Goal: Task Accomplishment & Management: Manage account settings

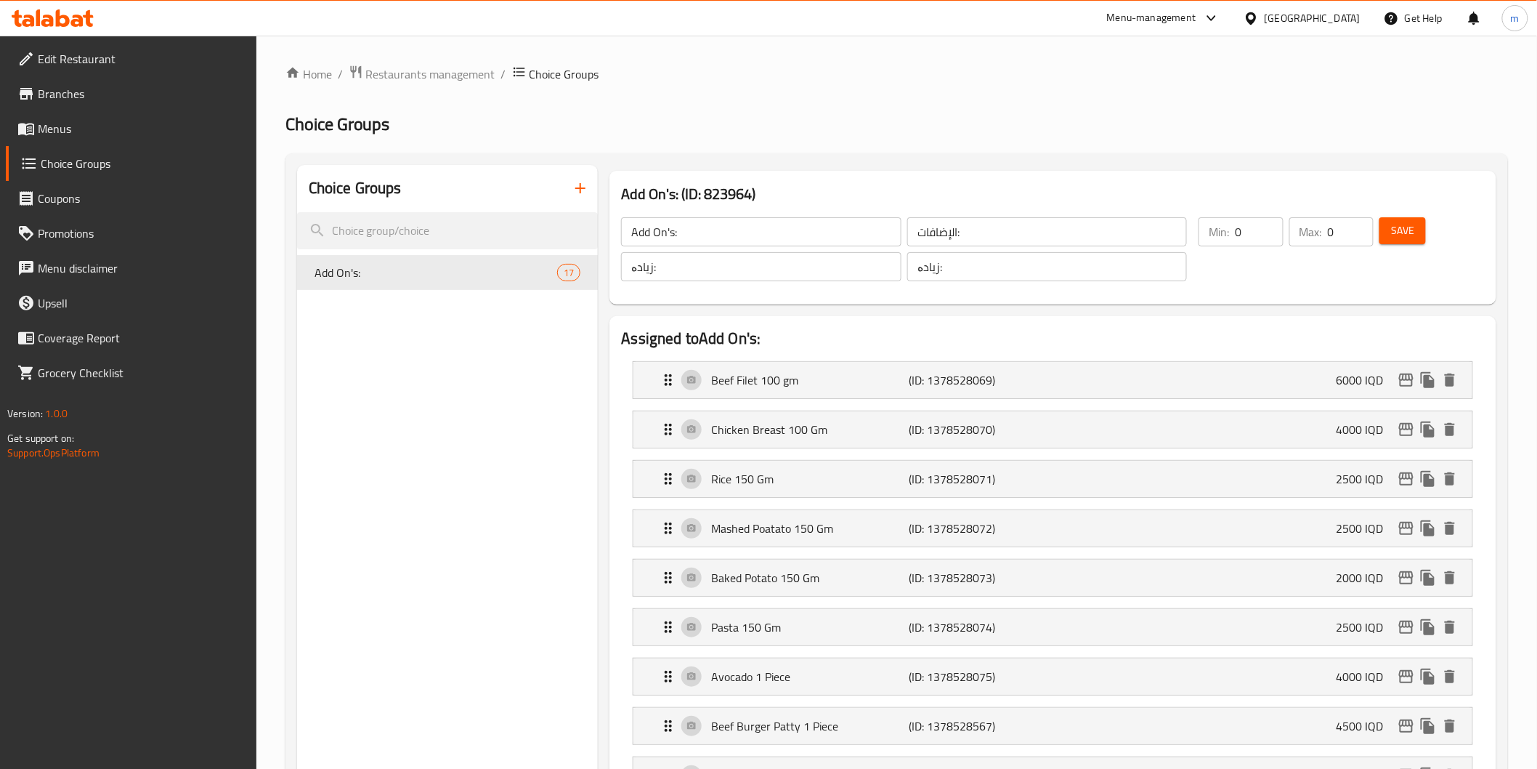
click at [432, 65] on span "Restaurants management" at bounding box center [430, 73] width 129 height 17
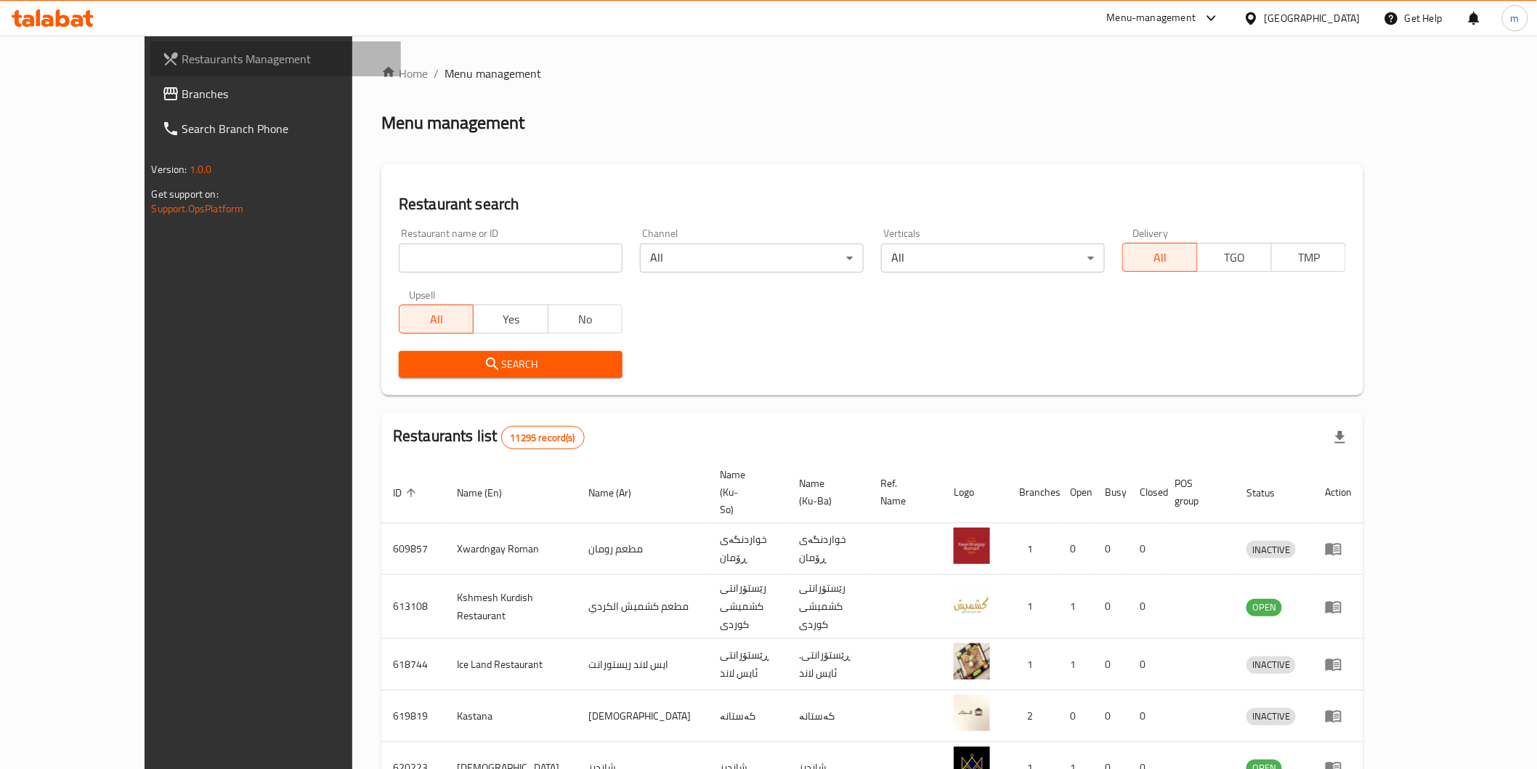
click at [182, 56] on span "Restaurants Management" at bounding box center [285, 58] width 207 height 17
click at [381, 76] on link "Home" at bounding box center [404, 73] width 46 height 17
click at [182, 54] on span "Restaurants Management" at bounding box center [285, 58] width 207 height 17
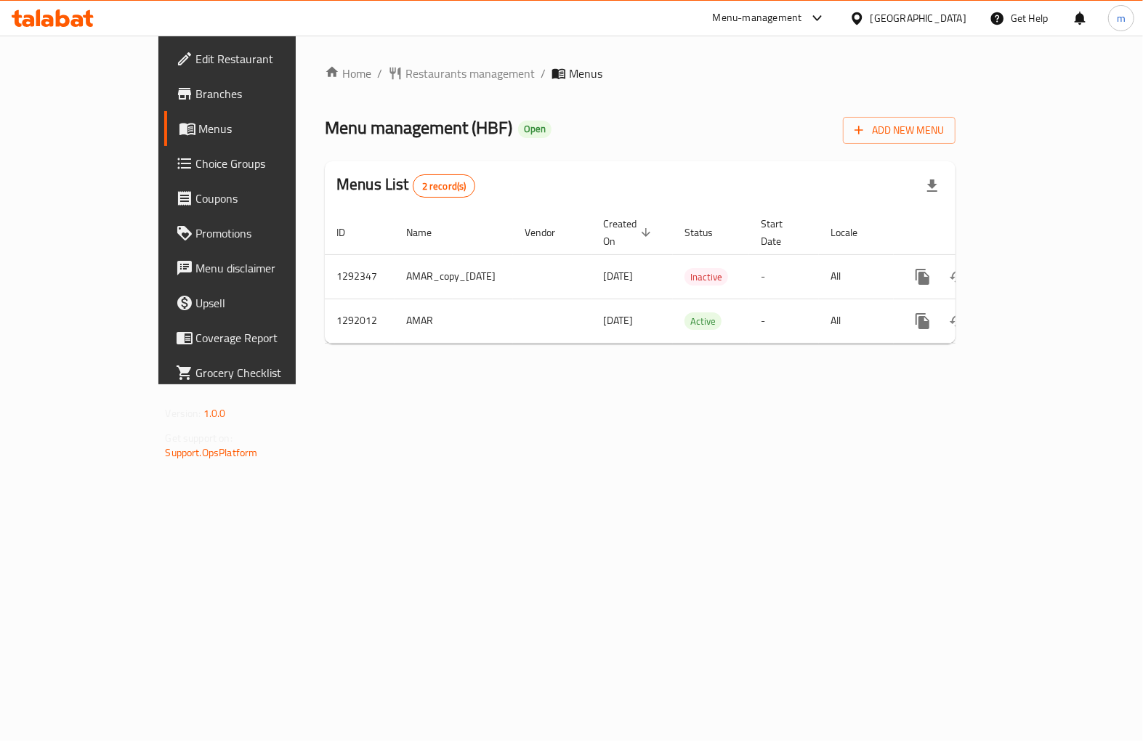
click at [394, 124] on span "Menu management ( HBF )" at bounding box center [418, 127] width 187 height 33
copy span "HBF"
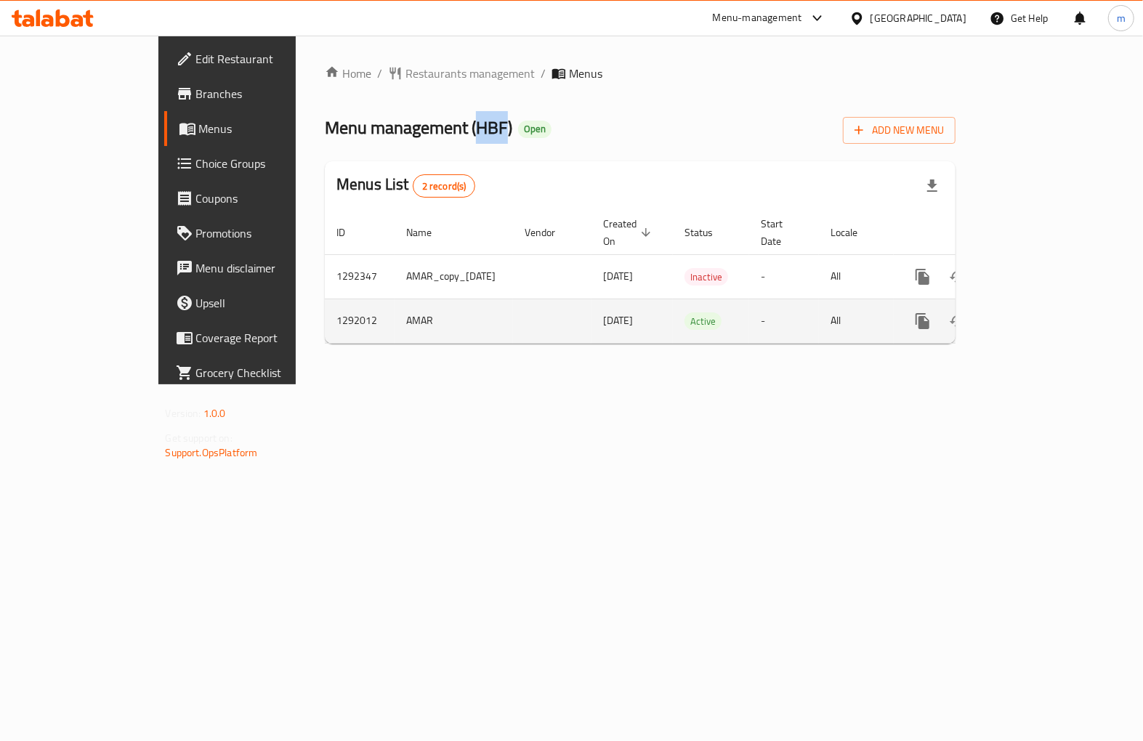
click at [929, 313] on icon "more" at bounding box center [922, 321] width 14 height 16
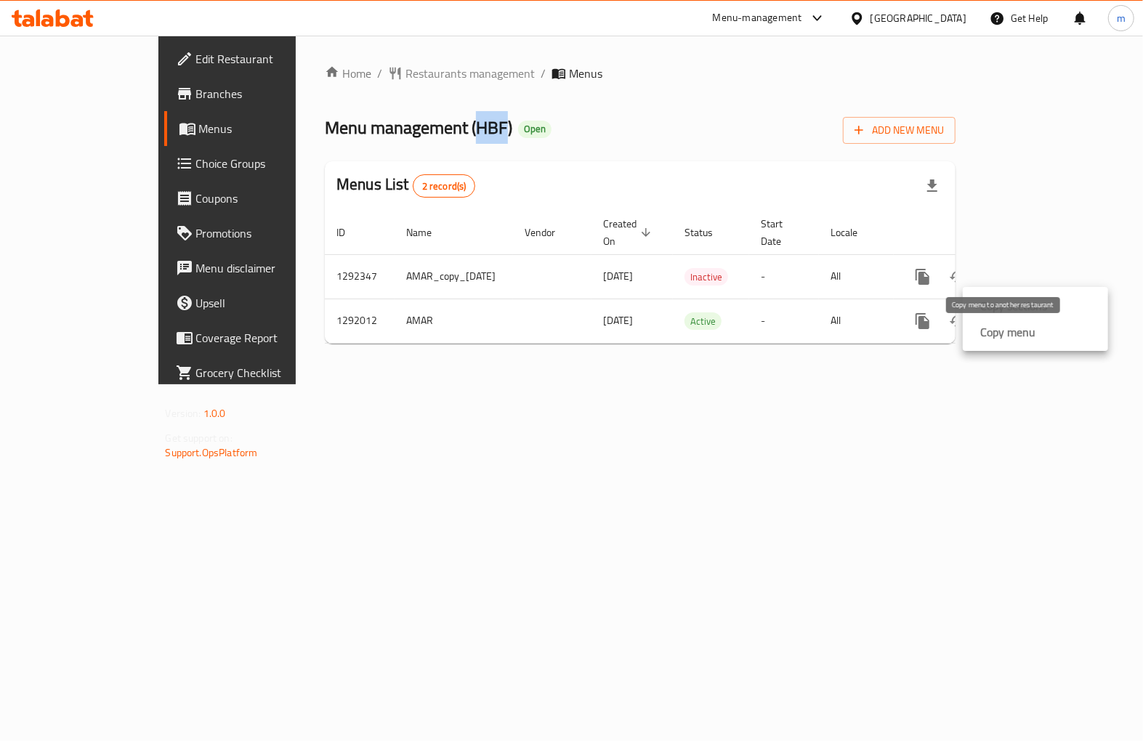
click at [1004, 331] on strong "Copy menu" at bounding box center [1007, 331] width 55 height 17
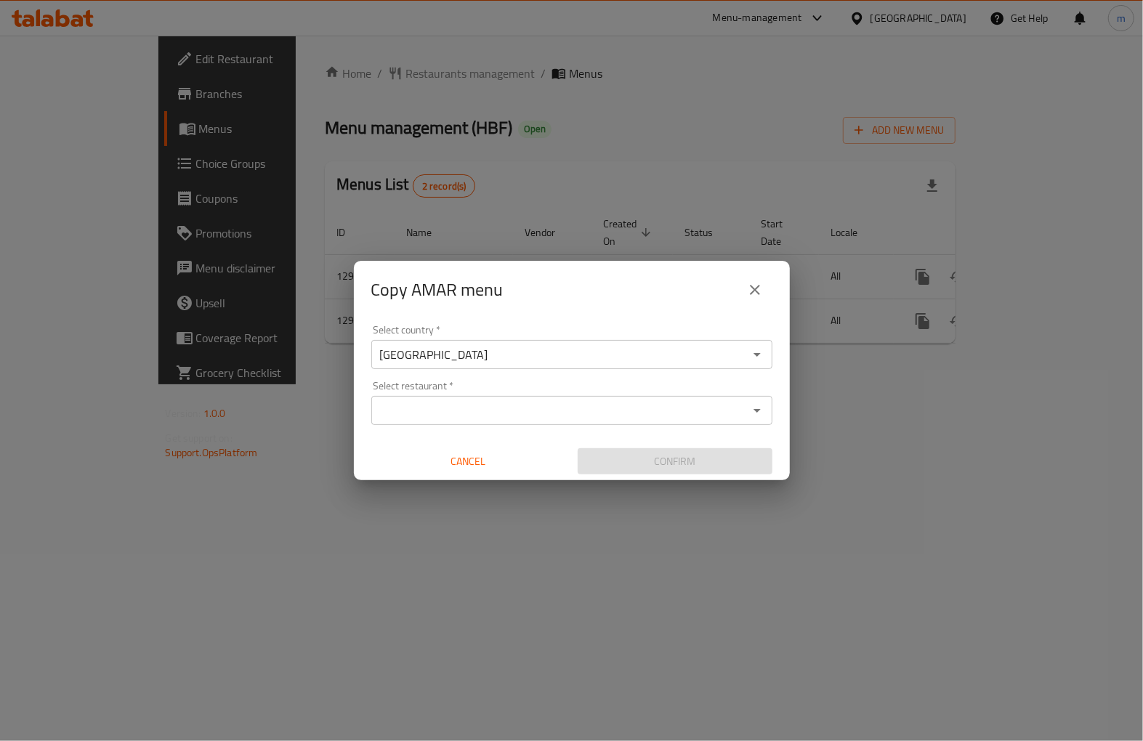
click at [441, 416] on input "Select restaurant   *" at bounding box center [560, 410] width 368 height 20
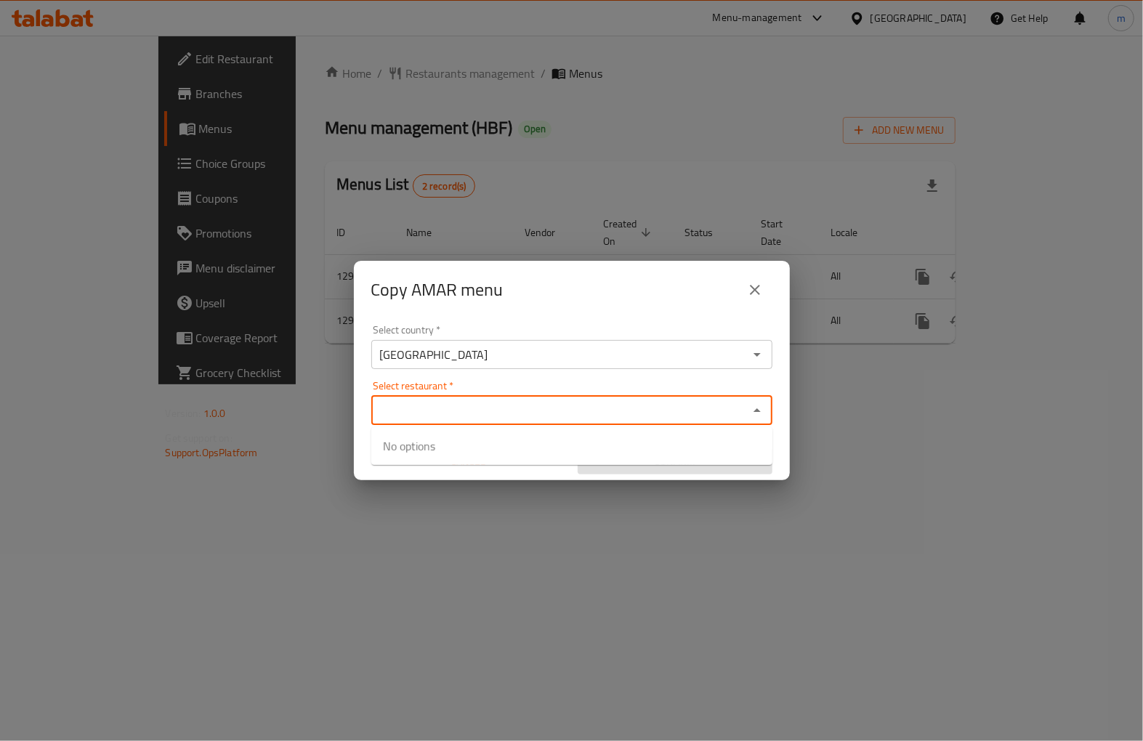
paste input "HBF"
type input "HBF"
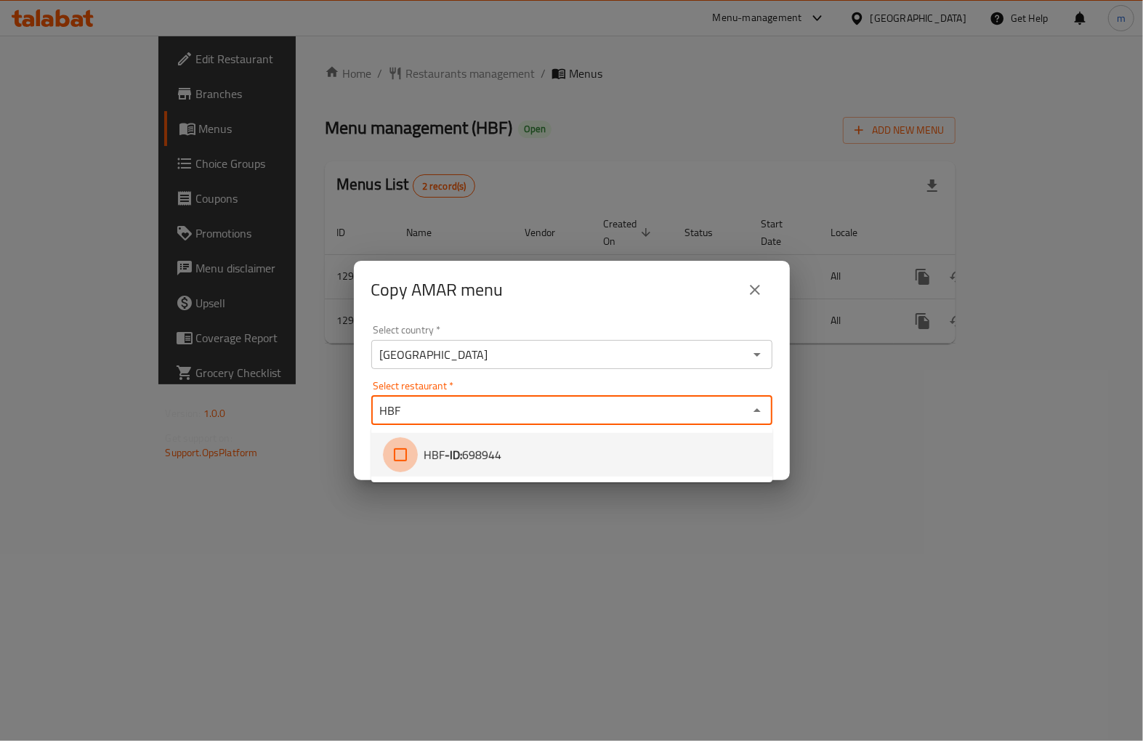
click at [384, 451] on input "checkbox" at bounding box center [400, 454] width 35 height 35
checkbox input "true"
click at [556, 381] on div "Select restaurant   * HBF Select restaurant *" at bounding box center [571, 403] width 401 height 44
click at [758, 412] on icon "Close" at bounding box center [756, 410] width 17 height 17
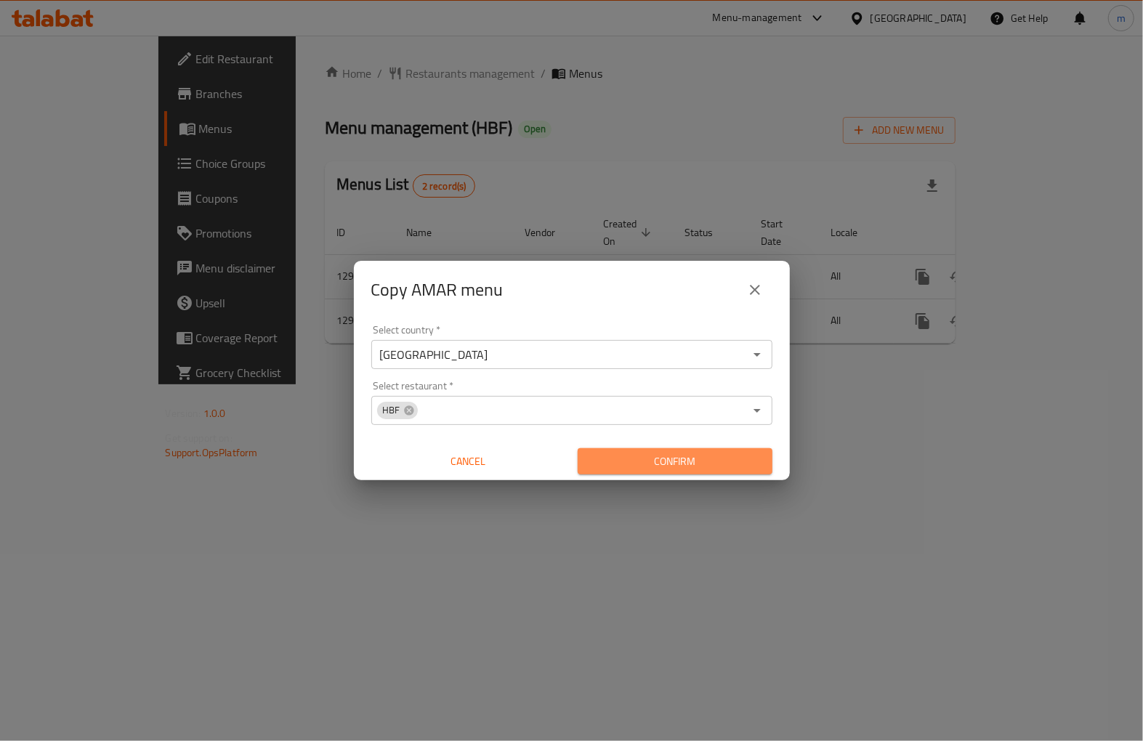
click at [732, 460] on span "Confirm" at bounding box center [674, 462] width 171 height 18
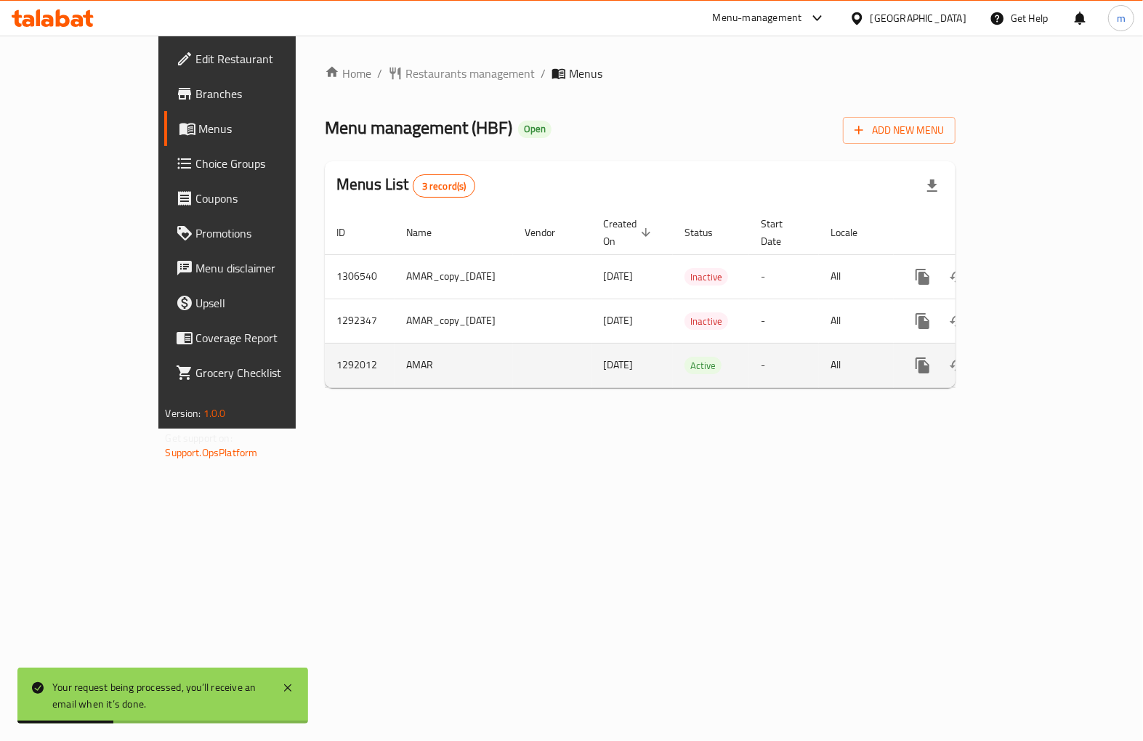
click at [1036, 357] on icon "enhanced table" at bounding box center [1026, 365] width 17 height 17
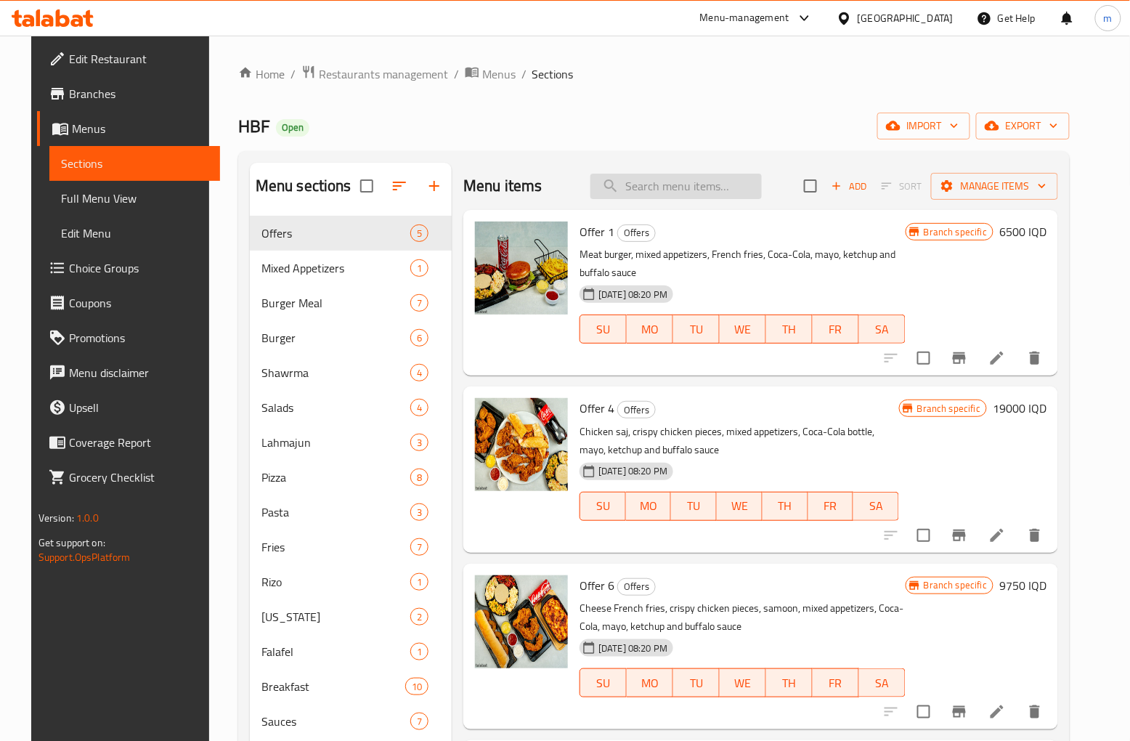
click at [710, 182] on input "search" at bounding box center [676, 186] width 171 height 25
click at [688, 176] on input "search" at bounding box center [676, 186] width 171 height 25
paste input "alfredo pasta"
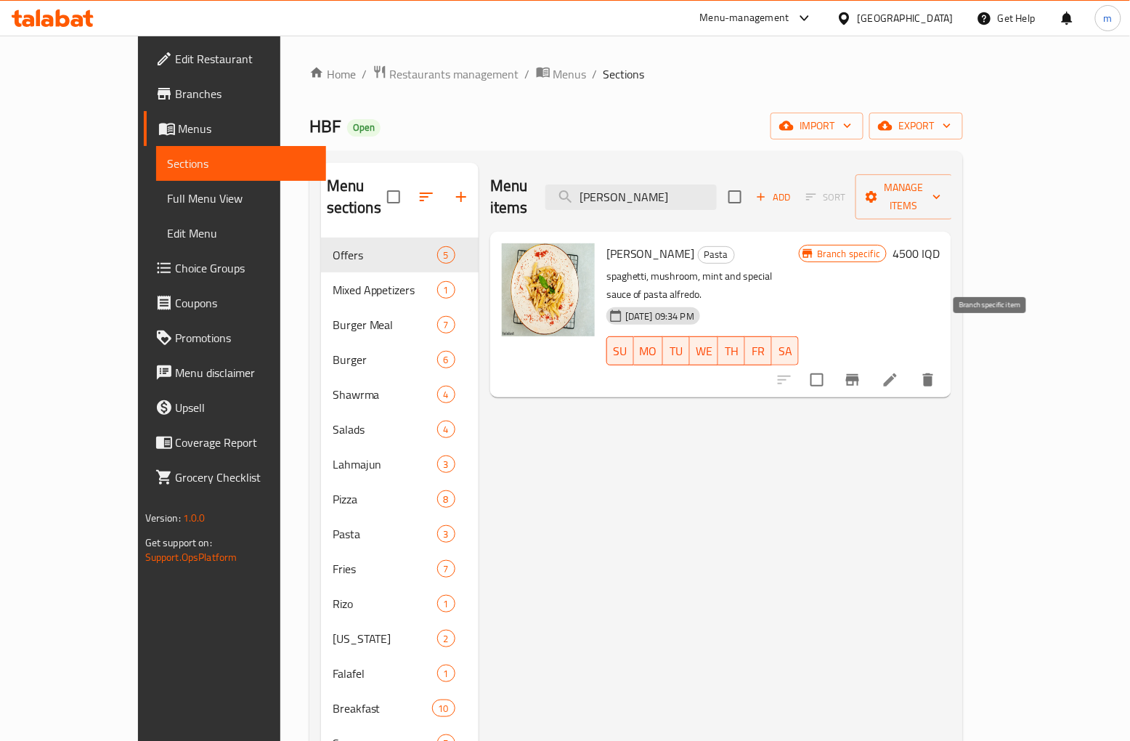
type input "alfredo pasta"
click at [859, 374] on icon "Branch-specific-item" at bounding box center [852, 380] width 13 height 12
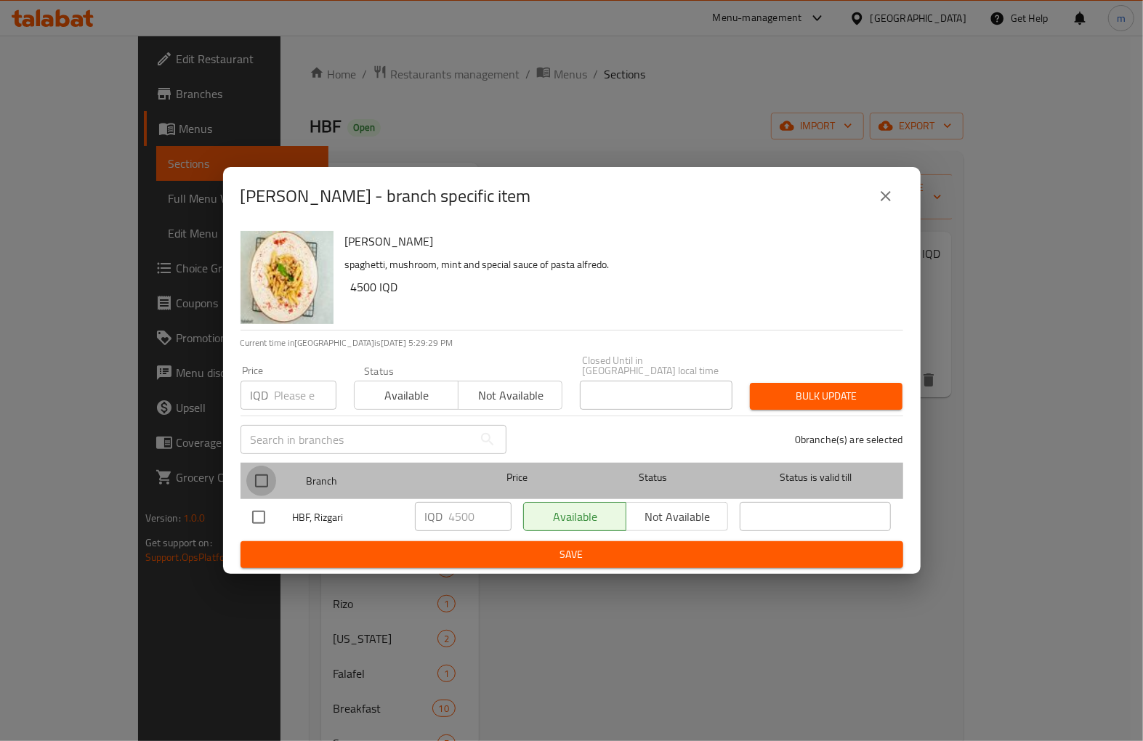
click at [258, 473] on input "checkbox" at bounding box center [261, 481] width 31 height 31
checkbox input "true"
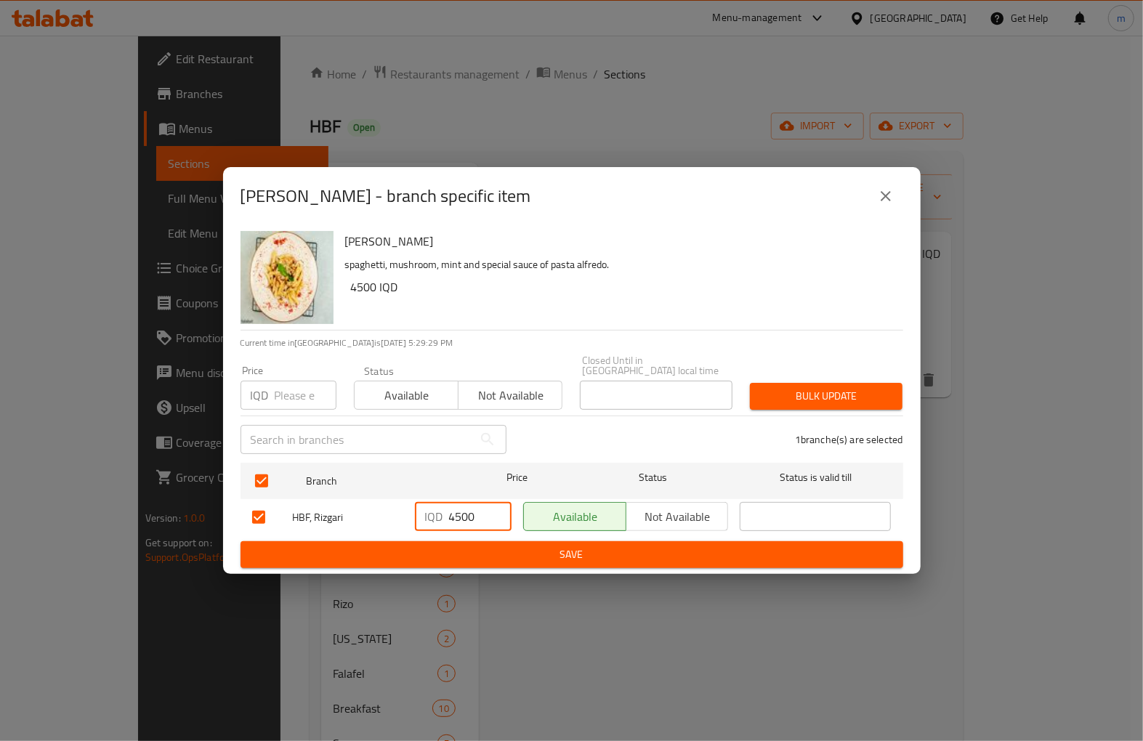
click at [465, 516] on input "4500" at bounding box center [480, 516] width 62 height 29
type input "5000"
click at [505, 547] on span "Save" at bounding box center [571, 555] width 639 height 18
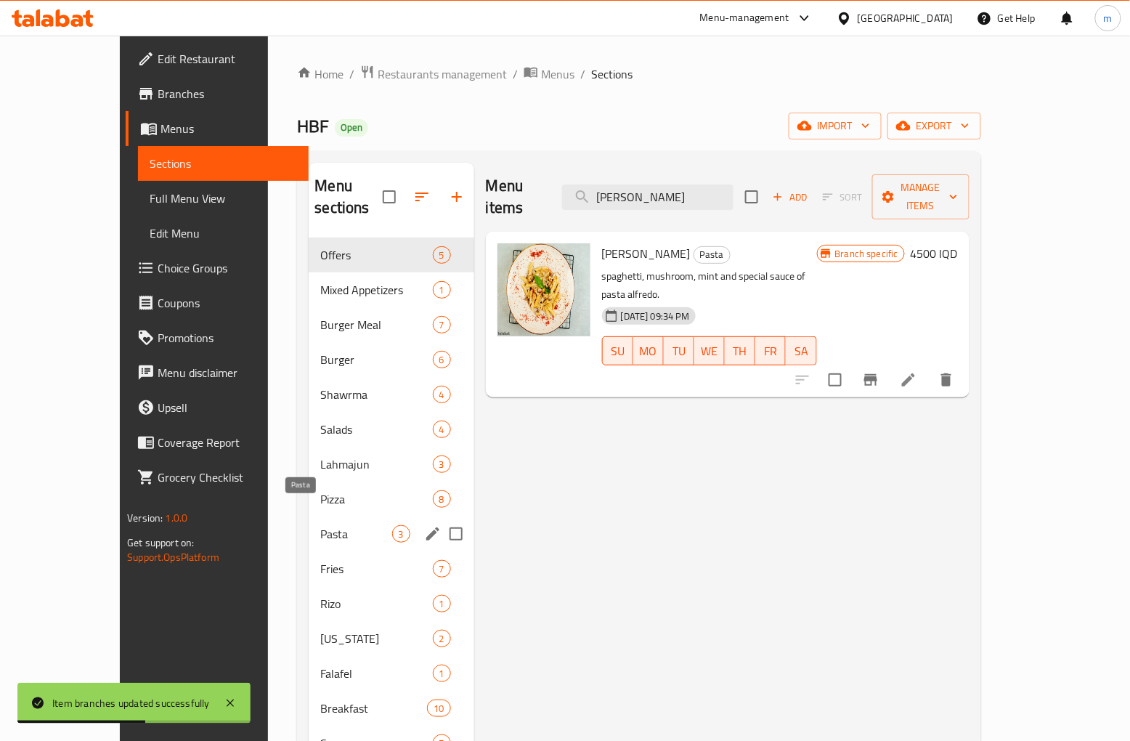
click at [320, 525] on span "Pasta" at bounding box center [355, 533] width 71 height 17
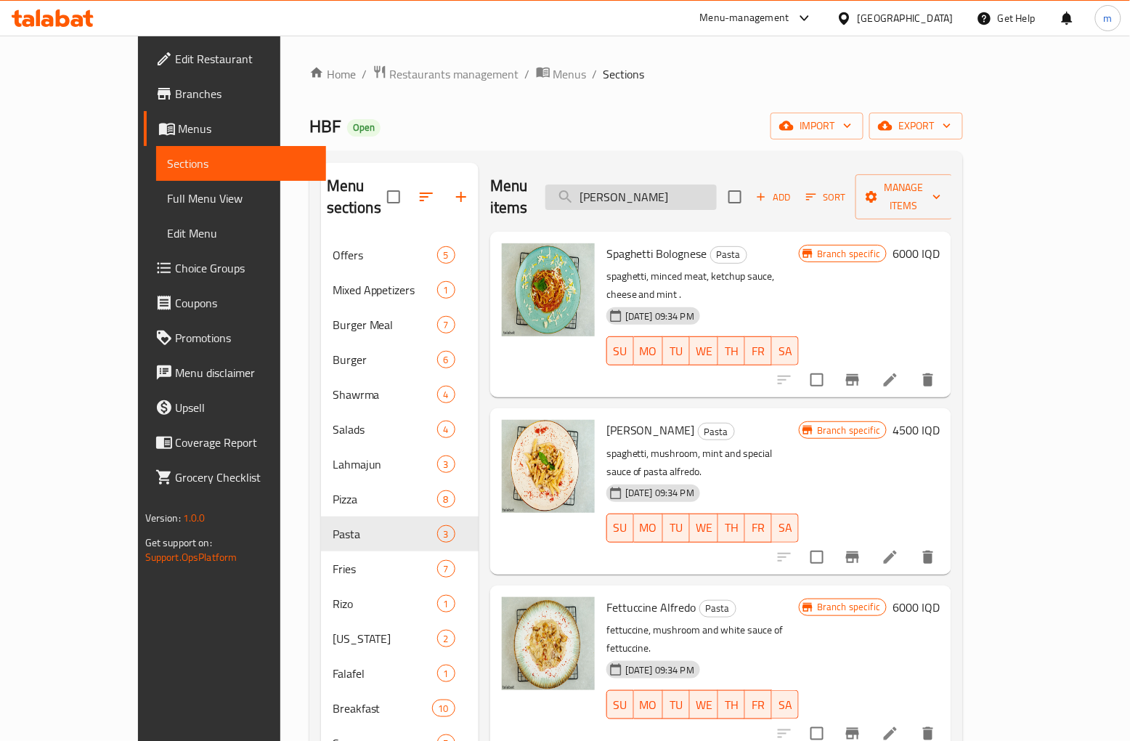
click at [678, 186] on input "alfredo pasta" at bounding box center [631, 197] width 171 height 25
paste input "bolognese"
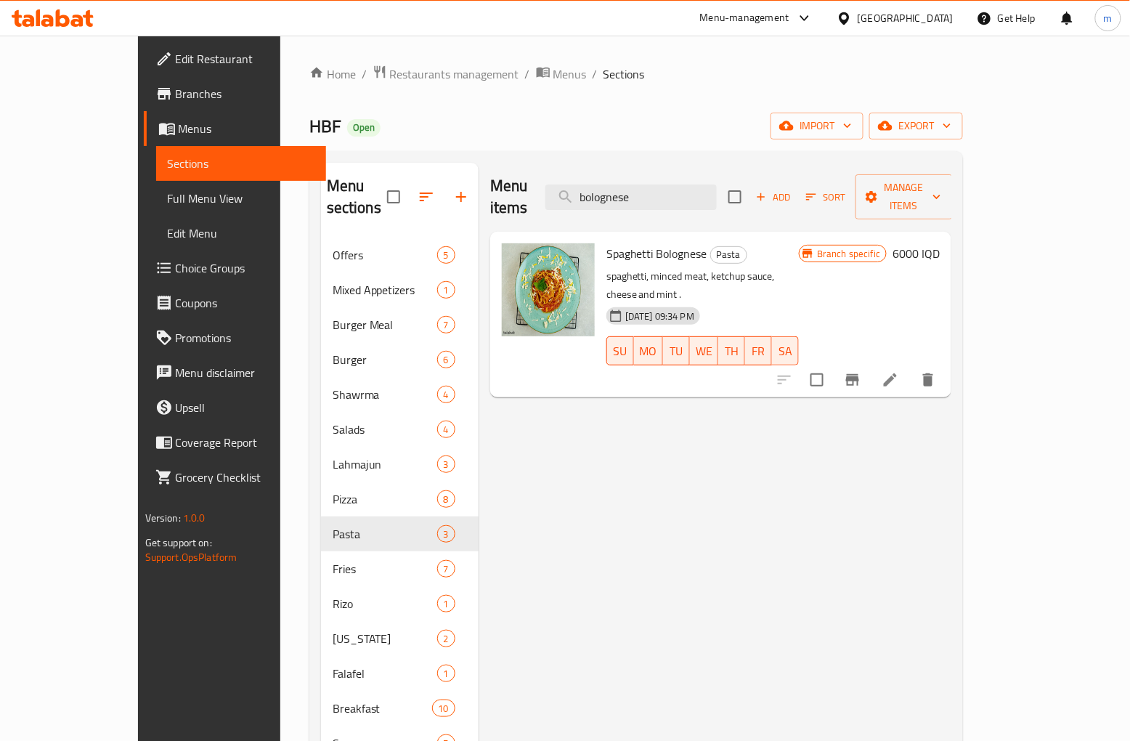
type input "bolognese"
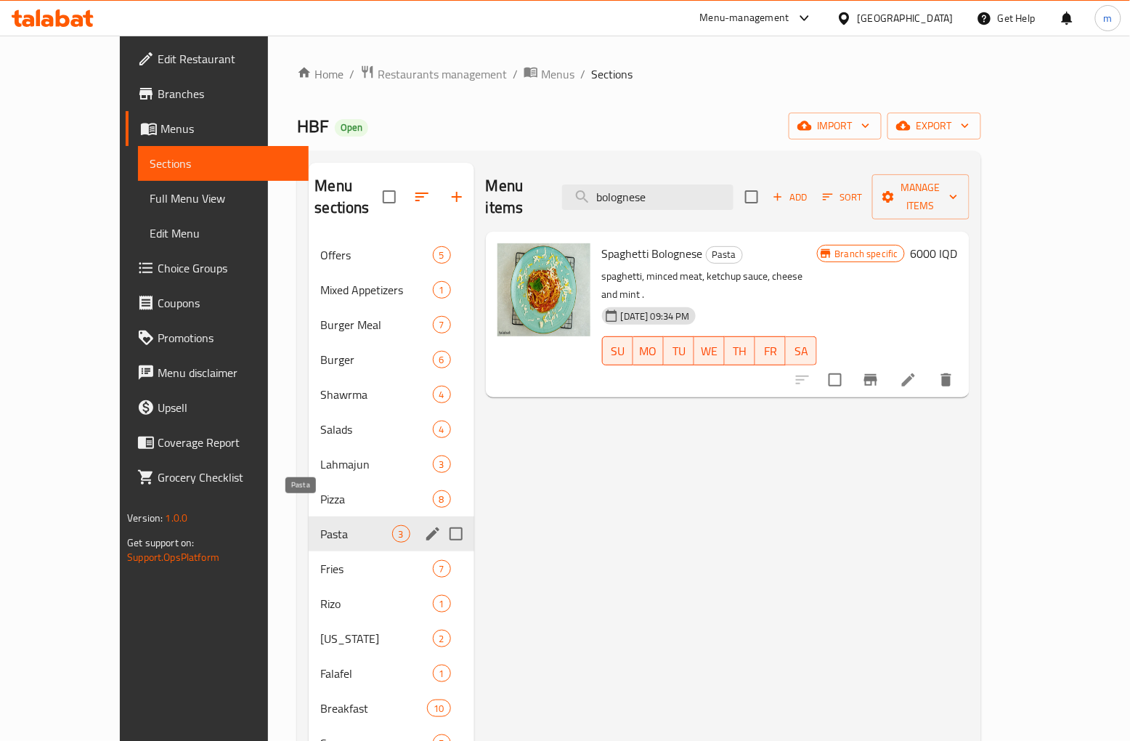
click at [320, 525] on span "Pasta" at bounding box center [355, 533] width 71 height 17
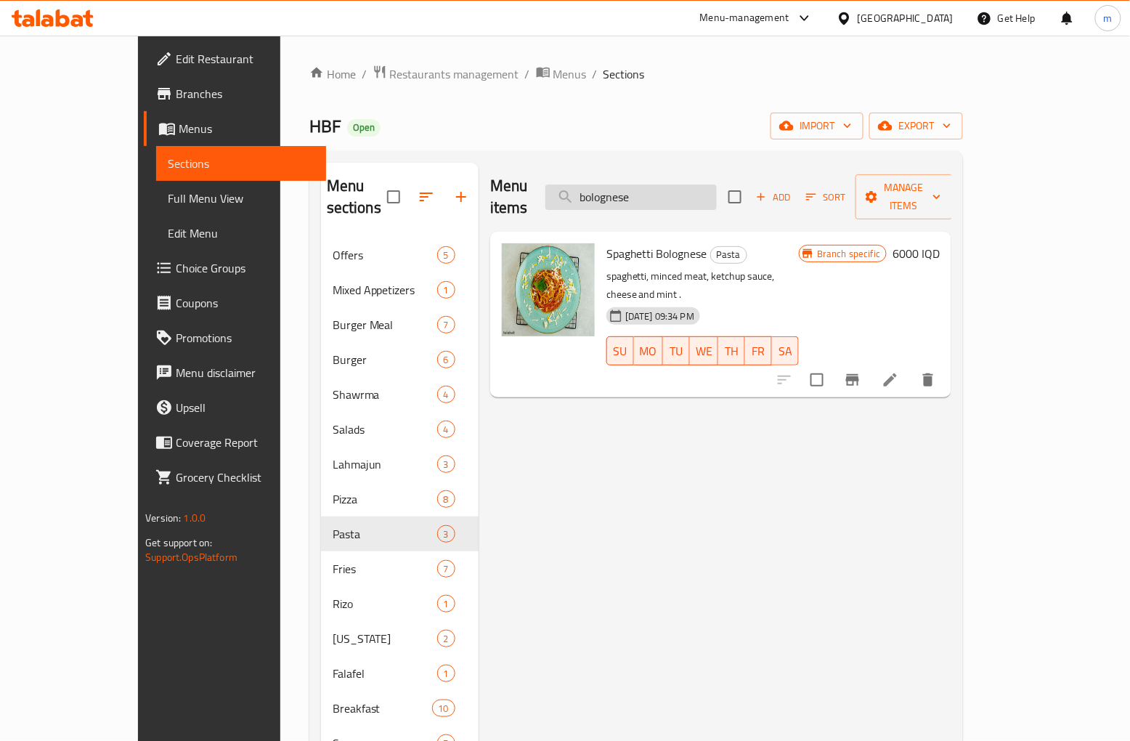
click at [709, 191] on input "bolognese" at bounding box center [631, 197] width 171 height 25
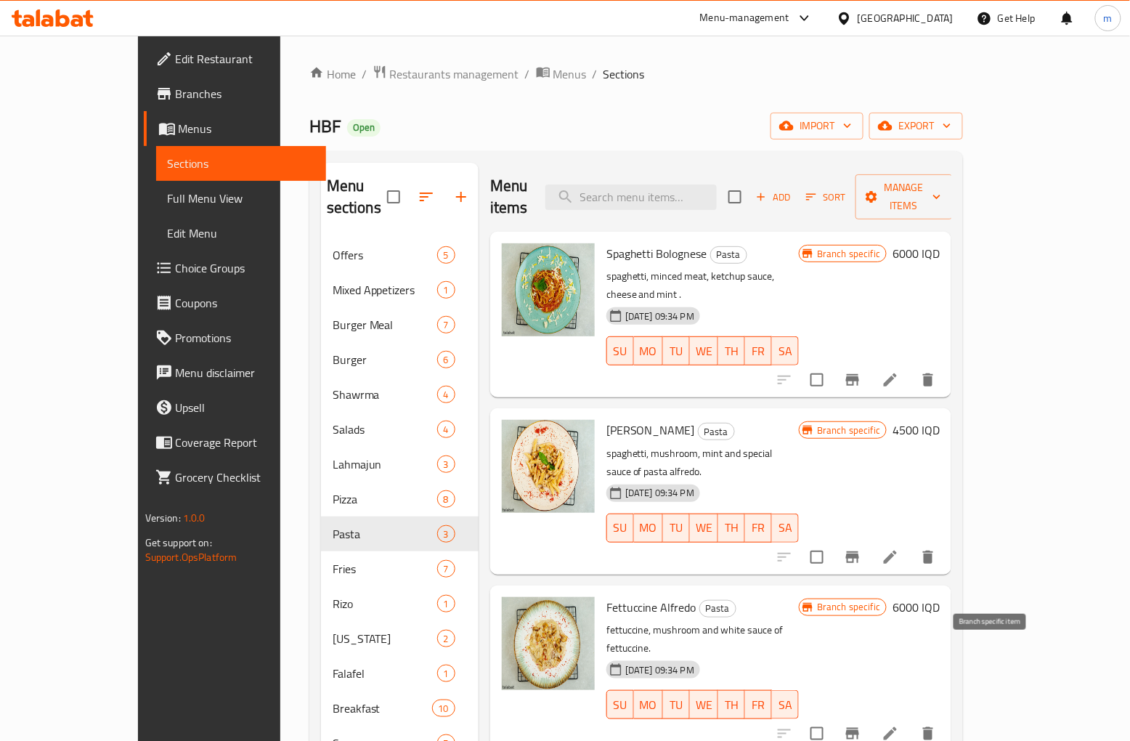
click at [859, 728] on icon "Branch-specific-item" at bounding box center [852, 734] width 13 height 12
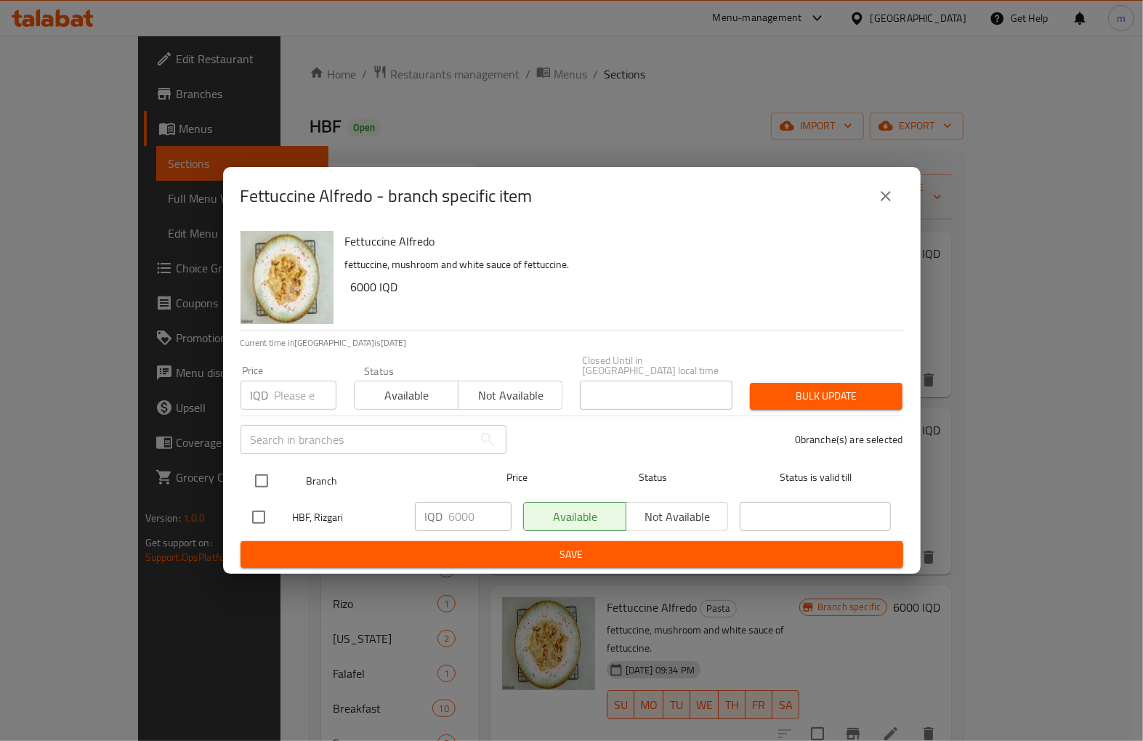
click at [267, 474] on input "checkbox" at bounding box center [261, 481] width 31 height 31
checkbox input "true"
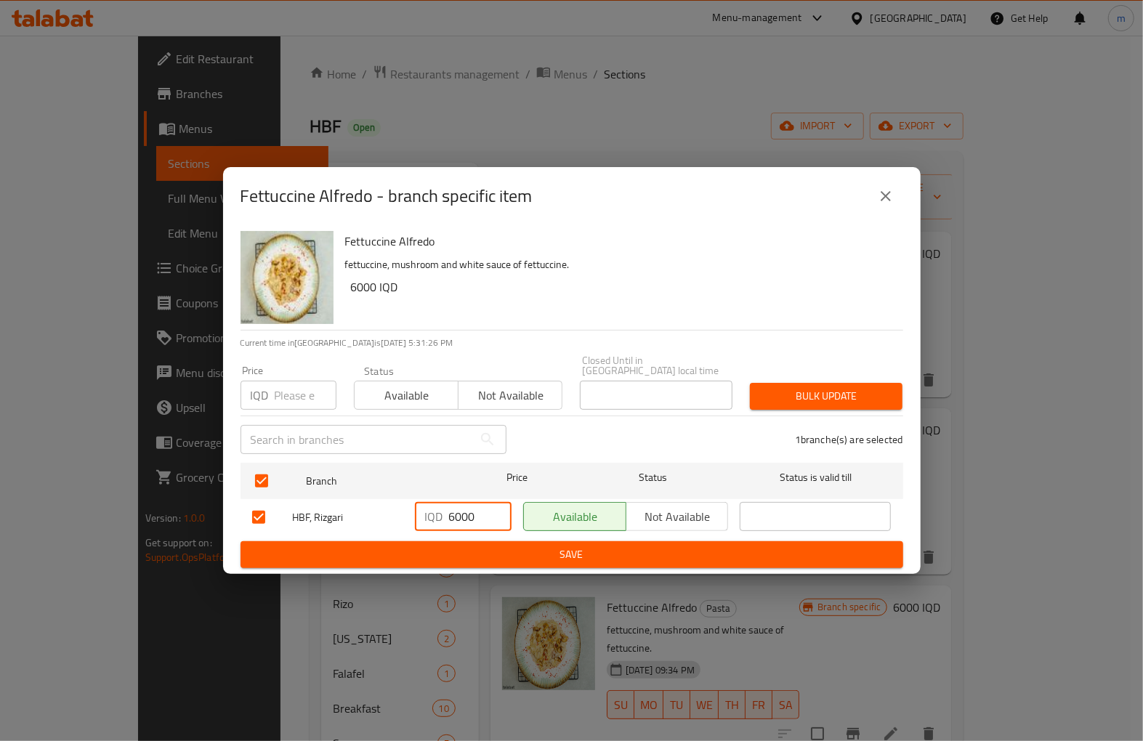
click at [463, 506] on input "6000" at bounding box center [480, 516] width 62 height 29
type input "6500"
click at [504, 547] on span "Save" at bounding box center [571, 555] width 639 height 18
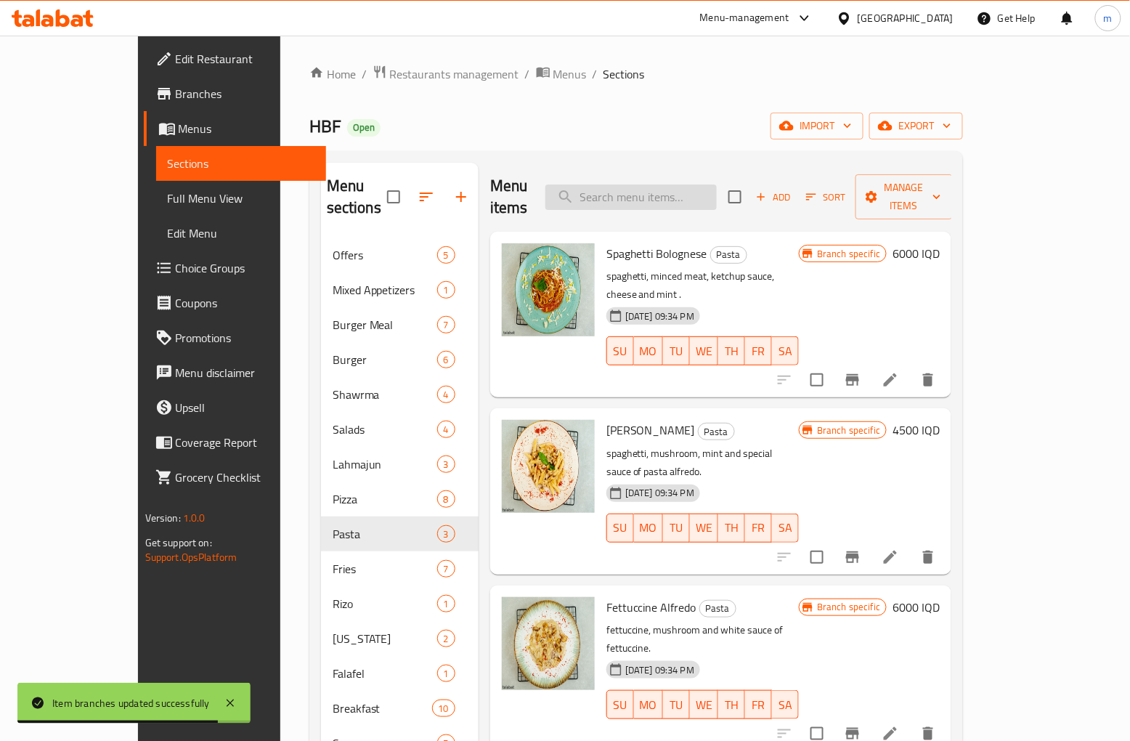
click at [710, 192] on input "search" at bounding box center [631, 197] width 171 height 25
paste input "oven pasta"
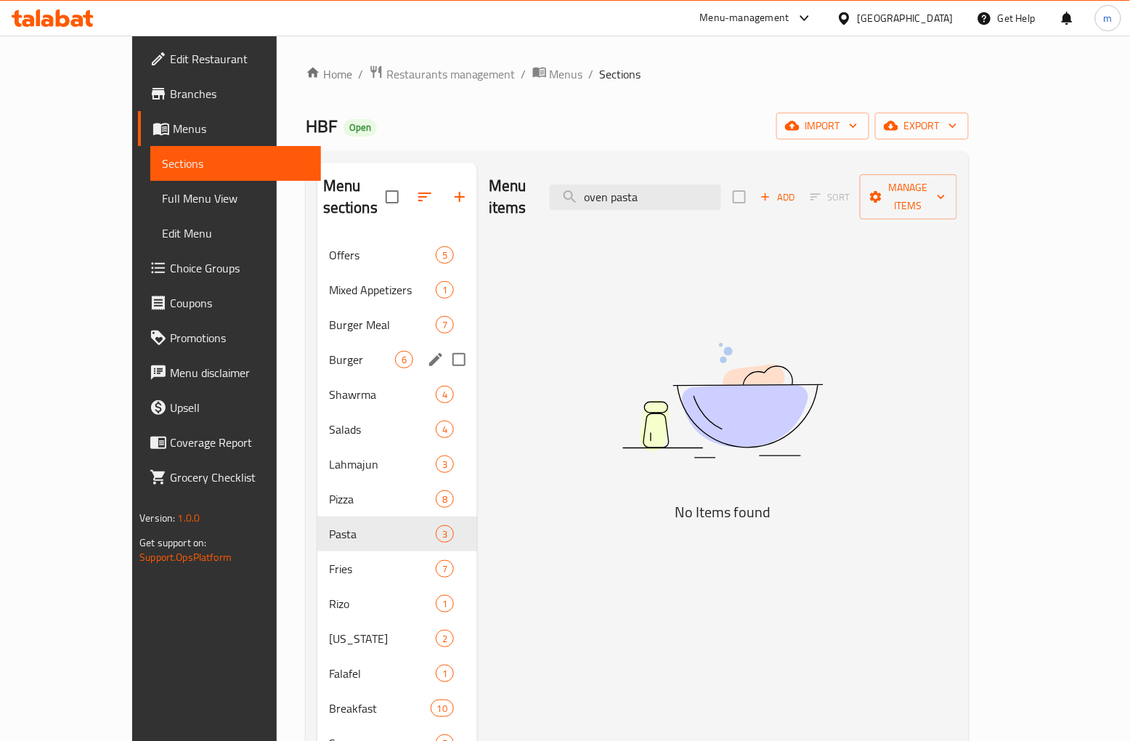
drag, startPoint x: 267, startPoint y: 331, endPoint x: 277, endPoint y: 335, distance: 10.8
click at [329, 351] on span "Burger" at bounding box center [362, 359] width 66 height 17
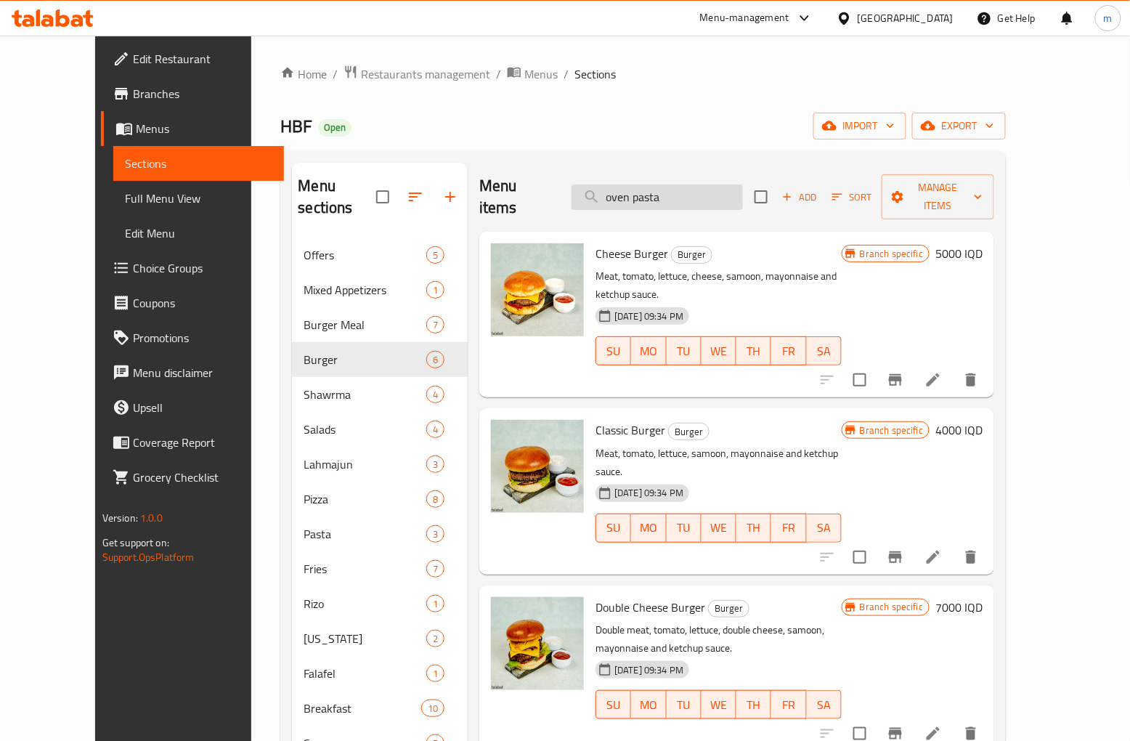
click at [662, 189] on input "oven pasta" at bounding box center [657, 197] width 171 height 25
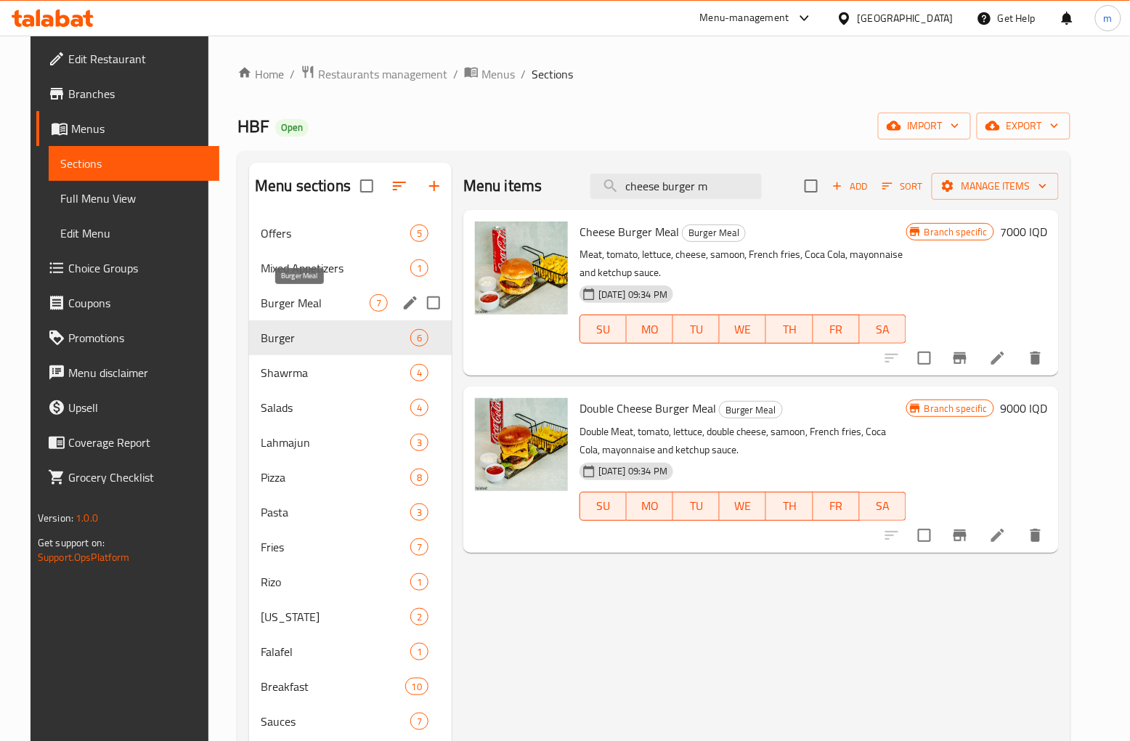
type input "cheese burger m"
click at [317, 299] on span "Burger Meal" at bounding box center [315, 302] width 109 height 17
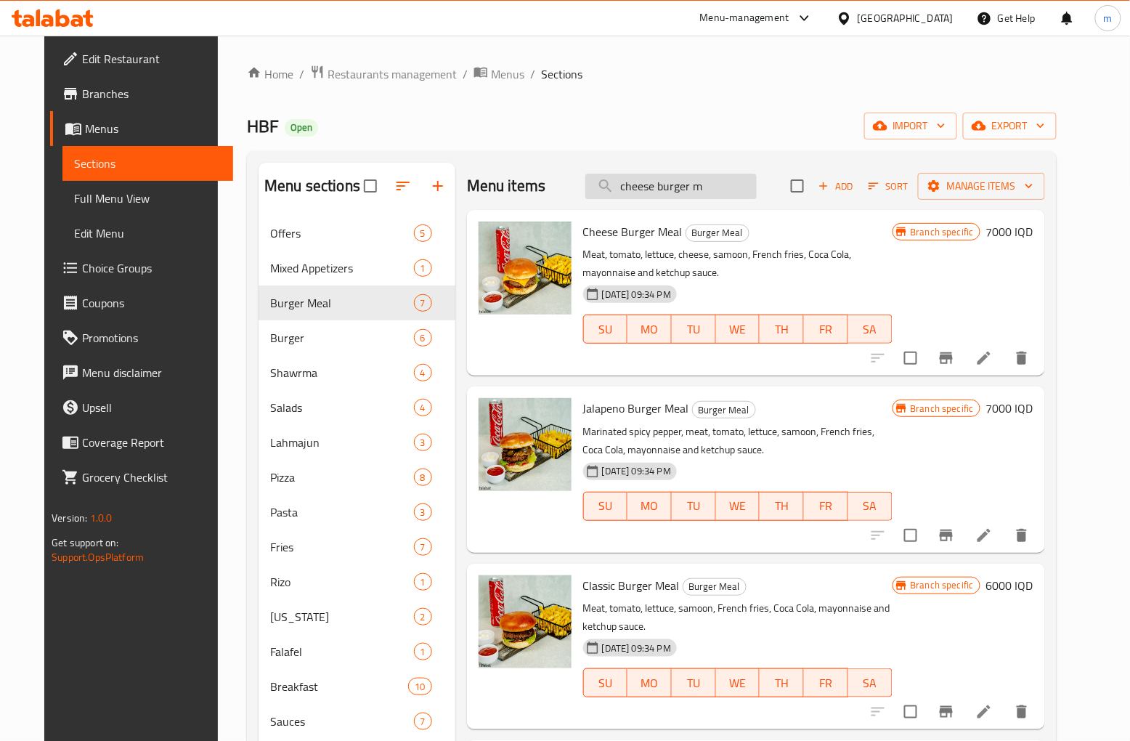
click at [681, 191] on input "cheese burger m" at bounding box center [671, 186] width 171 height 25
click at [955, 352] on icon "Branch-specific-item" at bounding box center [946, 357] width 17 height 17
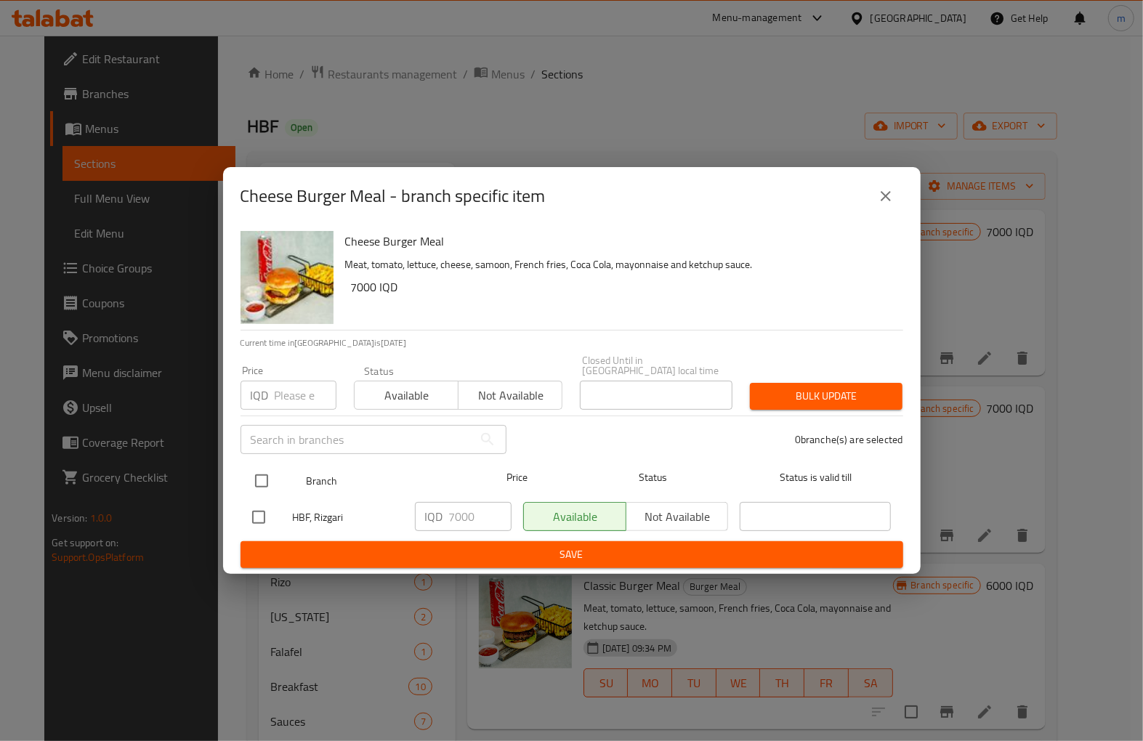
click at [259, 478] on input "checkbox" at bounding box center [261, 481] width 31 height 31
checkbox input "true"
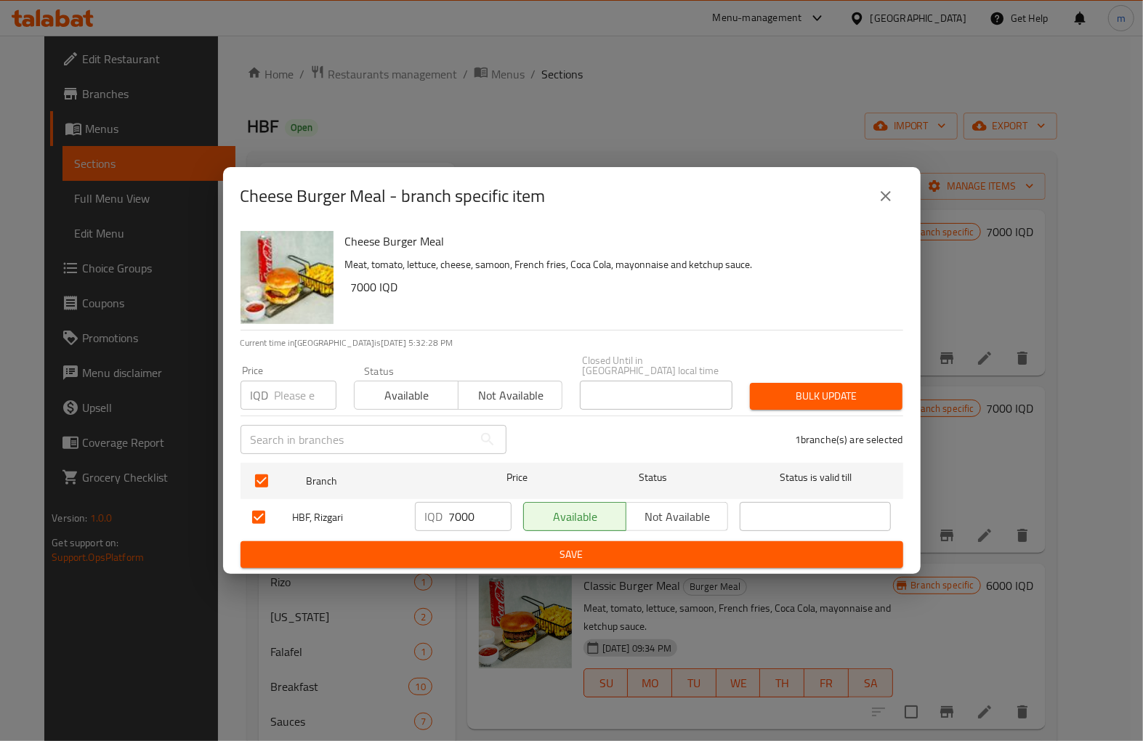
click at [467, 509] on input "7000" at bounding box center [480, 516] width 62 height 29
paste input "5"
type input "7500"
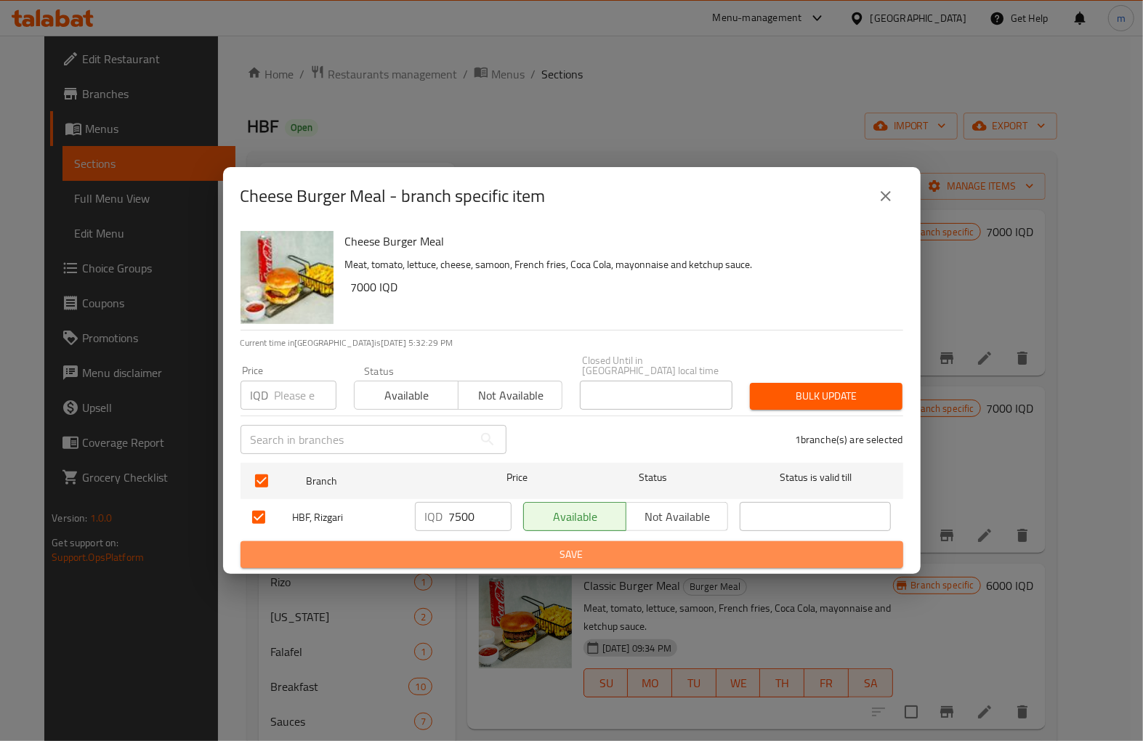
click at [592, 548] on span "Save" at bounding box center [571, 555] width 639 height 18
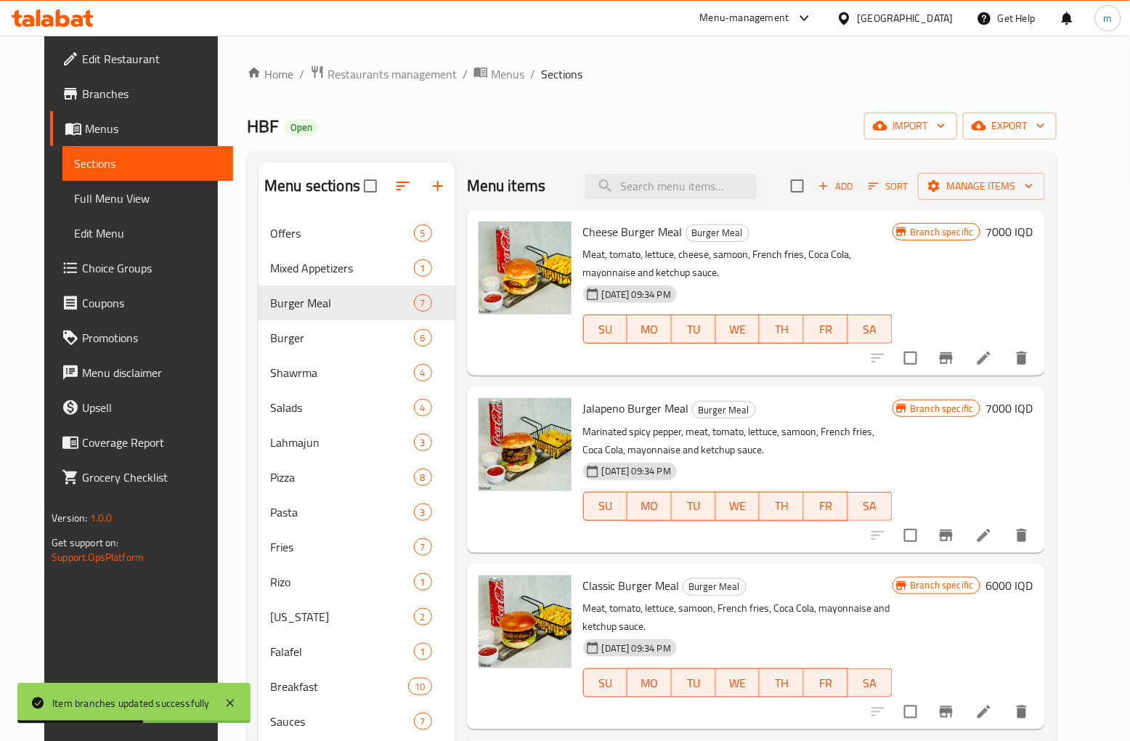
click at [955, 527] on icon "Branch-specific-item" at bounding box center [946, 535] width 17 height 17
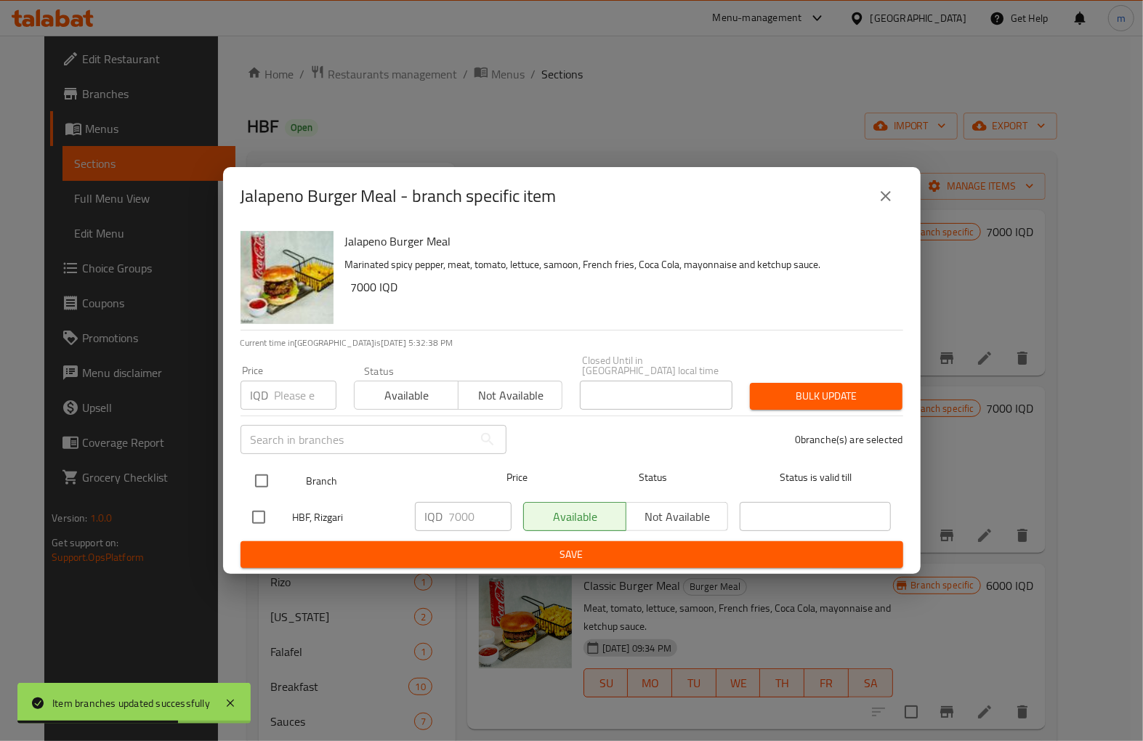
click at [258, 474] on input "checkbox" at bounding box center [261, 481] width 31 height 31
checkbox input "true"
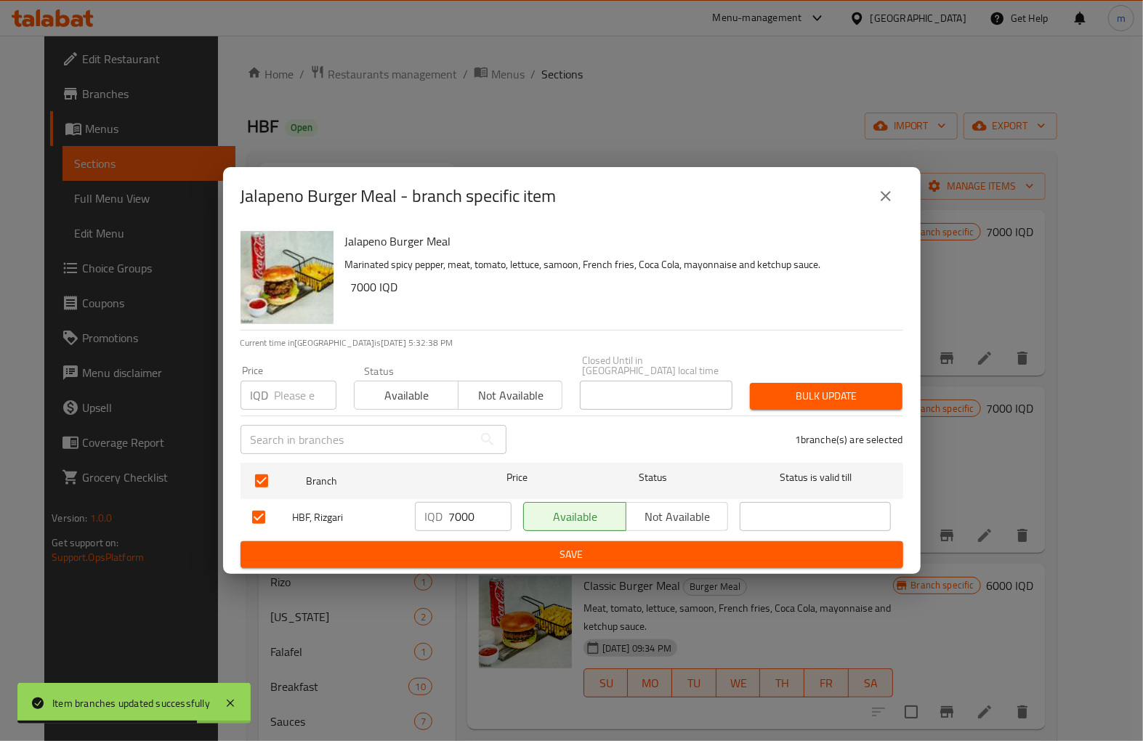
click at [455, 510] on input "7000" at bounding box center [480, 516] width 62 height 29
paste input "5"
type input "7500"
click at [511, 546] on span "Save" at bounding box center [571, 555] width 639 height 18
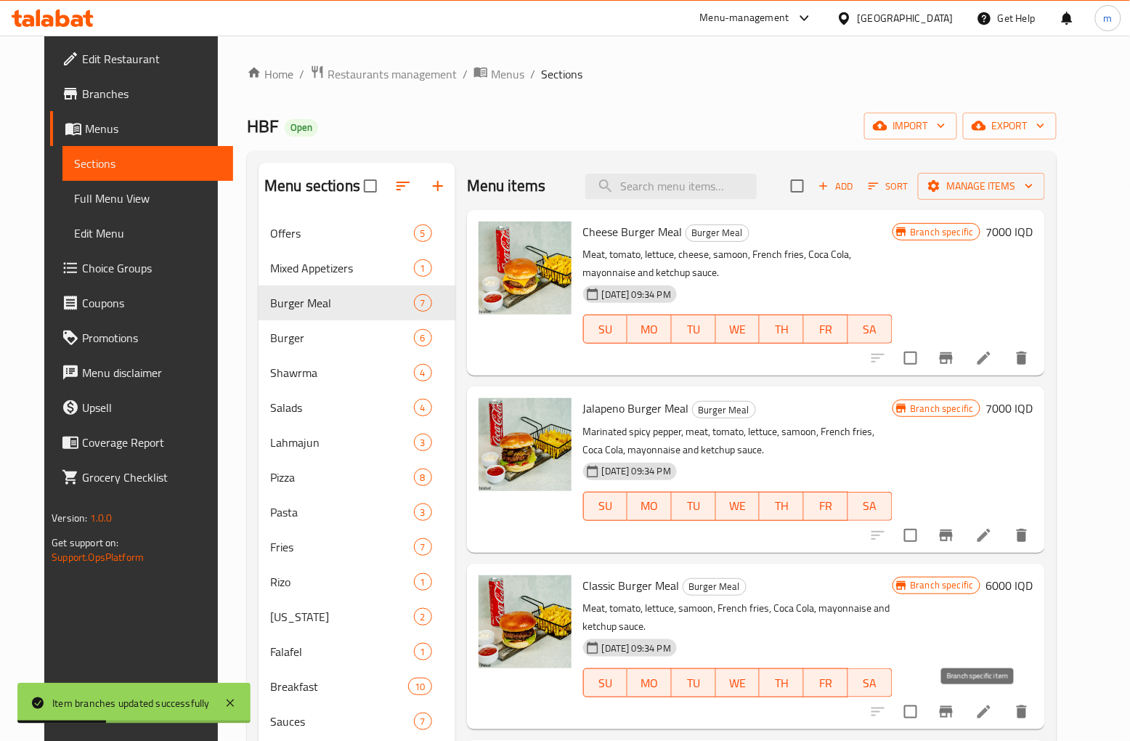
click at [953, 710] on icon "Branch-specific-item" at bounding box center [946, 712] width 13 height 12
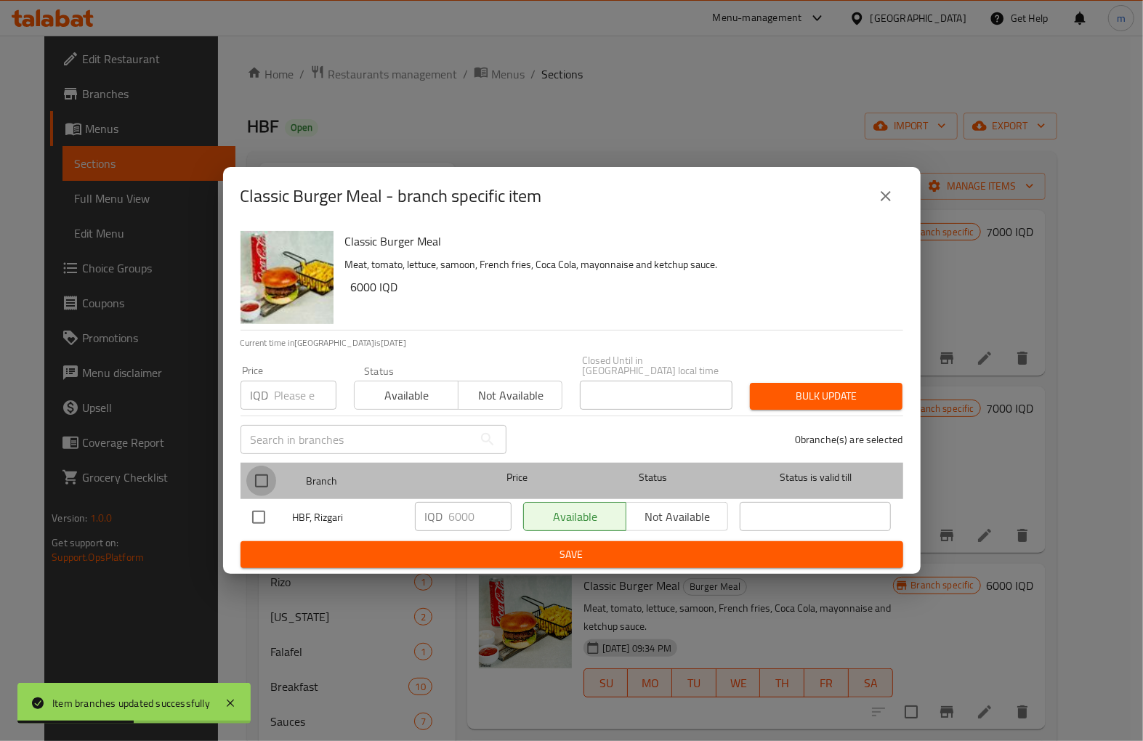
click at [253, 478] on input "checkbox" at bounding box center [261, 481] width 31 height 31
checkbox input "true"
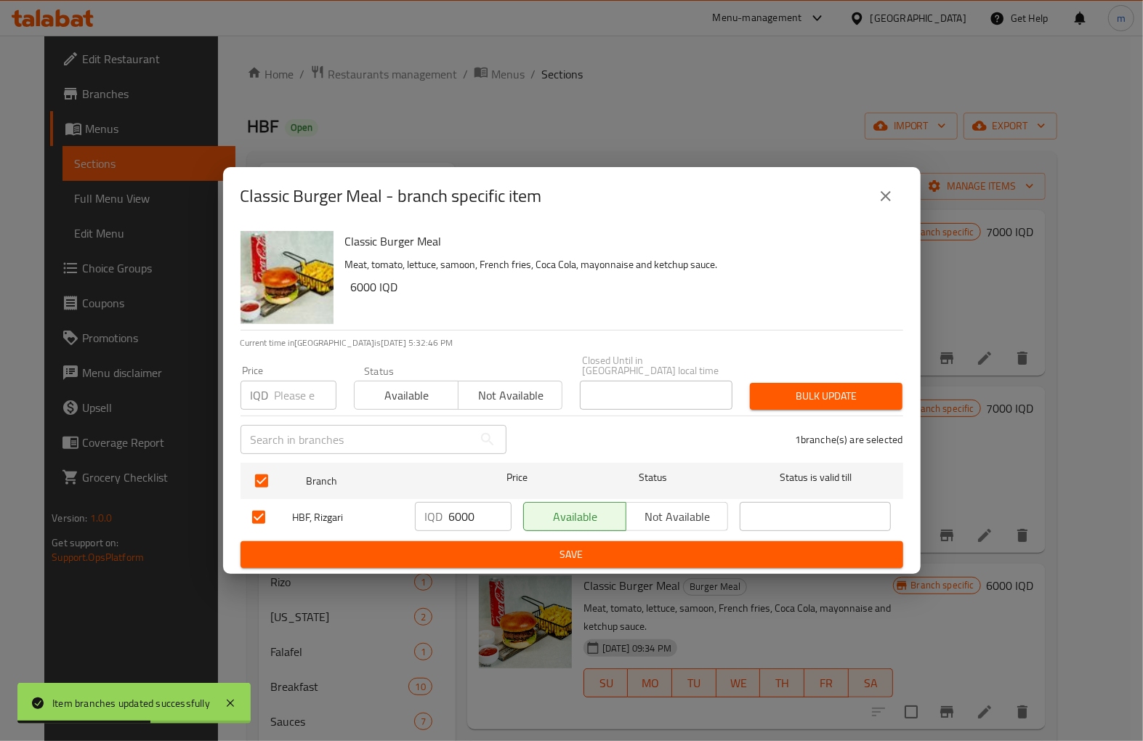
click at [463, 506] on input "6000" at bounding box center [480, 516] width 62 height 29
paste input "5"
type input "6500"
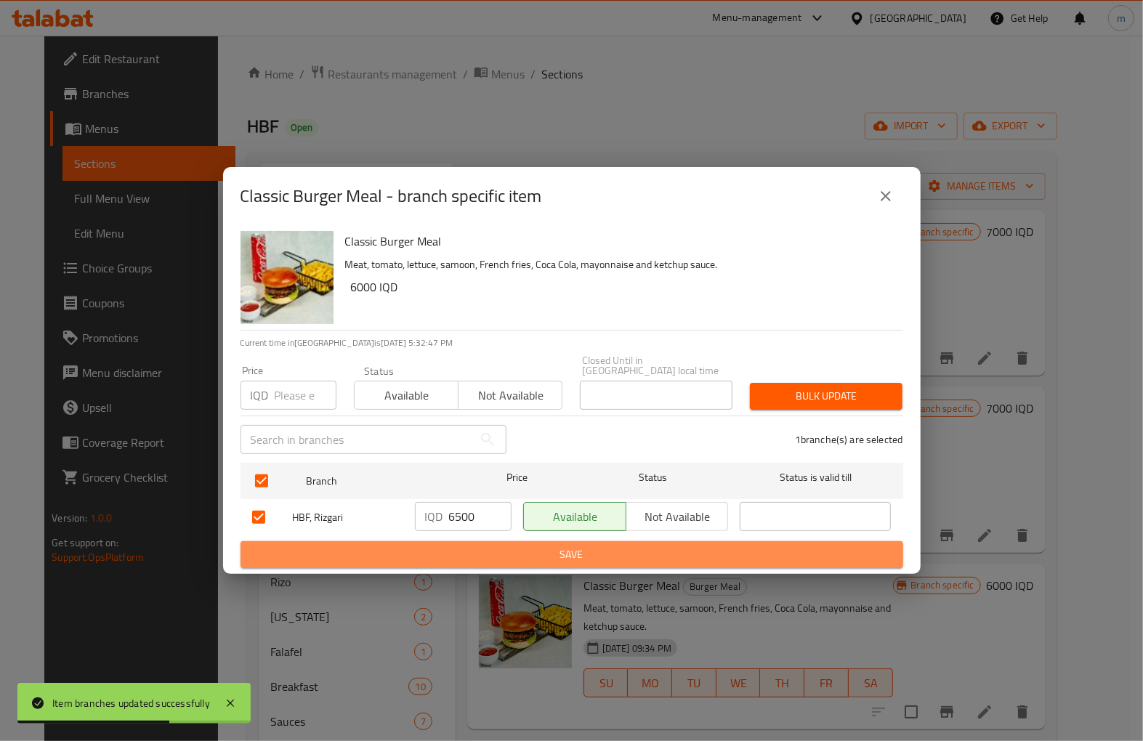
click at [495, 546] on span "Save" at bounding box center [571, 555] width 639 height 18
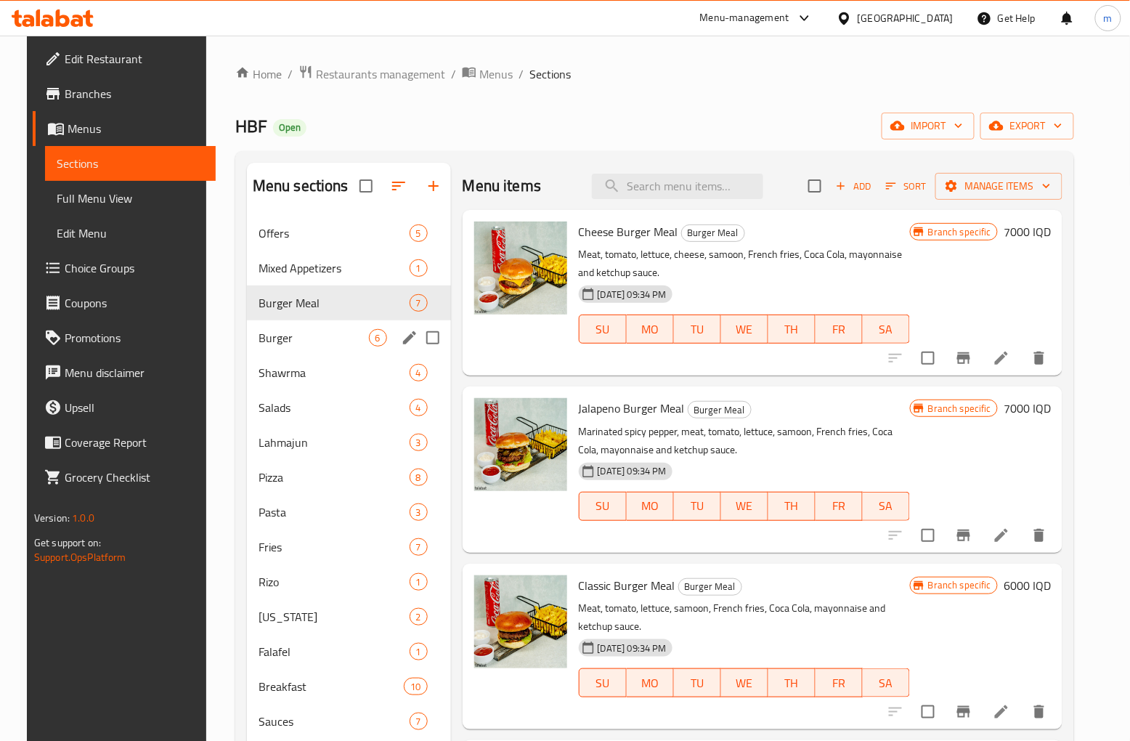
drag, startPoint x: 259, startPoint y: 340, endPoint x: 273, endPoint y: 339, distance: 14.6
click at [259, 340] on span "Burger" at bounding box center [314, 337] width 110 height 17
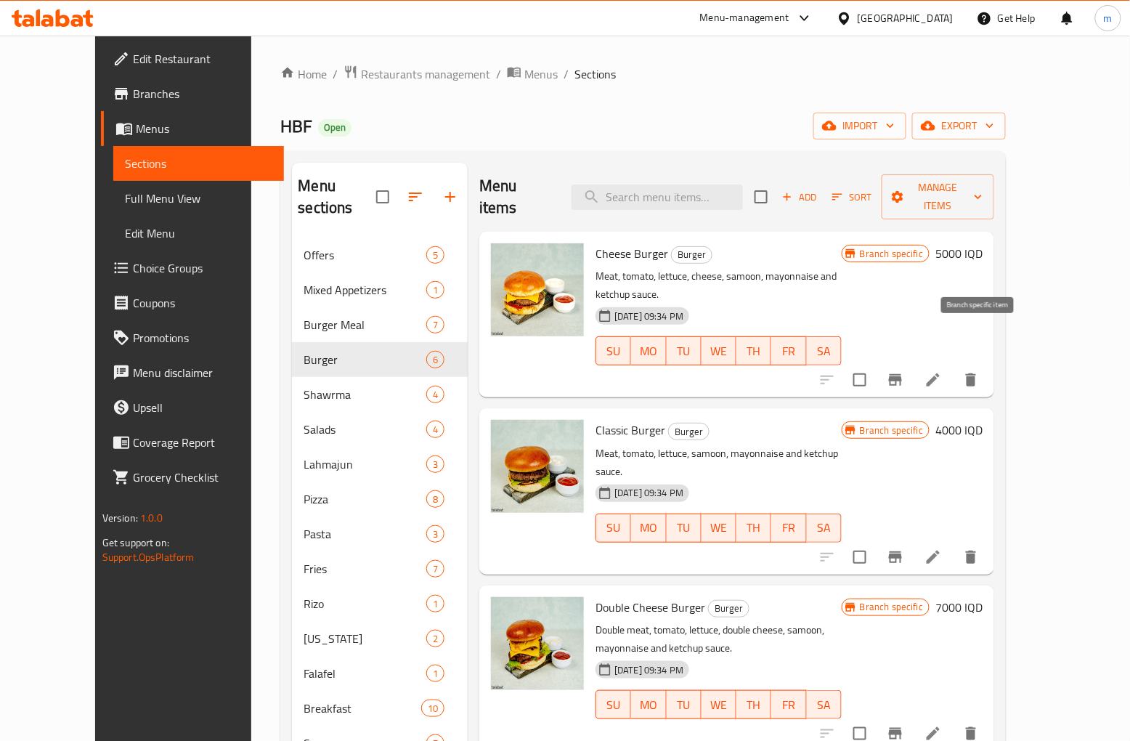
click at [902, 374] on icon "Branch-specific-item" at bounding box center [895, 380] width 13 height 12
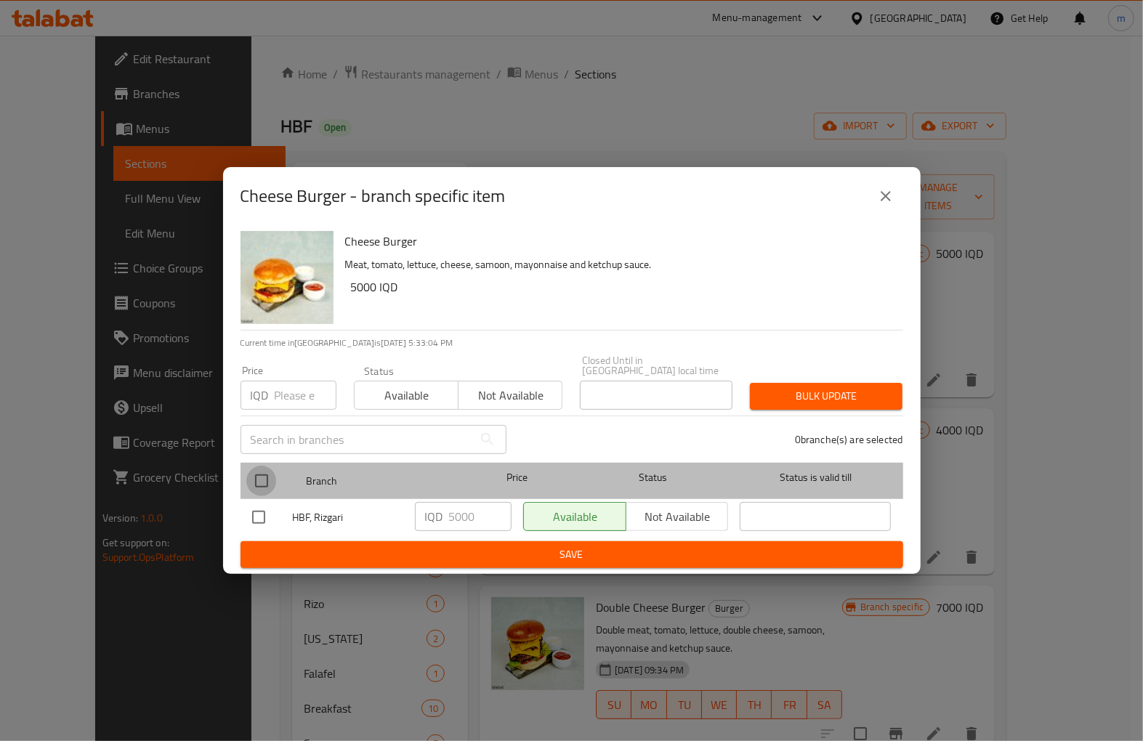
click at [255, 466] on input "checkbox" at bounding box center [261, 481] width 31 height 31
checkbox input "true"
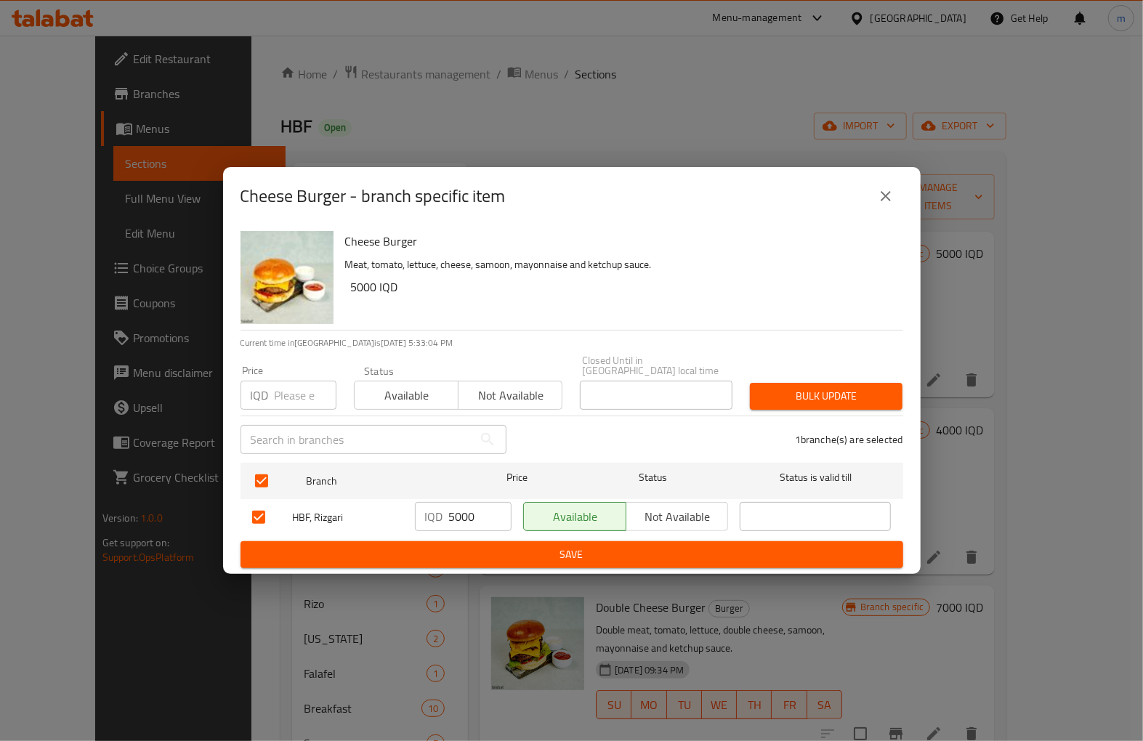
click at [461, 510] on input "5000" at bounding box center [480, 516] width 62 height 29
paste input "65"
click at [470, 509] on input "6500" at bounding box center [480, 516] width 62 height 29
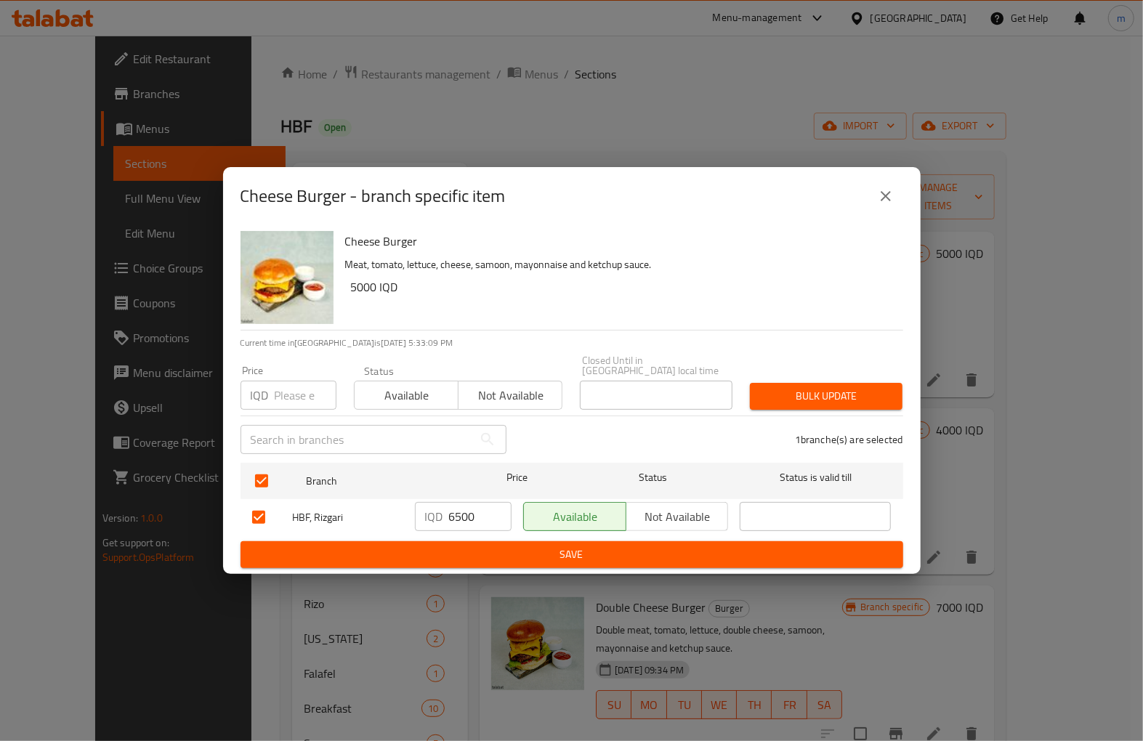
click at [461, 517] on input "6500" at bounding box center [480, 516] width 62 height 29
paste input "5"
type input "5500"
click at [469, 546] on span "Save" at bounding box center [571, 555] width 639 height 18
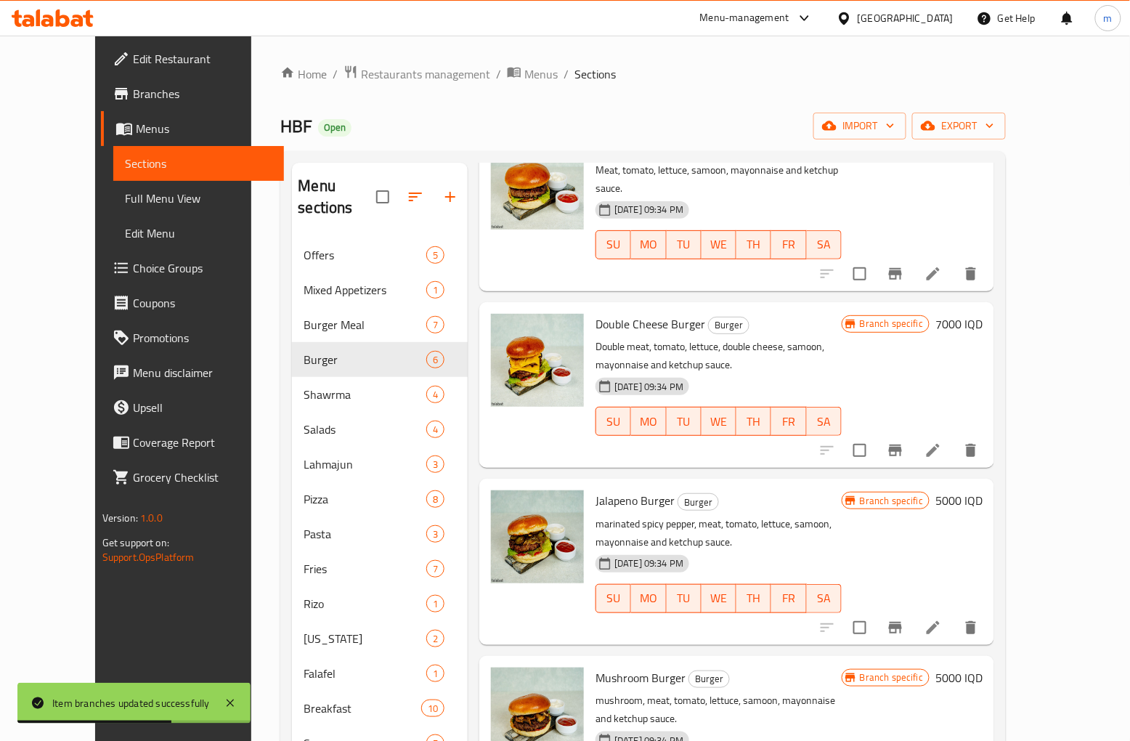
scroll to position [134, 0]
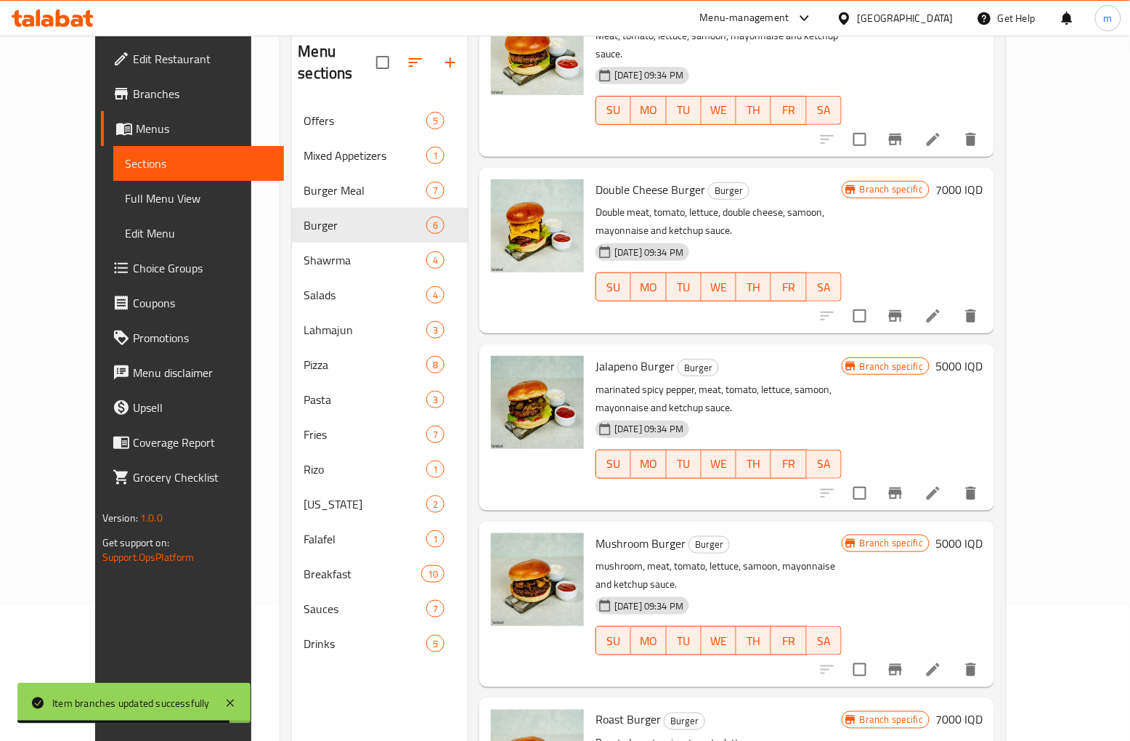
click at [913, 476] on button "Branch-specific-item" at bounding box center [895, 493] width 35 height 35
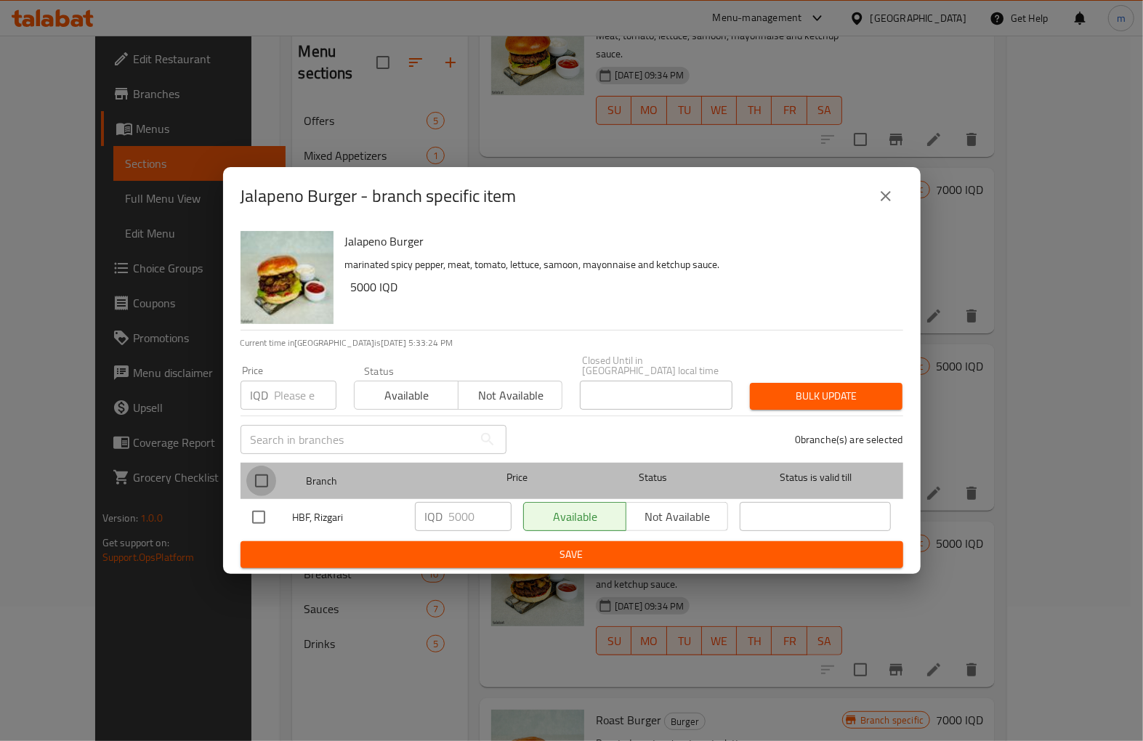
click at [251, 471] on input "checkbox" at bounding box center [261, 481] width 31 height 31
checkbox input "true"
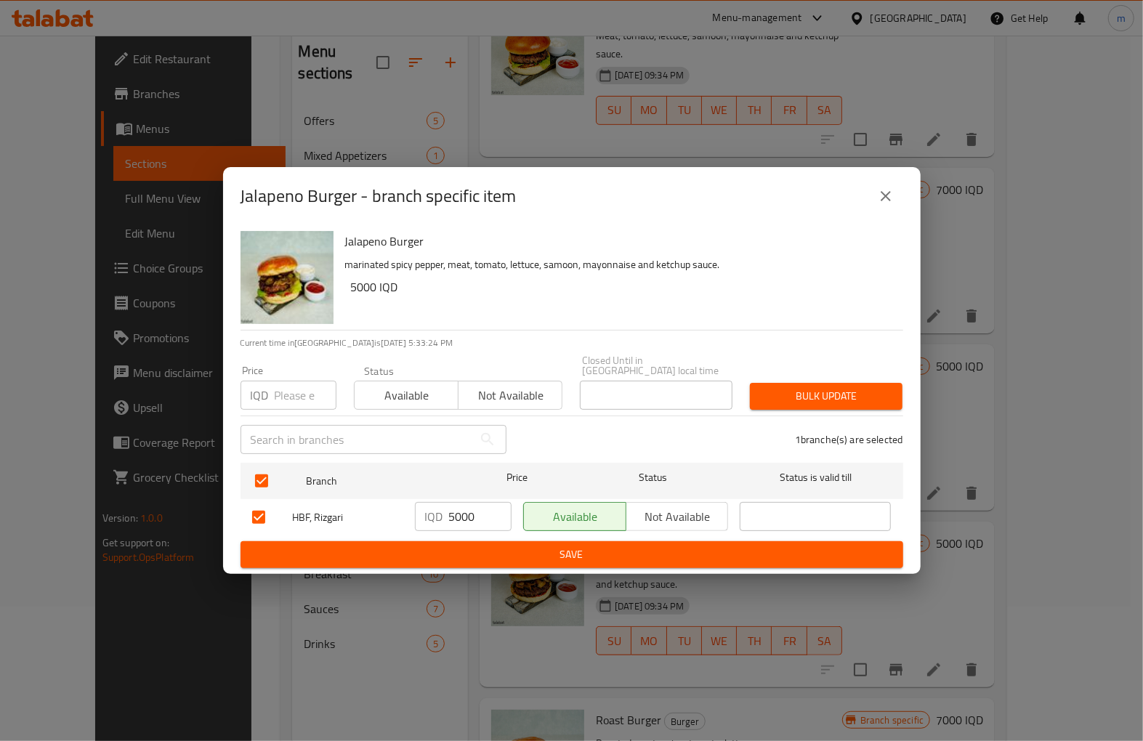
click at [463, 507] on input "5000" at bounding box center [480, 516] width 62 height 29
paste input "5"
type input "5500"
click at [489, 546] on span "Save" at bounding box center [571, 555] width 639 height 18
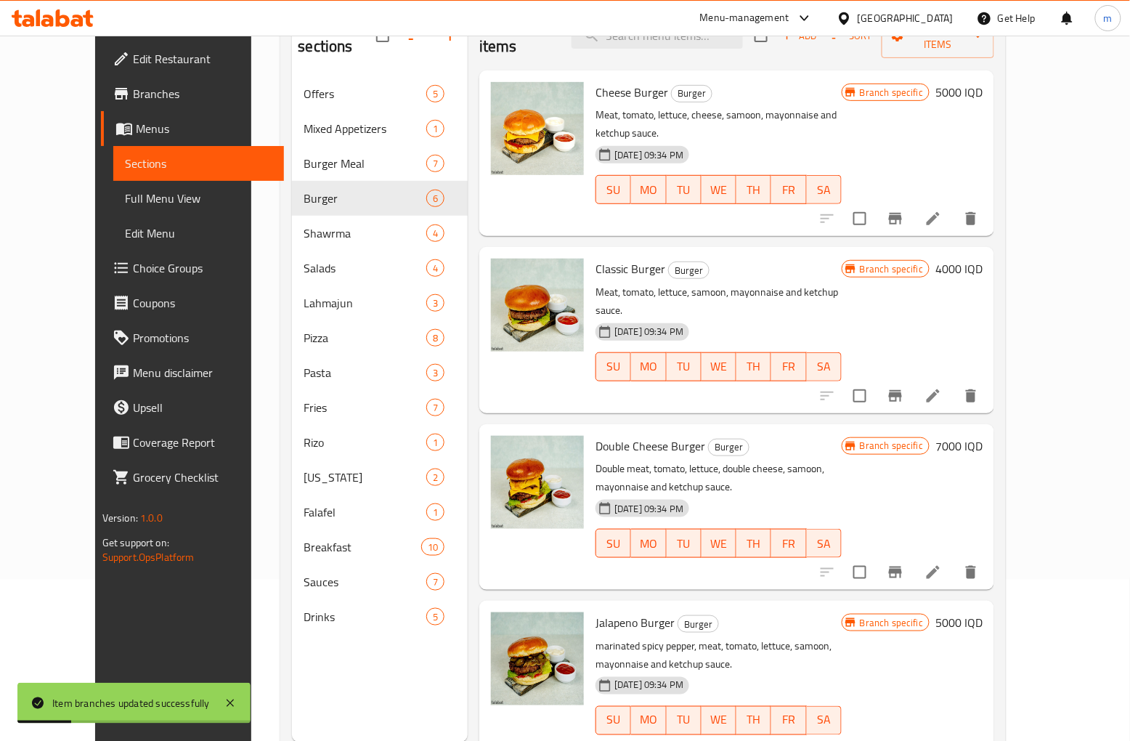
scroll to position [0, 0]
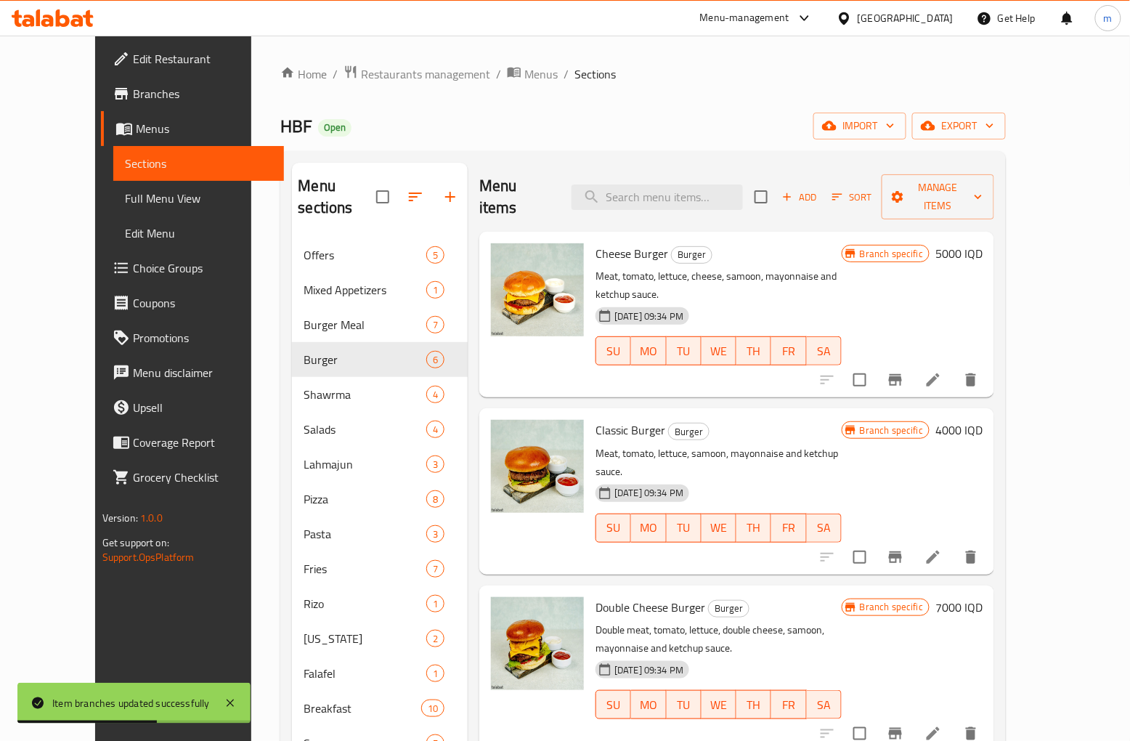
click at [902, 551] on icon "Branch-specific-item" at bounding box center [895, 557] width 13 height 12
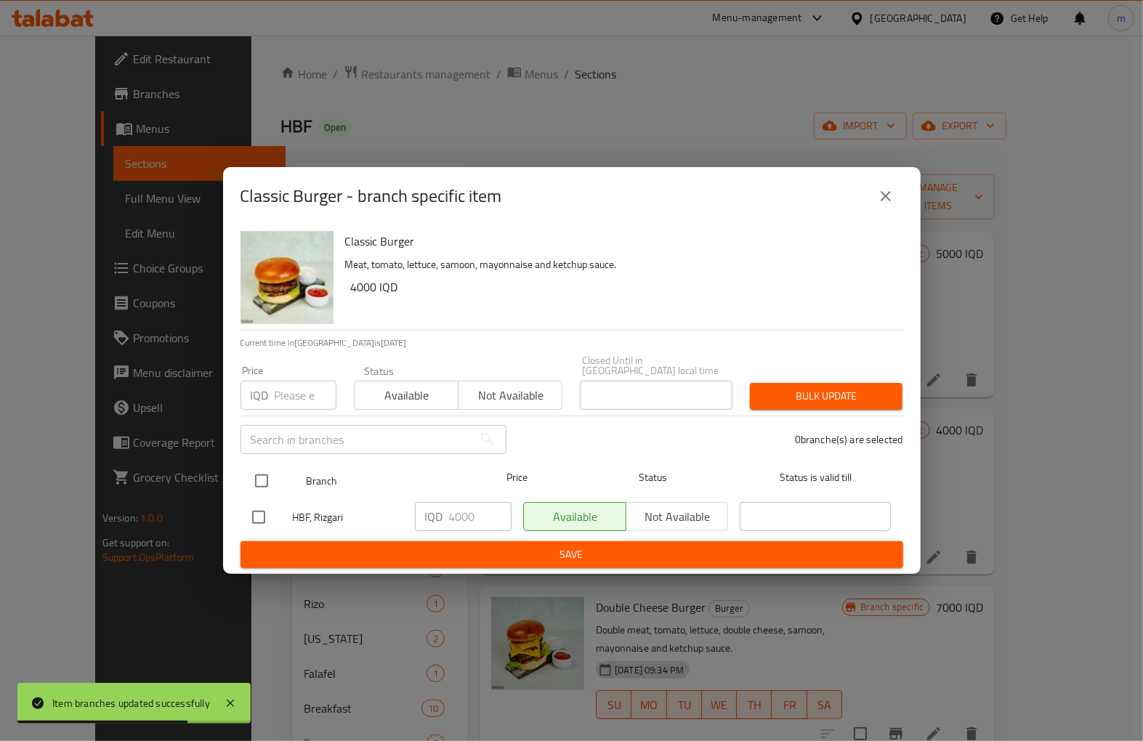
click at [263, 473] on input "checkbox" at bounding box center [261, 481] width 31 height 31
checkbox input "true"
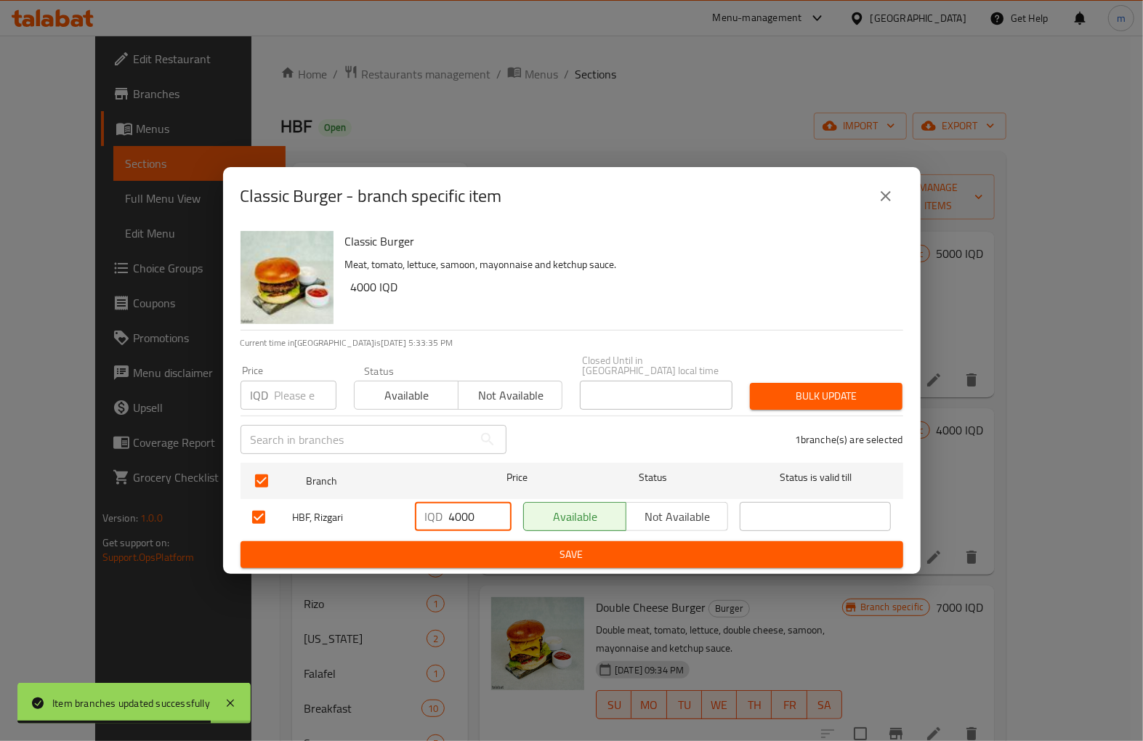
click at [468, 511] on input "4000" at bounding box center [480, 516] width 62 height 29
paste input "5"
type input "4500"
click at [497, 550] on span "Save" at bounding box center [571, 555] width 639 height 18
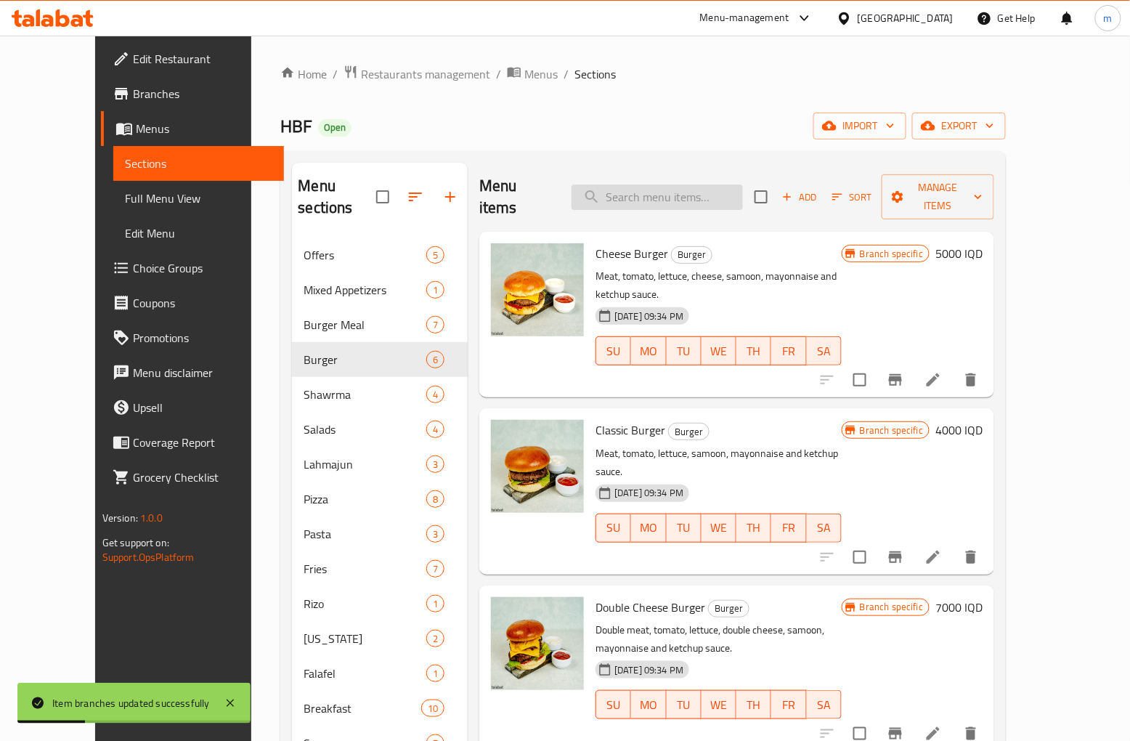
click at [657, 196] on input "search" at bounding box center [657, 197] width 171 height 25
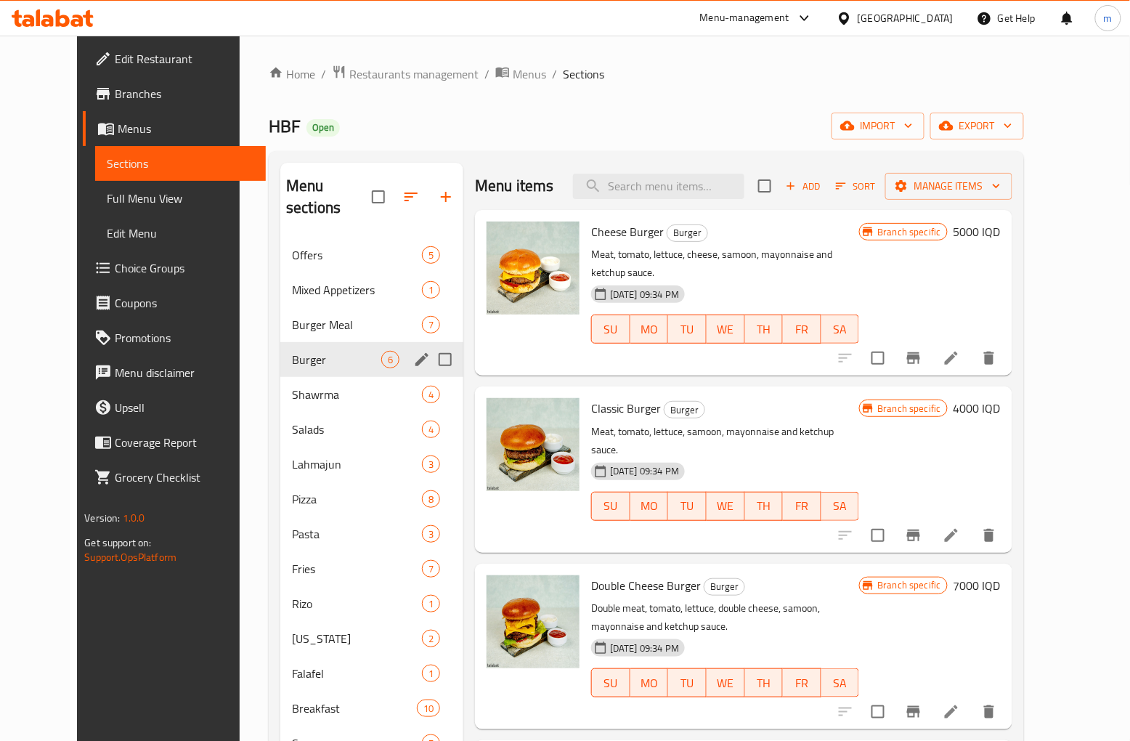
click at [306, 316] on span "Burger Meal" at bounding box center [357, 324] width 130 height 17
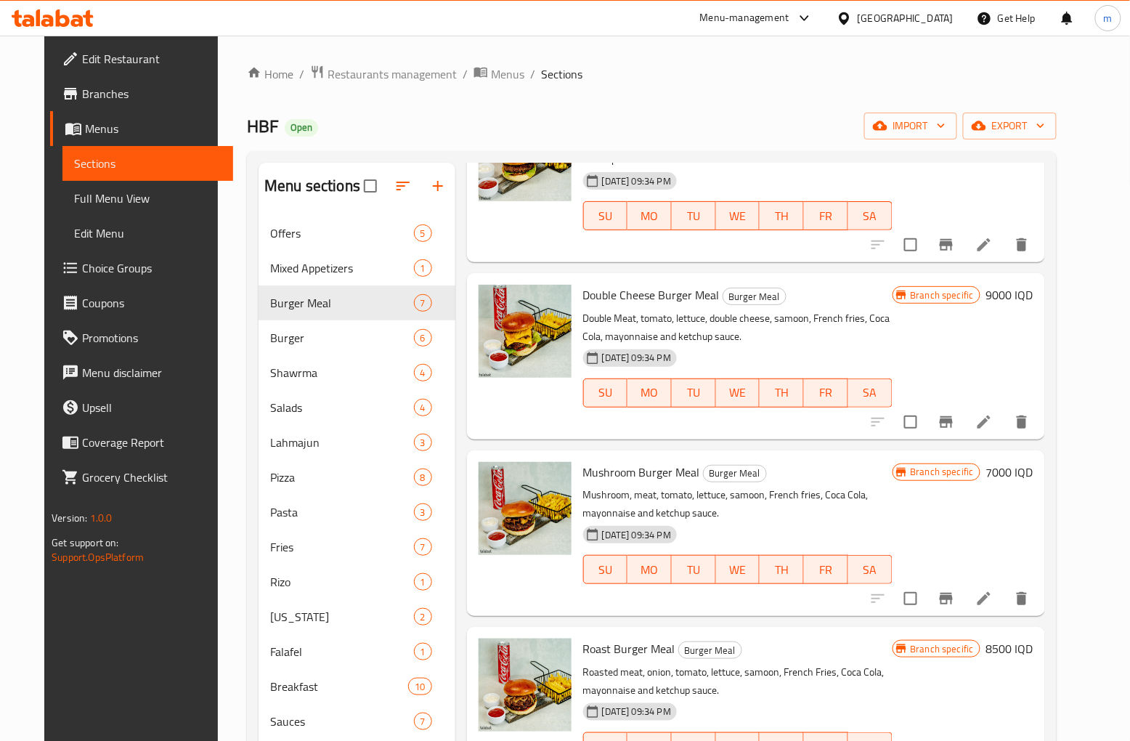
scroll to position [532, 0]
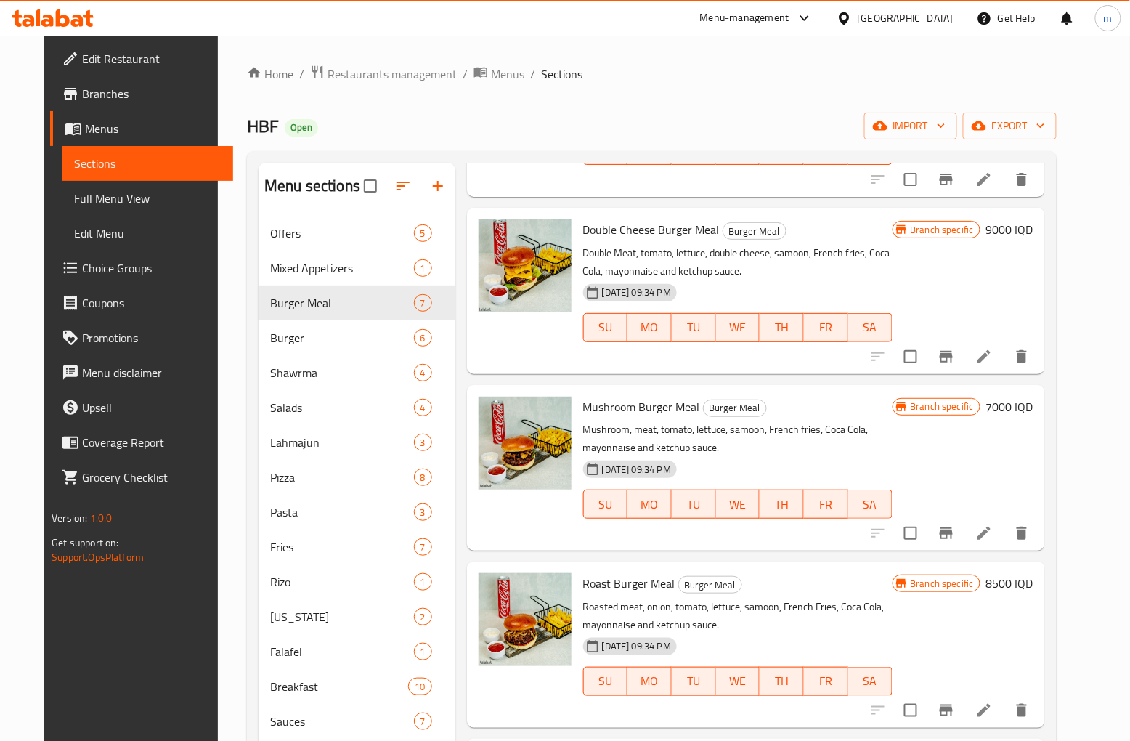
click at [626, 233] on span "Double Cheese Burger Meal" at bounding box center [651, 230] width 137 height 22
click at [628, 233] on span "Double Cheese Burger Meal" at bounding box center [651, 230] width 137 height 22
click at [684, 251] on p "Double Meat, tomato, lettuce, double cheese, samoon, French fries, Coca Cola, m…" at bounding box center [737, 262] width 309 height 36
click at [953, 353] on icon "Branch-specific-item" at bounding box center [946, 357] width 13 height 12
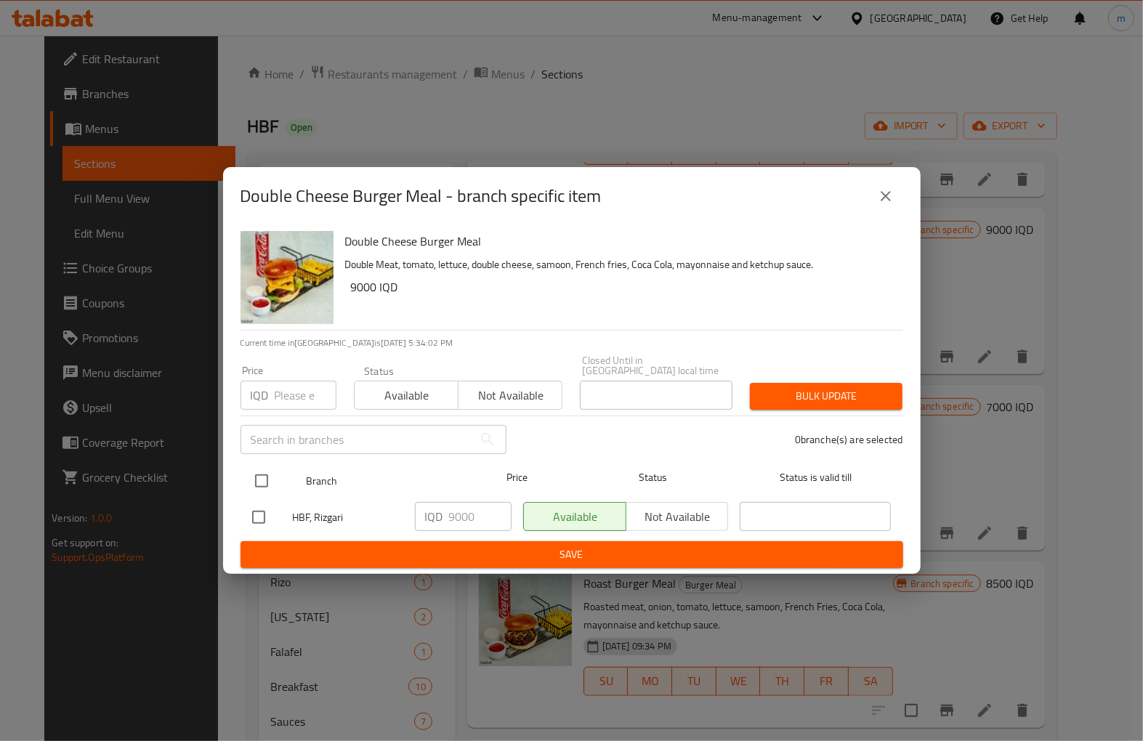
click at [269, 473] on input "checkbox" at bounding box center [261, 481] width 31 height 31
checkbox input "true"
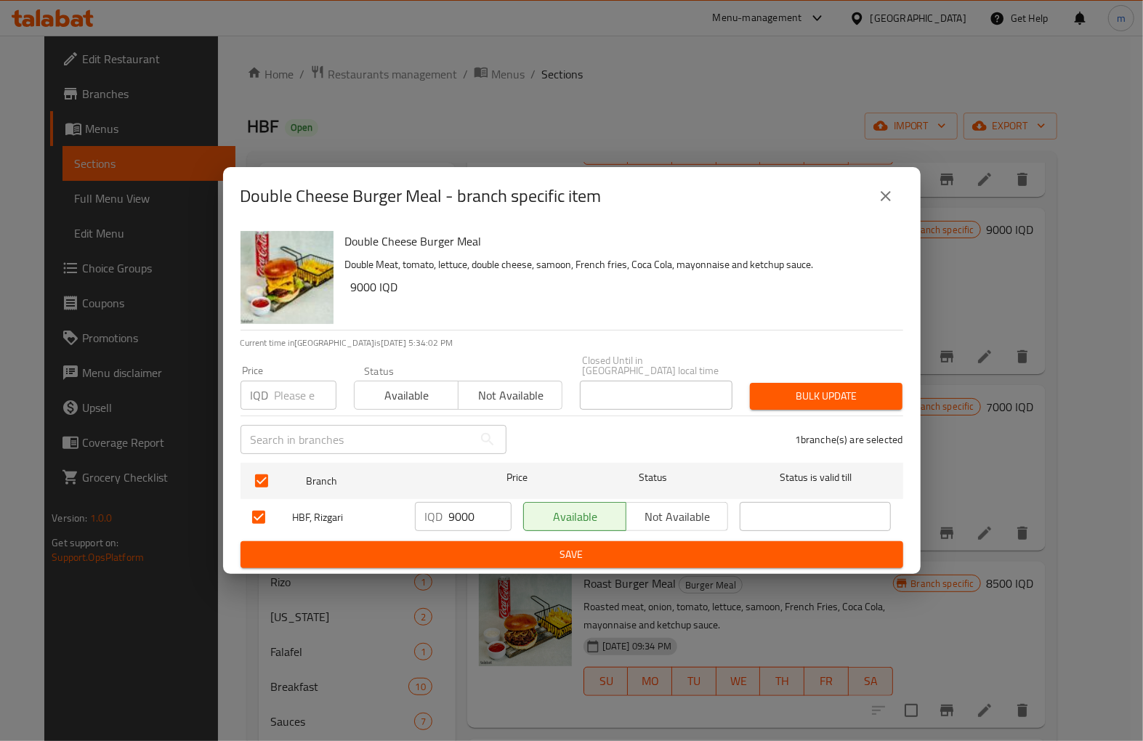
click at [444, 503] on div "IQD 9000 ​" at bounding box center [463, 516] width 97 height 29
click at [455, 507] on input "9000" at bounding box center [480, 516] width 62 height 29
paste input "5"
type input "9500"
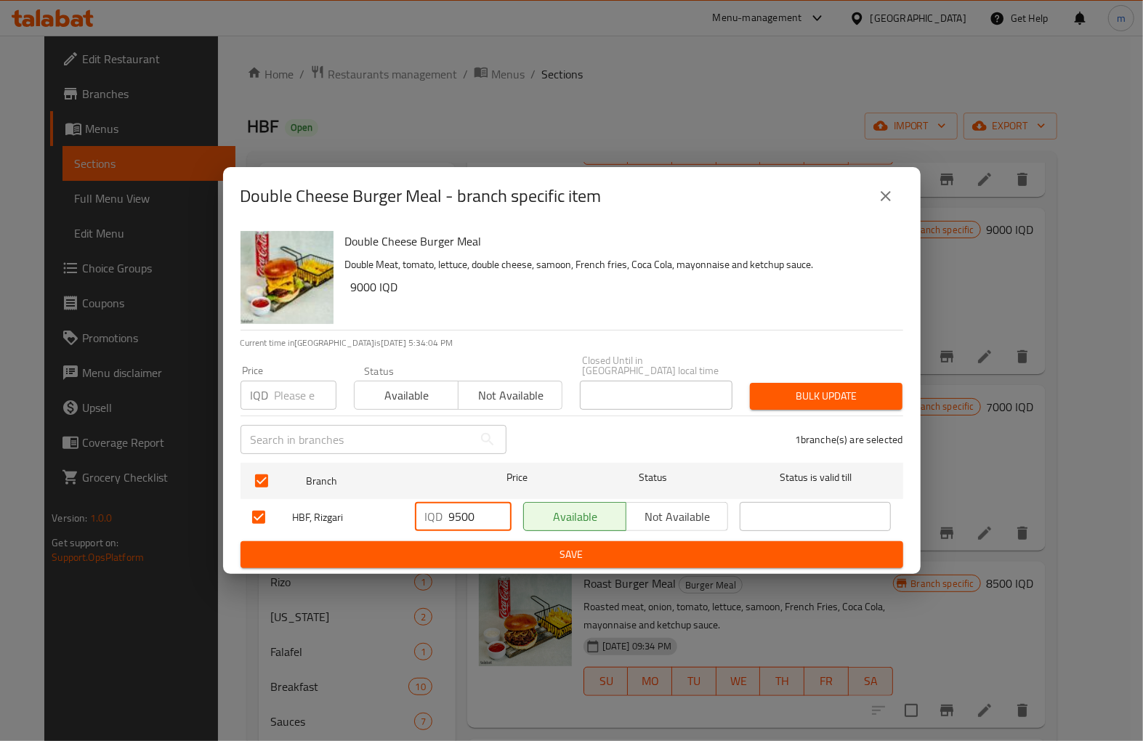
click at [514, 546] on span "Save" at bounding box center [571, 555] width 639 height 18
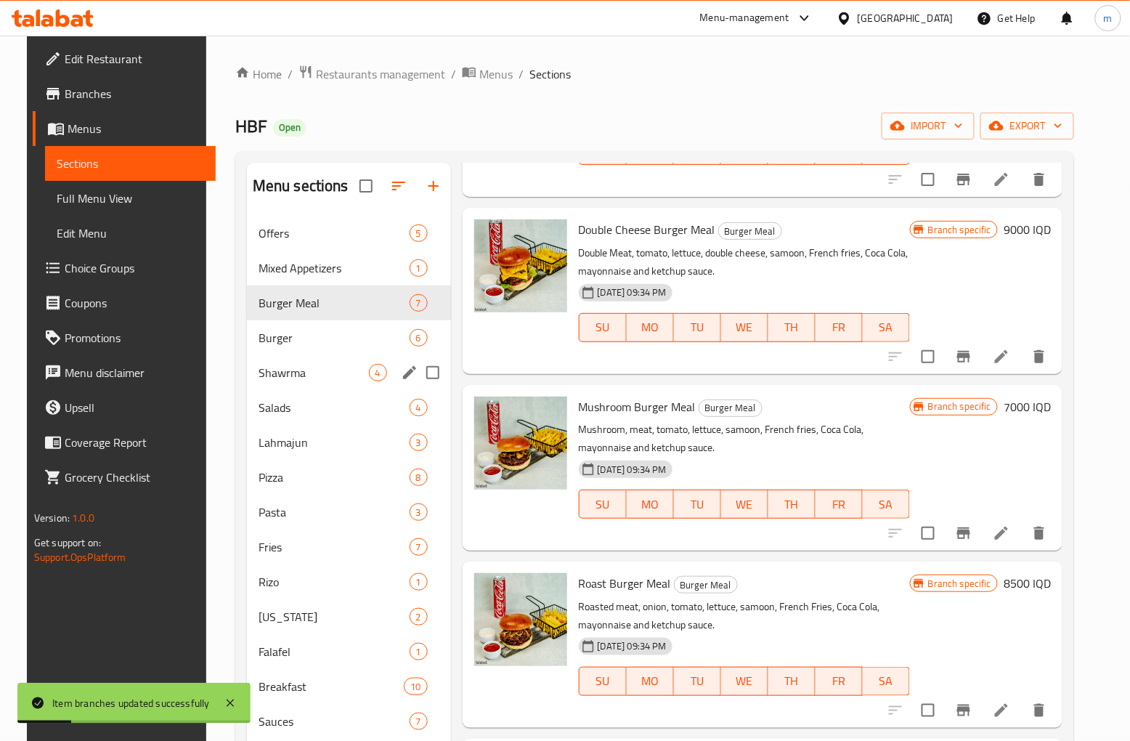
drag, startPoint x: 259, startPoint y: 346, endPoint x: 262, endPoint y: 360, distance: 14.3
click at [259, 346] on span "Burger" at bounding box center [334, 337] width 151 height 17
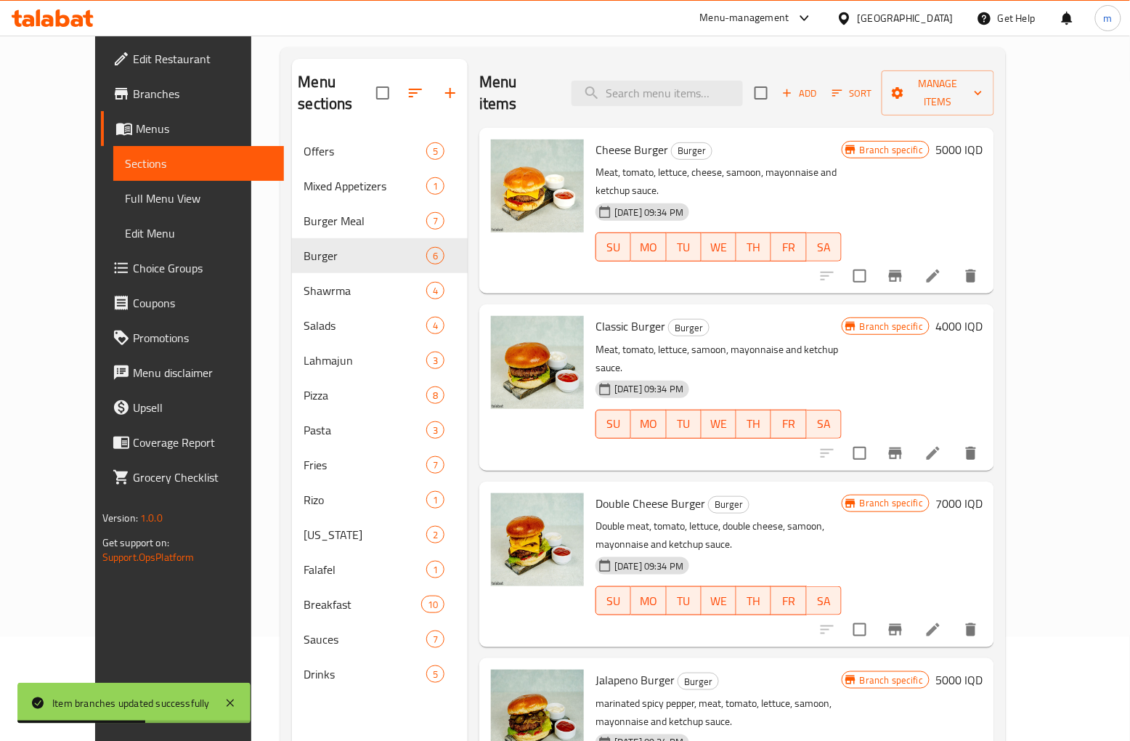
scroll to position [68, 0]
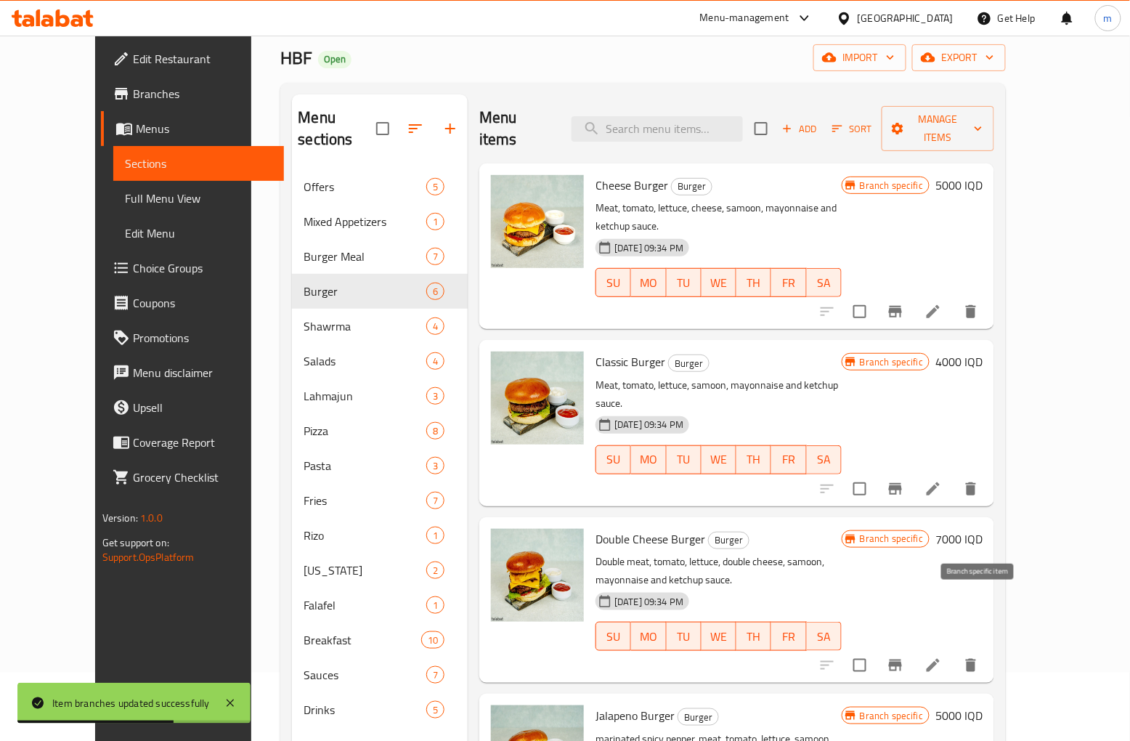
click at [902, 660] on icon "Branch-specific-item" at bounding box center [895, 666] width 13 height 12
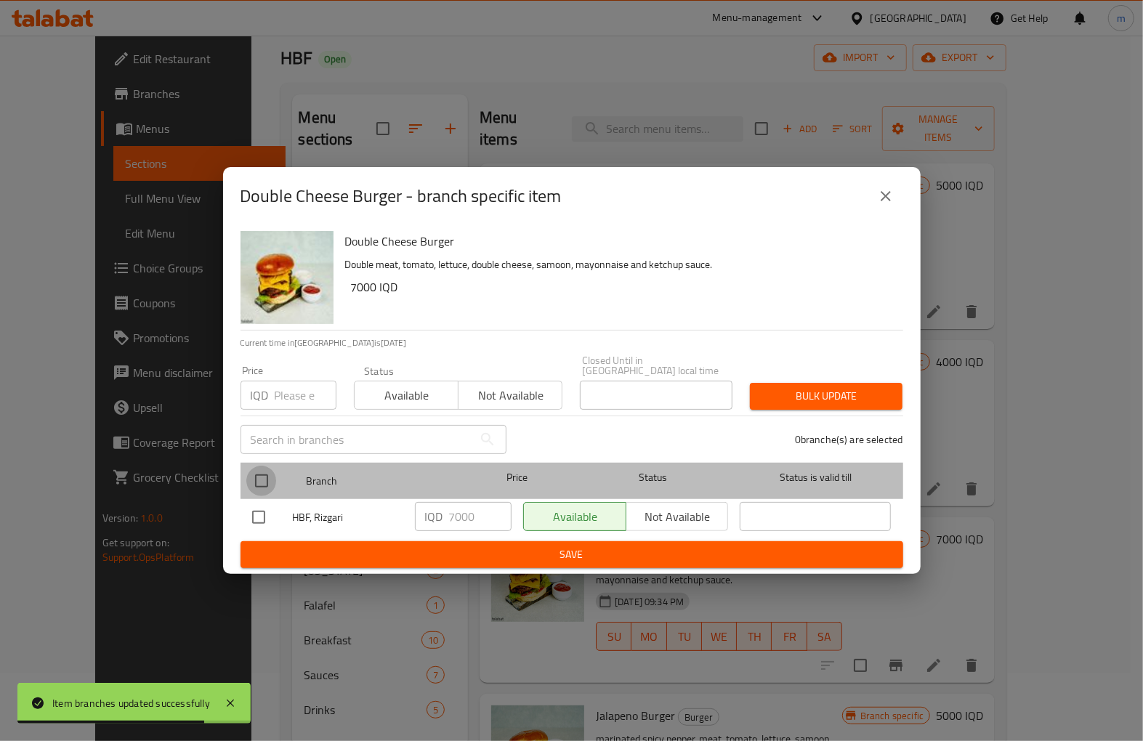
drag, startPoint x: 256, startPoint y: 473, endPoint x: 378, endPoint y: 497, distance: 124.4
click at [257, 473] on input "checkbox" at bounding box center [261, 481] width 31 height 31
checkbox input "true"
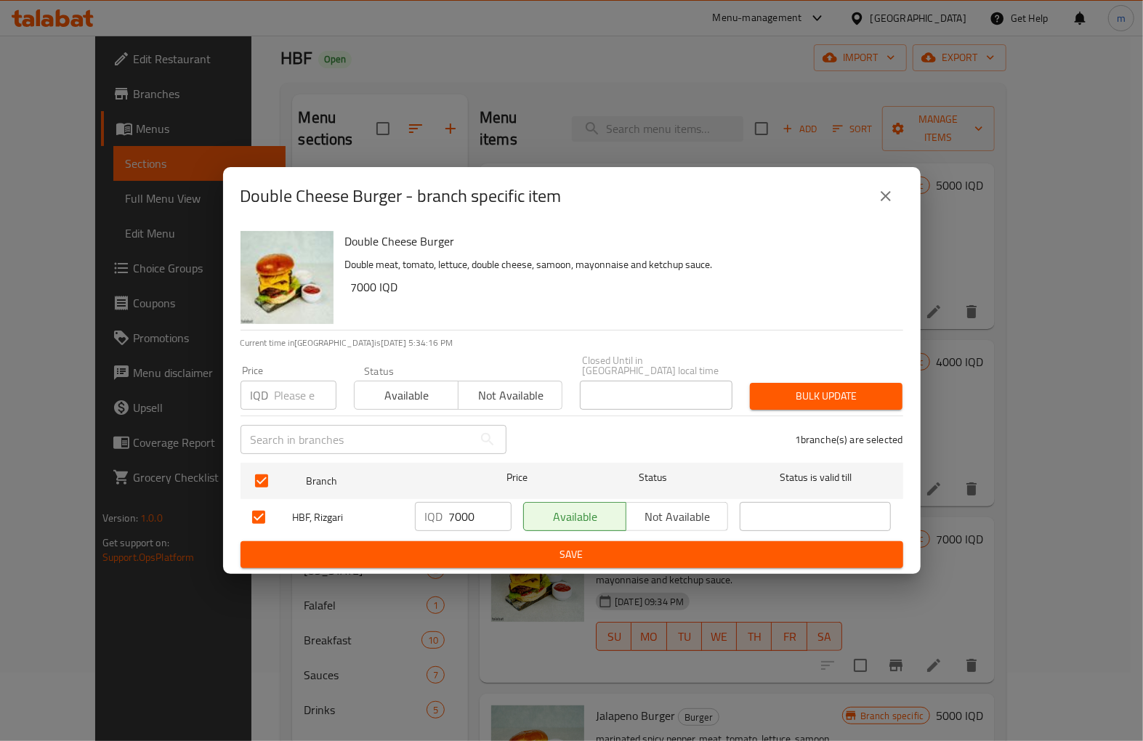
click at [458, 514] on input "7000" at bounding box center [480, 516] width 62 height 29
paste input "6"
type input "6000"
click at [475, 546] on span "Save" at bounding box center [571, 555] width 639 height 18
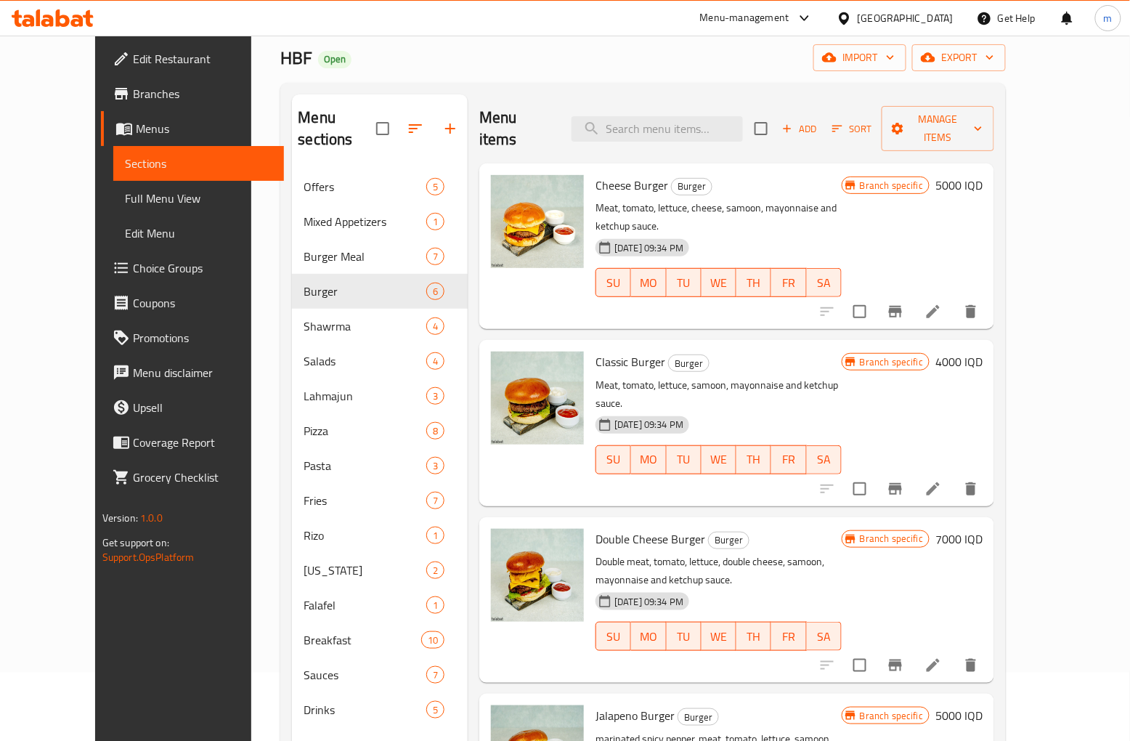
click at [902, 660] on icon "Branch-specific-item" at bounding box center [895, 666] width 13 height 12
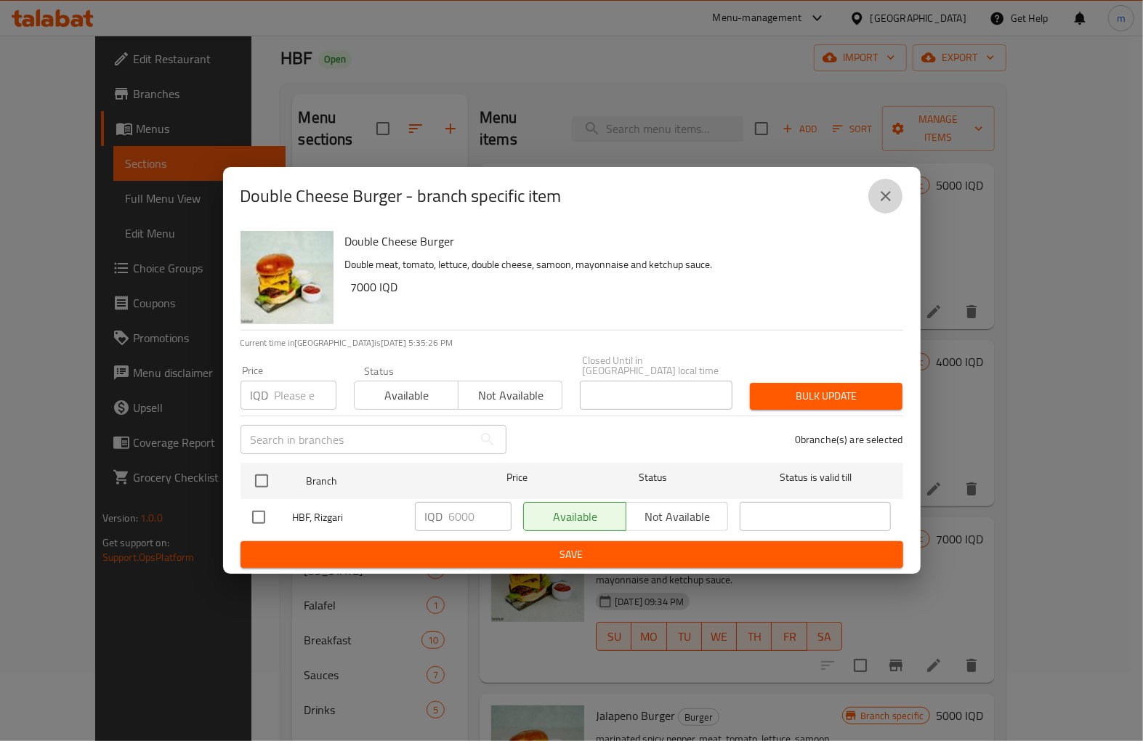
click at [888, 201] on icon "close" at bounding box center [885, 195] width 17 height 17
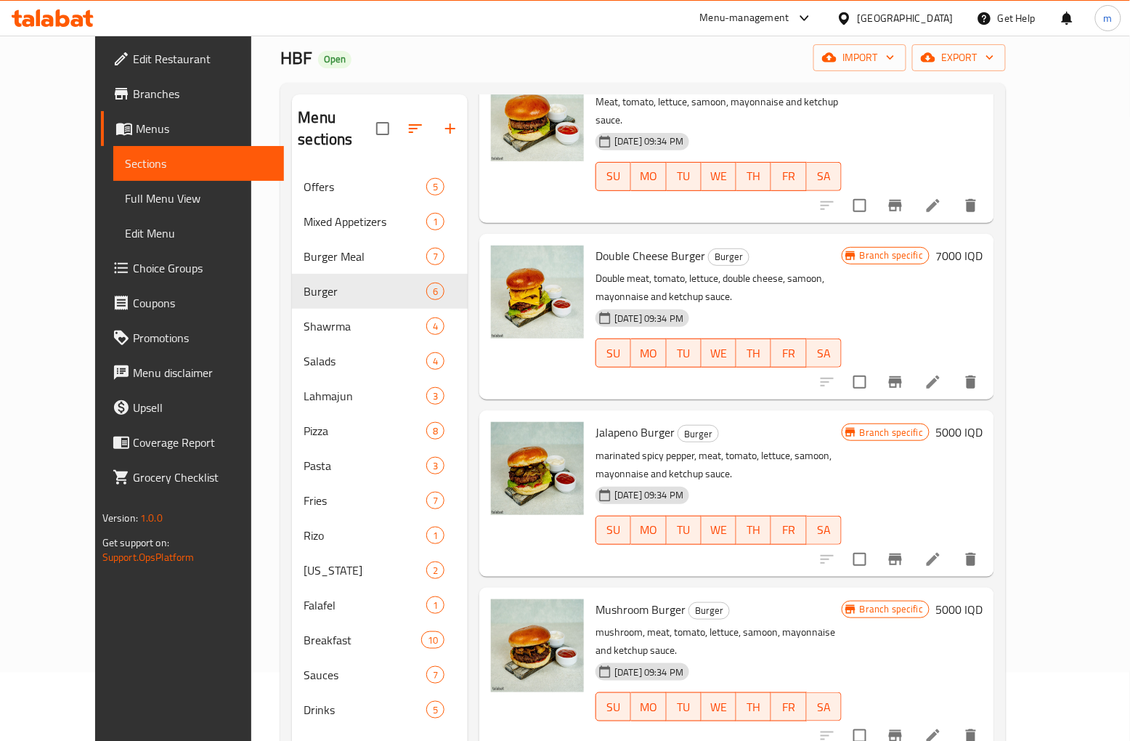
scroll to position [203, 0]
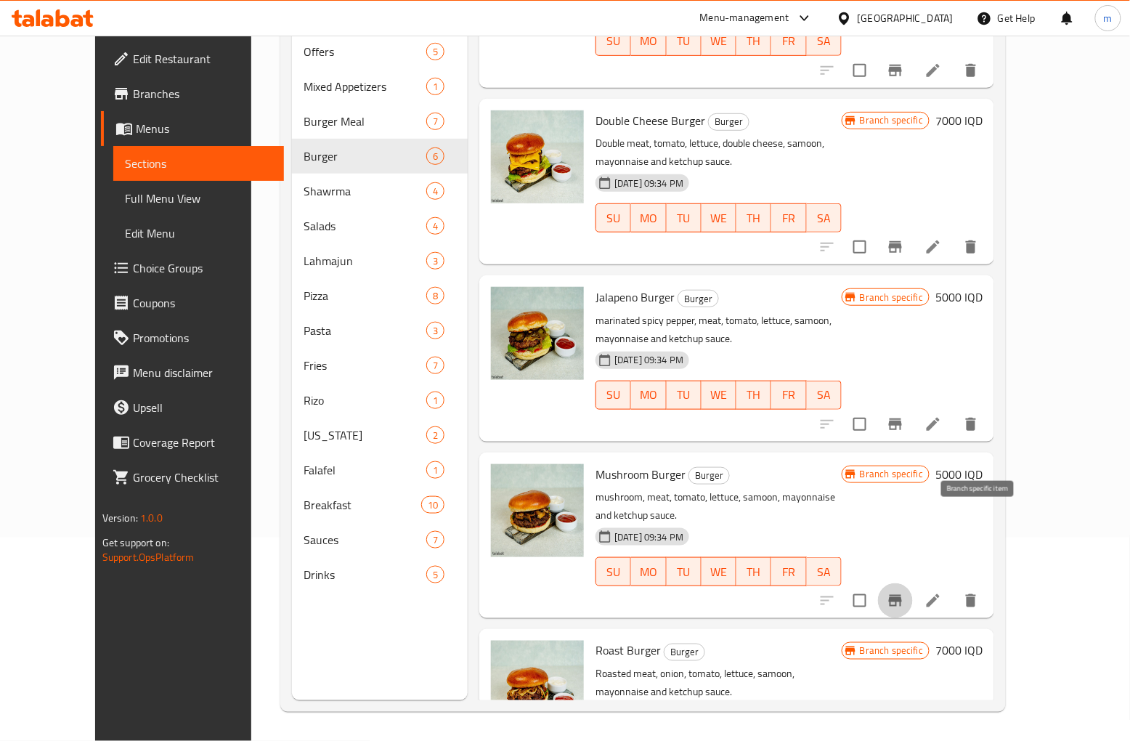
click at [904, 592] on icon "Branch-specific-item" at bounding box center [895, 600] width 17 height 17
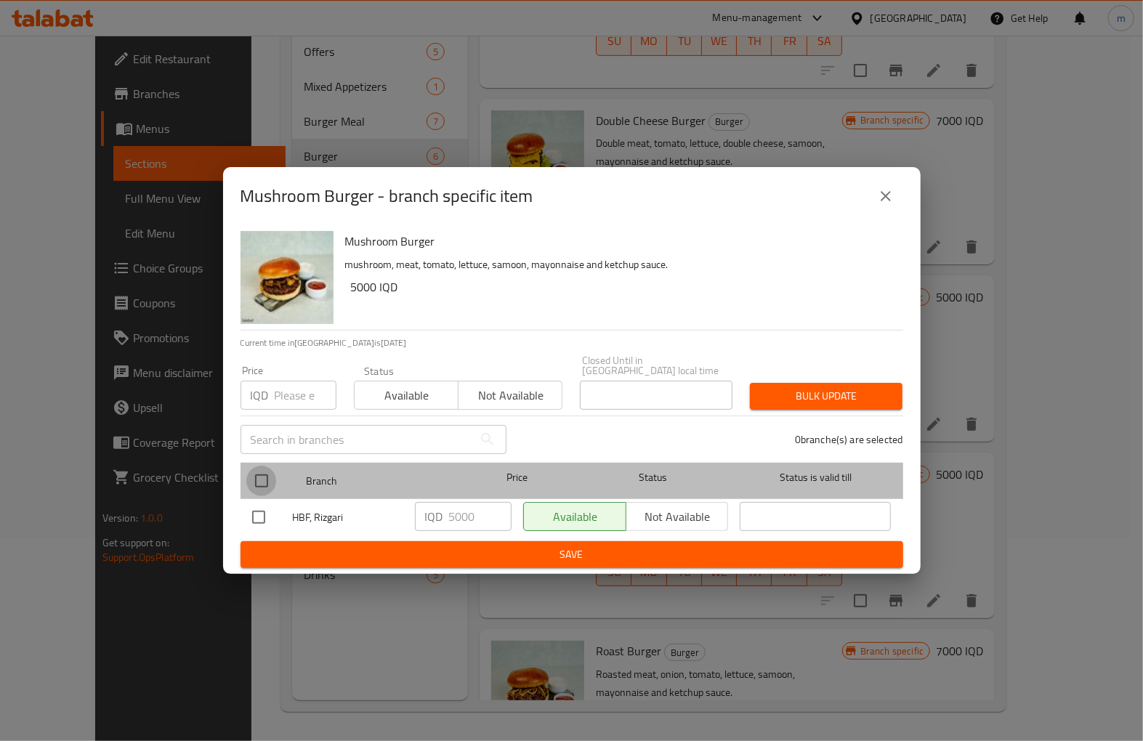
click at [254, 468] on input "checkbox" at bounding box center [261, 481] width 31 height 31
checkbox input "true"
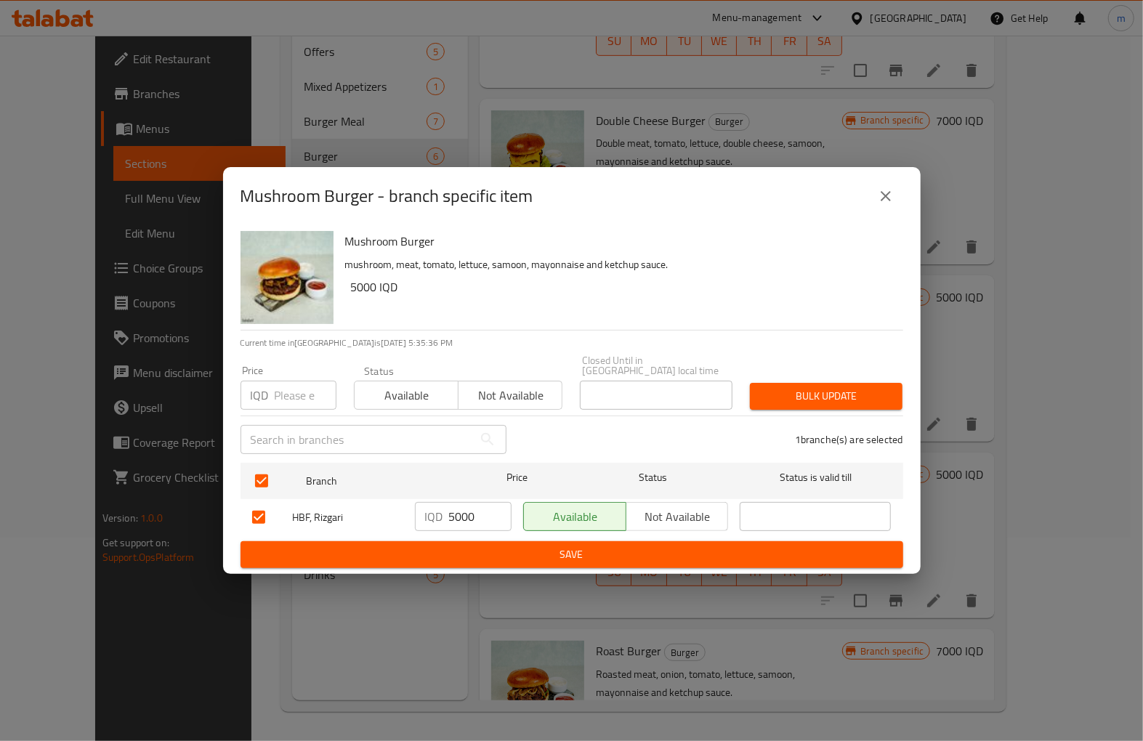
click at [449, 502] on input "5000" at bounding box center [480, 516] width 62 height 29
paste input "5"
type input "5500"
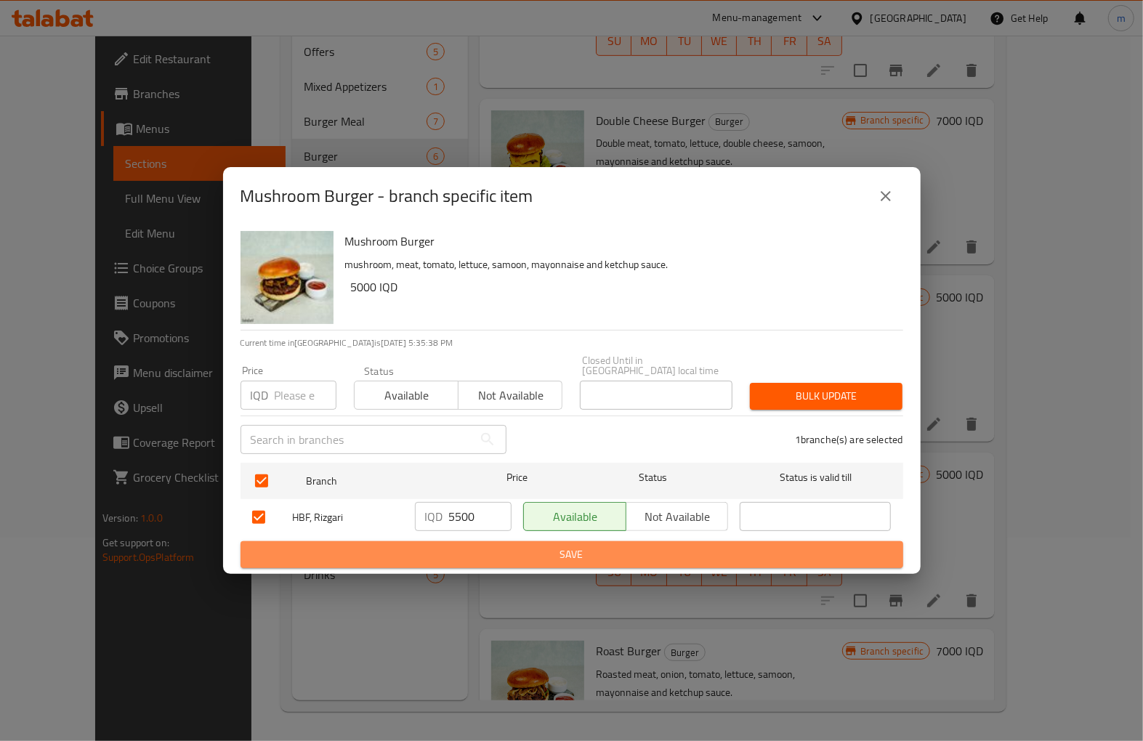
click at [688, 548] on span "Save" at bounding box center [571, 555] width 639 height 18
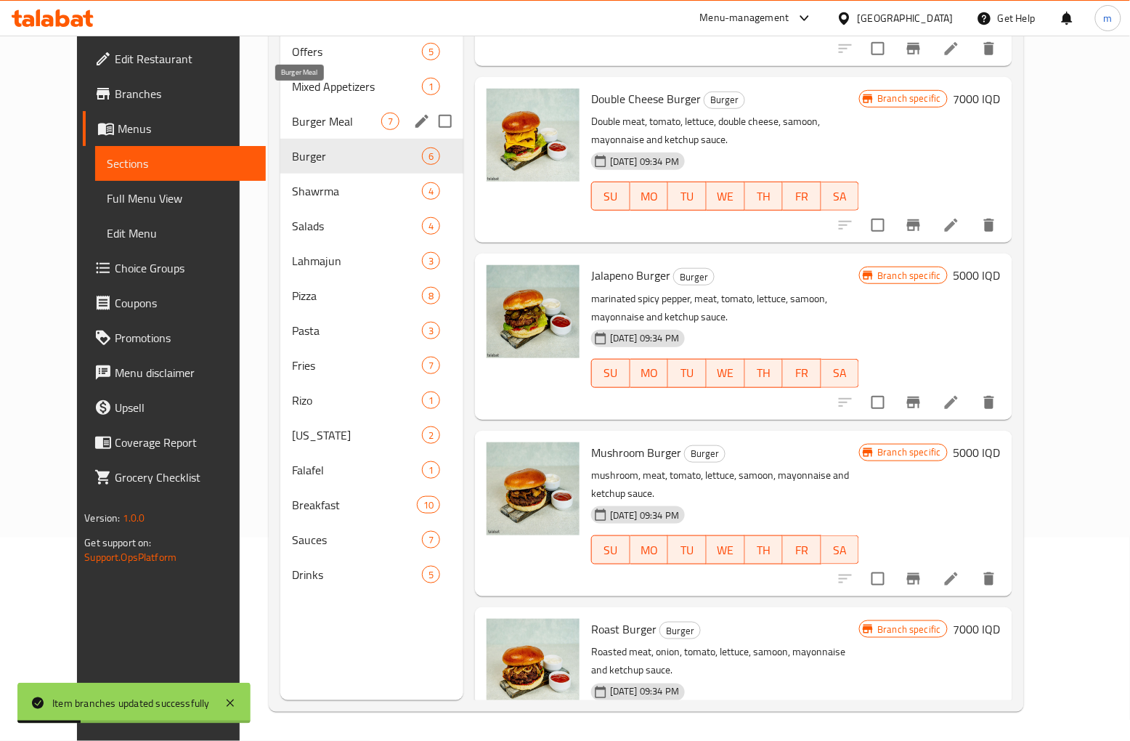
click at [296, 113] on span "Burger Meal" at bounding box center [336, 121] width 89 height 17
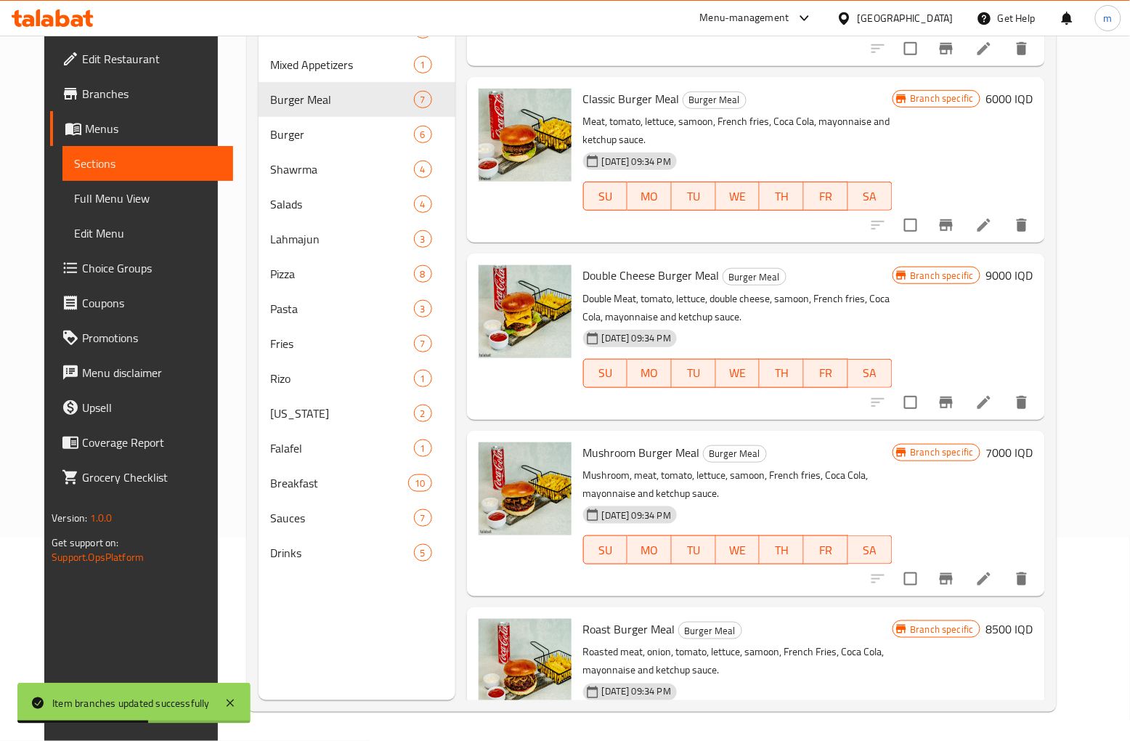
click at [955, 575] on icon "Branch-specific-item" at bounding box center [946, 578] width 17 height 17
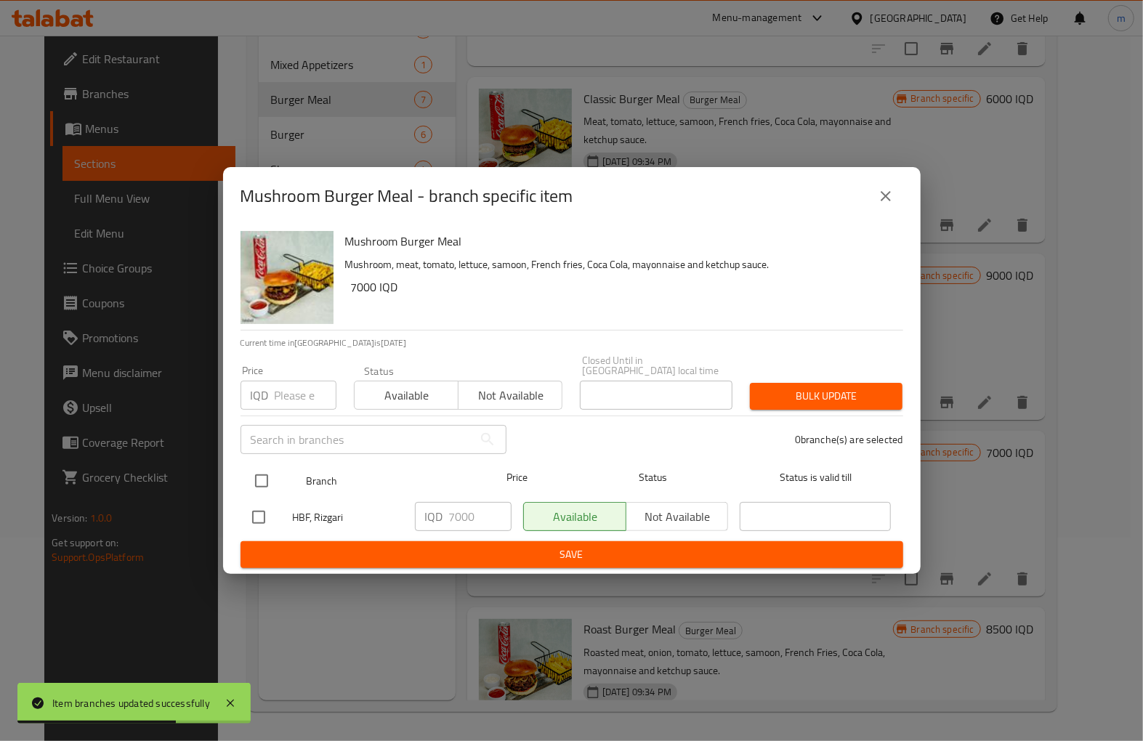
click at [254, 470] on input "checkbox" at bounding box center [261, 481] width 31 height 31
checkbox input "true"
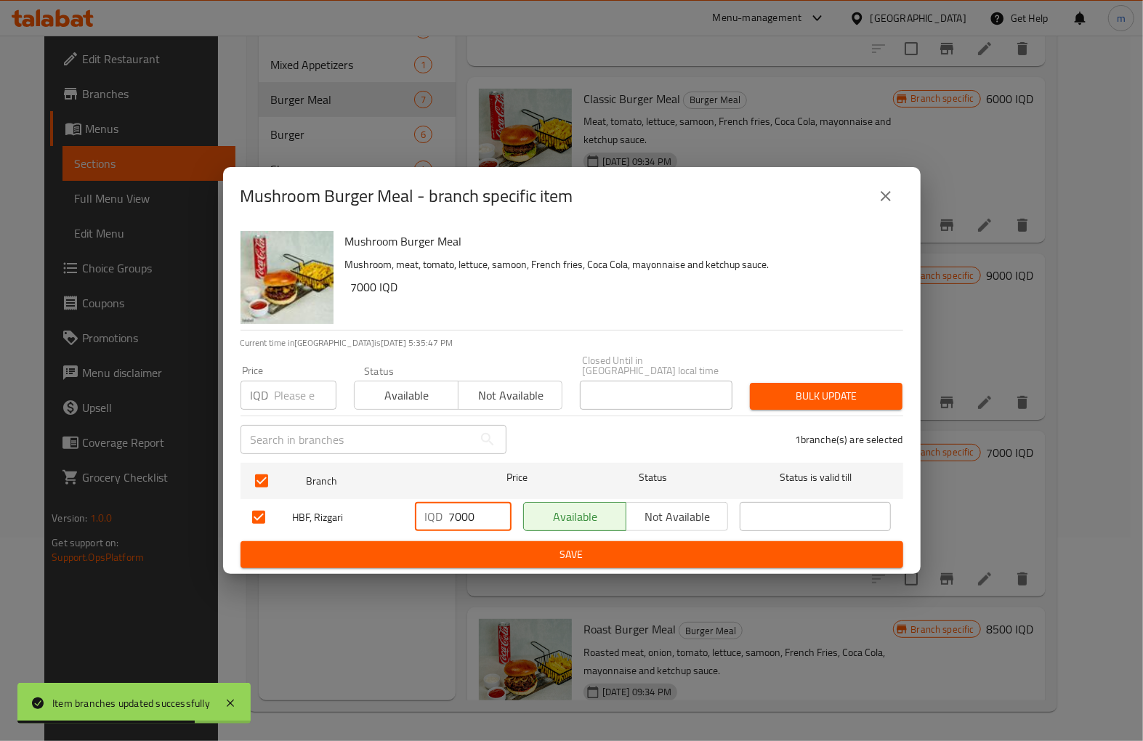
click at [461, 511] on input "7000" at bounding box center [480, 516] width 62 height 29
paste input "5"
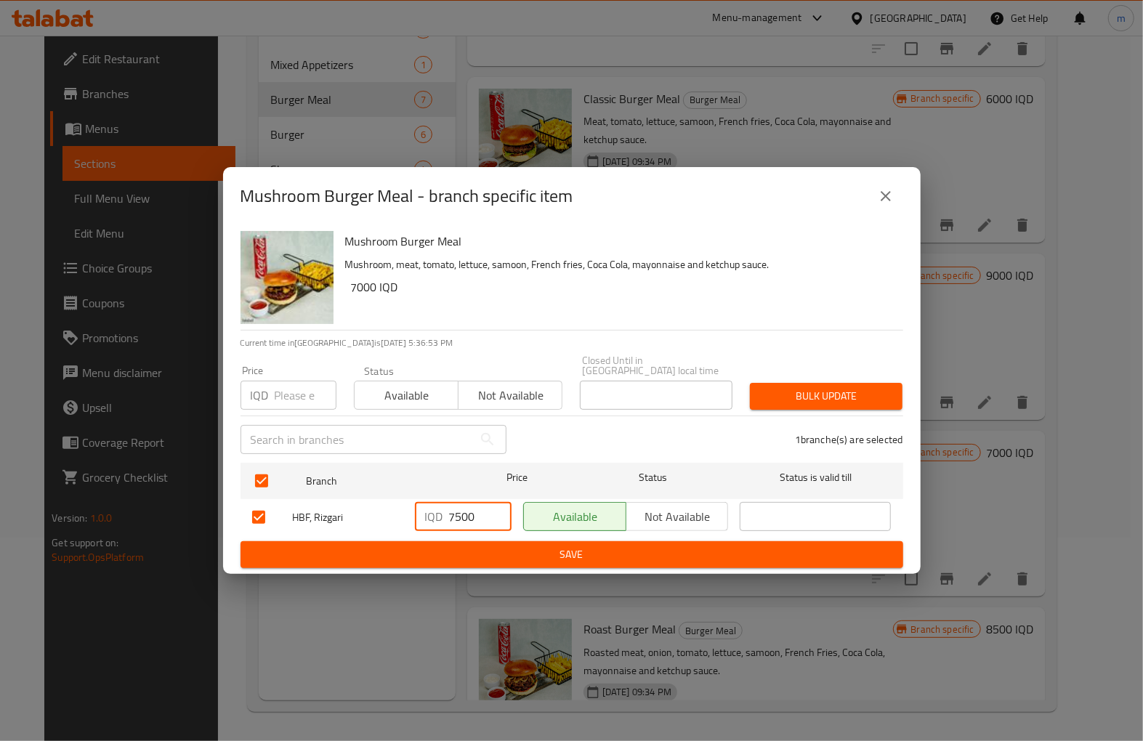
type input "7500"
click at [746, 546] on span "Save" at bounding box center [571, 555] width 639 height 18
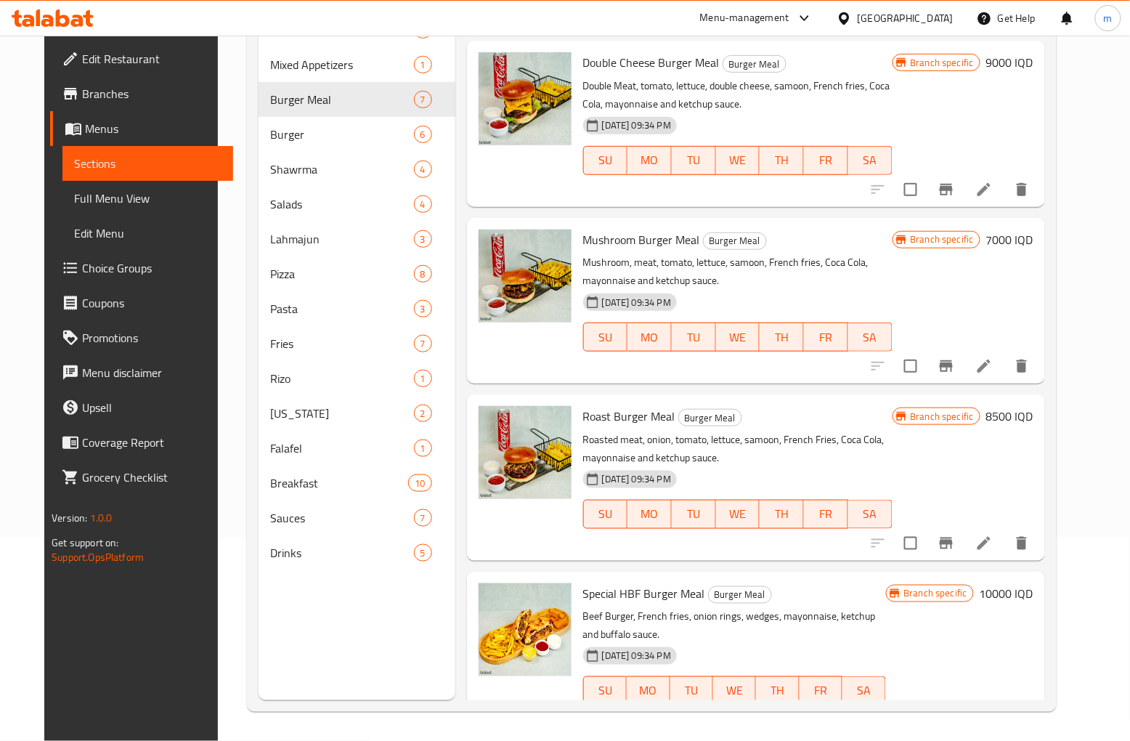
scroll to position [532, 0]
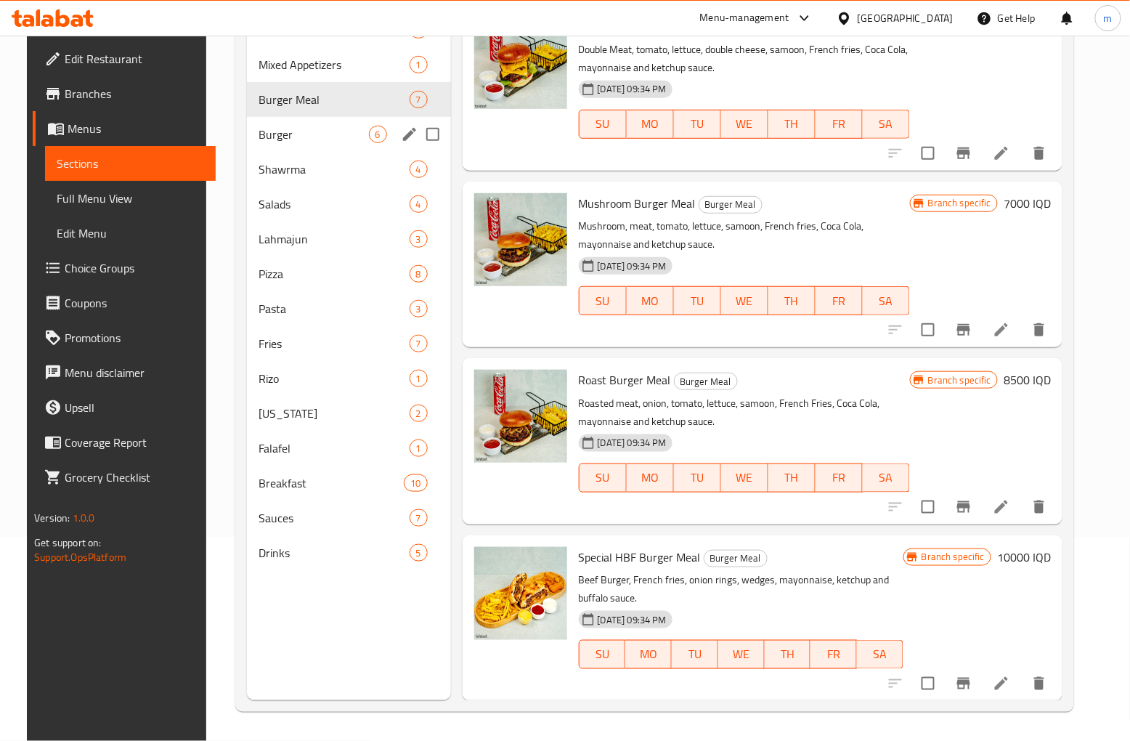
click at [304, 129] on span "Burger" at bounding box center [314, 134] width 110 height 17
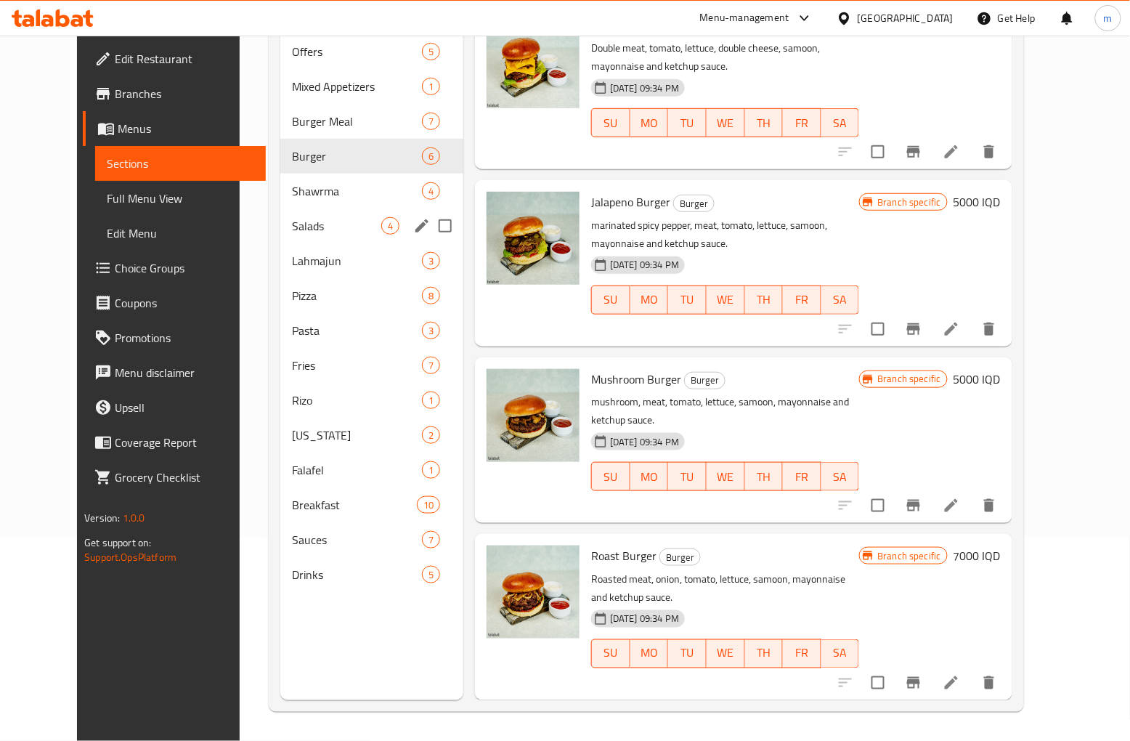
scroll to position [283, 0]
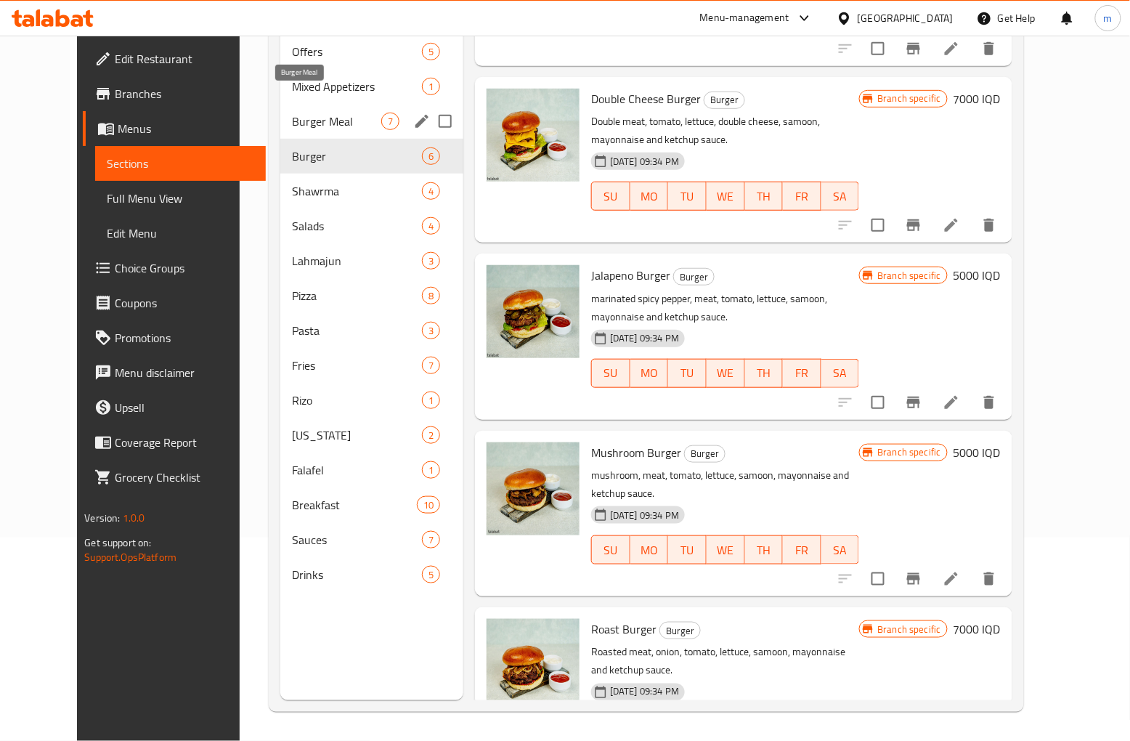
click at [296, 113] on span "Burger Meal" at bounding box center [336, 121] width 89 height 17
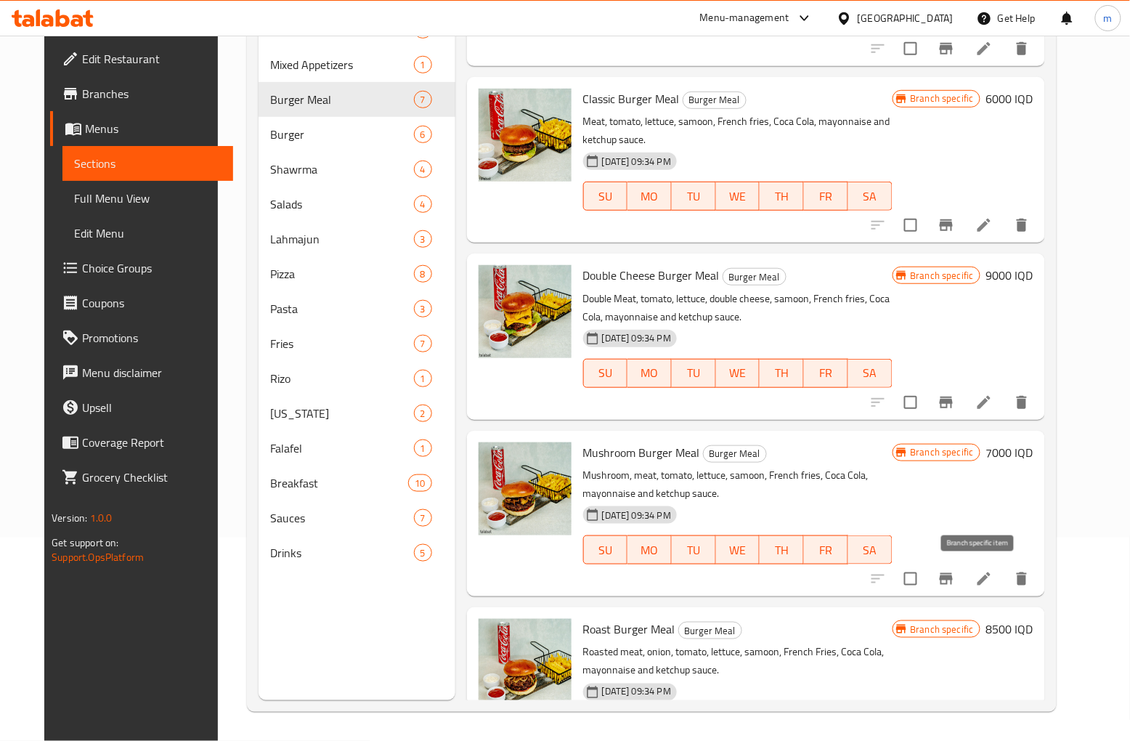
click at [964, 580] on button "Branch-specific-item" at bounding box center [946, 579] width 35 height 35
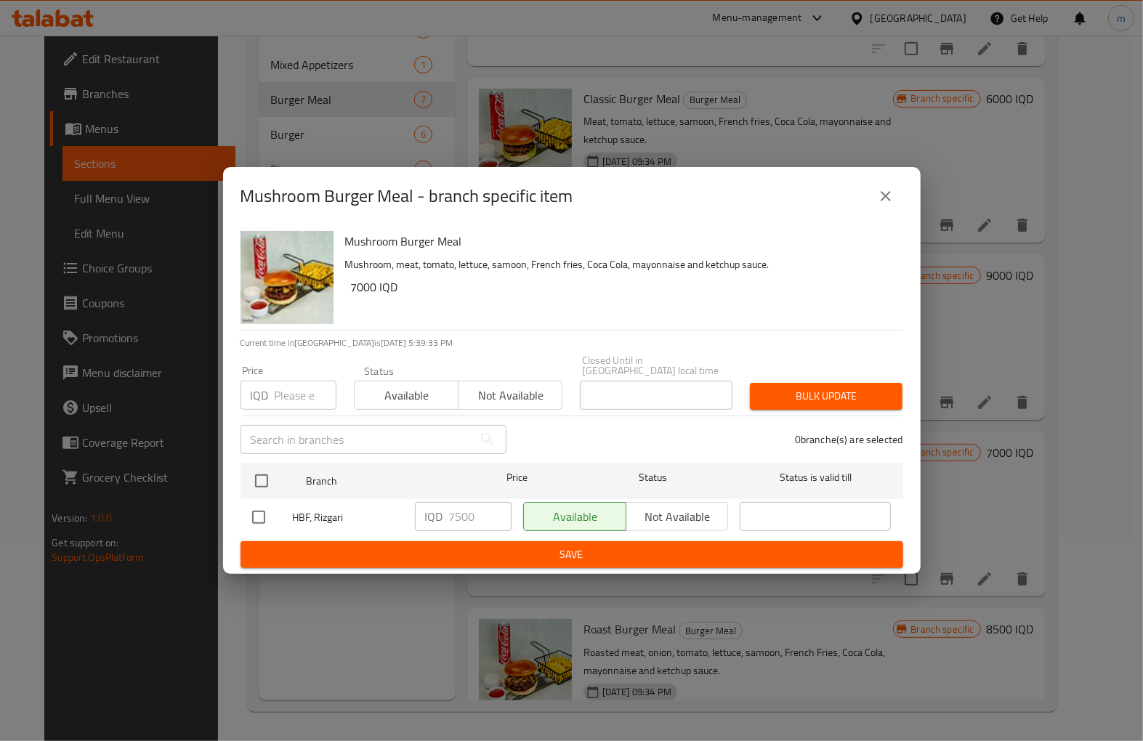
click at [880, 205] on icon "close" at bounding box center [885, 195] width 17 height 17
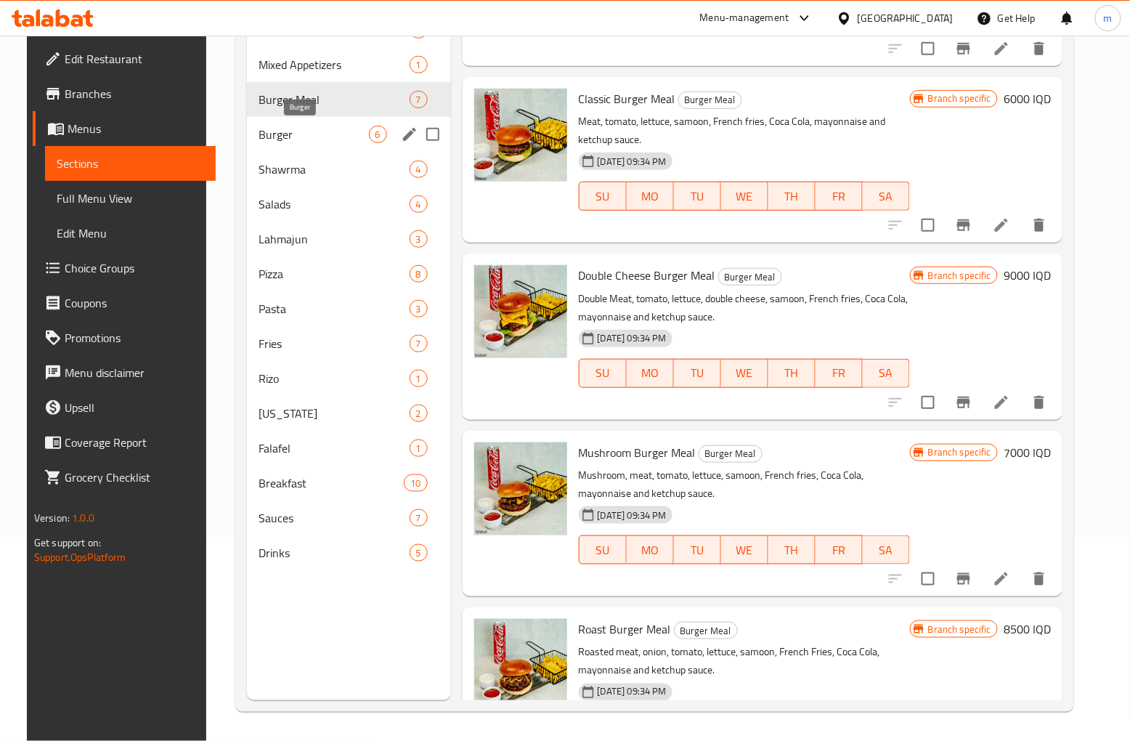
click at [293, 127] on span "Burger" at bounding box center [314, 134] width 110 height 17
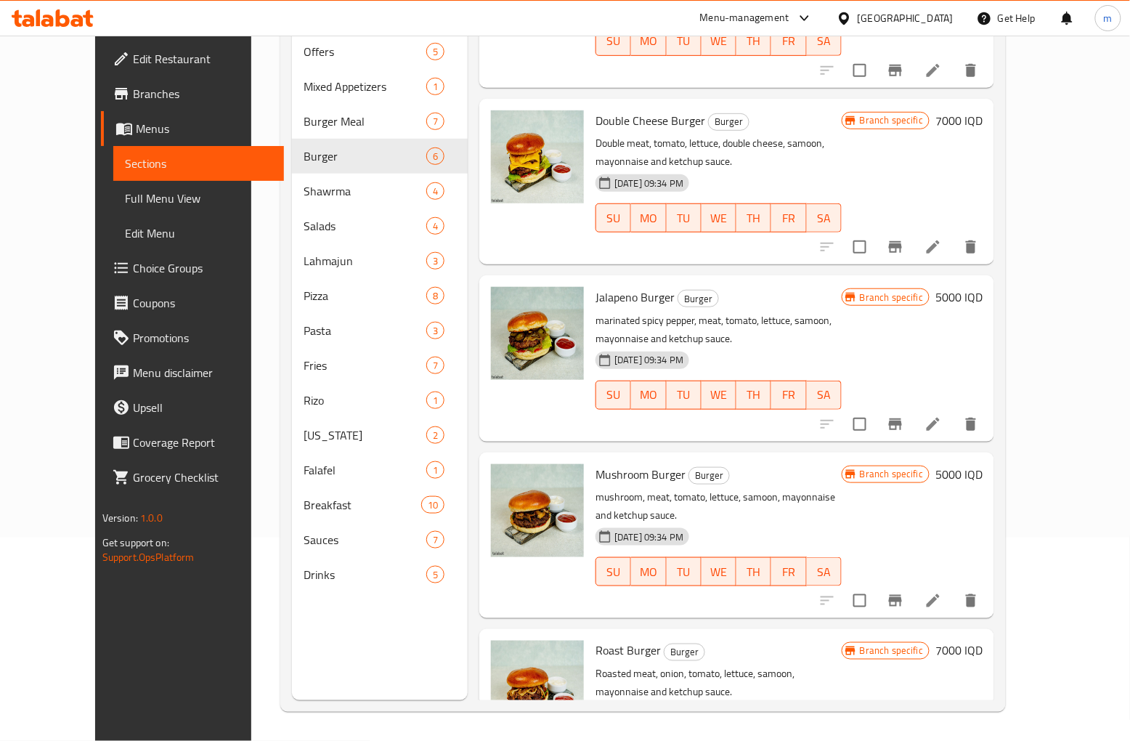
click at [902, 595] on icon "Branch-specific-item" at bounding box center [895, 601] width 13 height 12
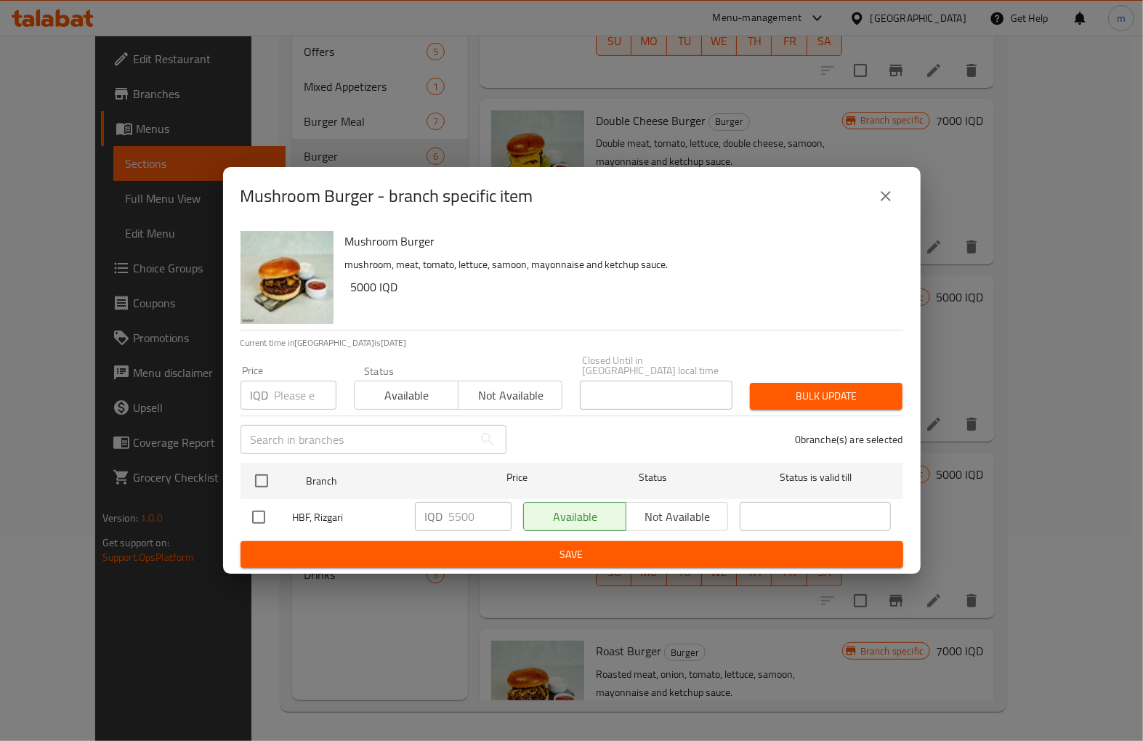
click at [884, 200] on icon "close" at bounding box center [885, 196] width 10 height 10
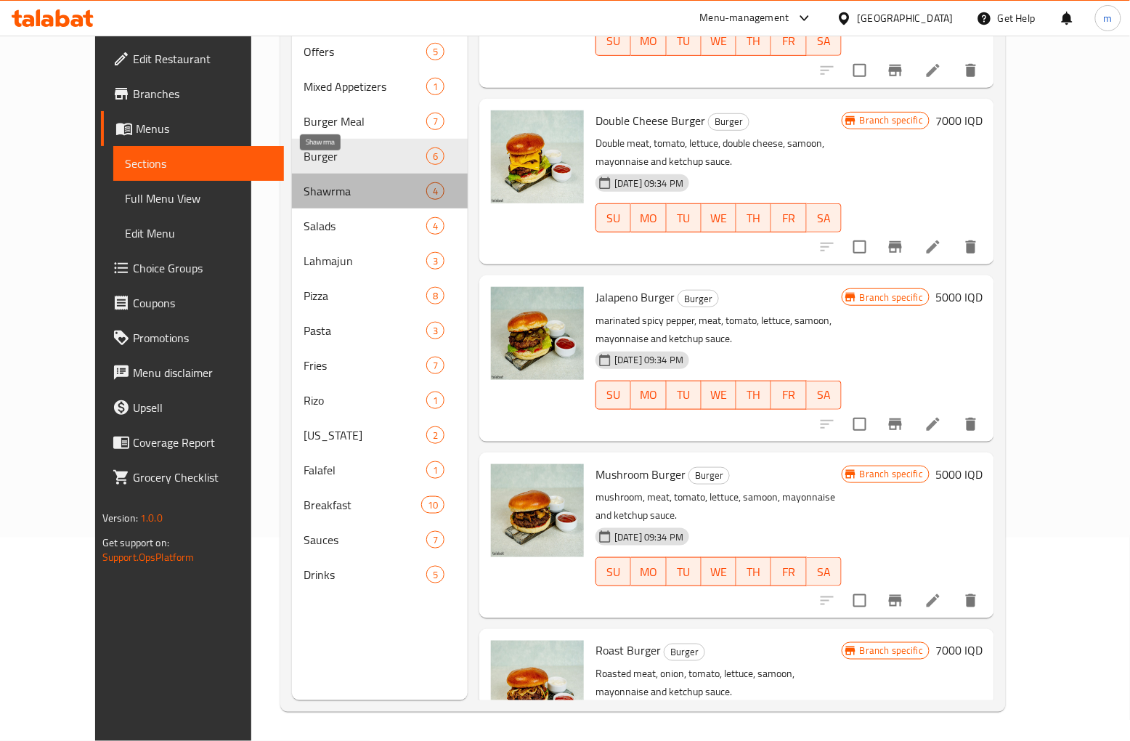
click at [304, 182] on span "Shawrma" at bounding box center [365, 190] width 123 height 17
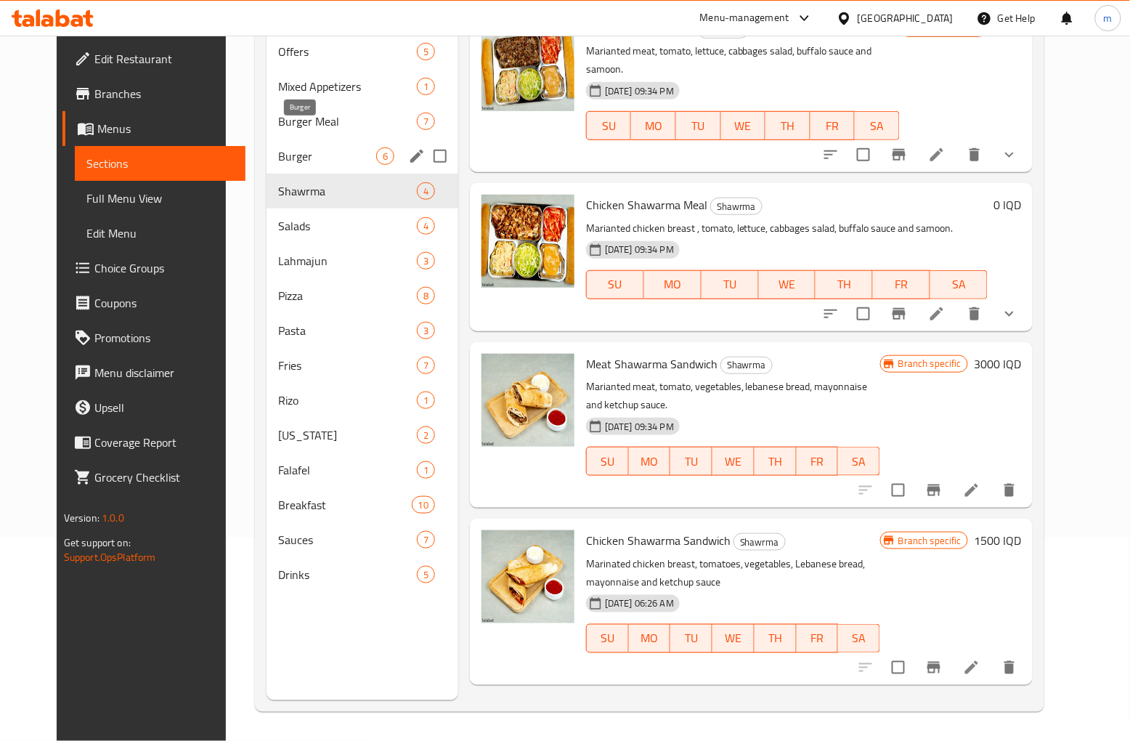
click at [303, 147] on span "Burger" at bounding box center [327, 155] width 98 height 17
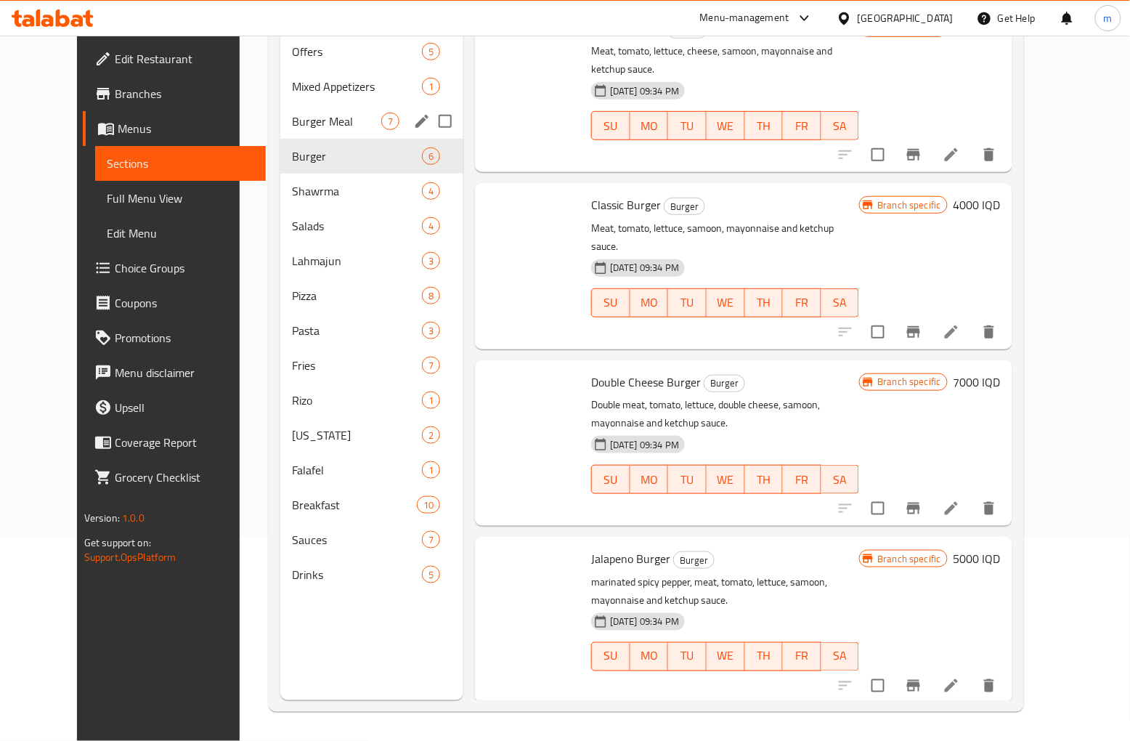
click at [300, 113] on span "Burger Meal" at bounding box center [336, 121] width 89 height 17
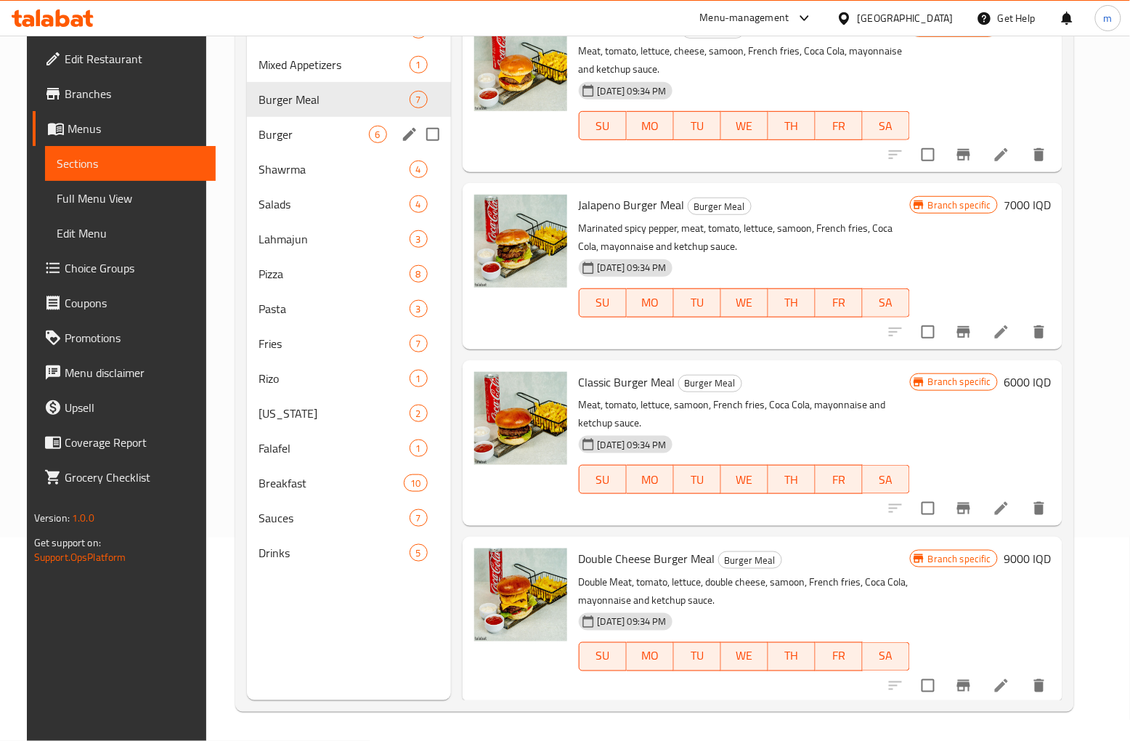
click at [299, 121] on div "Burger 6" at bounding box center [349, 134] width 204 height 35
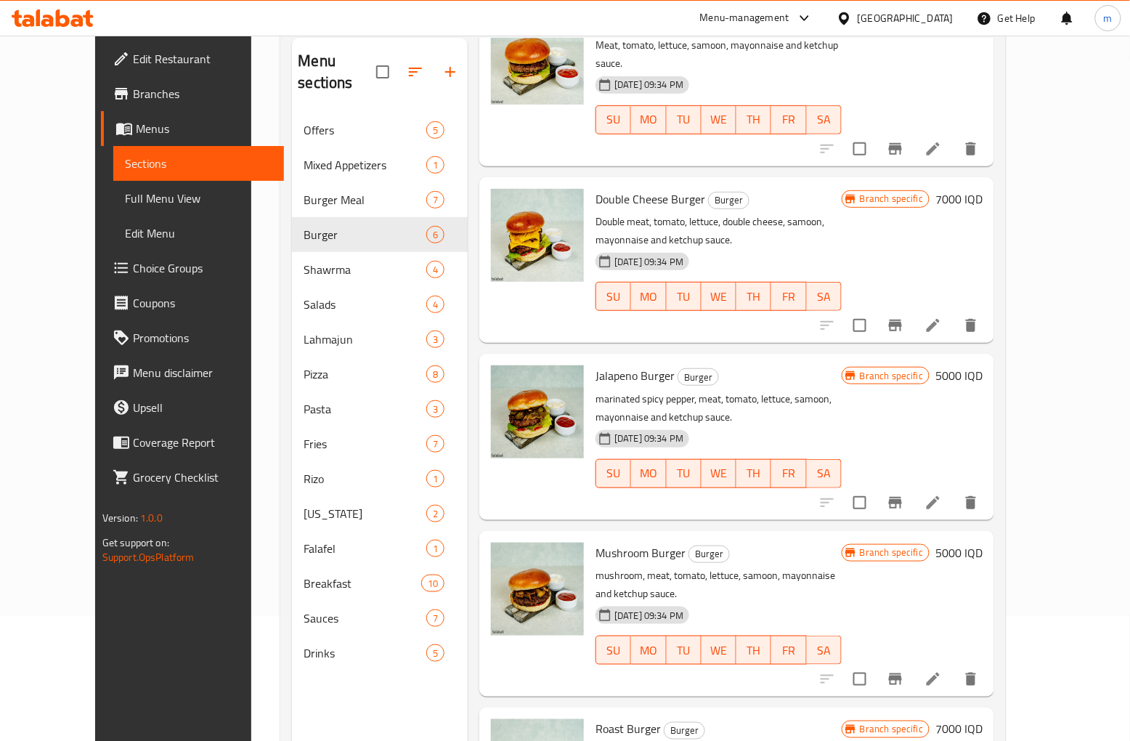
scroll to position [203, 0]
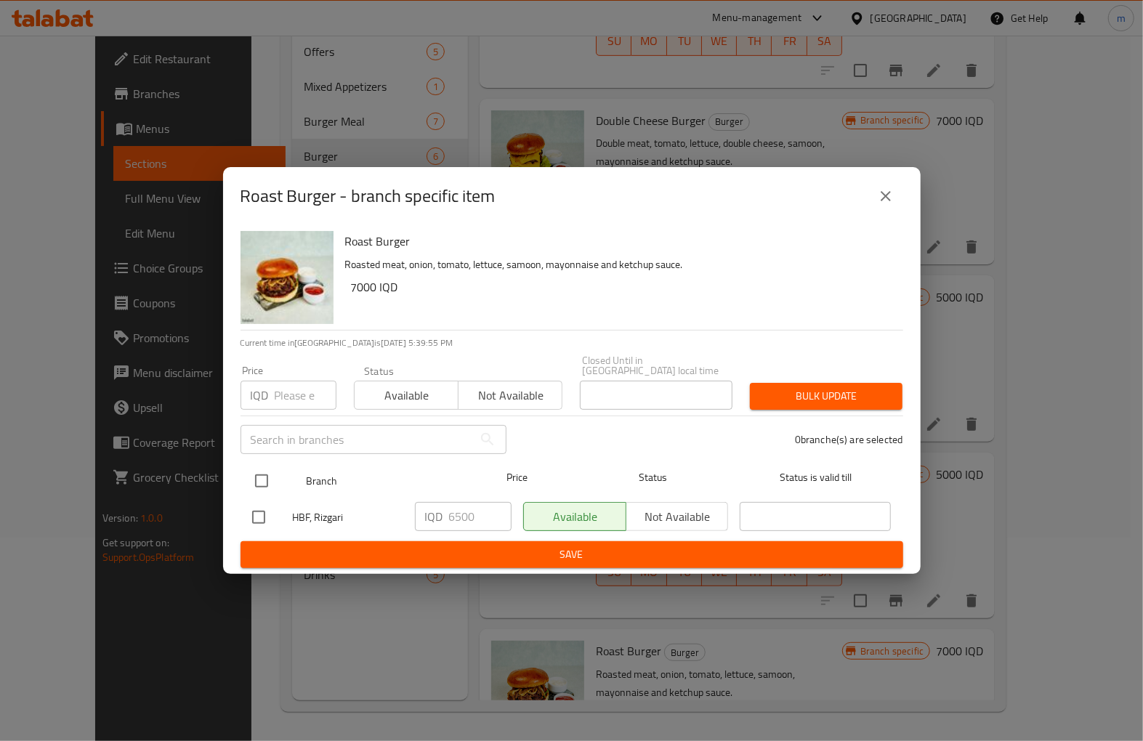
click at [262, 476] on input "checkbox" at bounding box center [261, 481] width 31 height 31
checkbox input "true"
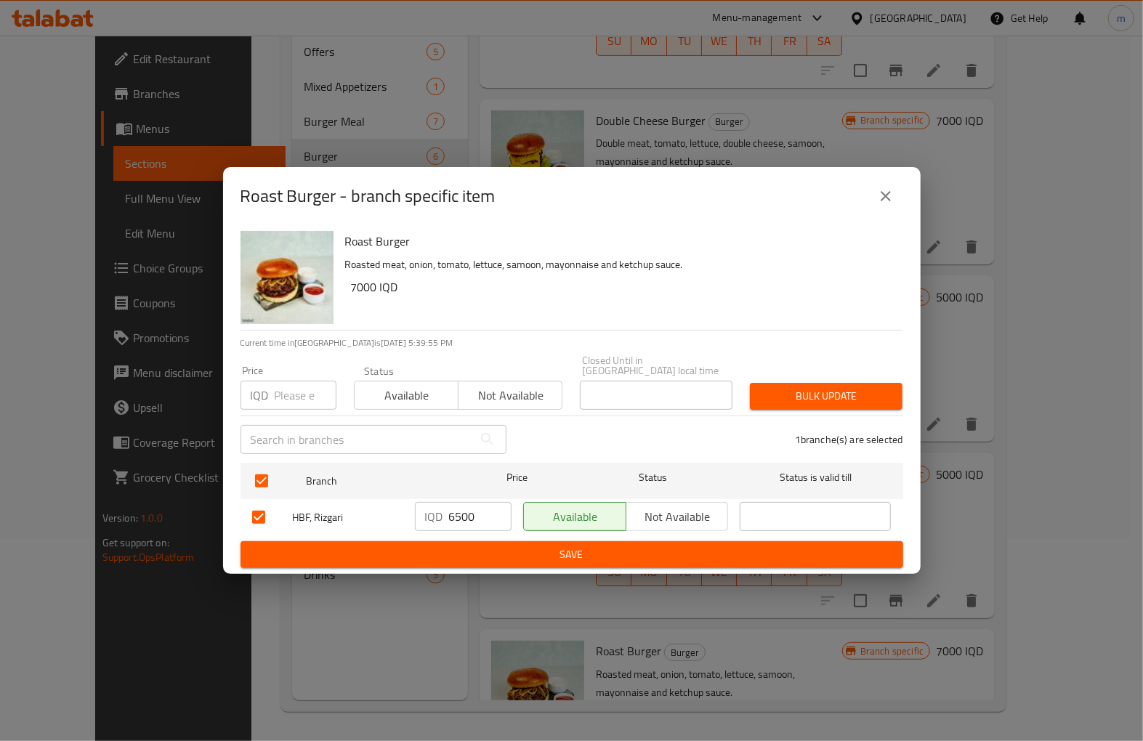
click at [456, 513] on input "6500" at bounding box center [480, 516] width 62 height 29
paste input "70"
type input "7000"
click at [485, 549] on span "Save" at bounding box center [571, 555] width 639 height 18
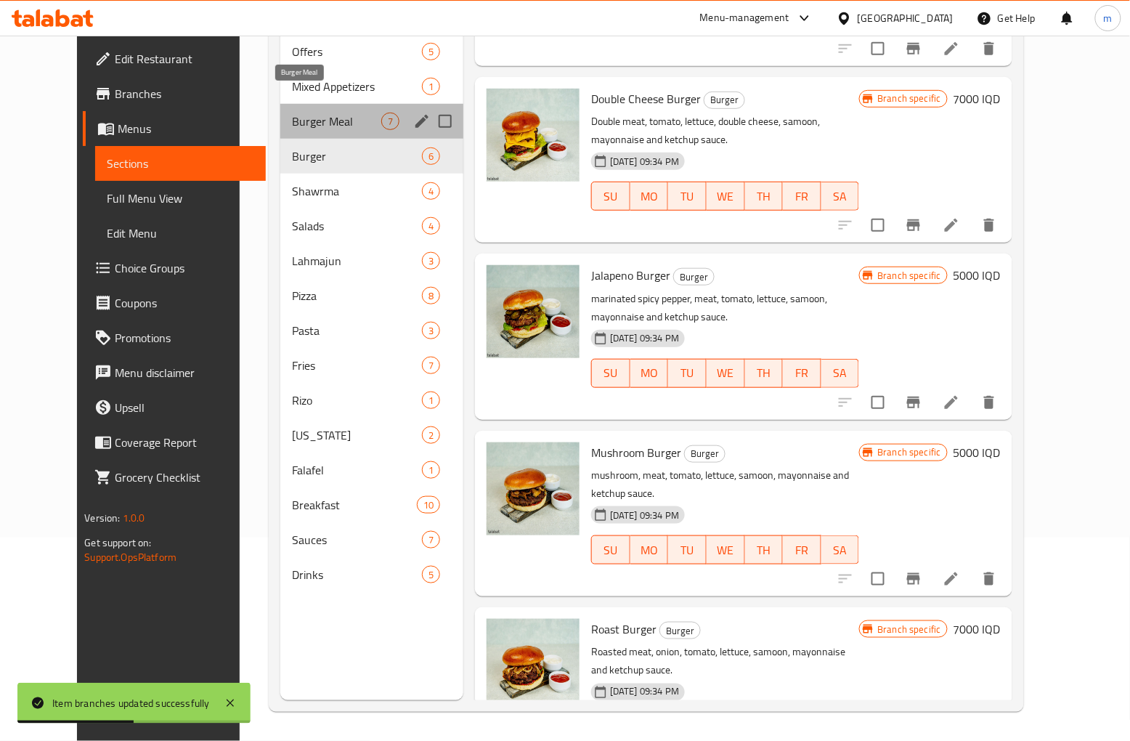
drag, startPoint x: 308, startPoint y: 105, endPoint x: 316, endPoint y: 129, distance: 25.3
click at [308, 113] on span "Burger Meal" at bounding box center [336, 121] width 89 height 17
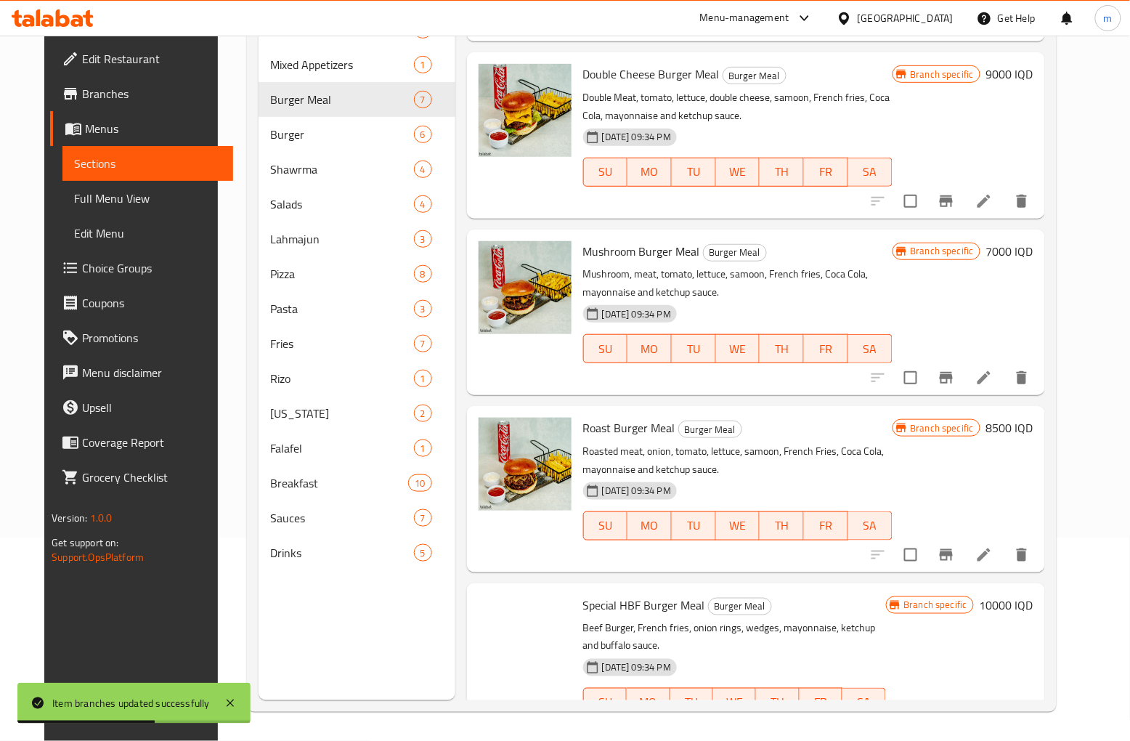
scroll to position [532, 0]
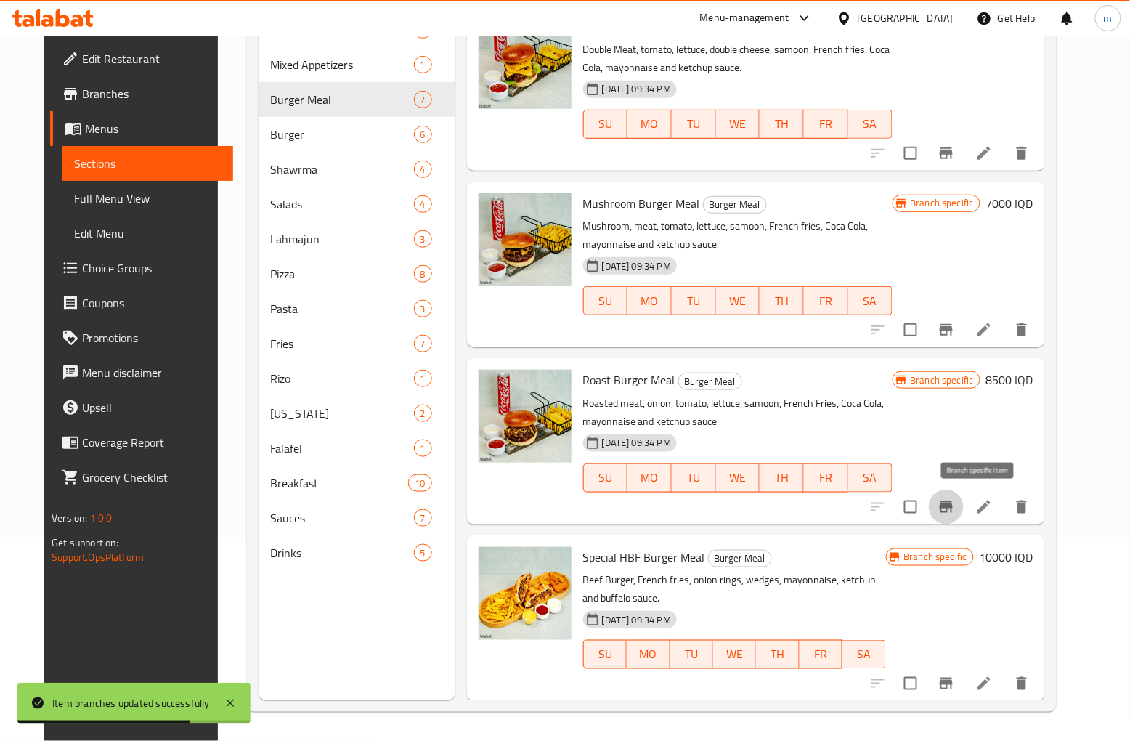
click at [953, 503] on icon "Branch-specific-item" at bounding box center [946, 507] width 13 height 12
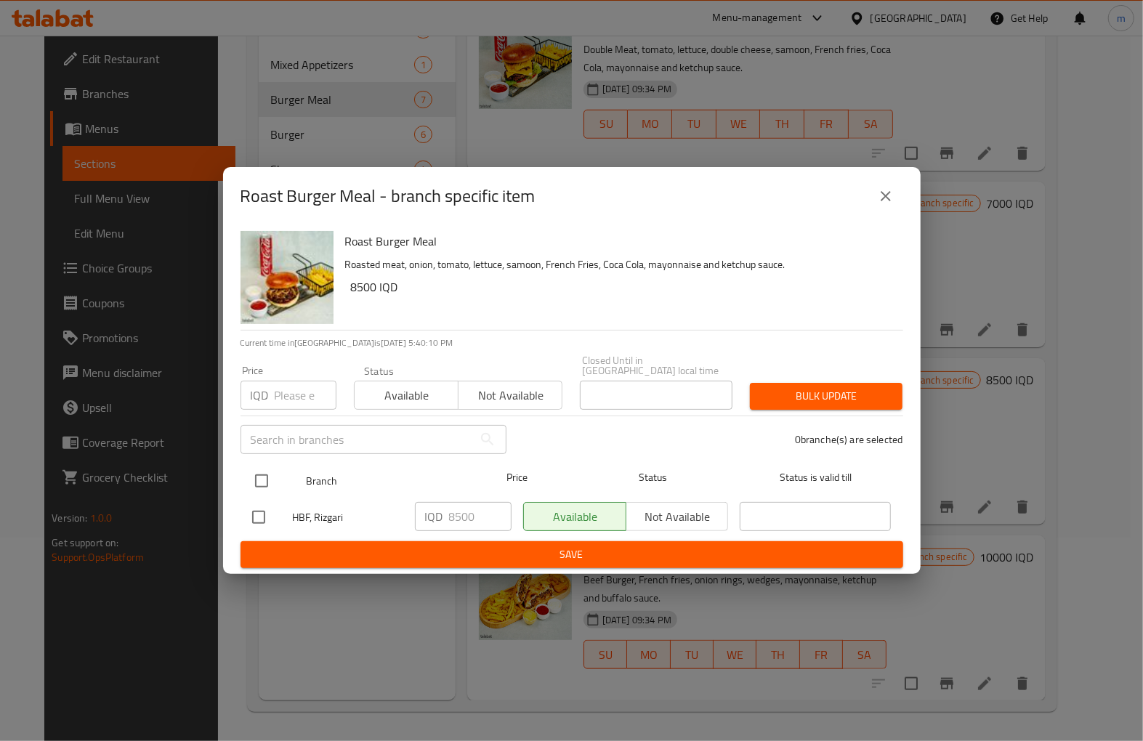
click at [259, 476] on input "checkbox" at bounding box center [261, 481] width 31 height 31
checkbox input "true"
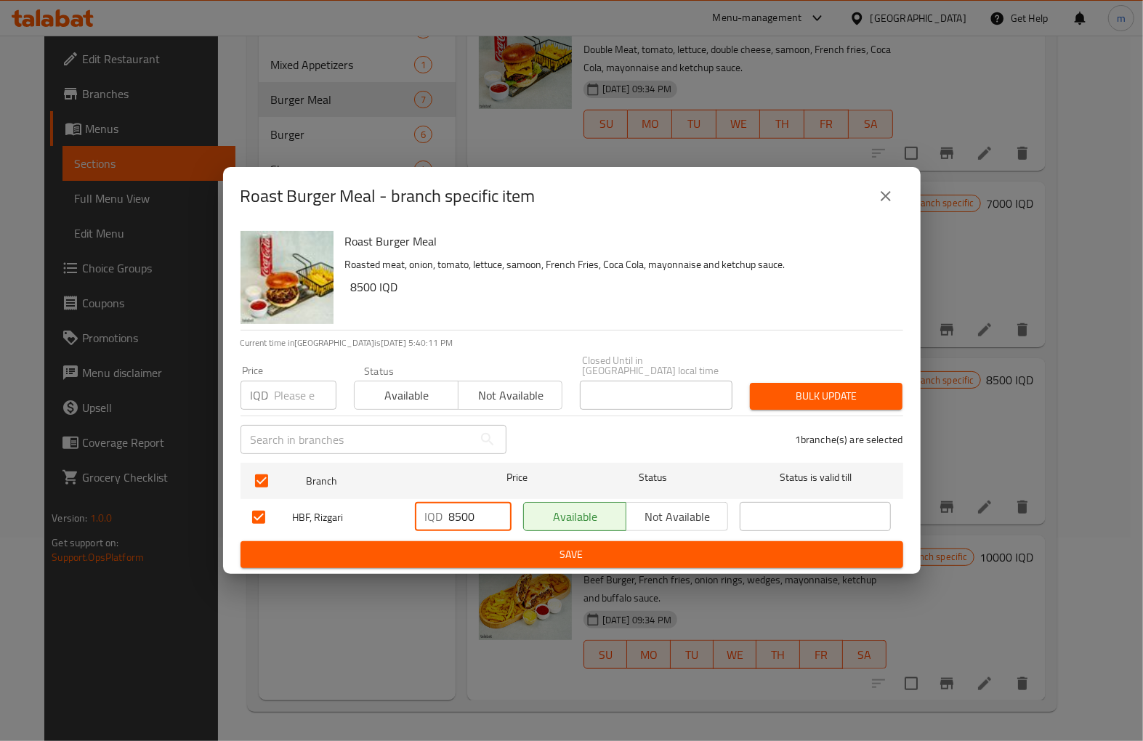
click at [466, 511] on input "8500" at bounding box center [480, 516] width 62 height 29
paste input "90"
type input "9000"
click at [498, 547] on span "Save" at bounding box center [571, 555] width 639 height 18
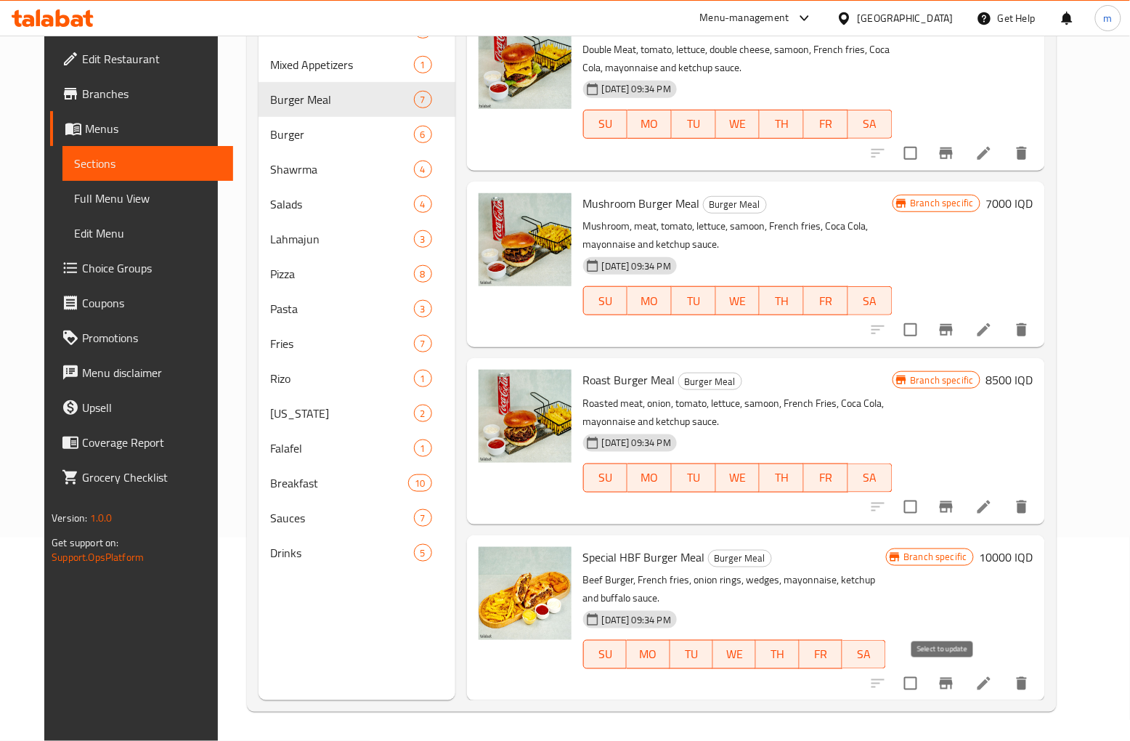
click at [953, 680] on icon "Branch-specific-item" at bounding box center [946, 684] width 13 height 12
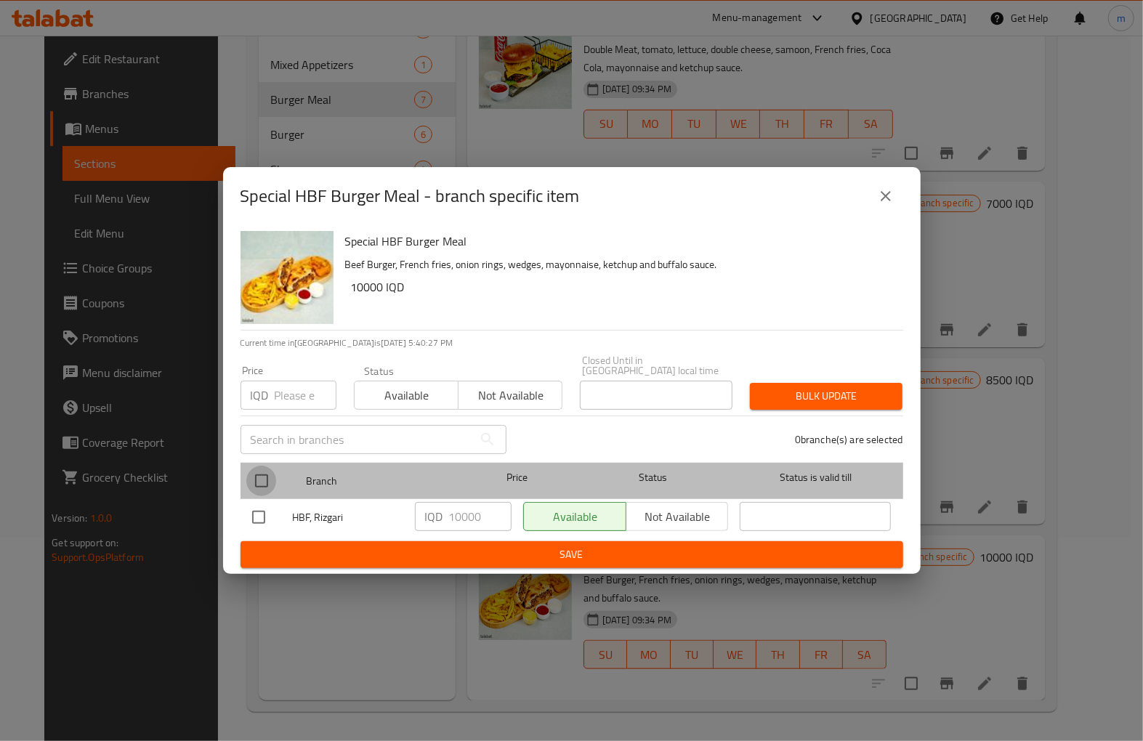
click at [259, 477] on input "checkbox" at bounding box center [261, 481] width 31 height 31
checkbox input "true"
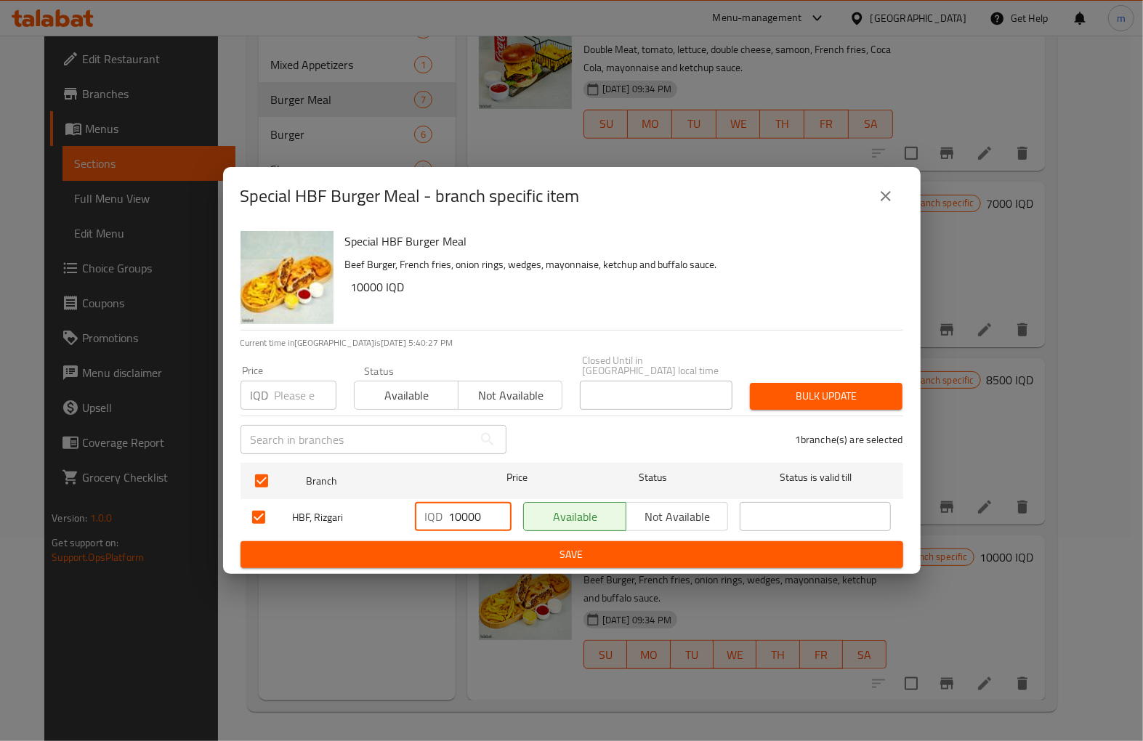
click at [460, 516] on input "10000" at bounding box center [480, 516] width 62 height 29
paste input "5"
type input "10500"
click at [470, 547] on span "Save" at bounding box center [571, 555] width 639 height 18
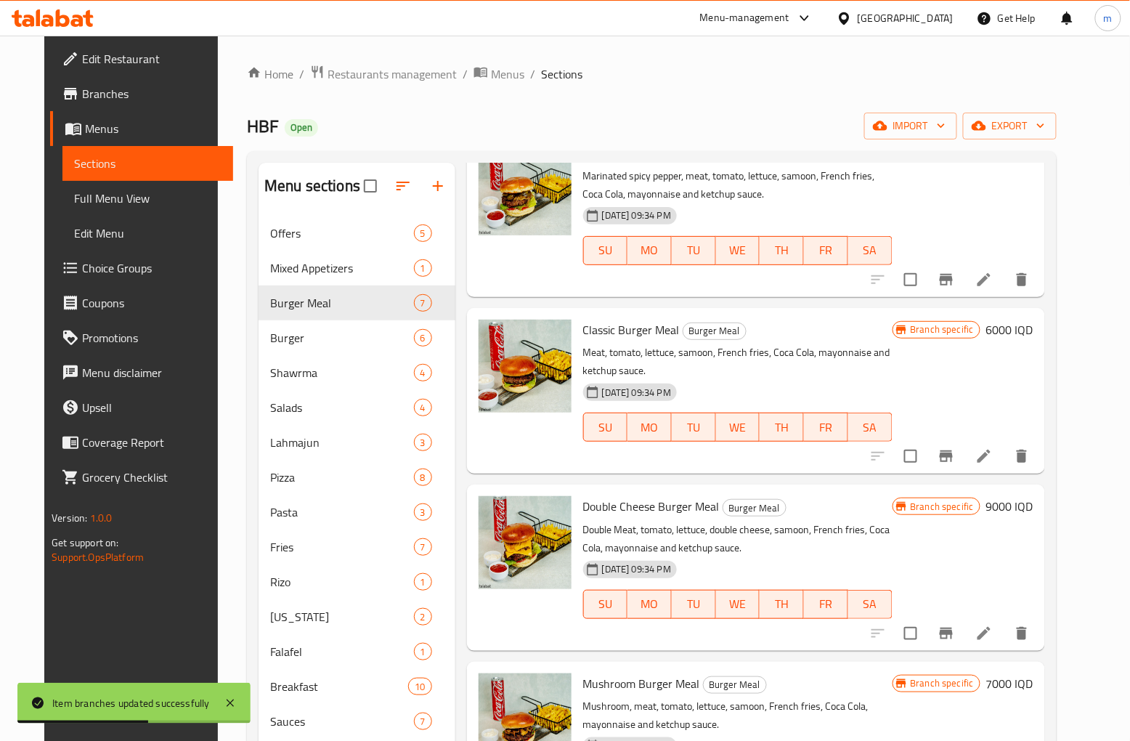
scroll to position [0, 0]
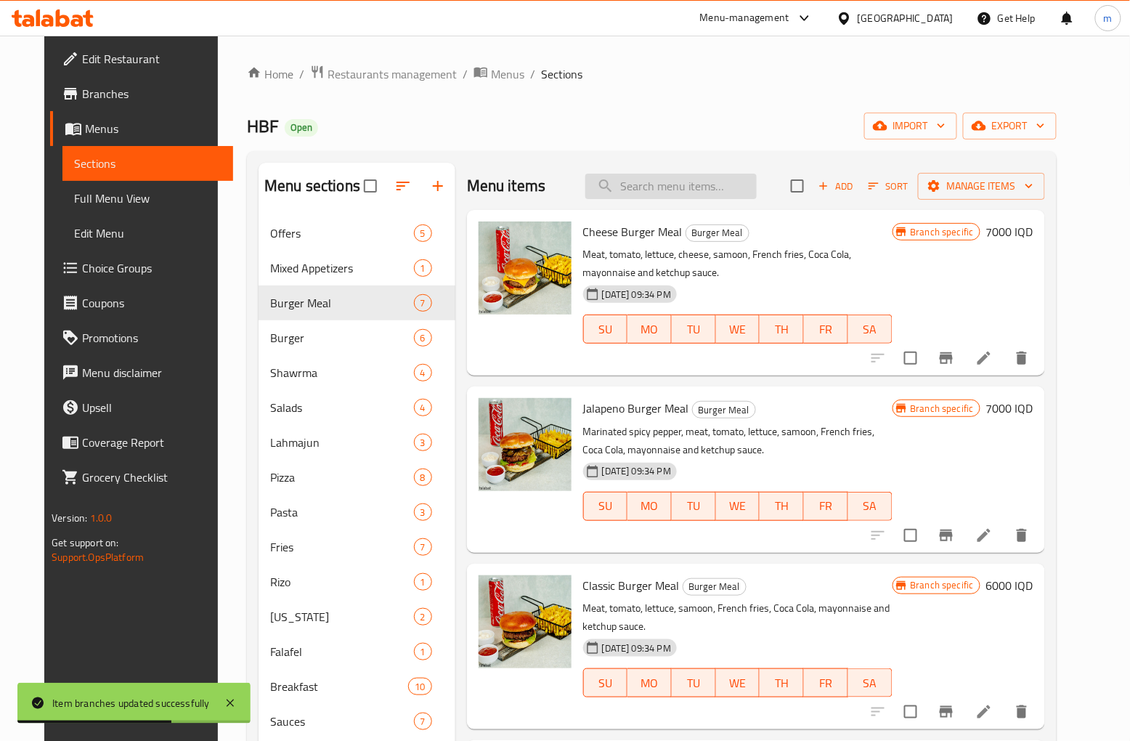
click at [690, 187] on input "search" at bounding box center [671, 186] width 171 height 25
paste input "mix appetizers"
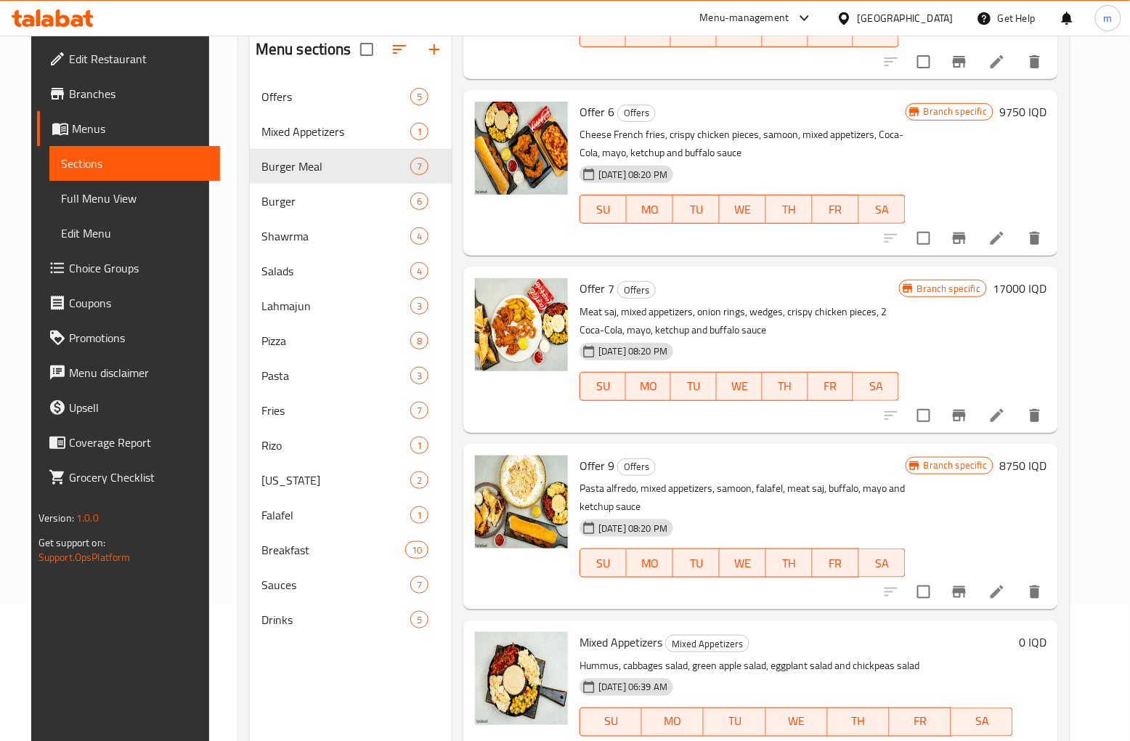
scroll to position [203, 0]
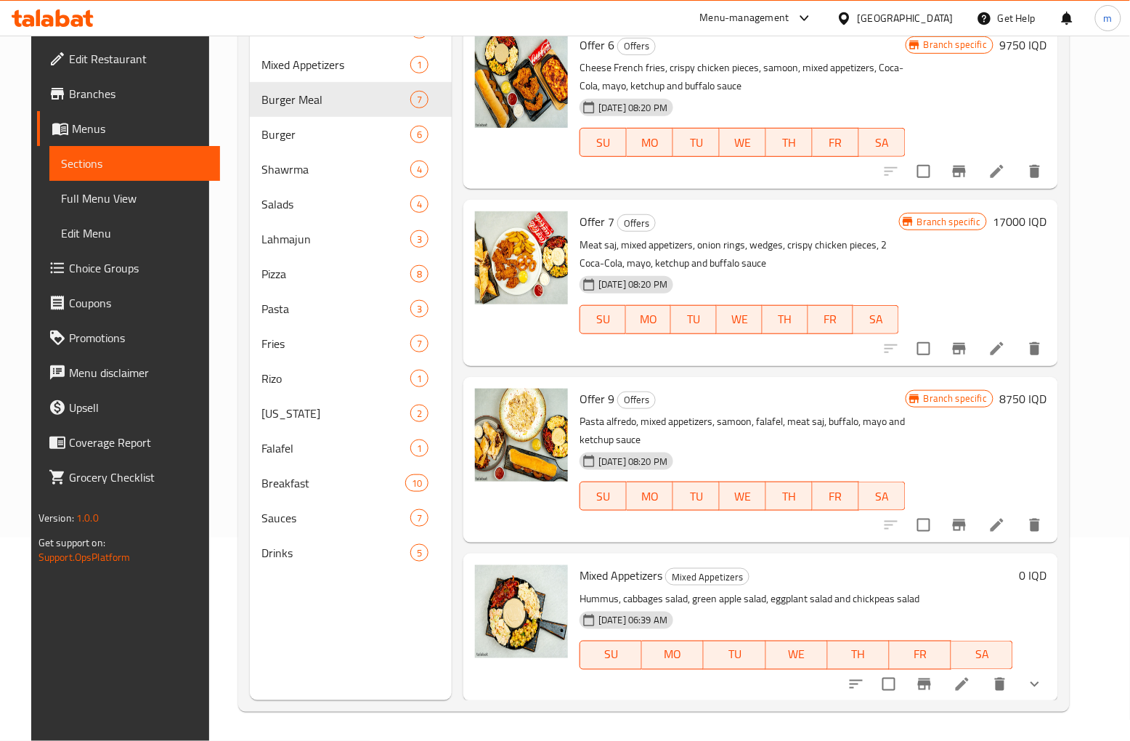
type input "appetizer"
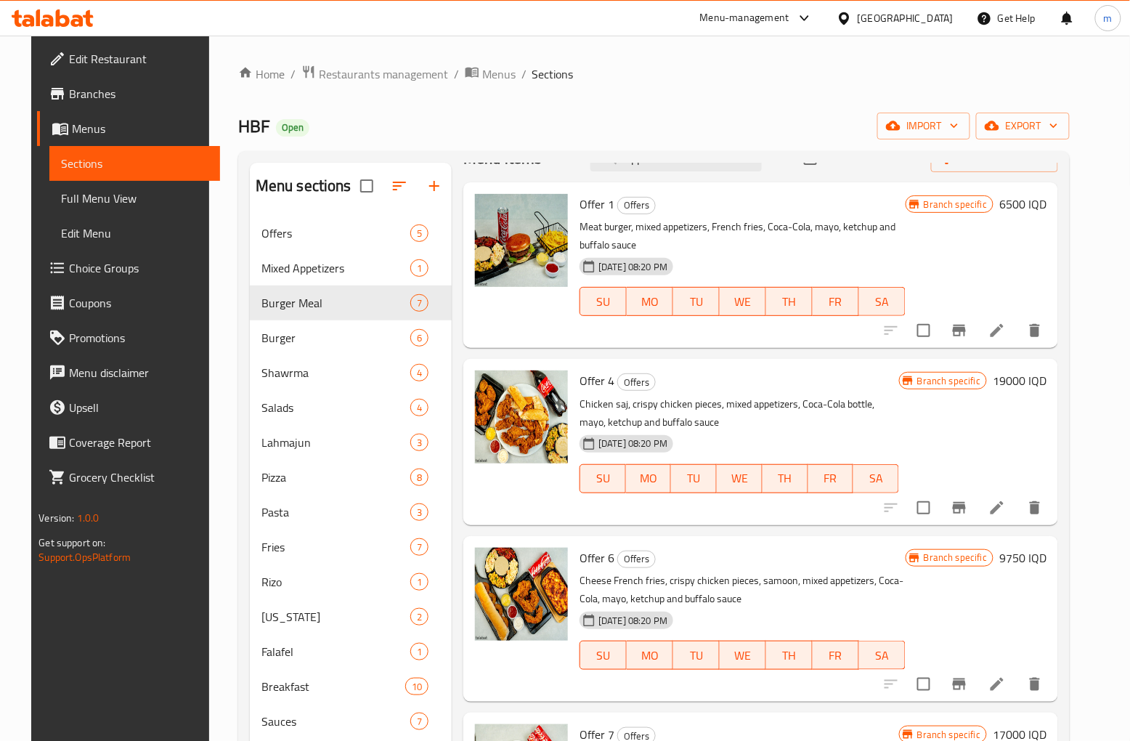
scroll to position [0, 0]
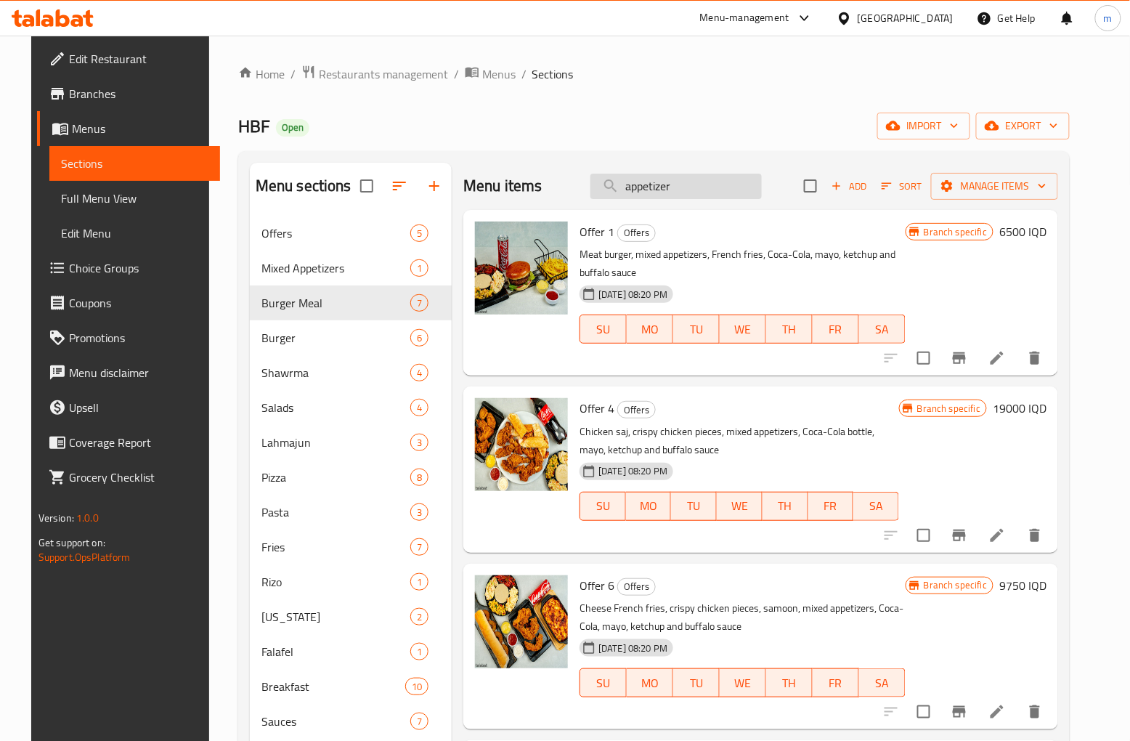
click at [695, 185] on input "appetizer" at bounding box center [676, 186] width 171 height 25
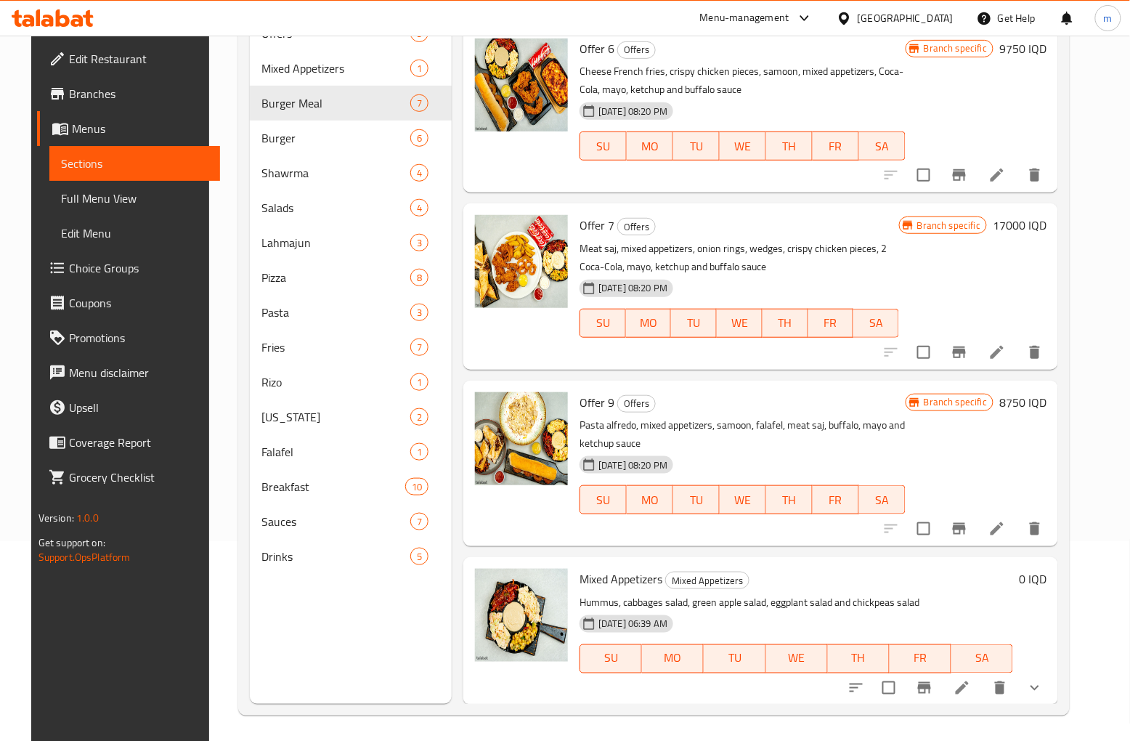
scroll to position [203, 0]
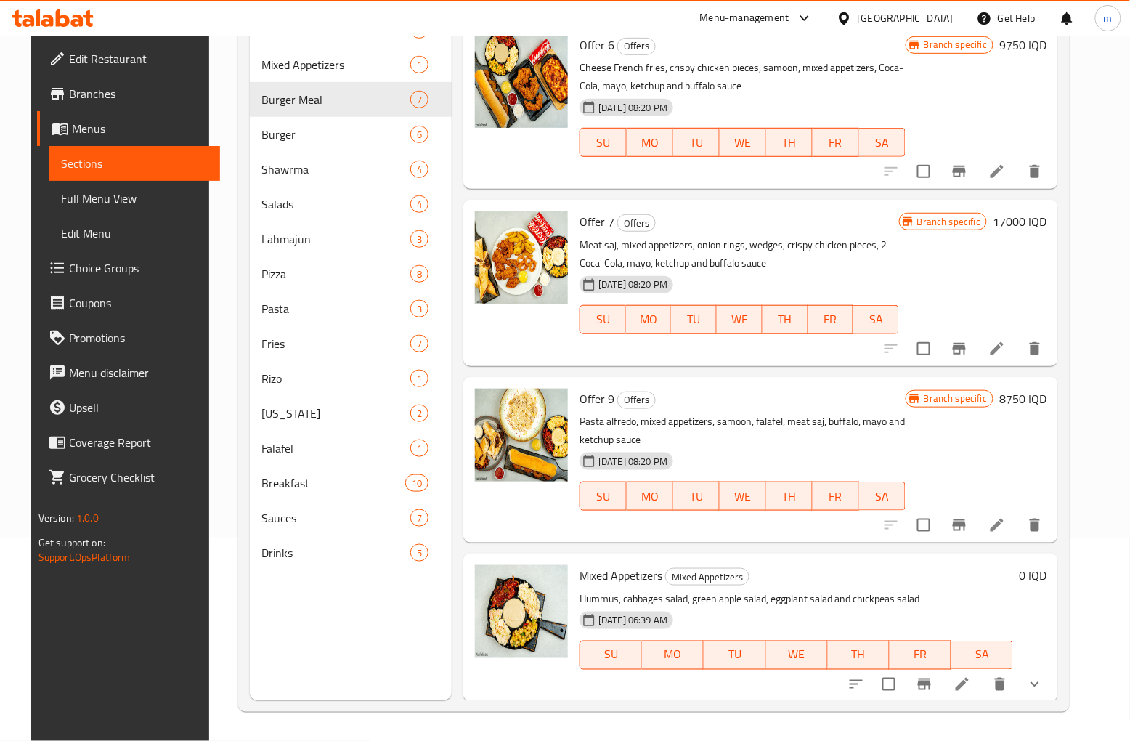
click at [1044, 684] on icon "show more" at bounding box center [1034, 684] width 17 height 17
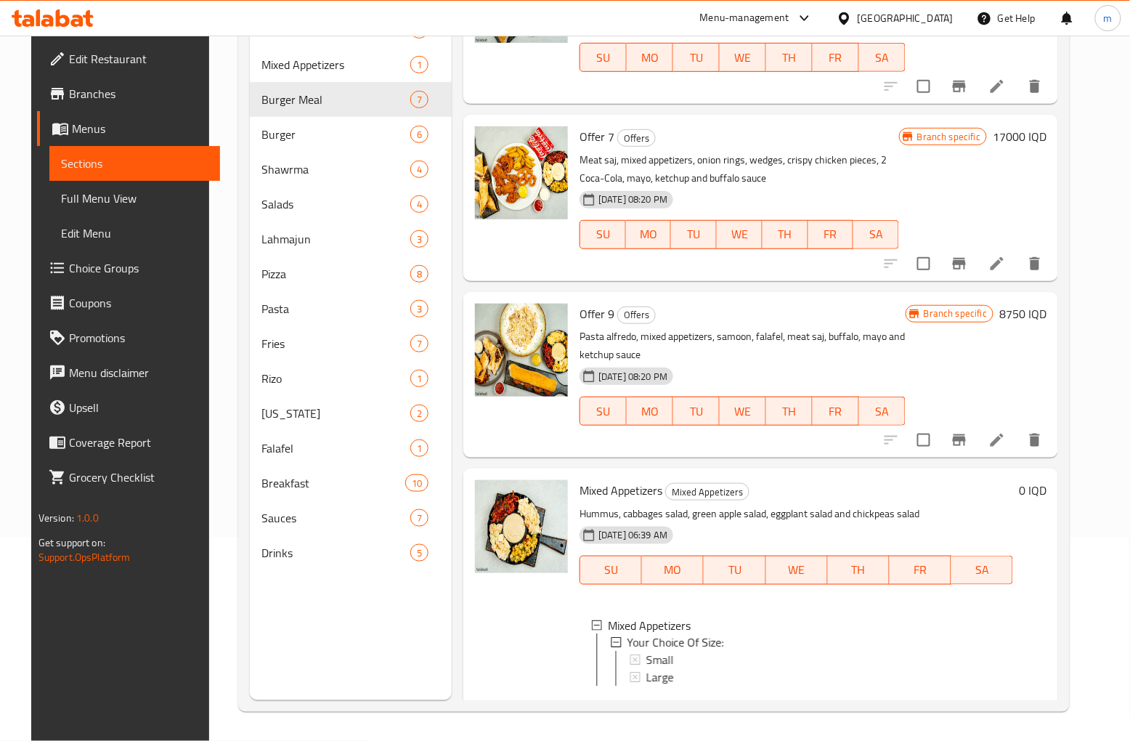
scroll to position [460, 0]
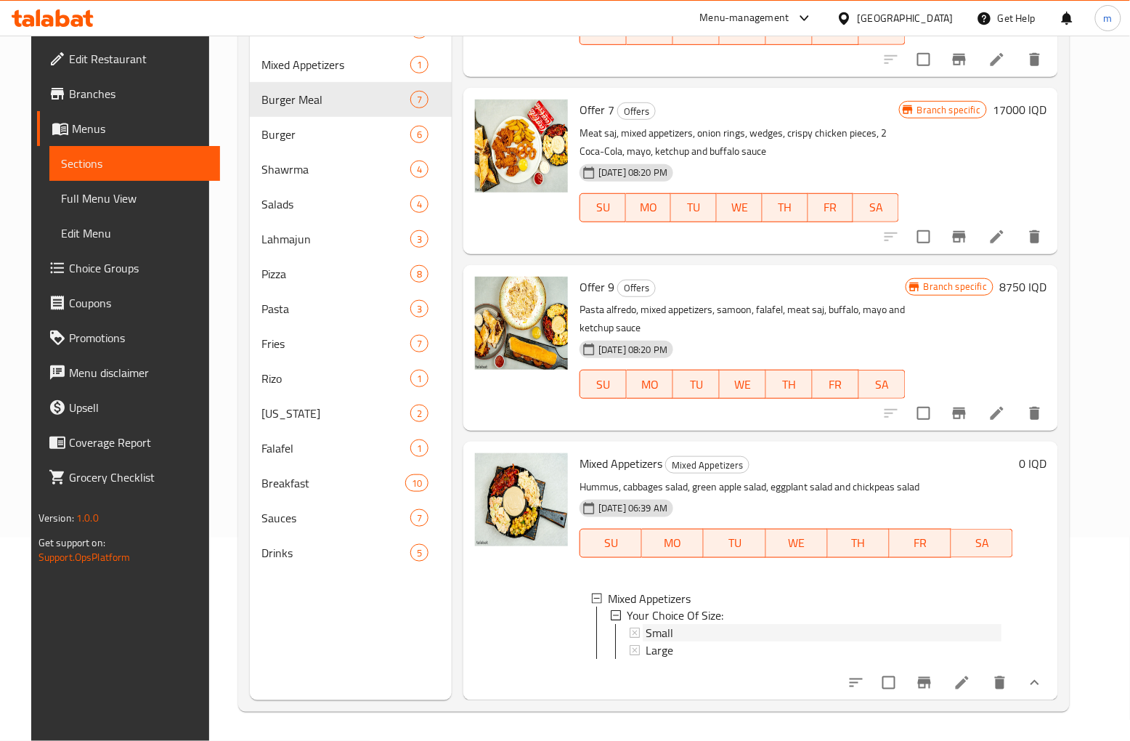
click at [676, 625] on div "Small" at bounding box center [824, 633] width 356 height 17
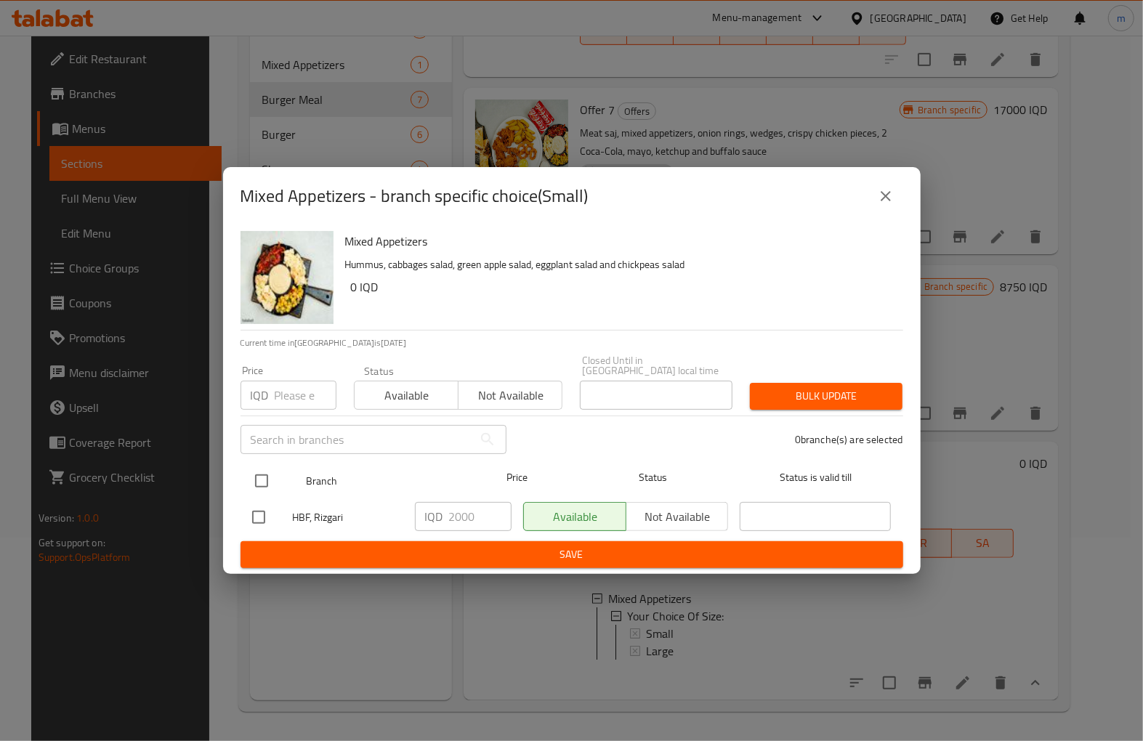
click at [264, 471] on input "checkbox" at bounding box center [261, 481] width 31 height 31
checkbox input "true"
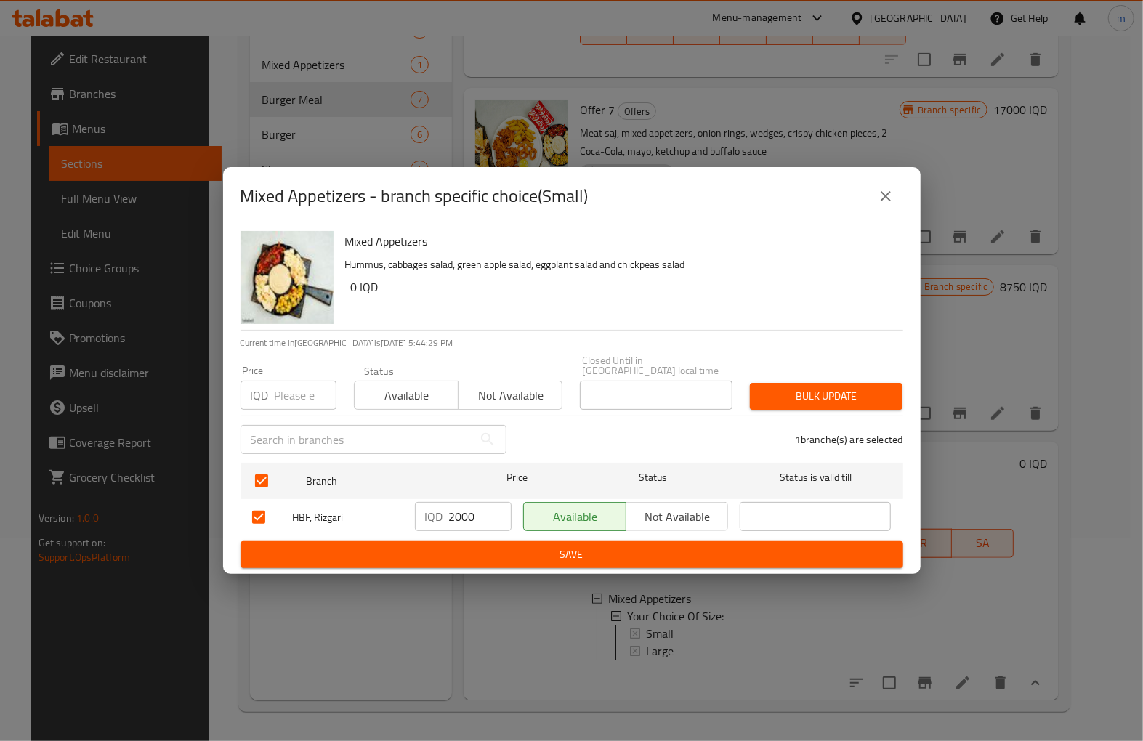
click at [459, 510] on input "2000" at bounding box center [480, 516] width 62 height 29
paste input "5"
type input "2500"
click at [674, 553] on span "Save" at bounding box center [571, 555] width 639 height 18
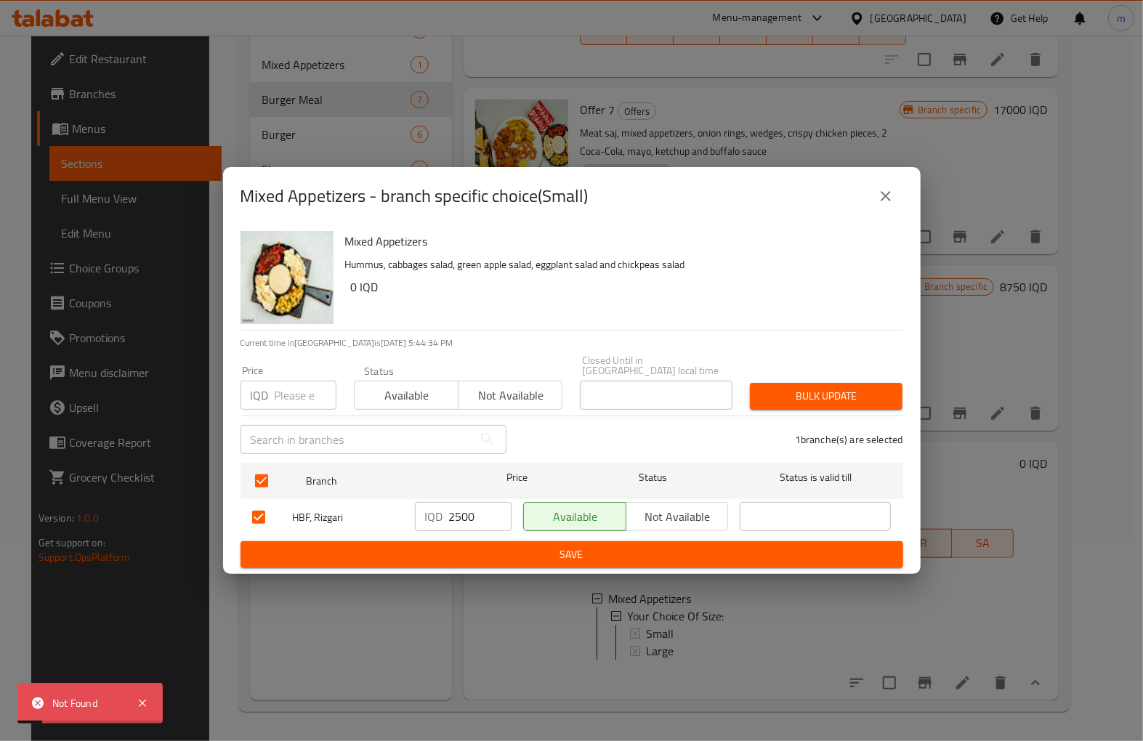
click at [877, 205] on icon "close" at bounding box center [885, 195] width 17 height 17
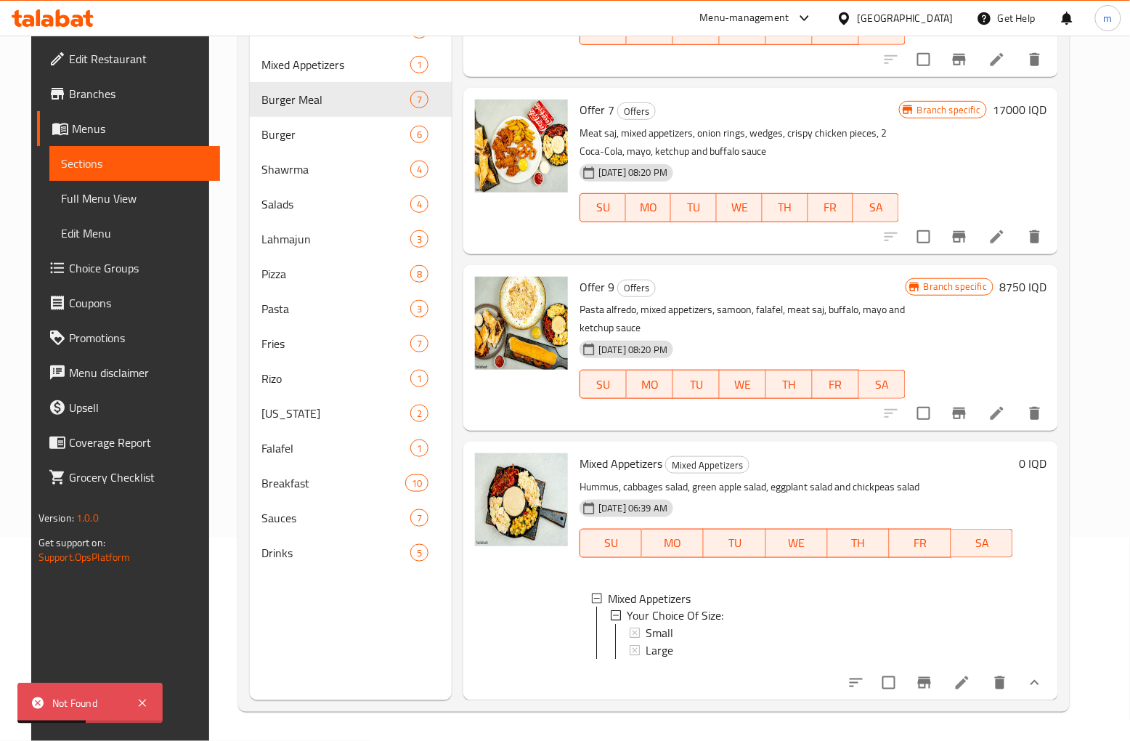
click at [969, 680] on icon at bounding box center [962, 682] width 13 height 13
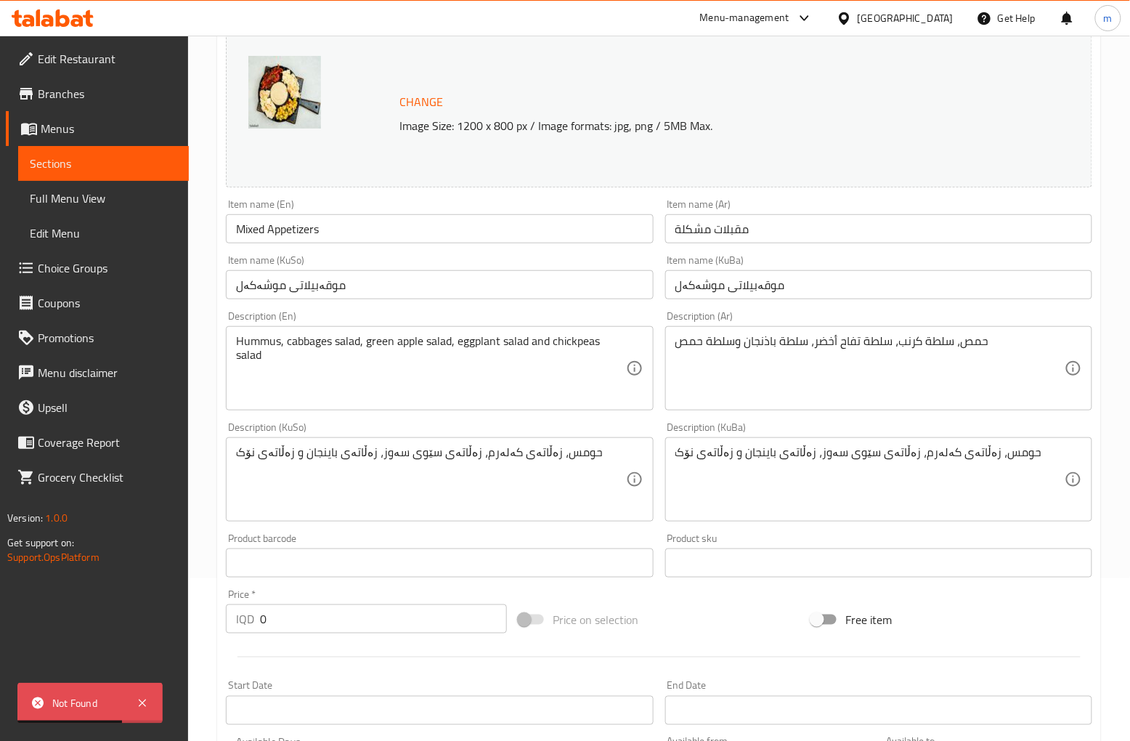
scroll to position [531, 0]
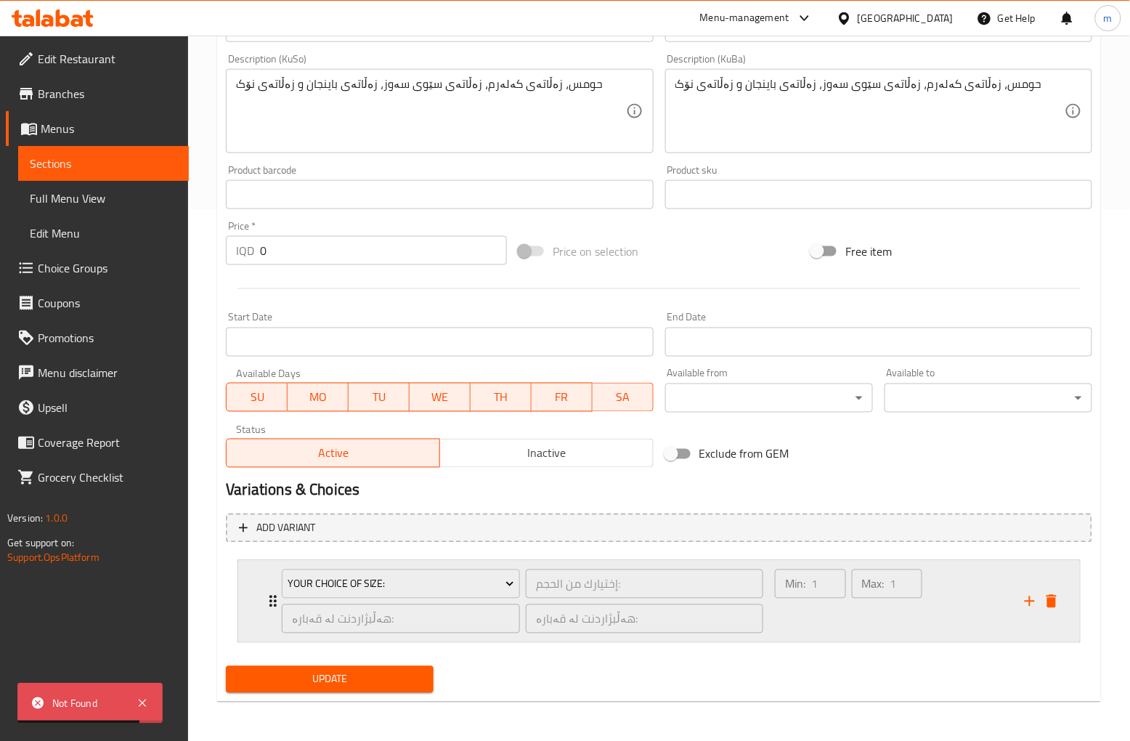
click at [782, 615] on div "Min: 1 ​" at bounding box center [810, 602] width 76 height 70
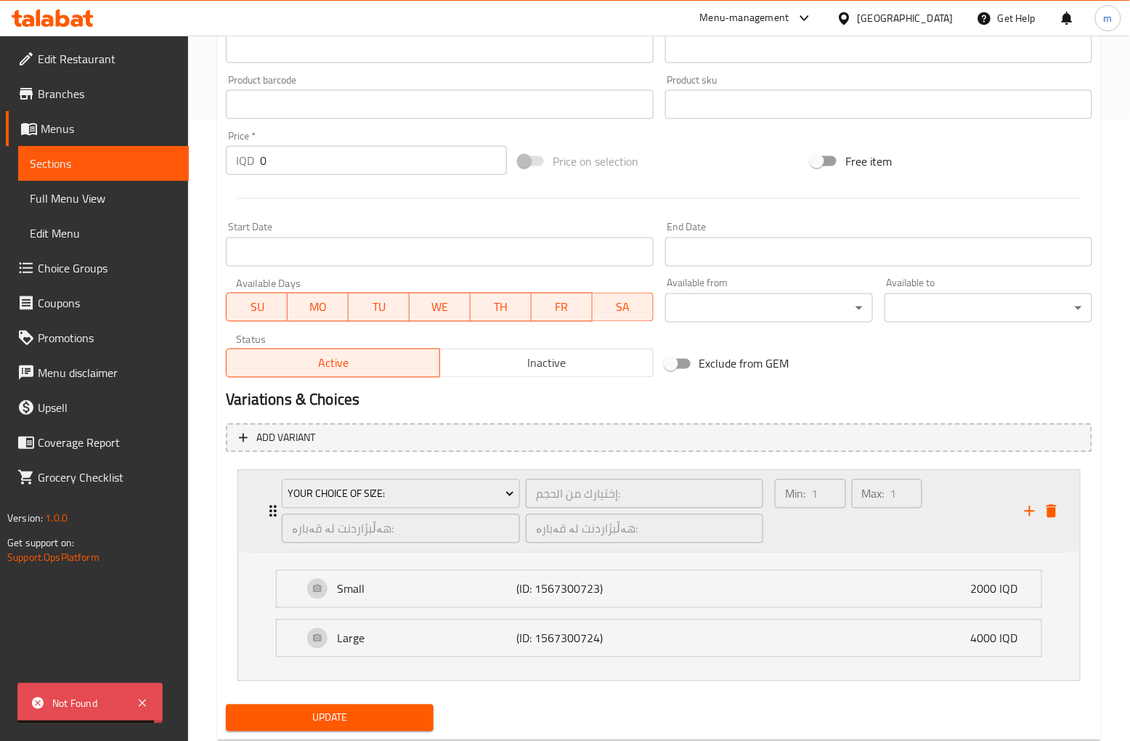
scroll to position [660, 0]
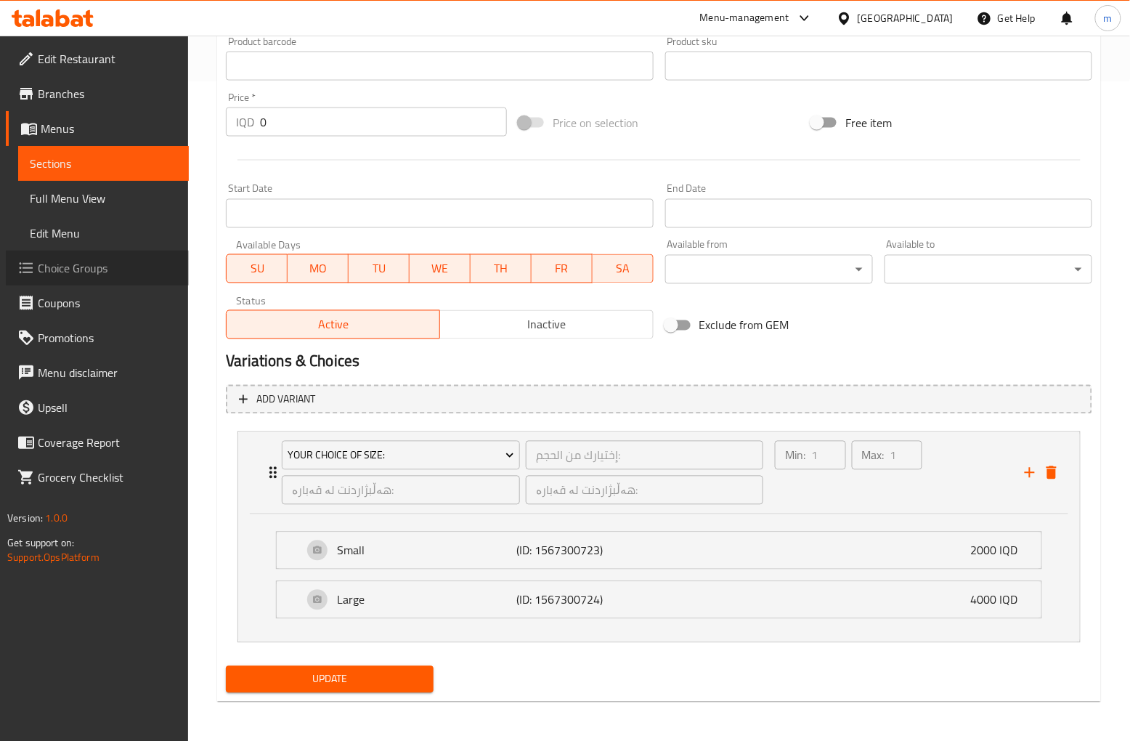
click at [75, 262] on span "Choice Groups" at bounding box center [107, 267] width 139 height 17
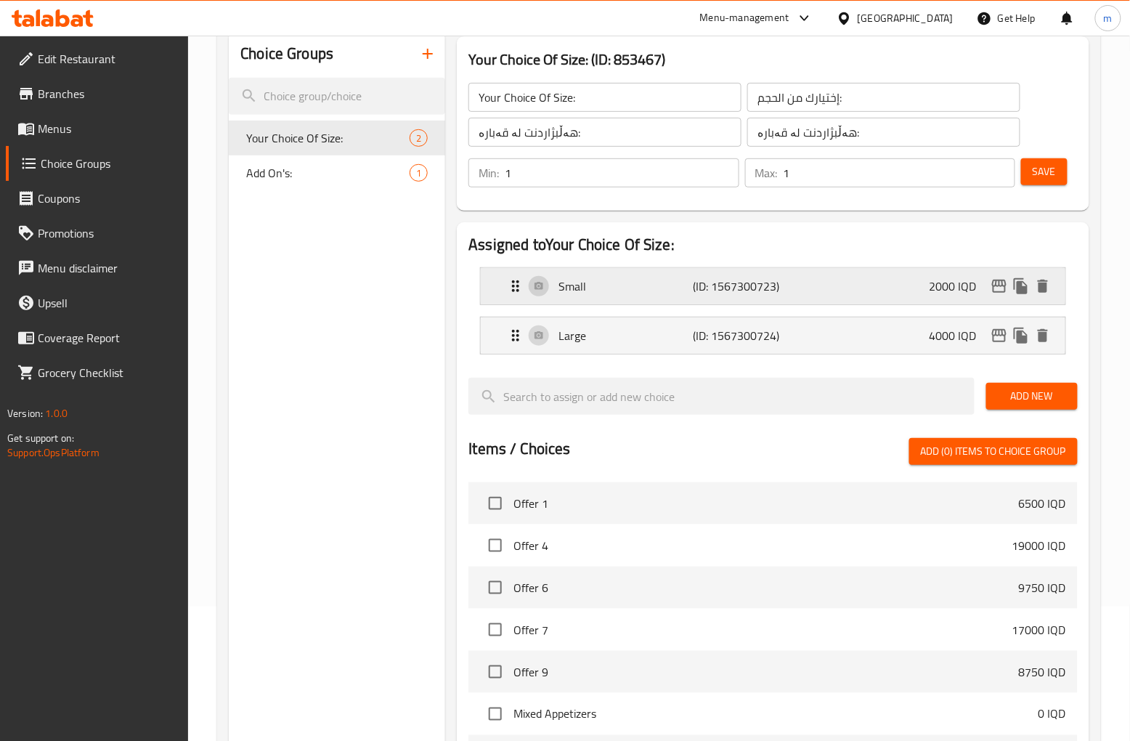
click at [695, 282] on p "(ID: 1567300723)" at bounding box center [737, 286] width 89 height 17
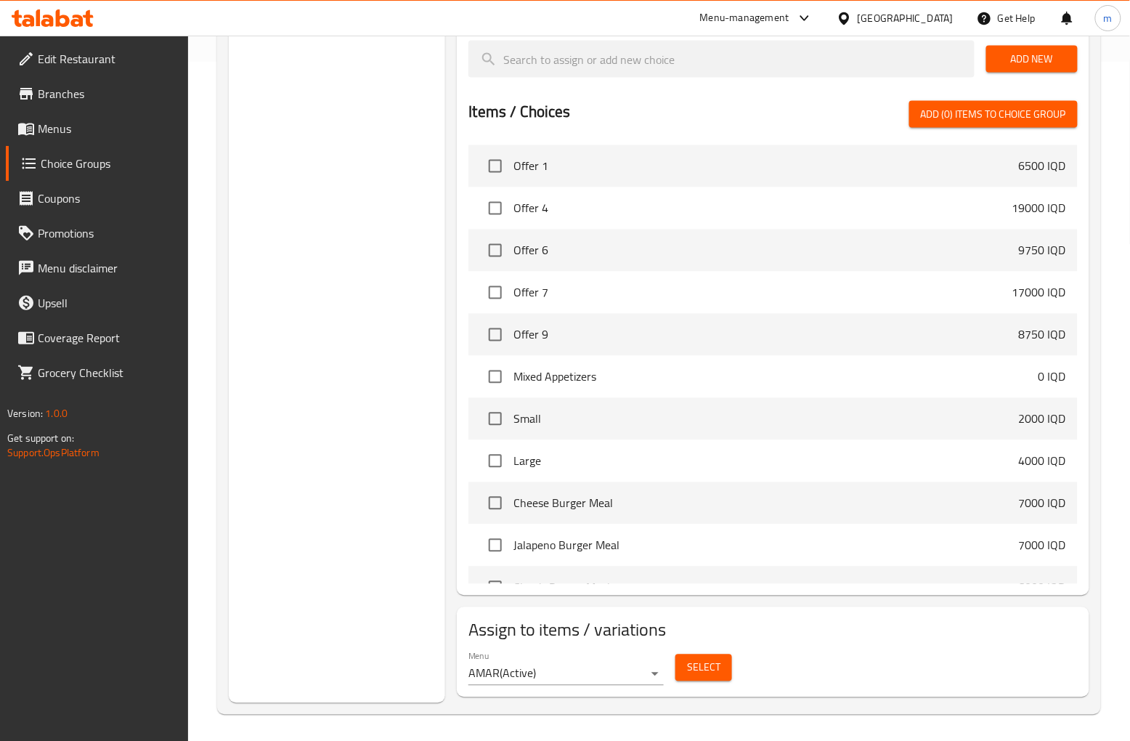
scroll to position [681, 0]
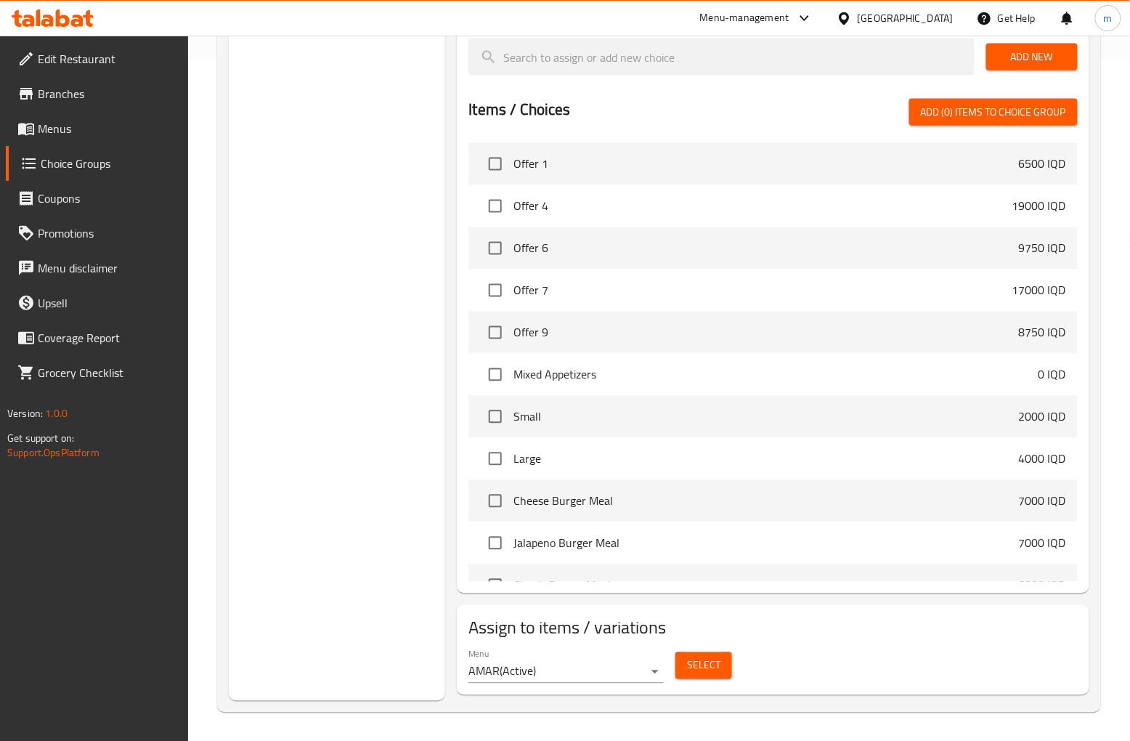
click at [695, 664] on span "Select" at bounding box center [703, 666] width 33 height 18
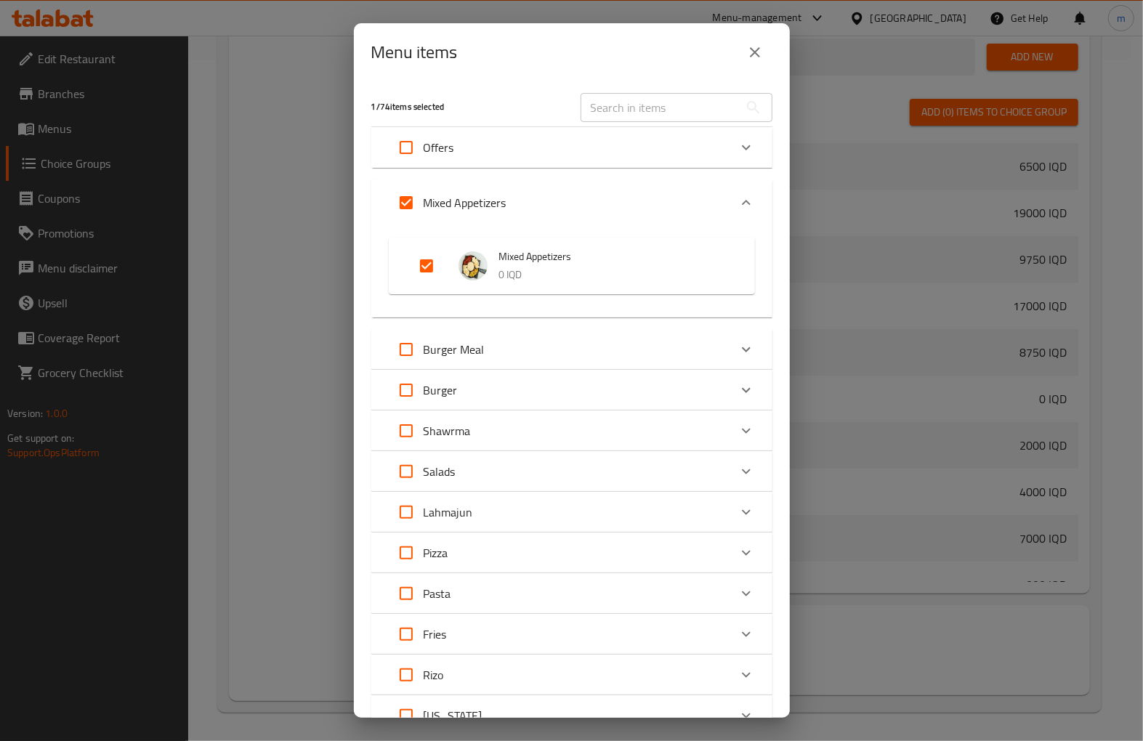
click at [758, 46] on icon "close" at bounding box center [754, 52] width 17 height 17
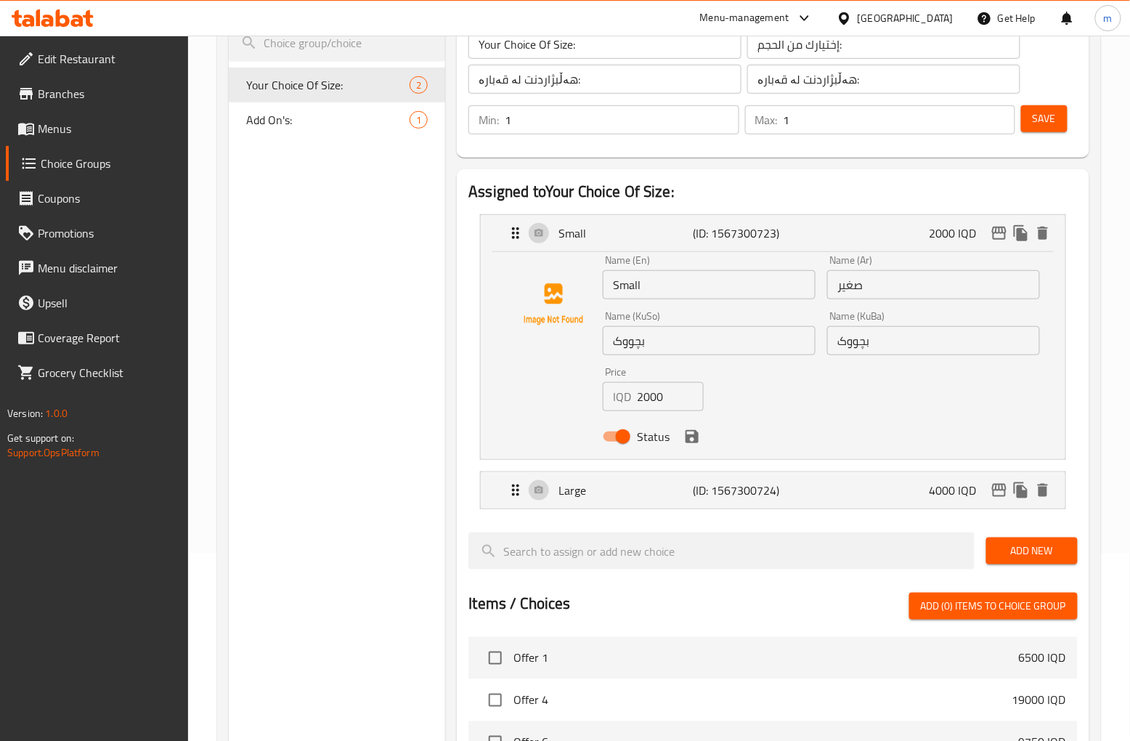
scroll to position [143, 0]
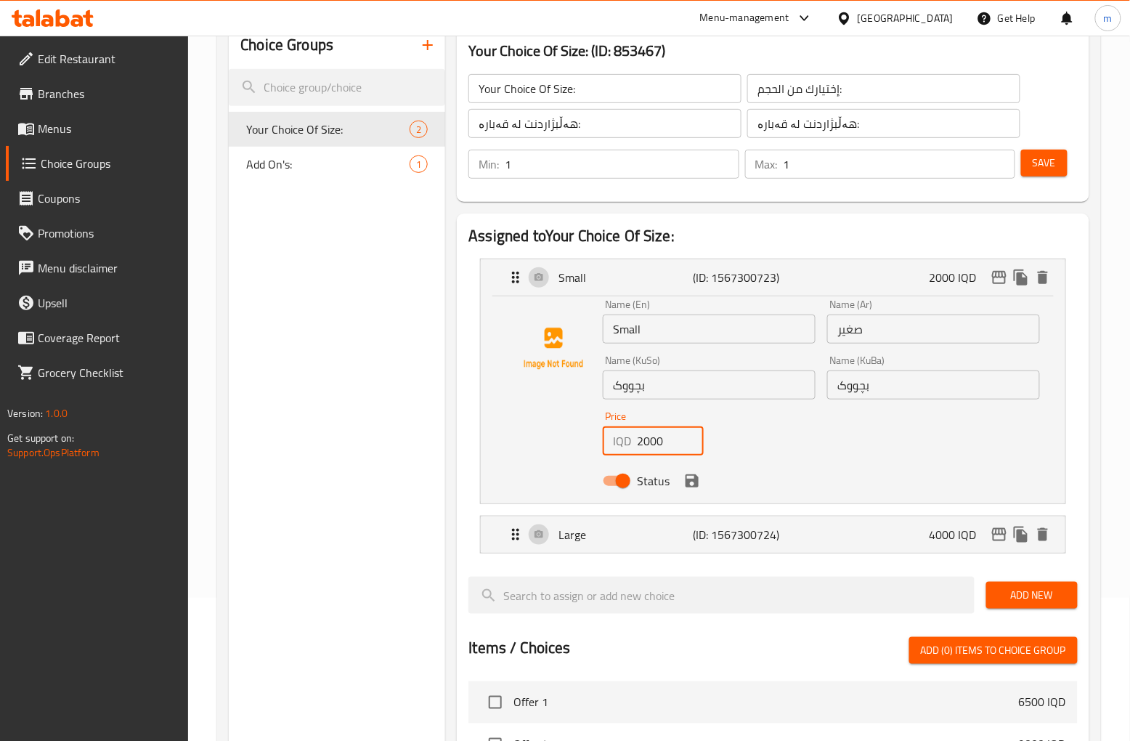
click at [665, 443] on input "2000" at bounding box center [670, 440] width 66 height 29
paste input "5"
click at [698, 488] on icon "save" at bounding box center [692, 480] width 17 height 17
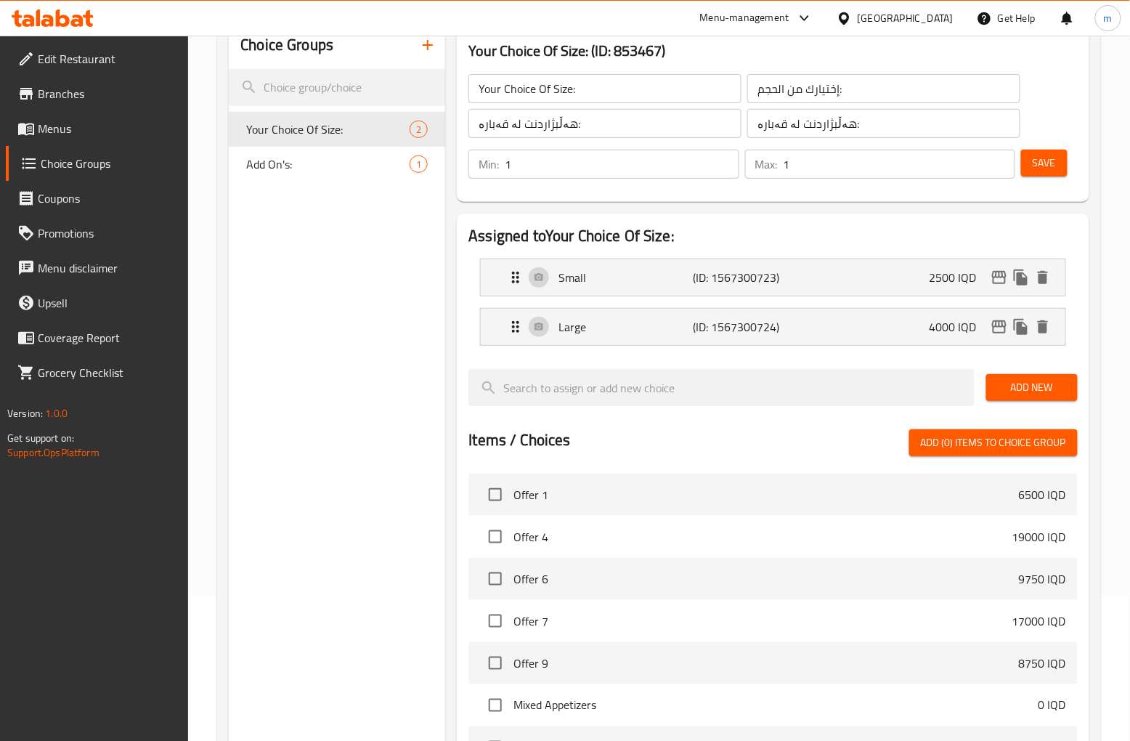
type input "2500"
click at [679, 330] on p "Large" at bounding box center [626, 326] width 134 height 17
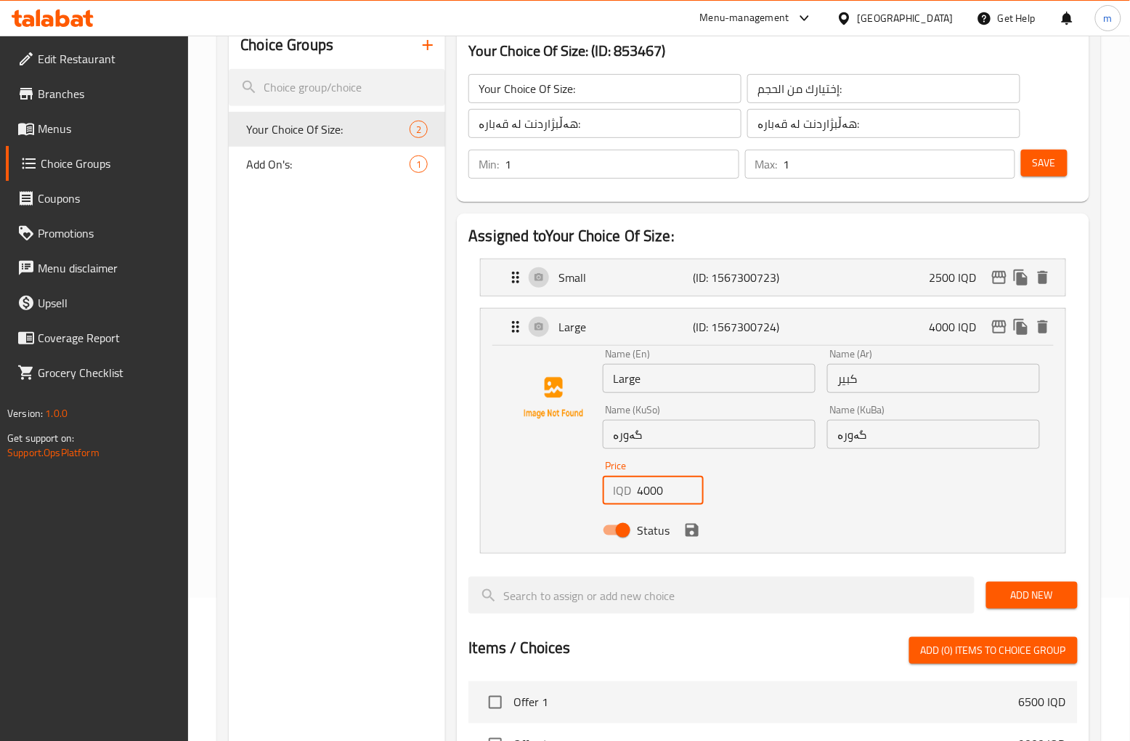
click at [649, 490] on input "4000" at bounding box center [670, 490] width 66 height 29
paste input "5"
click at [692, 527] on icon "save" at bounding box center [692, 530] width 13 height 13
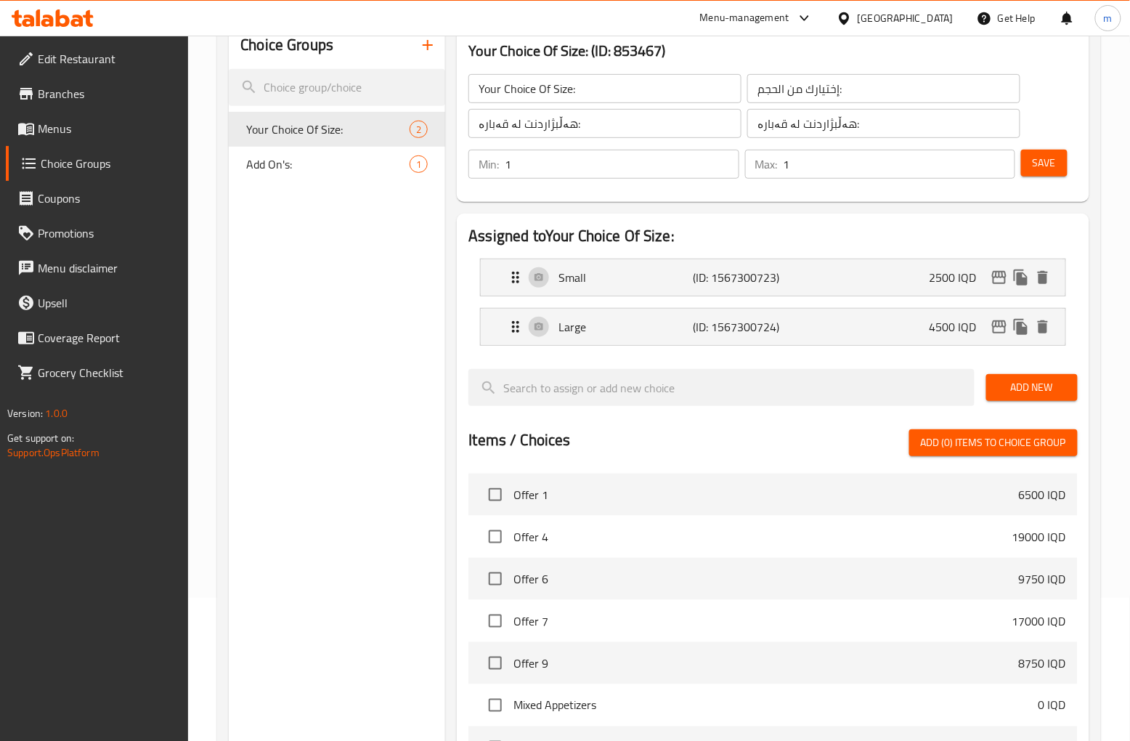
type input "4500"
click at [1040, 163] on span "Save" at bounding box center [1044, 163] width 23 height 18
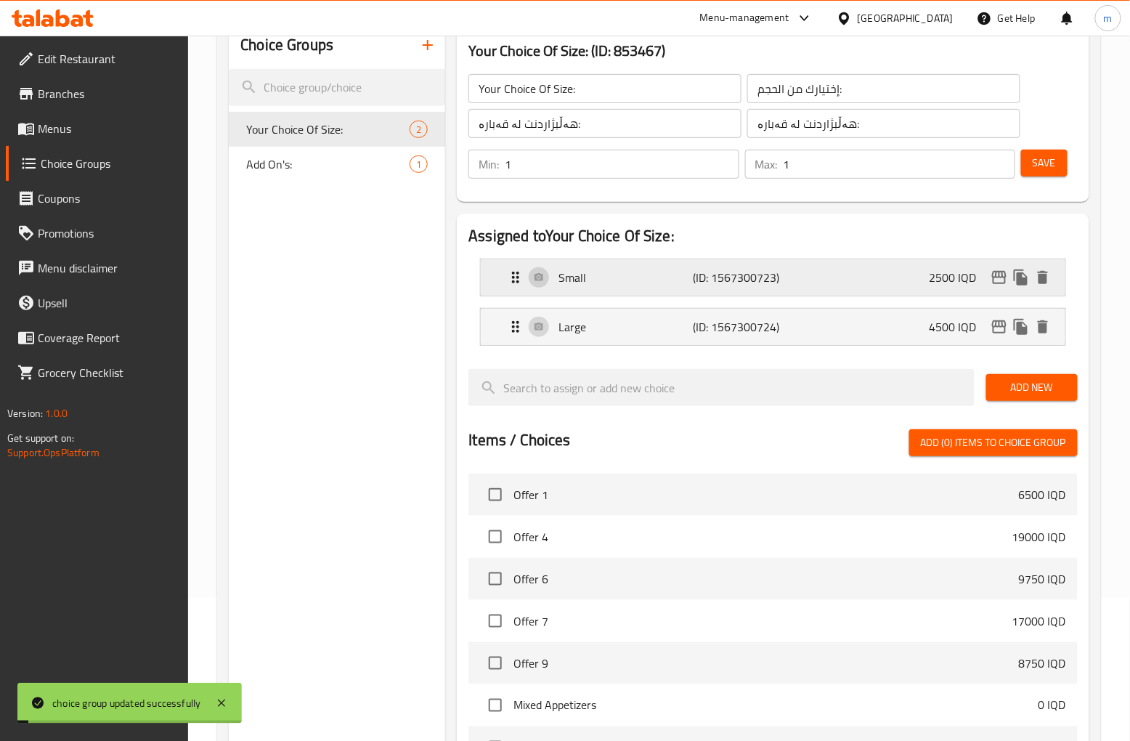
click at [1004, 275] on icon "edit" at bounding box center [999, 277] width 17 height 17
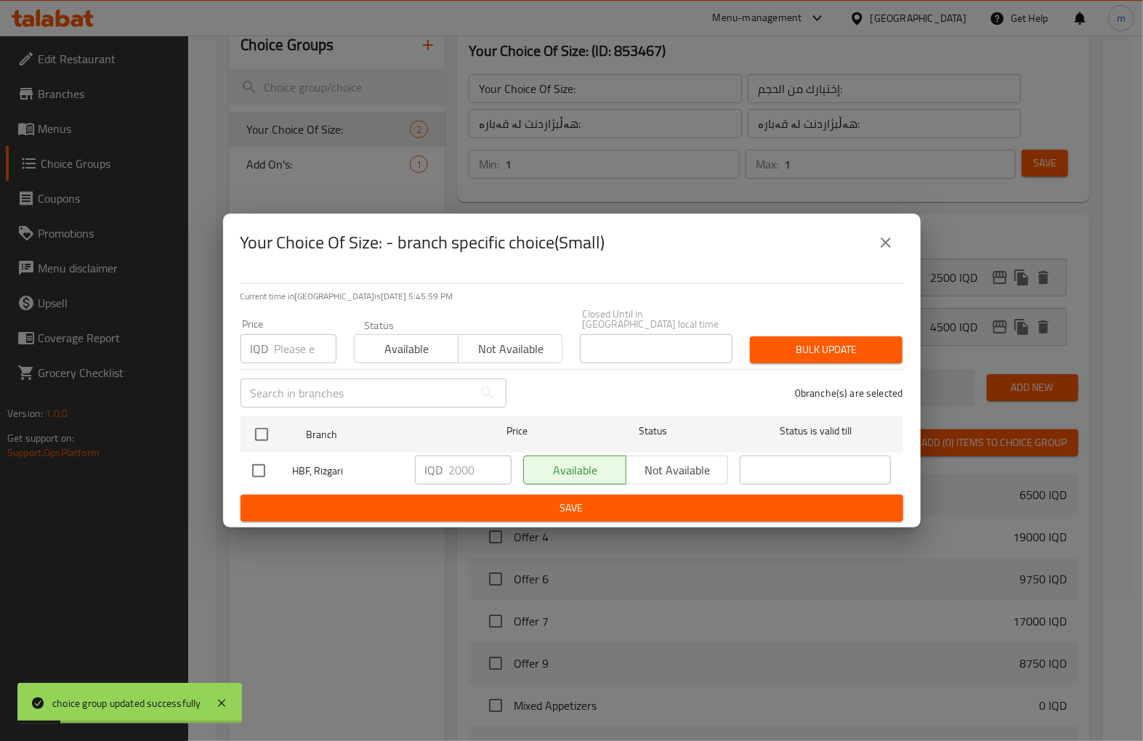
click at [879, 235] on button "close" at bounding box center [885, 242] width 35 height 35
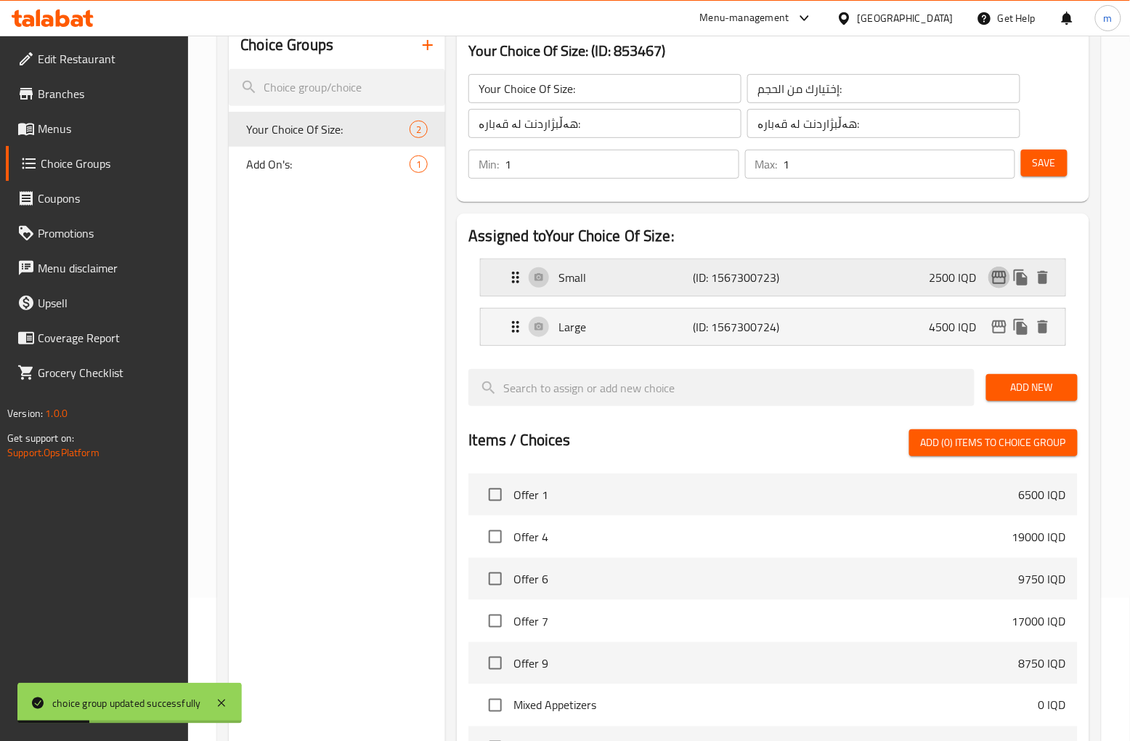
click at [998, 273] on icon "edit" at bounding box center [999, 277] width 17 height 17
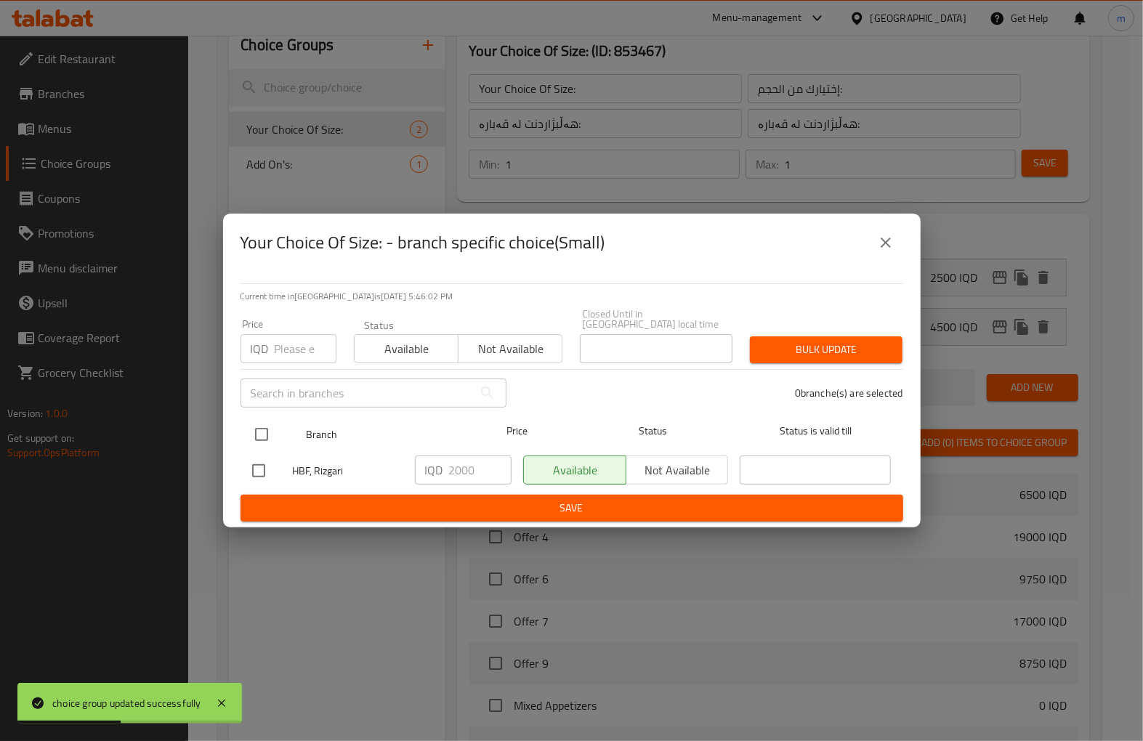
click at [265, 427] on input "checkbox" at bounding box center [261, 434] width 31 height 31
checkbox input "true"
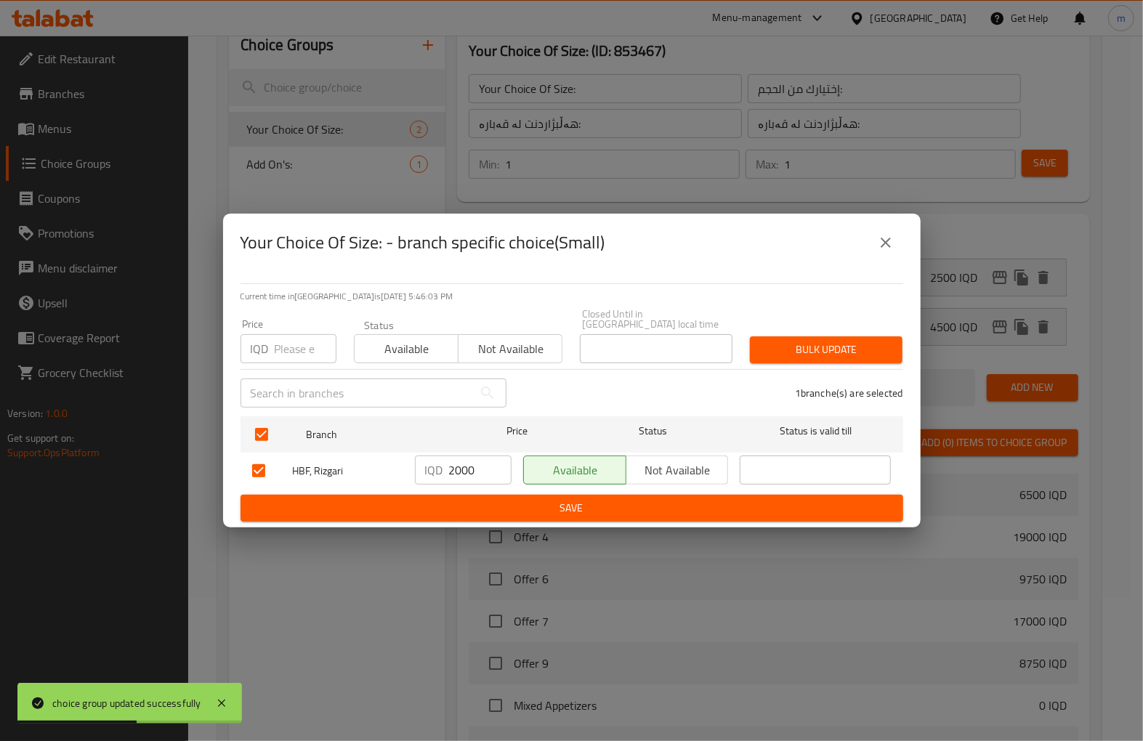
click at [469, 466] on input "2000" at bounding box center [480, 469] width 62 height 29
paste input "5"
type input "2500"
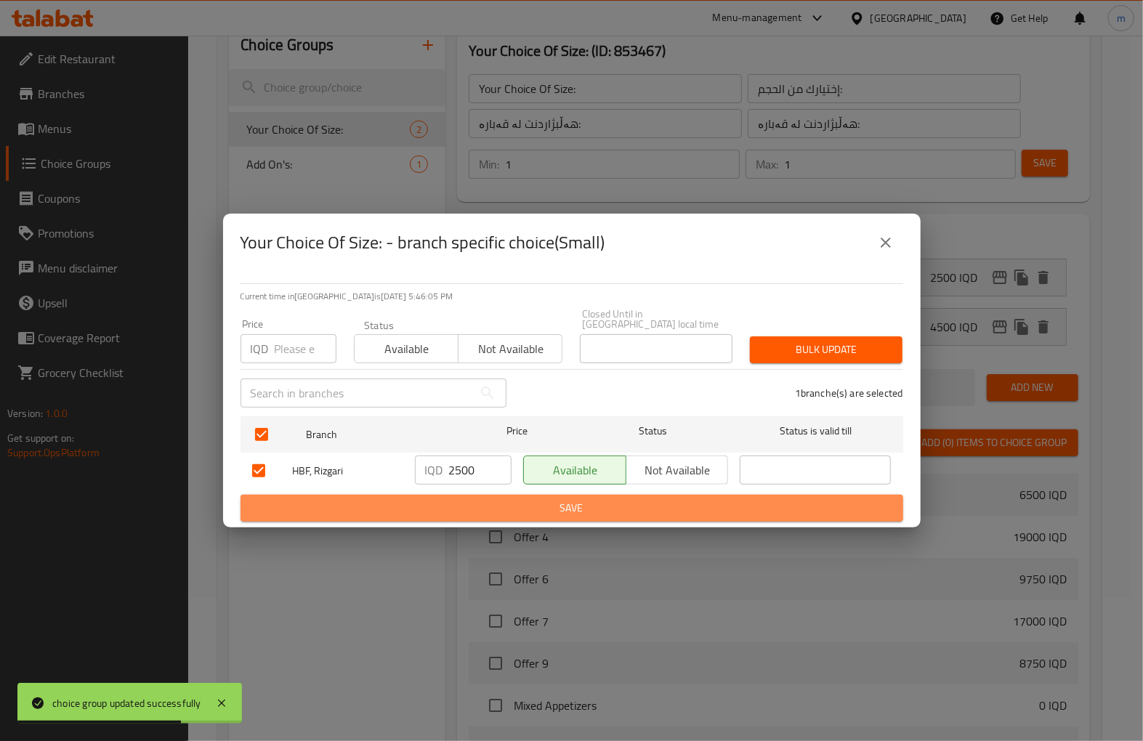
click at [538, 499] on span "Save" at bounding box center [571, 508] width 639 height 18
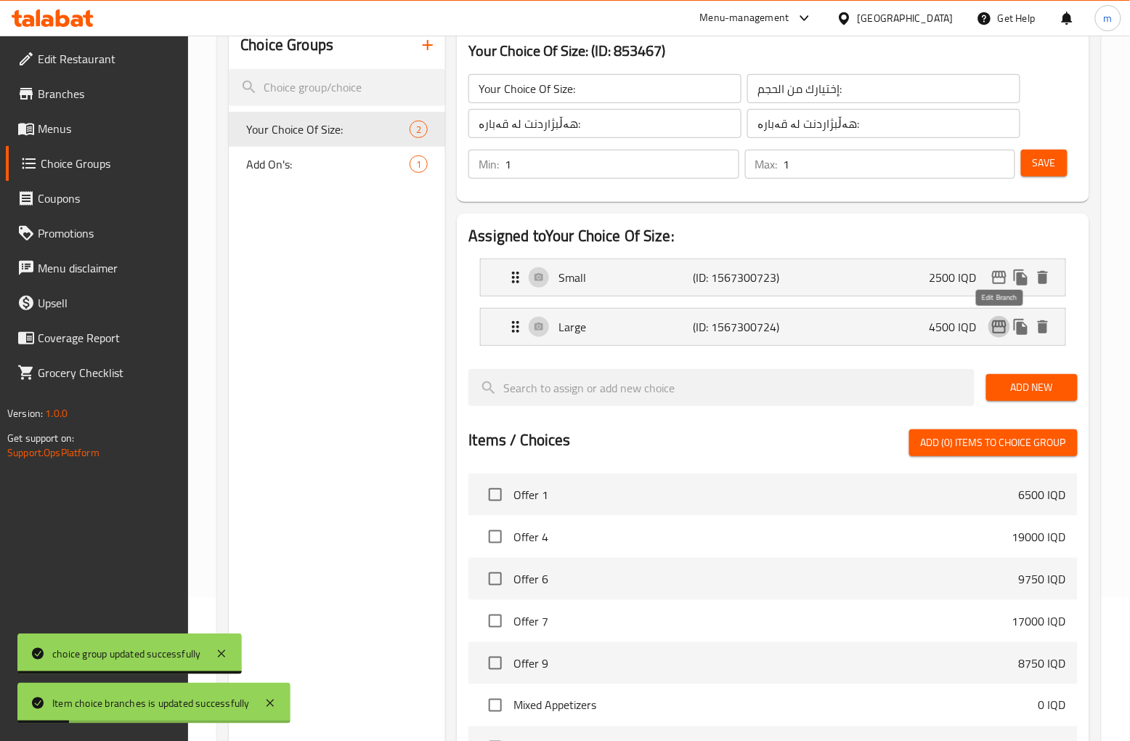
click at [1001, 325] on icon "edit" at bounding box center [999, 326] width 15 height 13
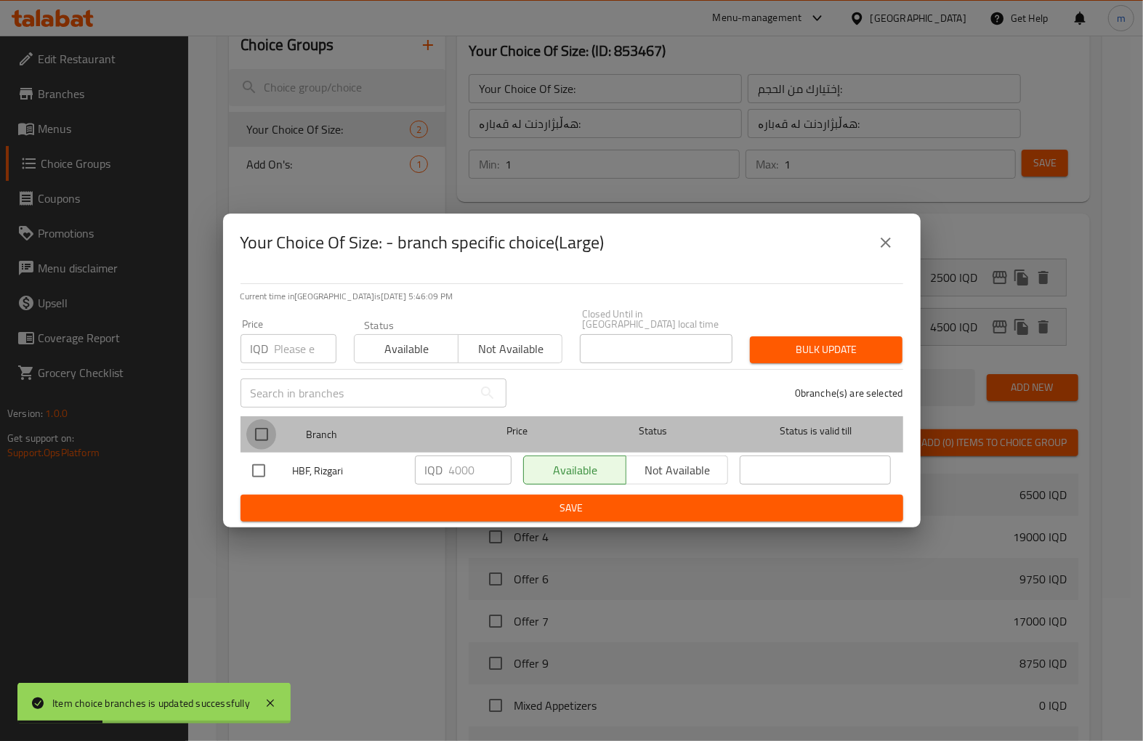
click at [262, 426] on input "checkbox" at bounding box center [261, 434] width 31 height 31
checkbox input "true"
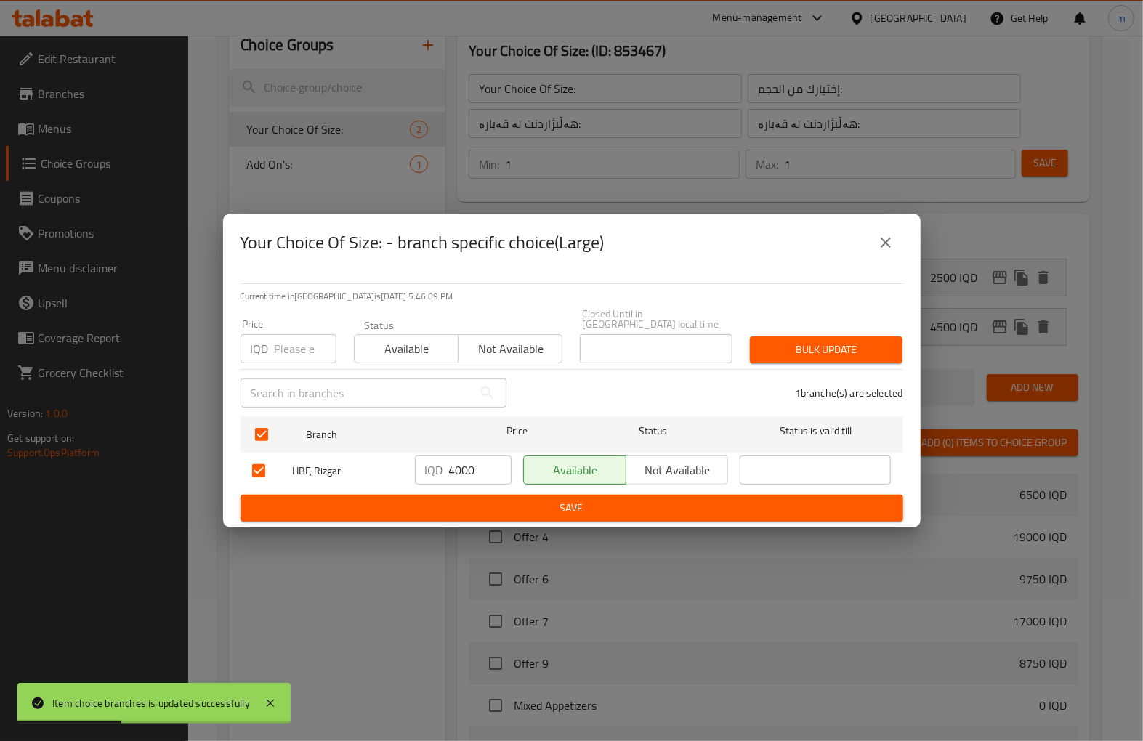
click at [456, 462] on input "4000" at bounding box center [480, 469] width 62 height 29
click at [458, 463] on input "4000" at bounding box center [480, 469] width 62 height 29
paste input "5"
type input "4500"
click at [483, 505] on span "Save" at bounding box center [571, 508] width 639 height 18
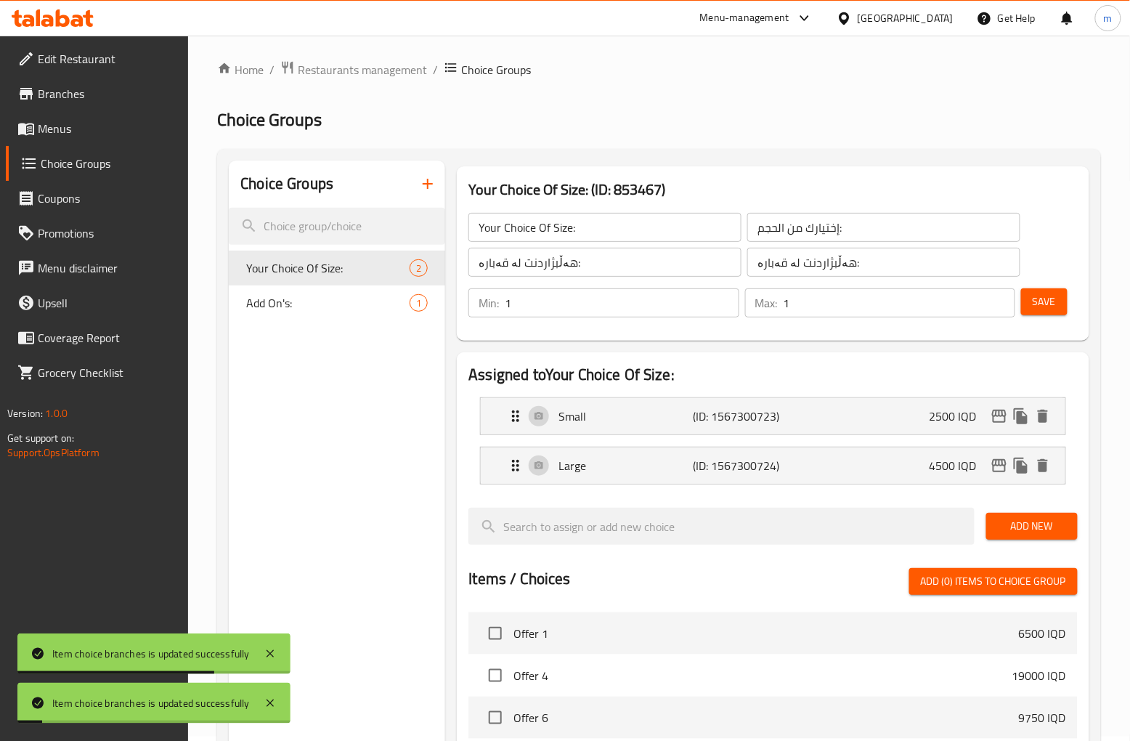
scroll to position [0, 0]
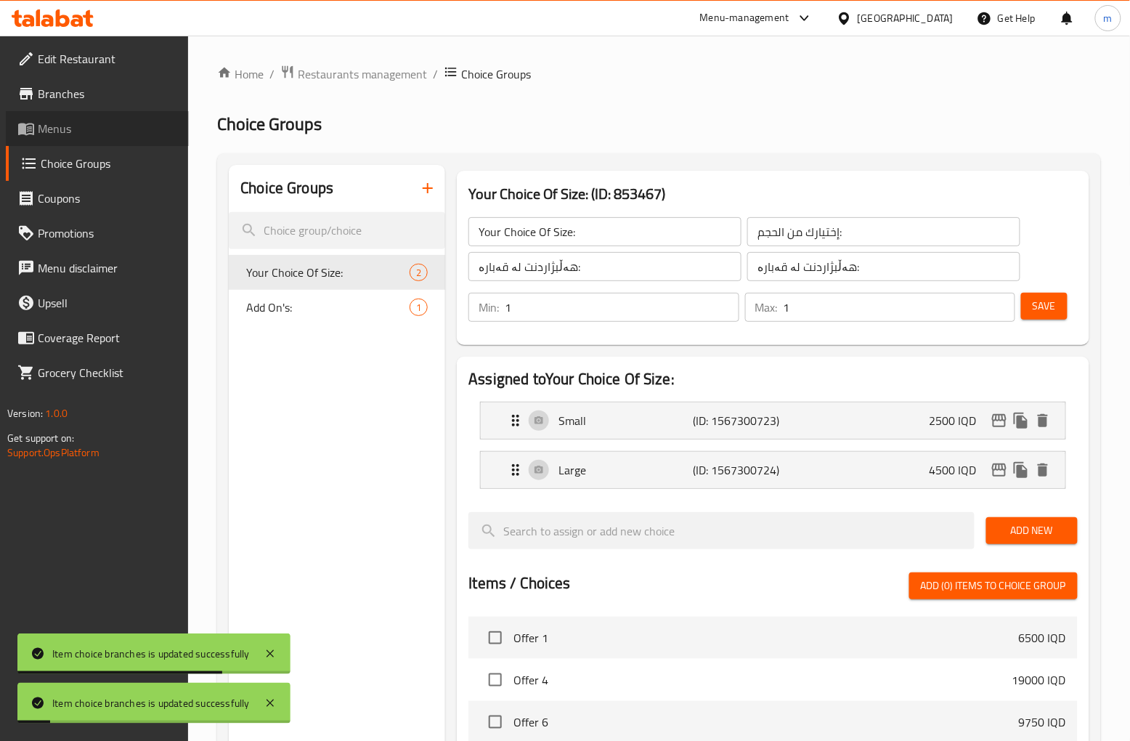
click at [74, 129] on span "Menus" at bounding box center [107, 128] width 139 height 17
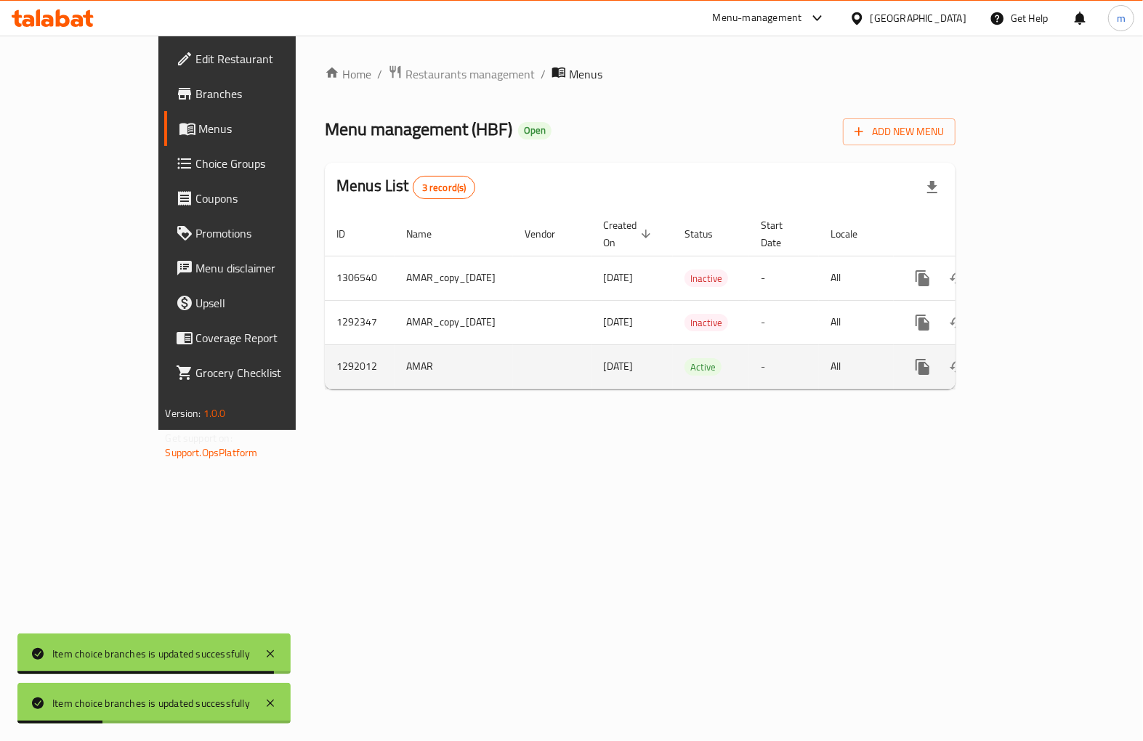
click at [1036, 358] on icon "enhanced table" at bounding box center [1026, 366] width 17 height 17
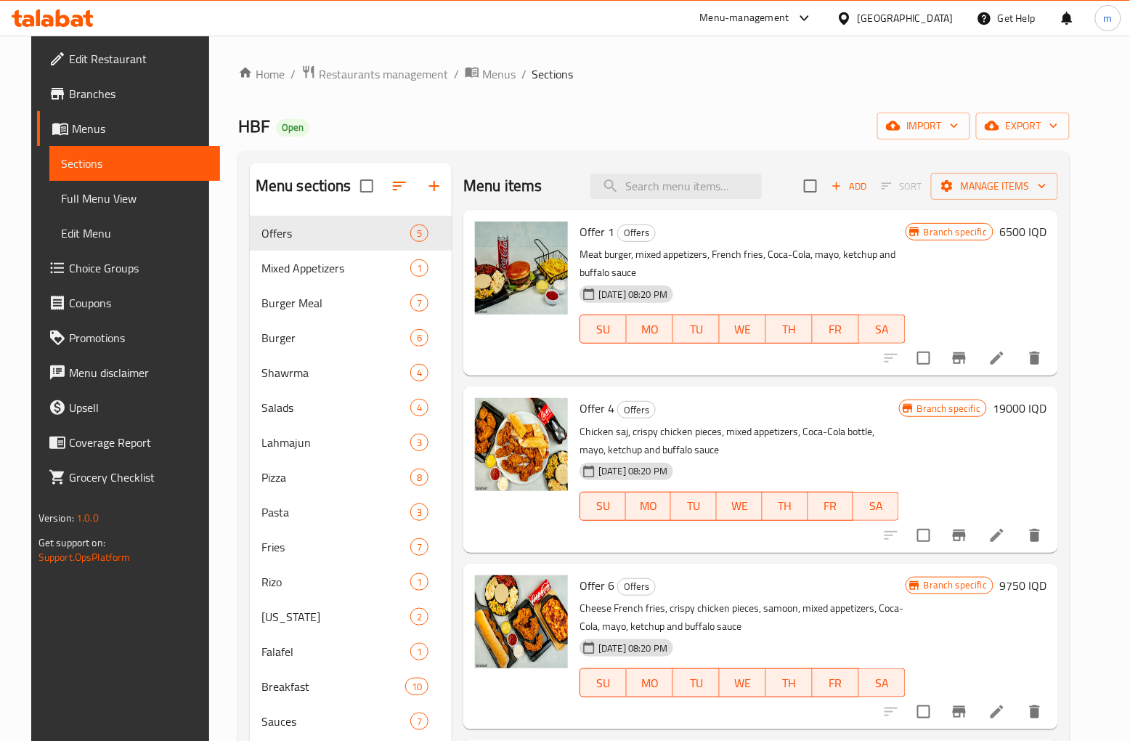
click at [111, 202] on span "Full Menu View" at bounding box center [134, 198] width 147 height 17
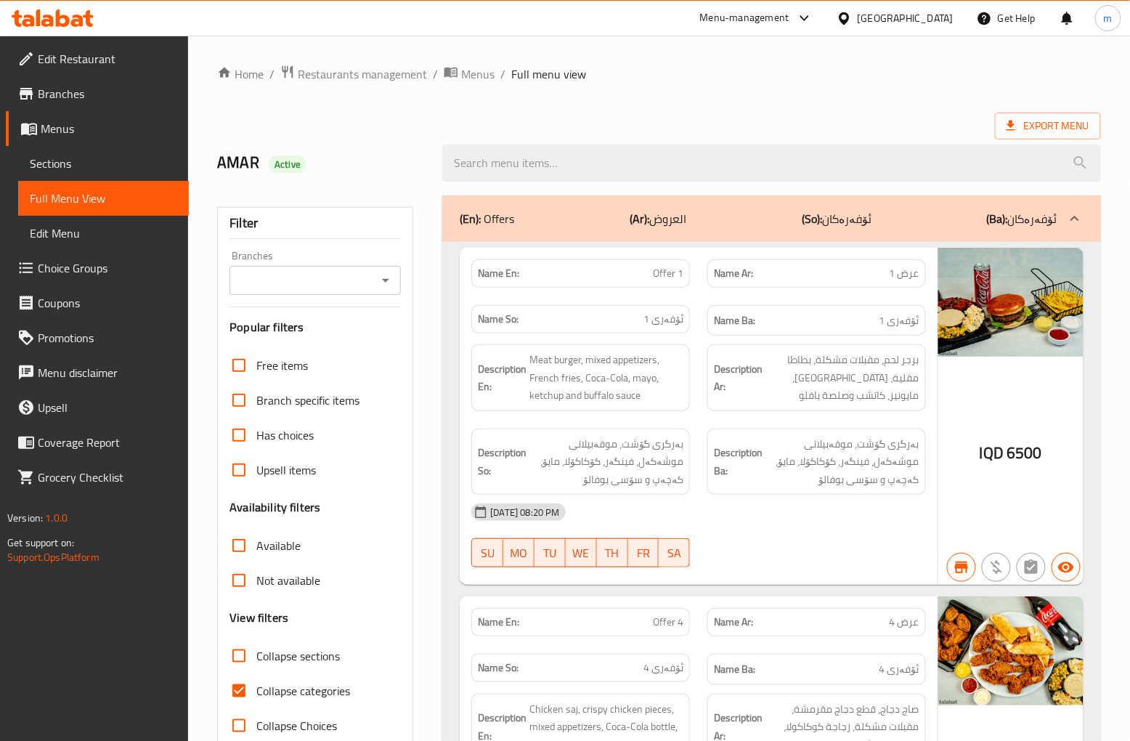
click at [249, 688] on input "Collapse categories" at bounding box center [239, 690] width 35 height 35
checkbox input "false"
click at [386, 280] on icon "Open" at bounding box center [385, 281] width 7 height 4
click at [301, 339] on li "HBF, Rizgari" at bounding box center [315, 343] width 171 height 26
type input "HBF, Rizgari"
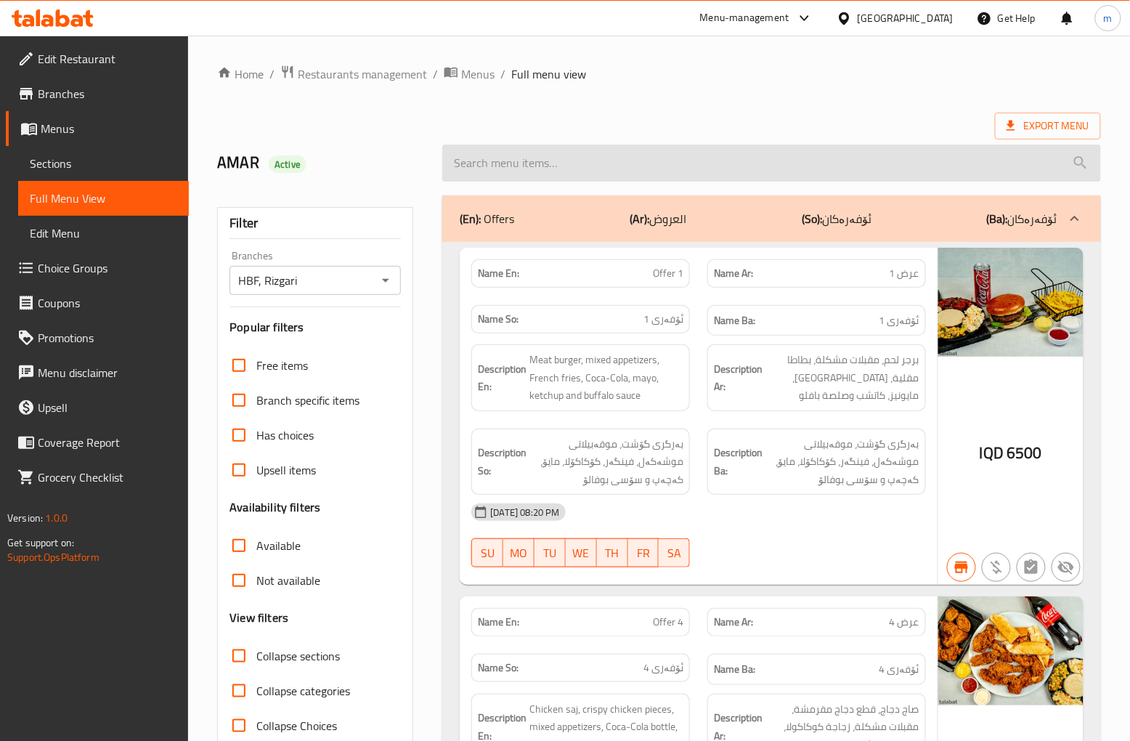
click at [750, 163] on input "search" at bounding box center [771, 163] width 658 height 37
paste input "tuna pizza"
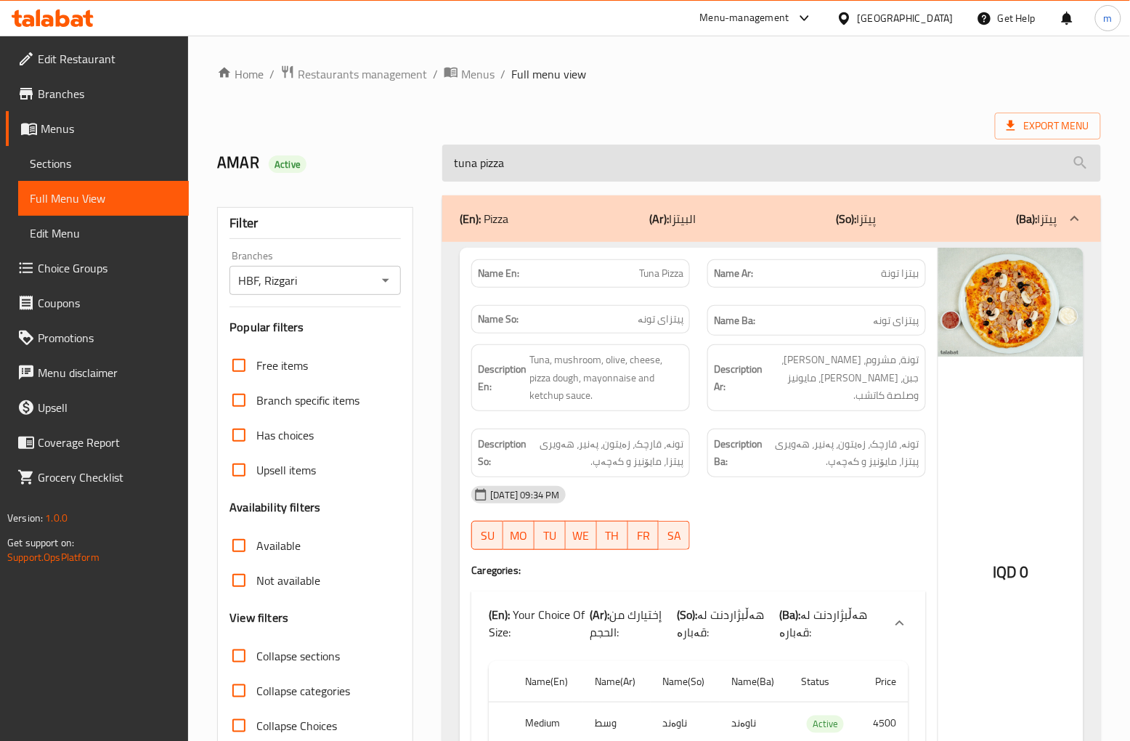
click at [715, 149] on input "tuna pizza" at bounding box center [771, 163] width 658 height 37
paste input "vegetable"
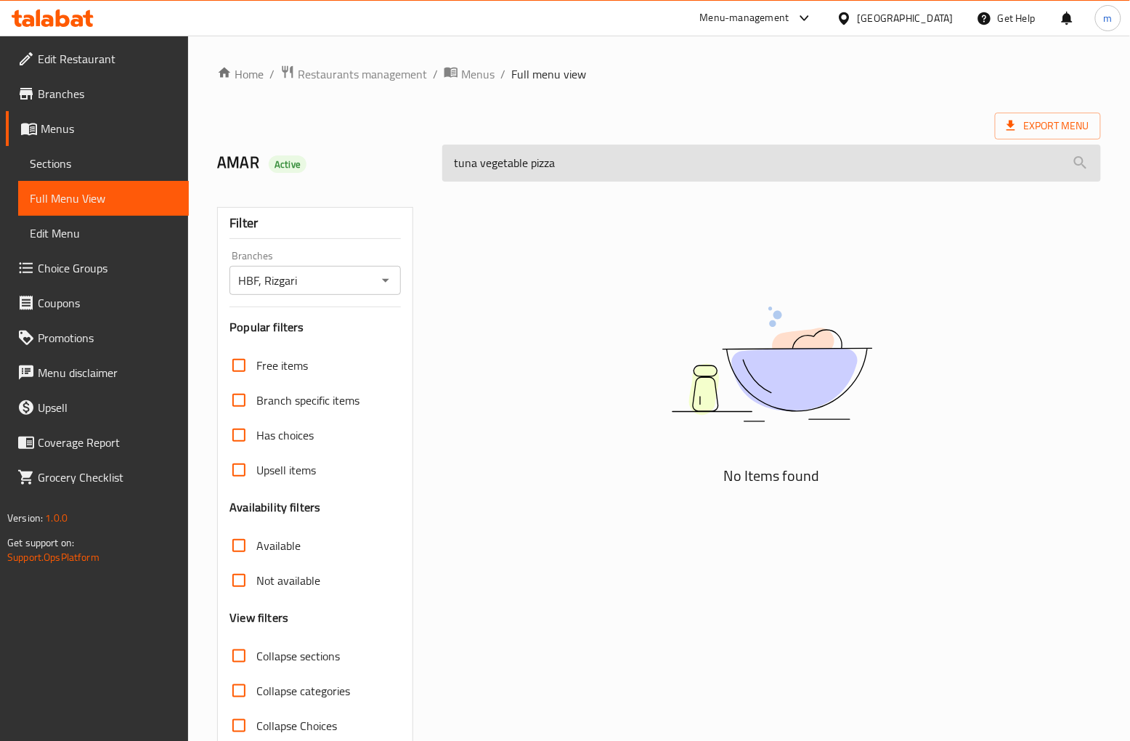
click at [709, 154] on input "tuna vegetable pizza" at bounding box center [771, 163] width 658 height 37
paste input "search"
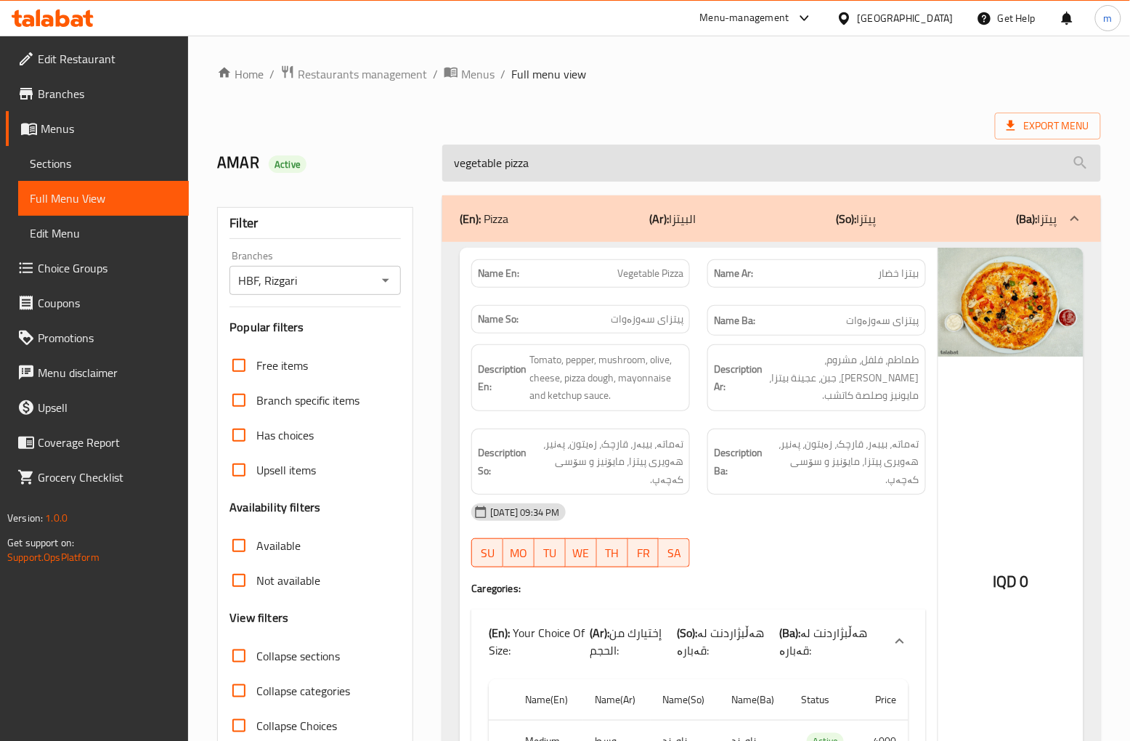
click at [780, 155] on input "vegetable pizza" at bounding box center [771, 163] width 658 height 37
paste input "pepperoni"
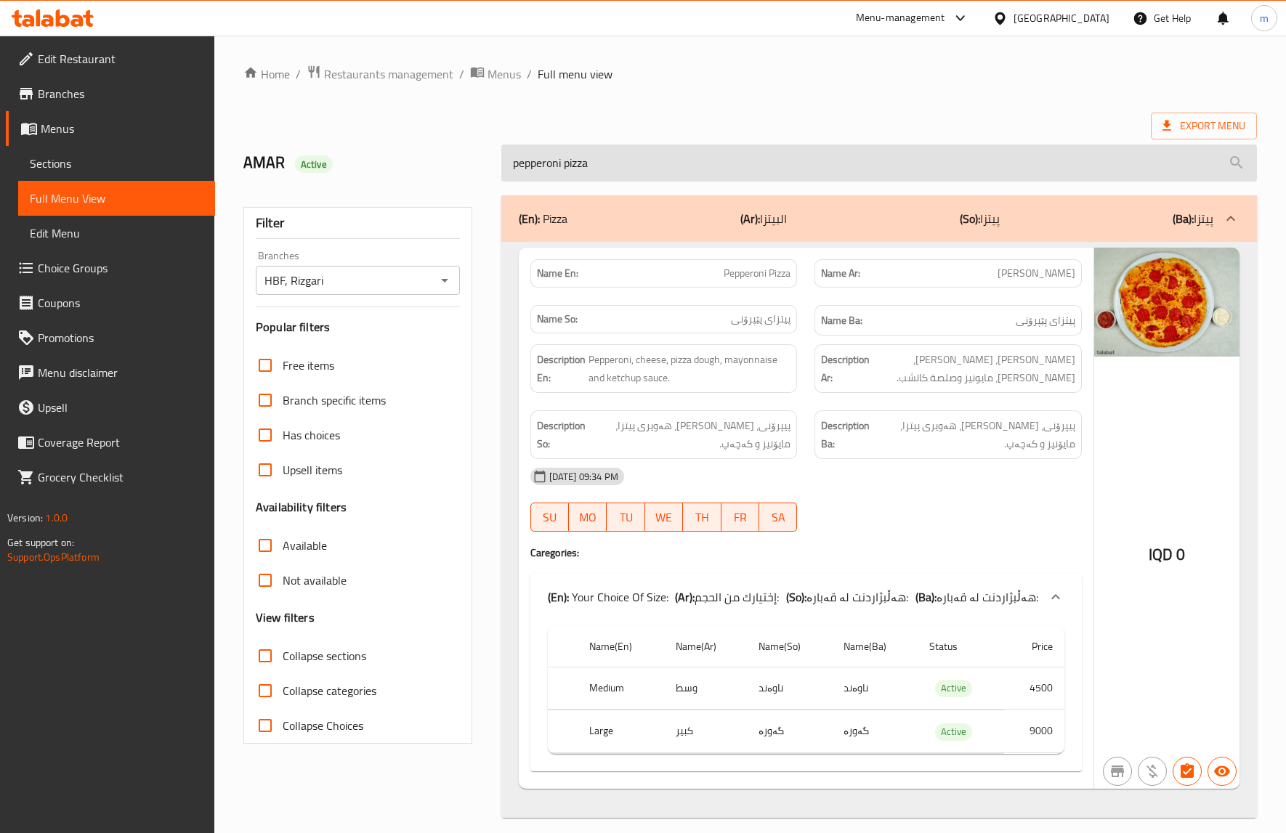
click at [843, 156] on input "pepperoni pizza" at bounding box center [879, 163] width 756 height 37
paste input "search"
type input "pepperoni"
click at [843, 156] on input "pepperoni" at bounding box center [879, 163] width 756 height 37
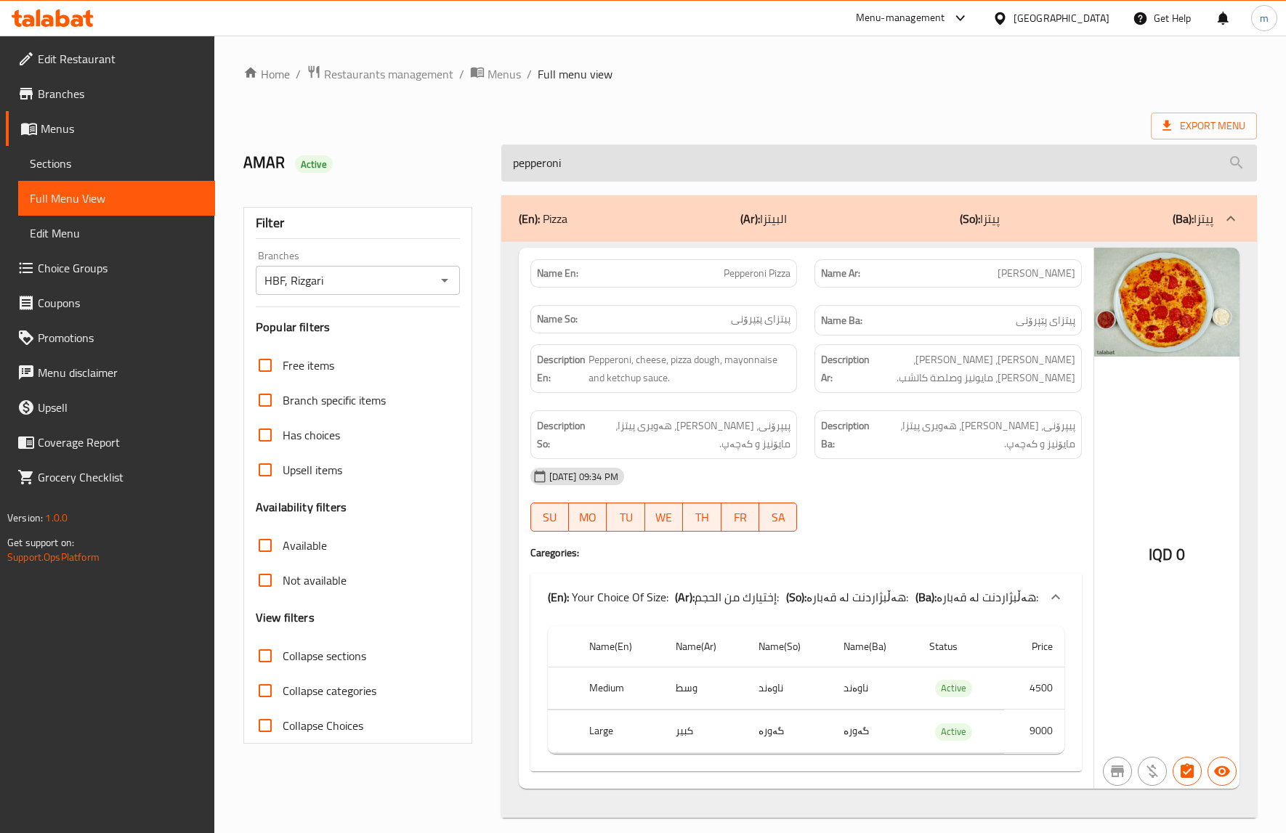
click at [843, 156] on input "pepperoni" at bounding box center [879, 163] width 756 height 37
paste input "search"
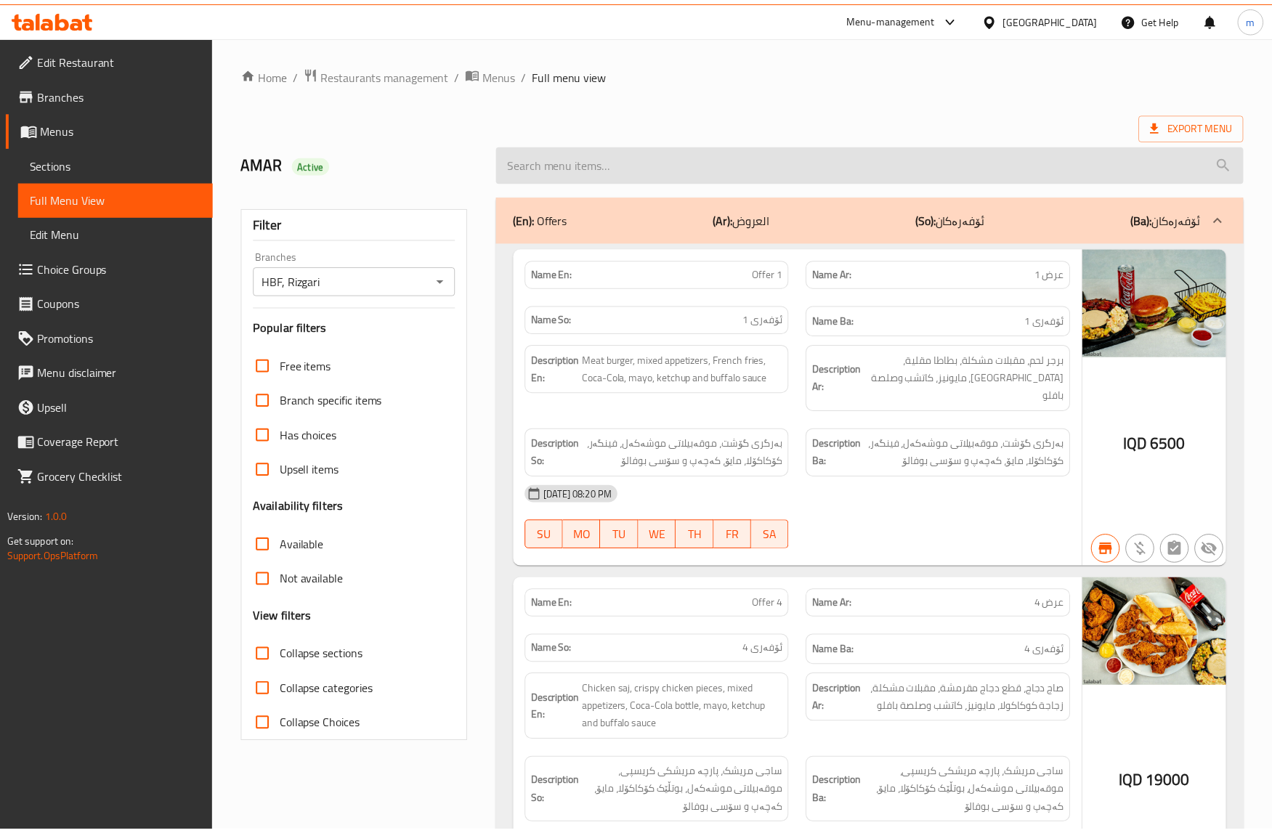
paste input "search"
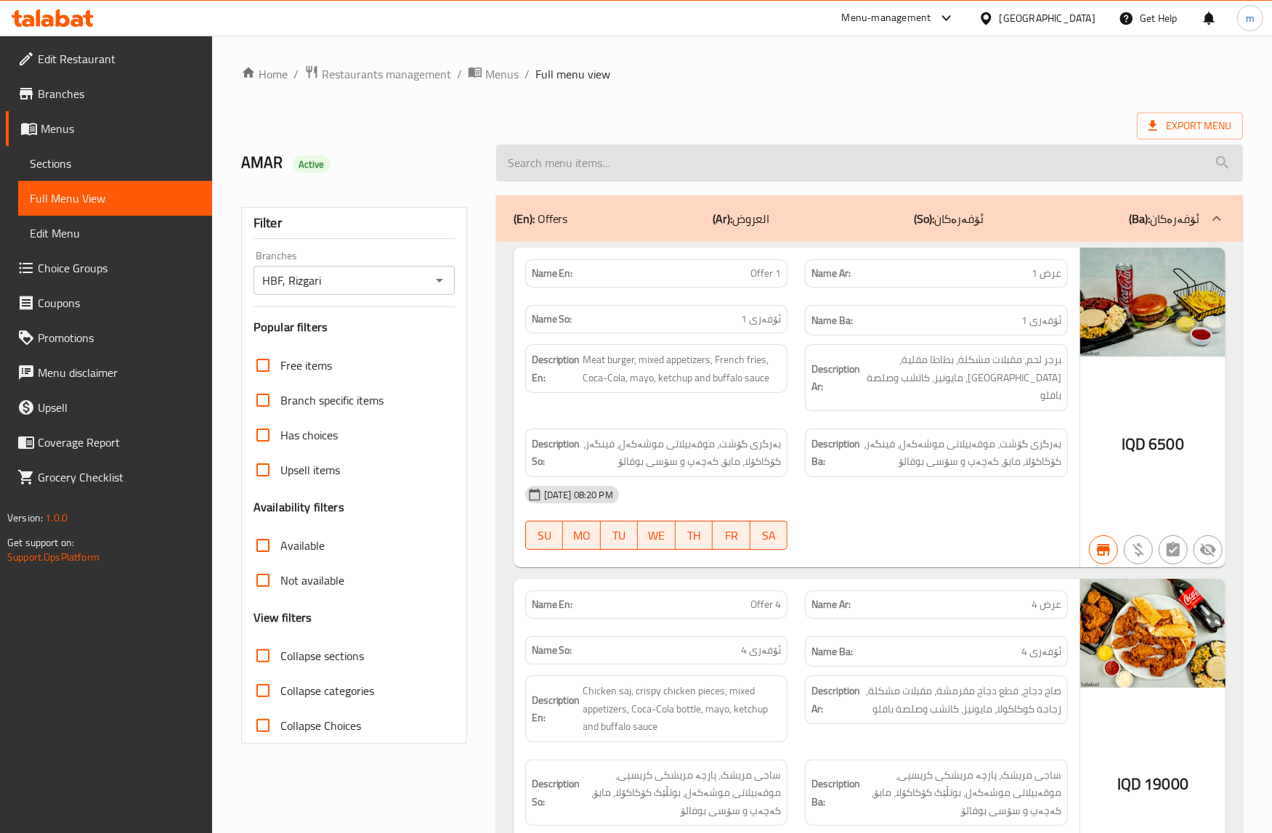
click at [759, 171] on input "search" at bounding box center [869, 163] width 747 height 37
paste input "margherita pizza"
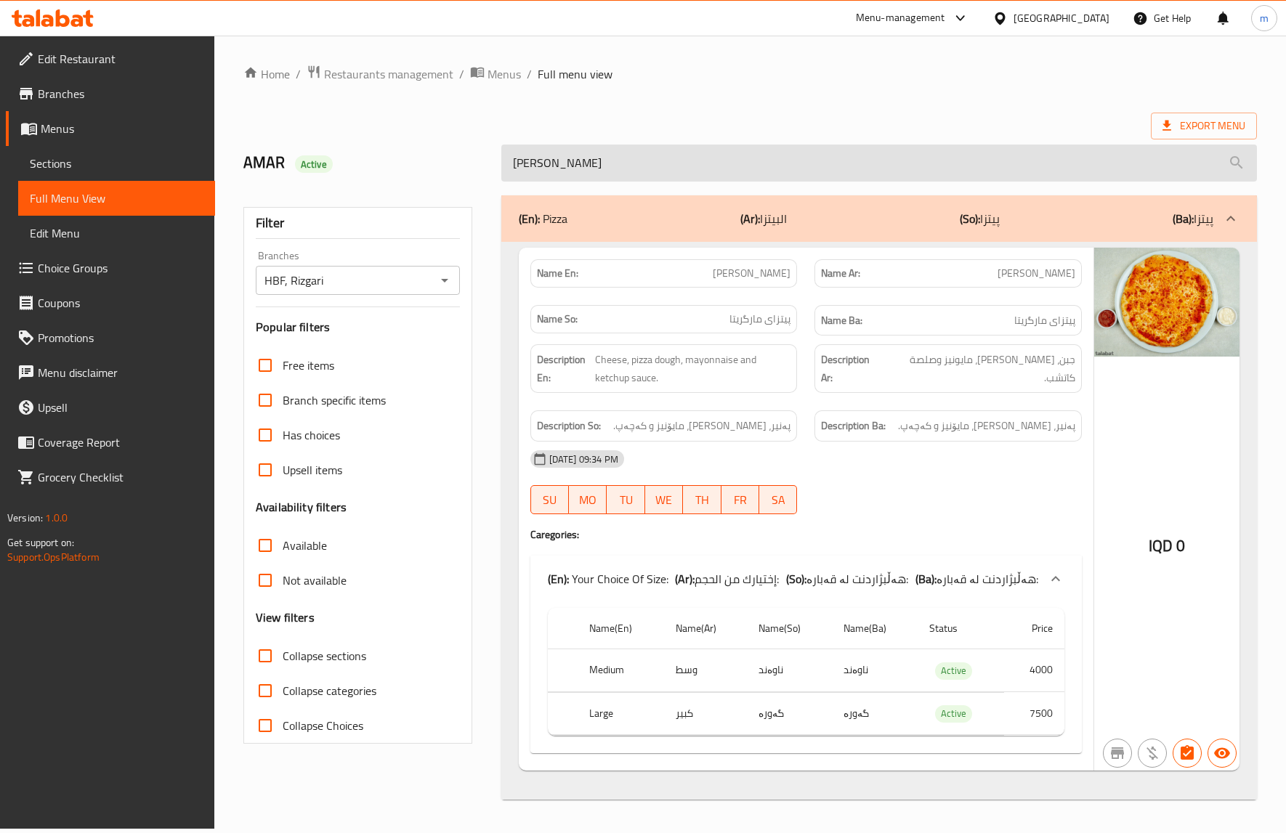
click at [761, 166] on input "margherita pizza" at bounding box center [879, 163] width 756 height 37
paste input "eat"
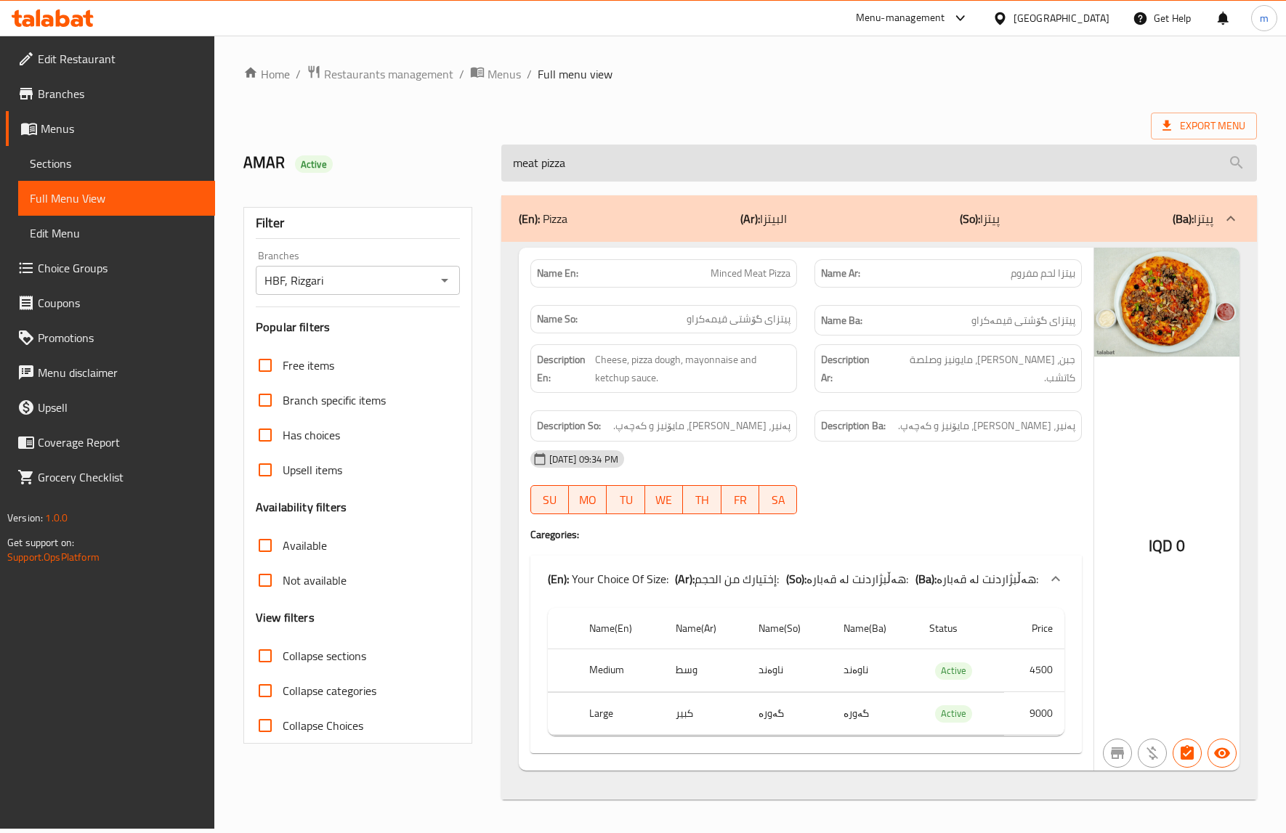
click at [616, 164] on input "meat pizza" at bounding box center [879, 163] width 756 height 37
paste input "chicken"
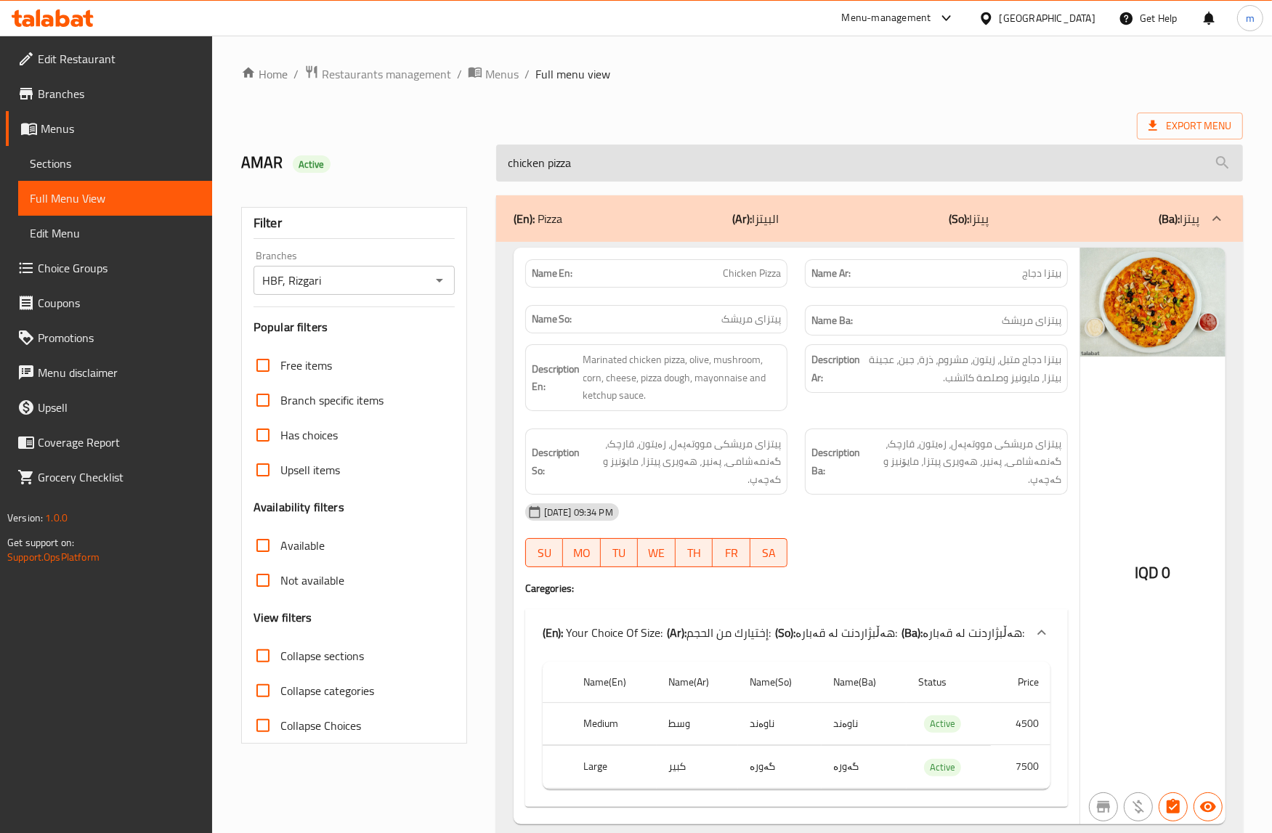
click at [689, 163] on input "chicken pizza" at bounding box center [869, 163] width 747 height 37
paste input "HBF P"
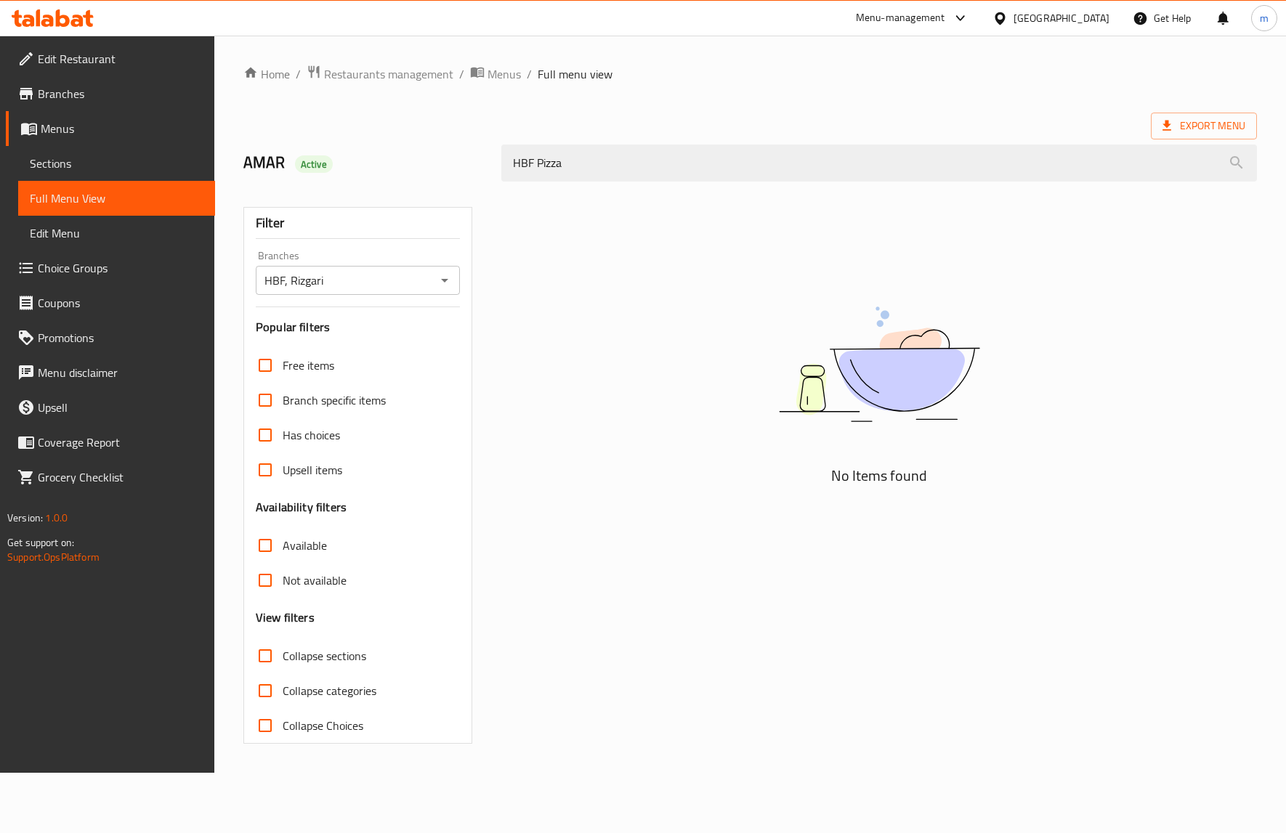
type input "HBF Pizza"
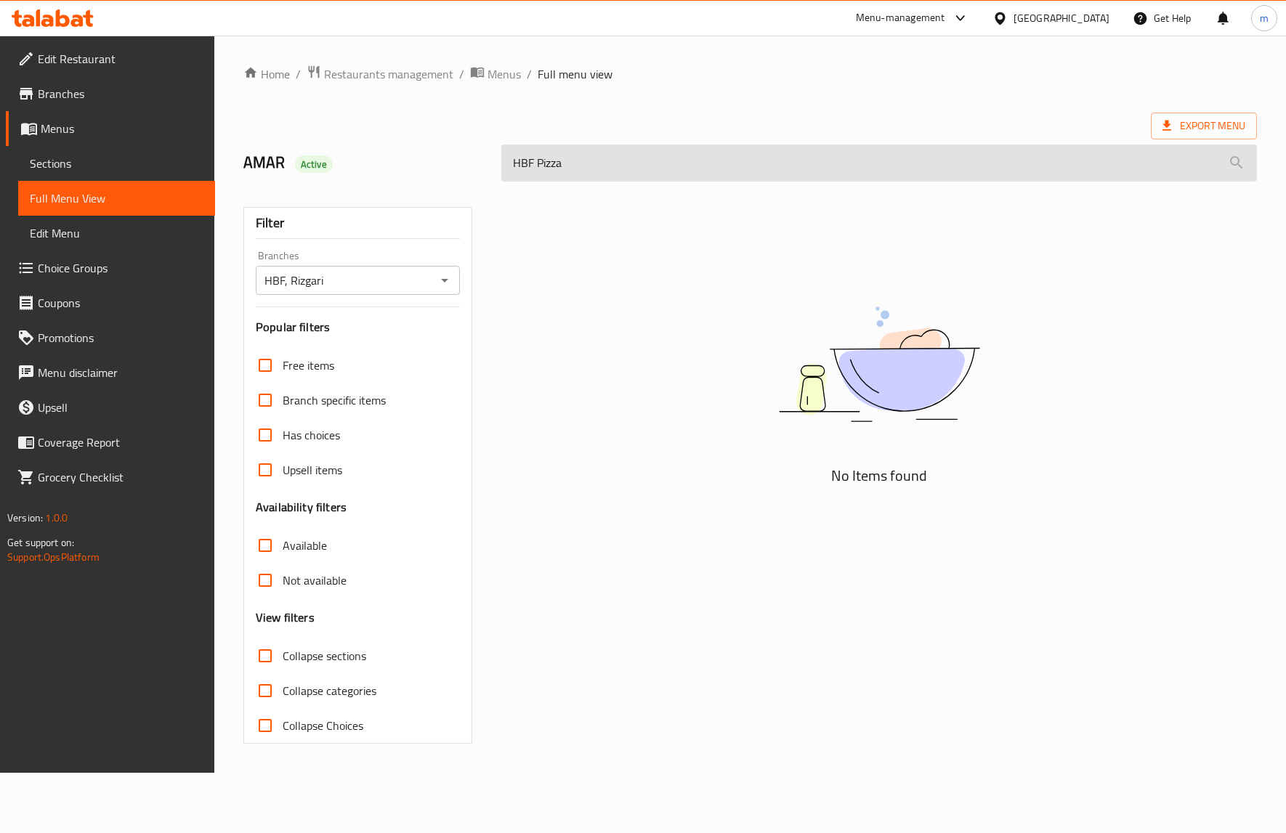
click at [616, 167] on input "HBF Pizza" at bounding box center [879, 163] width 756 height 37
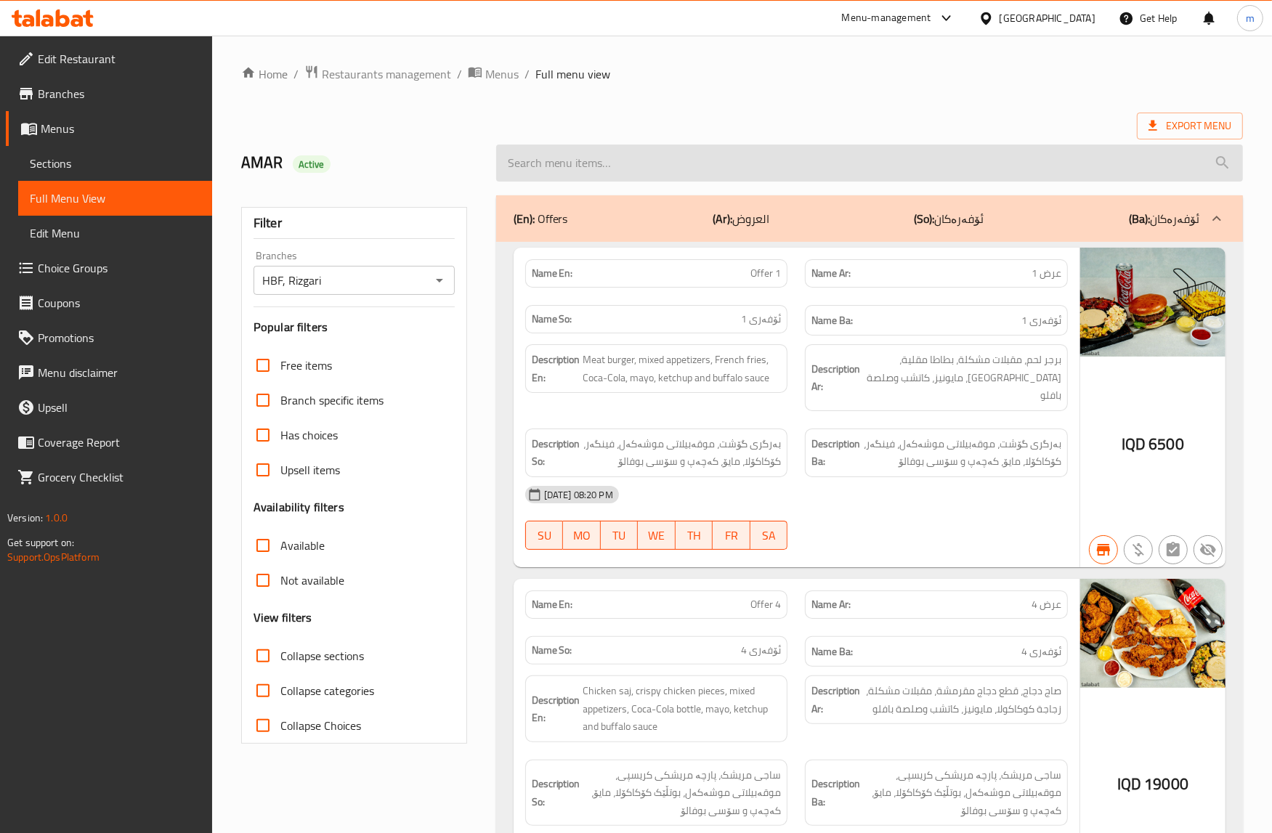
click at [748, 160] on input "search" at bounding box center [869, 163] width 747 height 37
paste input "Calzone"
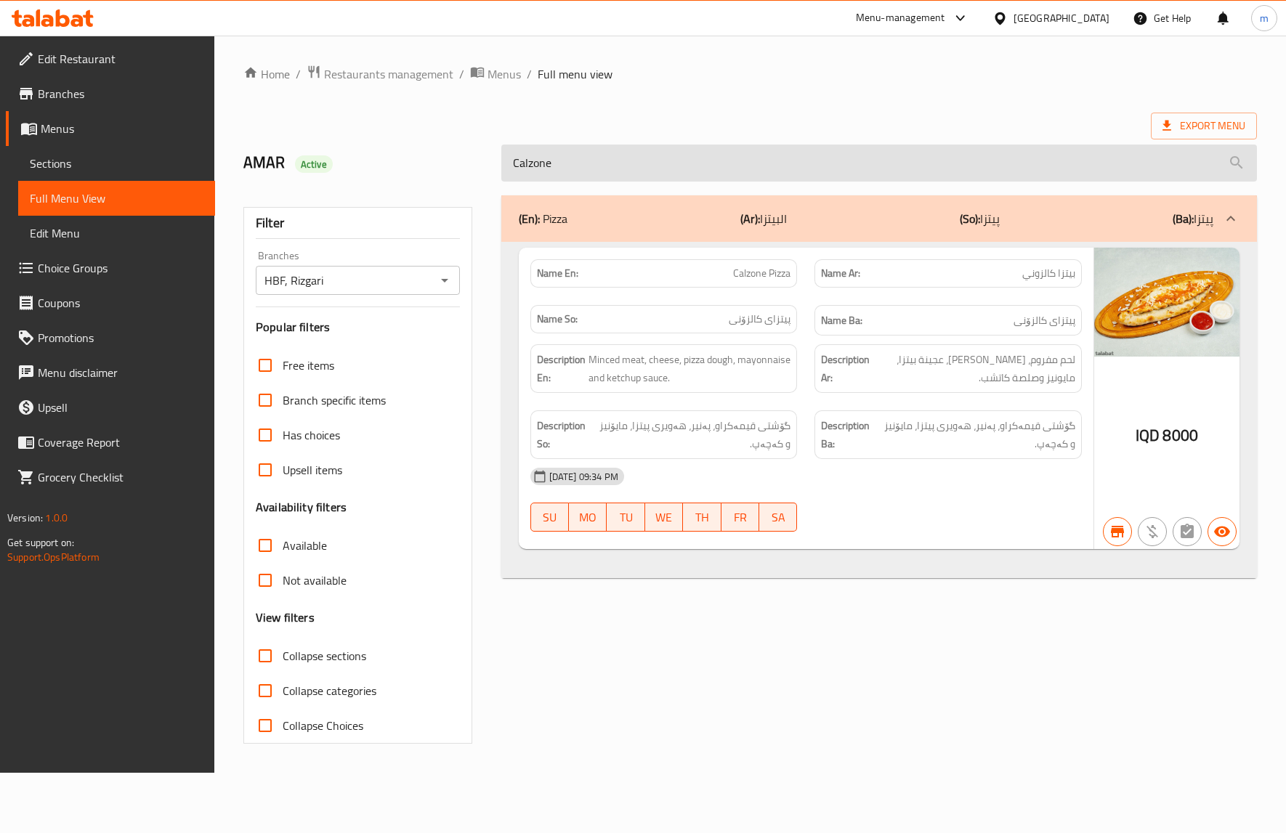
click at [588, 162] on input "Calzone" at bounding box center [879, 163] width 756 height 37
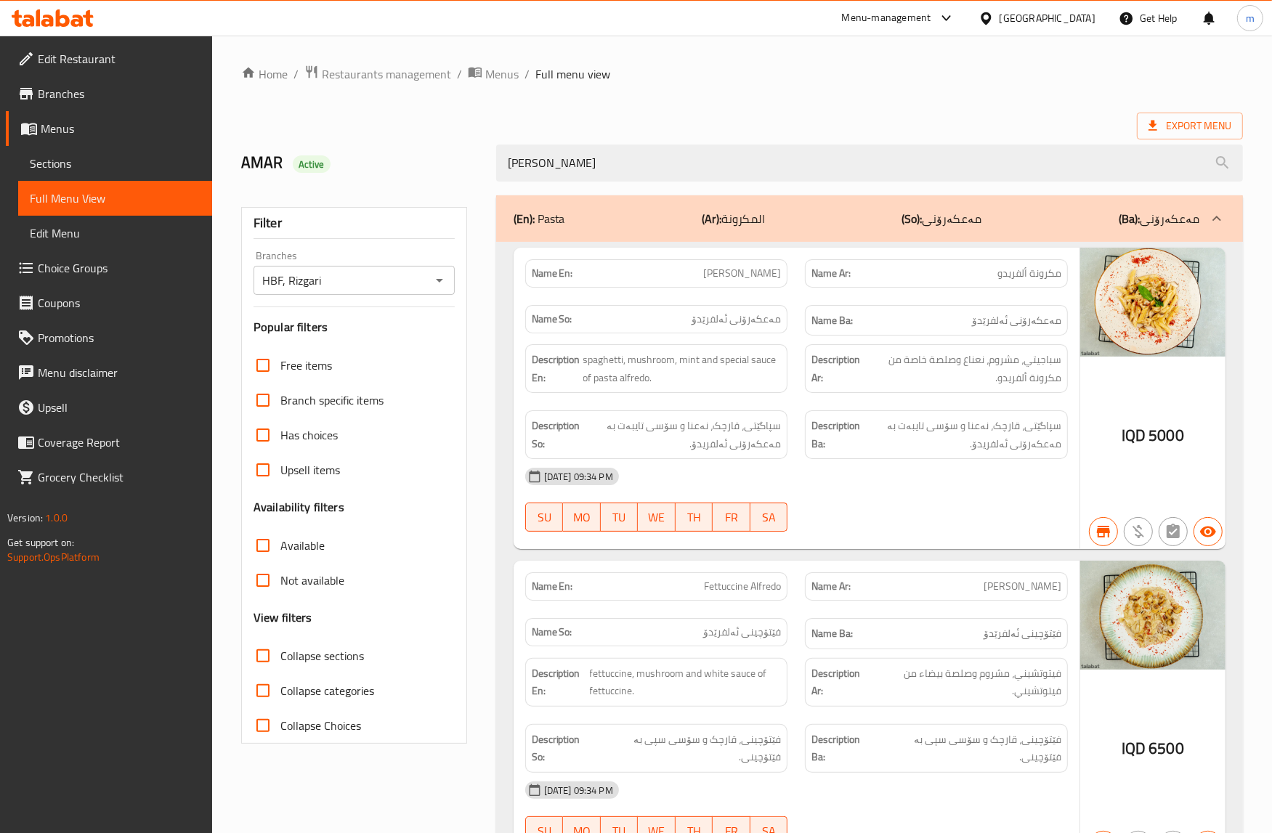
click at [742, 280] on span "Alfredo Pasta" at bounding box center [742, 273] width 78 height 15
click at [761, 273] on span "Alfredo Pasta" at bounding box center [742, 273] width 78 height 15
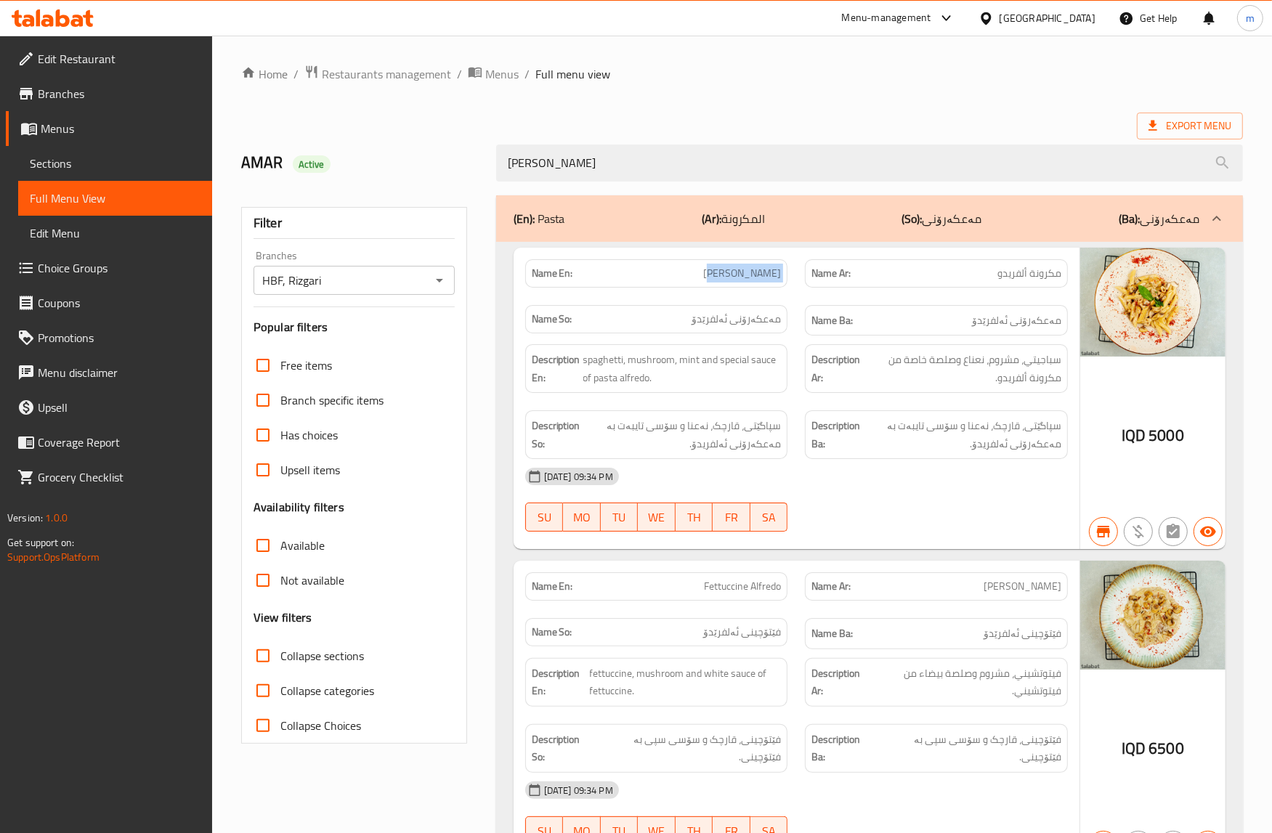
copy span "Alfredo Pasta"
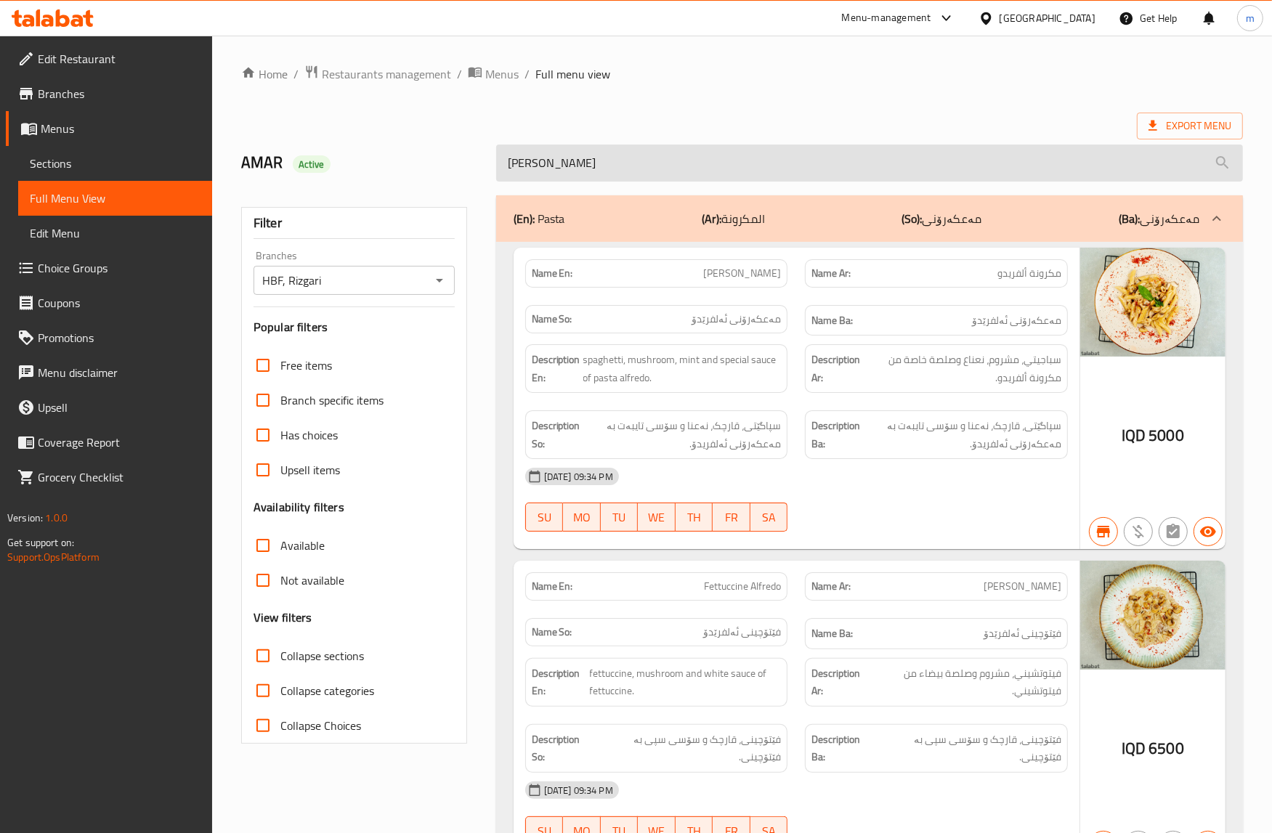
click at [631, 162] on input "alfredo" at bounding box center [869, 163] width 747 height 37
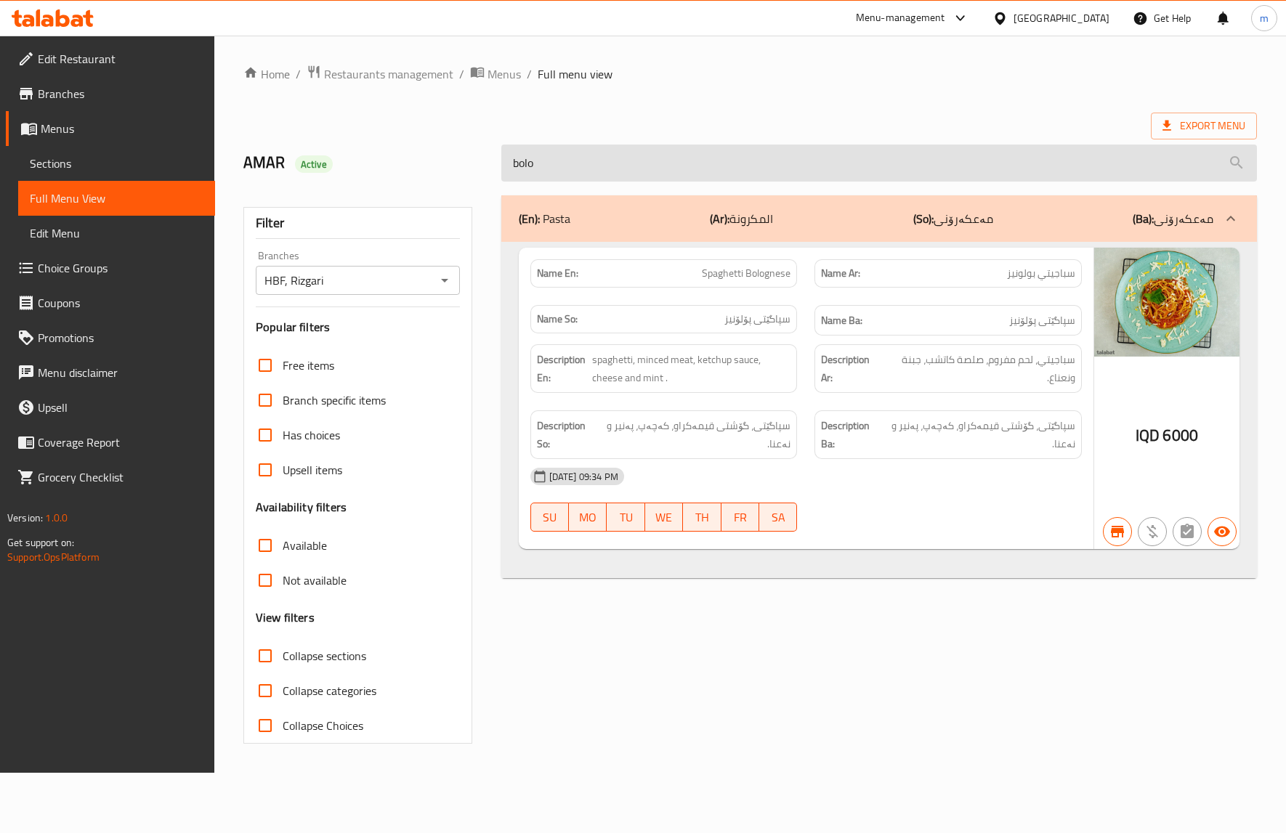
click at [669, 172] on input "bolo" at bounding box center [879, 163] width 756 height 37
click at [687, 165] on input "fett" at bounding box center [879, 163] width 756 height 37
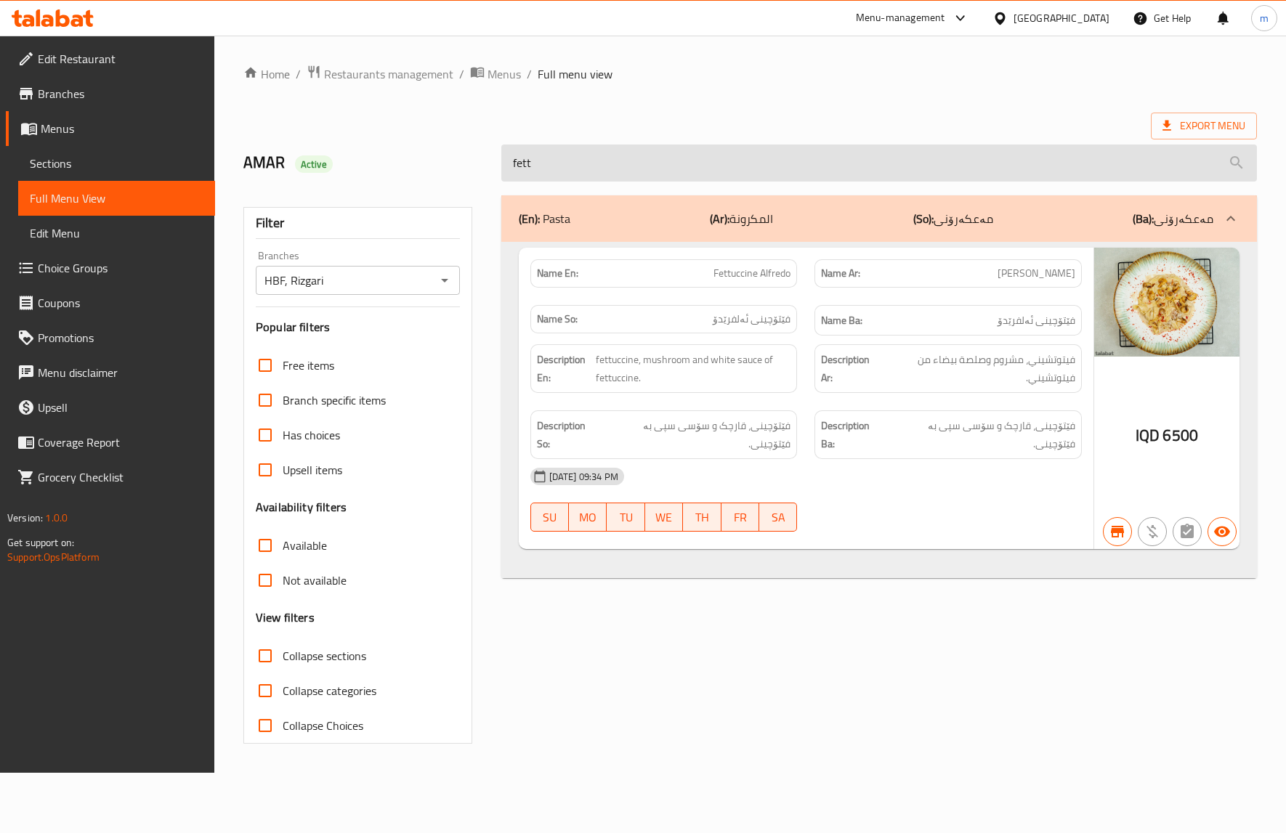
click at [687, 165] on input "fett" at bounding box center [879, 163] width 756 height 37
paste input "oven pasta"
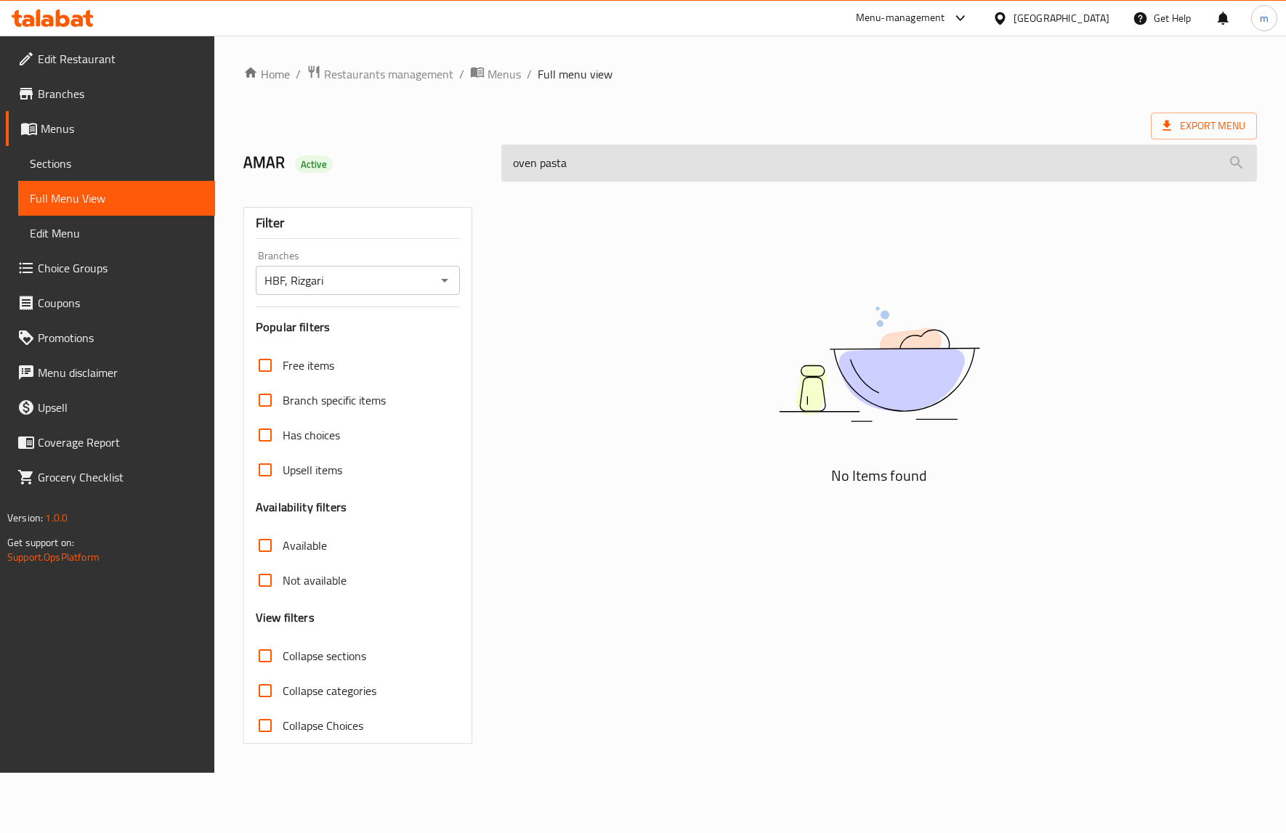
type input "pasta"
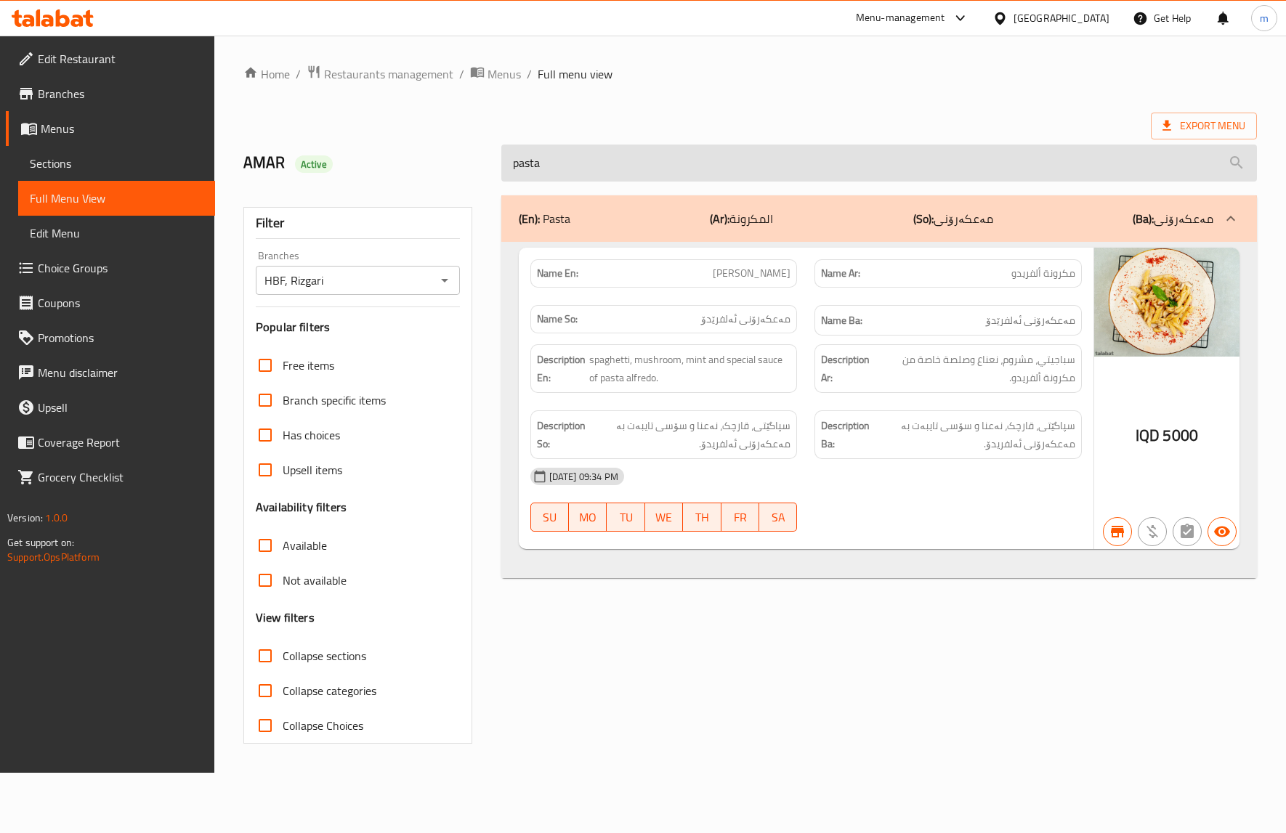
click at [590, 161] on input "pasta" at bounding box center [879, 163] width 756 height 37
click at [598, 166] on input "pasta" at bounding box center [879, 163] width 756 height 37
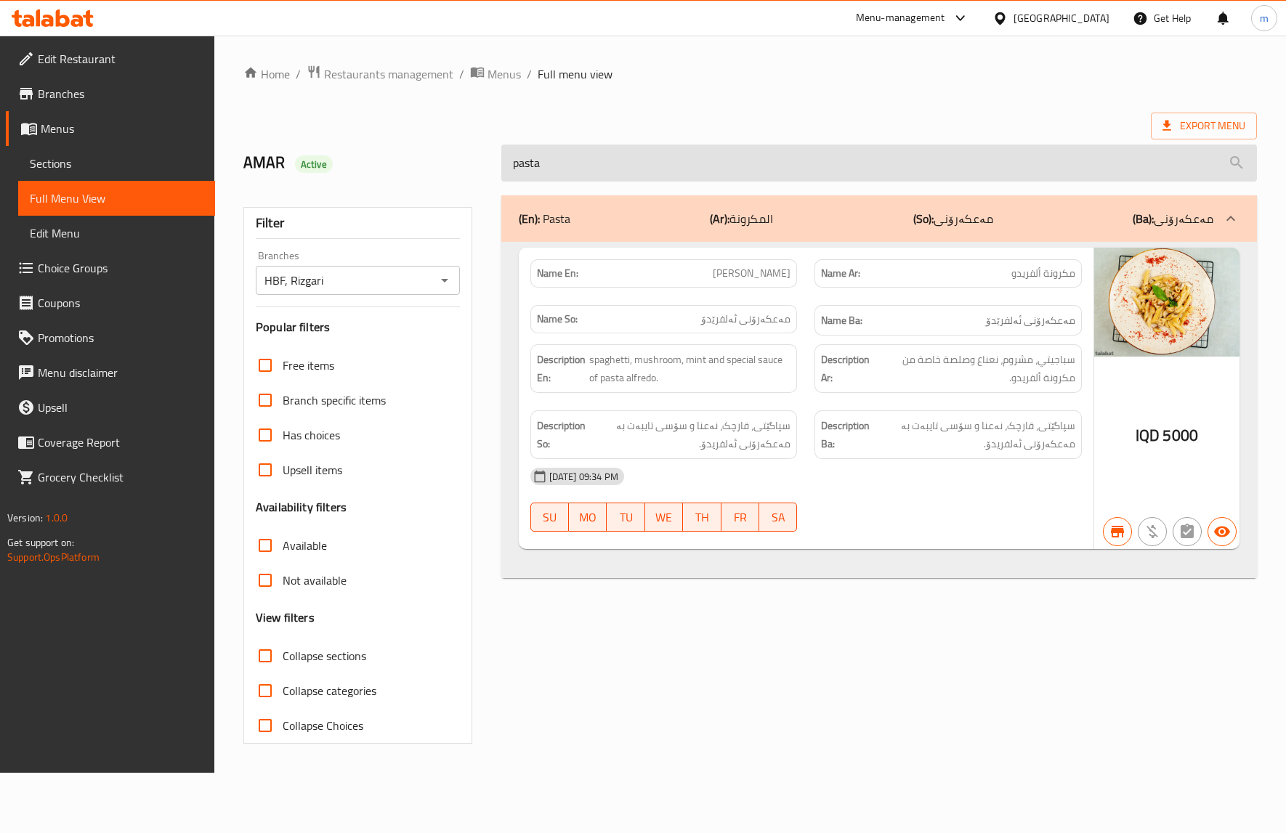
click at [598, 166] on input "pasta" at bounding box center [879, 163] width 756 height 37
type input "pasta"
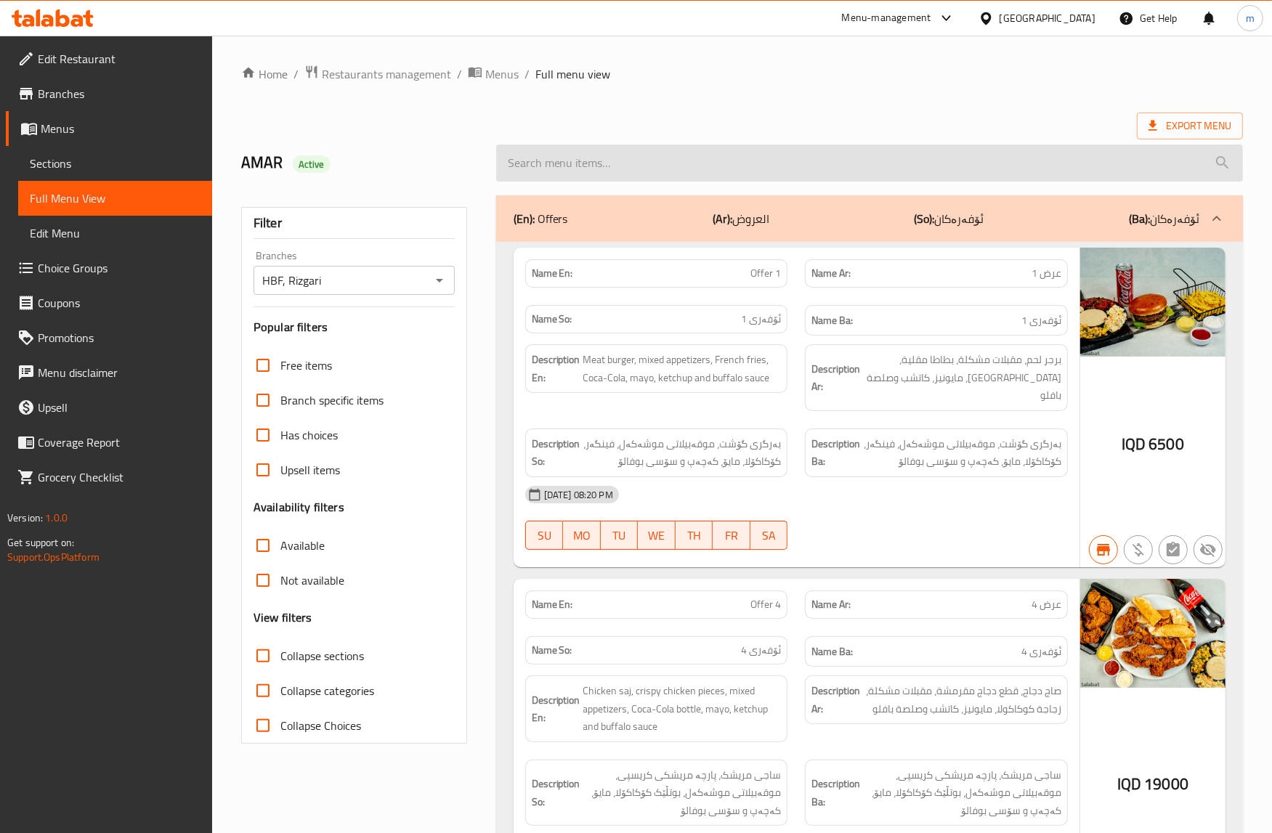
click at [758, 172] on input "search" at bounding box center [869, 163] width 747 height 37
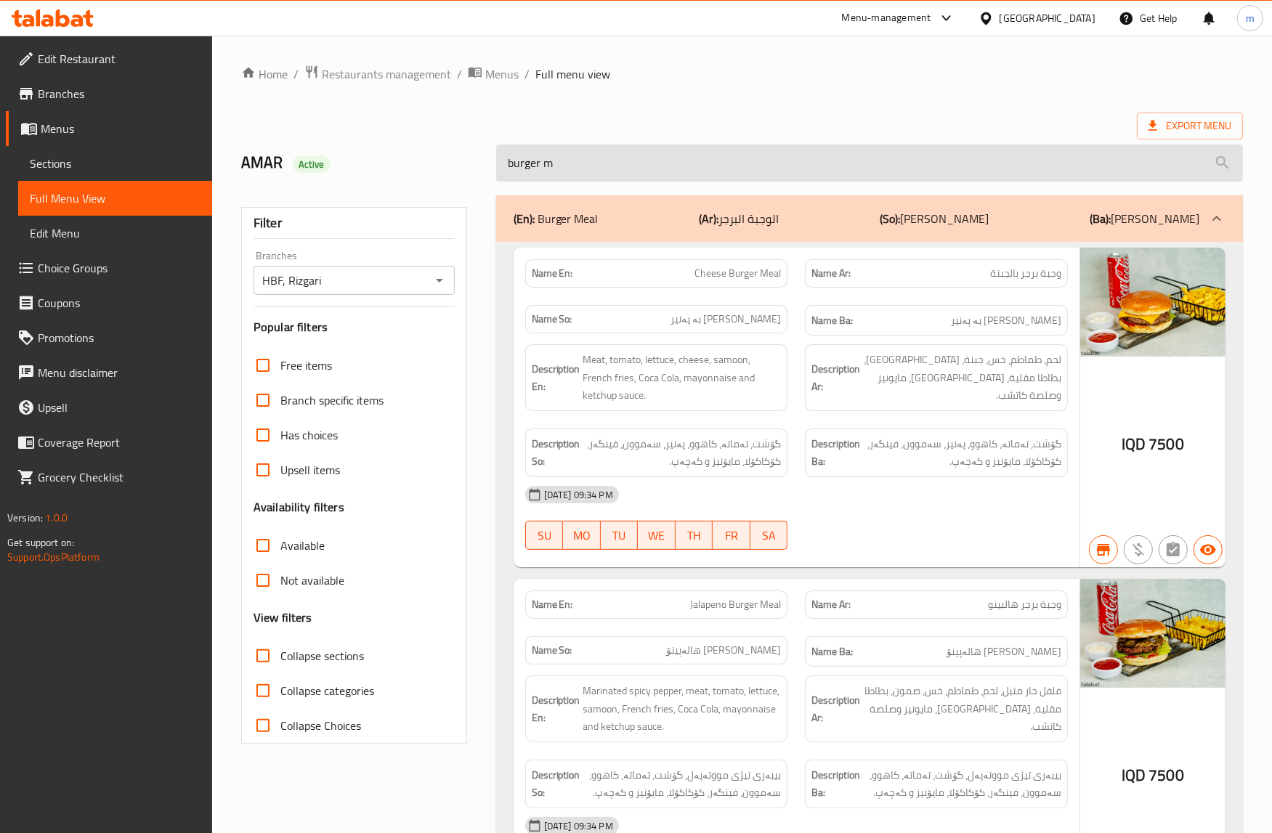
click at [705, 164] on input "burger m" at bounding box center [869, 163] width 747 height 37
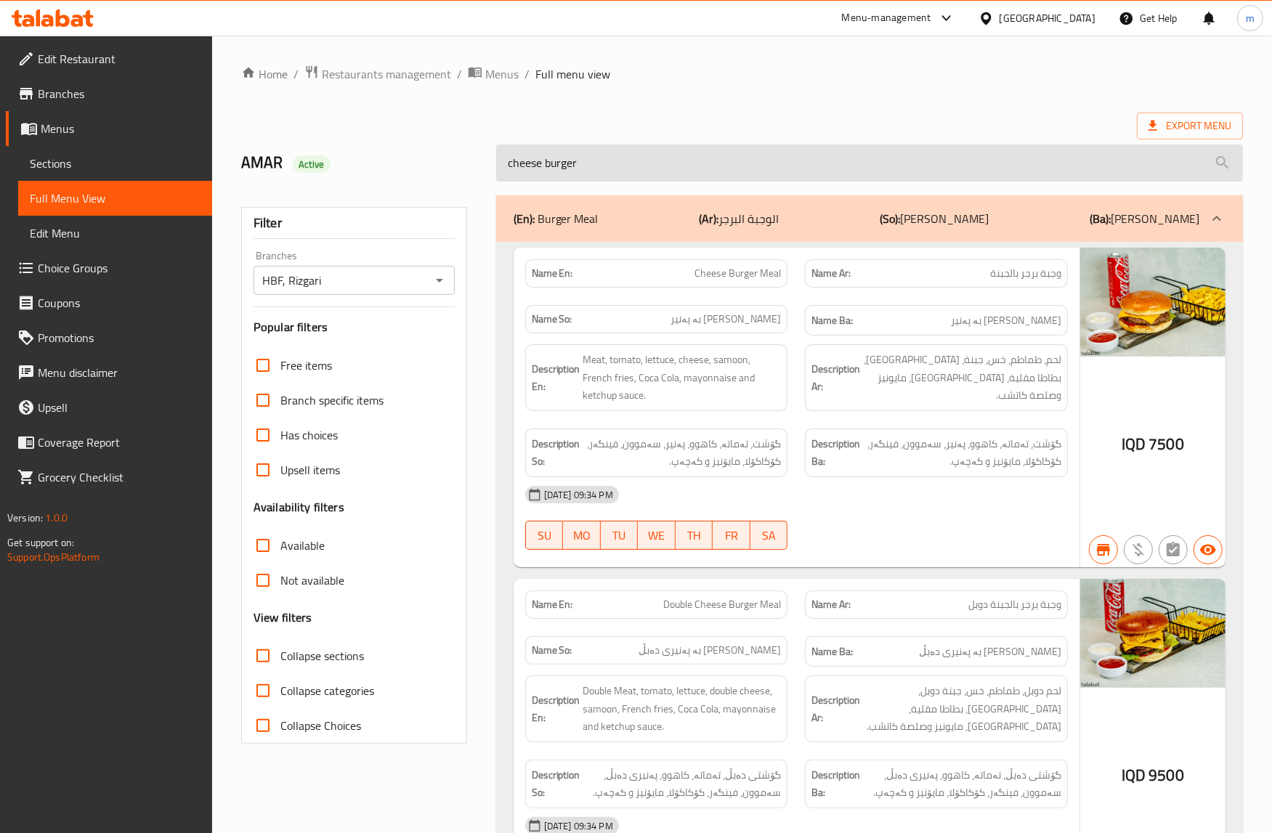
click at [611, 149] on input "cheese burger" at bounding box center [869, 163] width 747 height 37
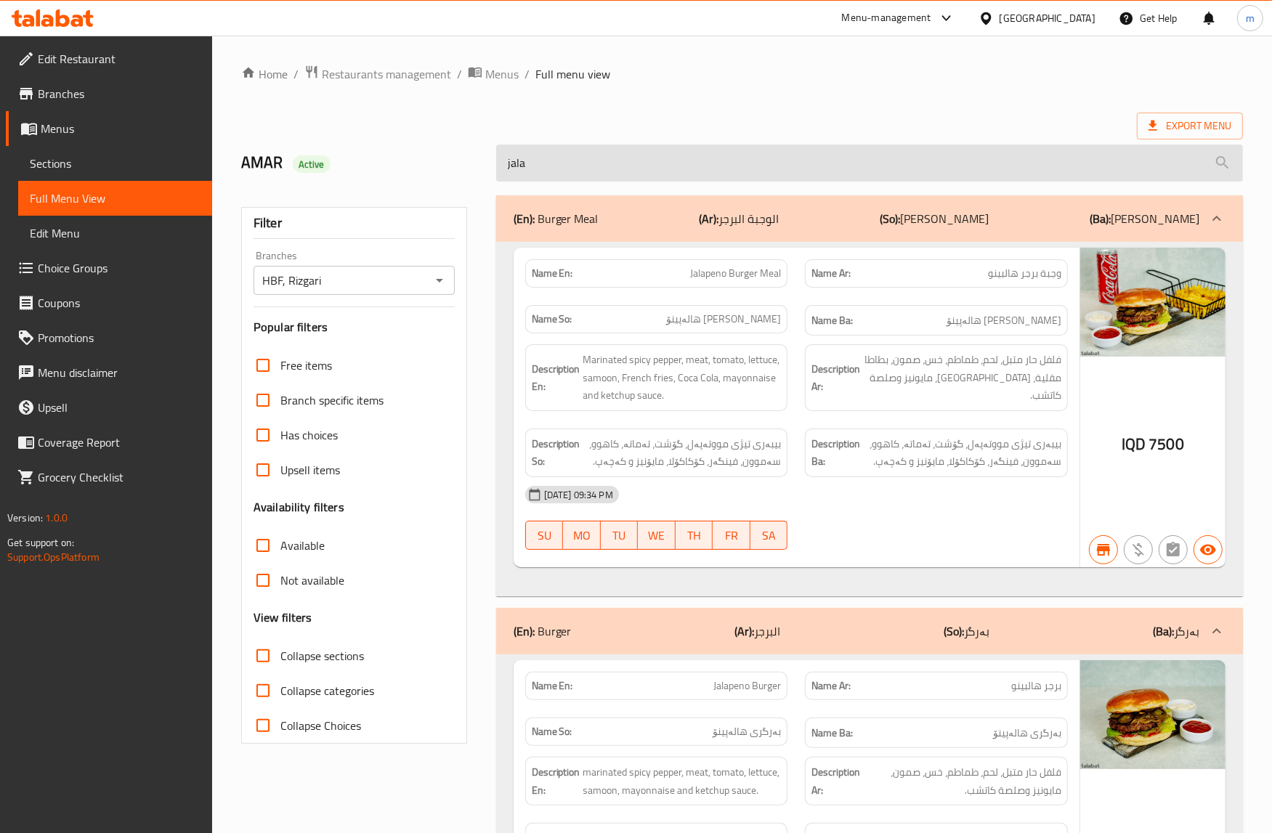
click at [641, 168] on input "jala" at bounding box center [869, 163] width 747 height 37
click at [655, 173] on input "jala" at bounding box center [869, 163] width 747 height 37
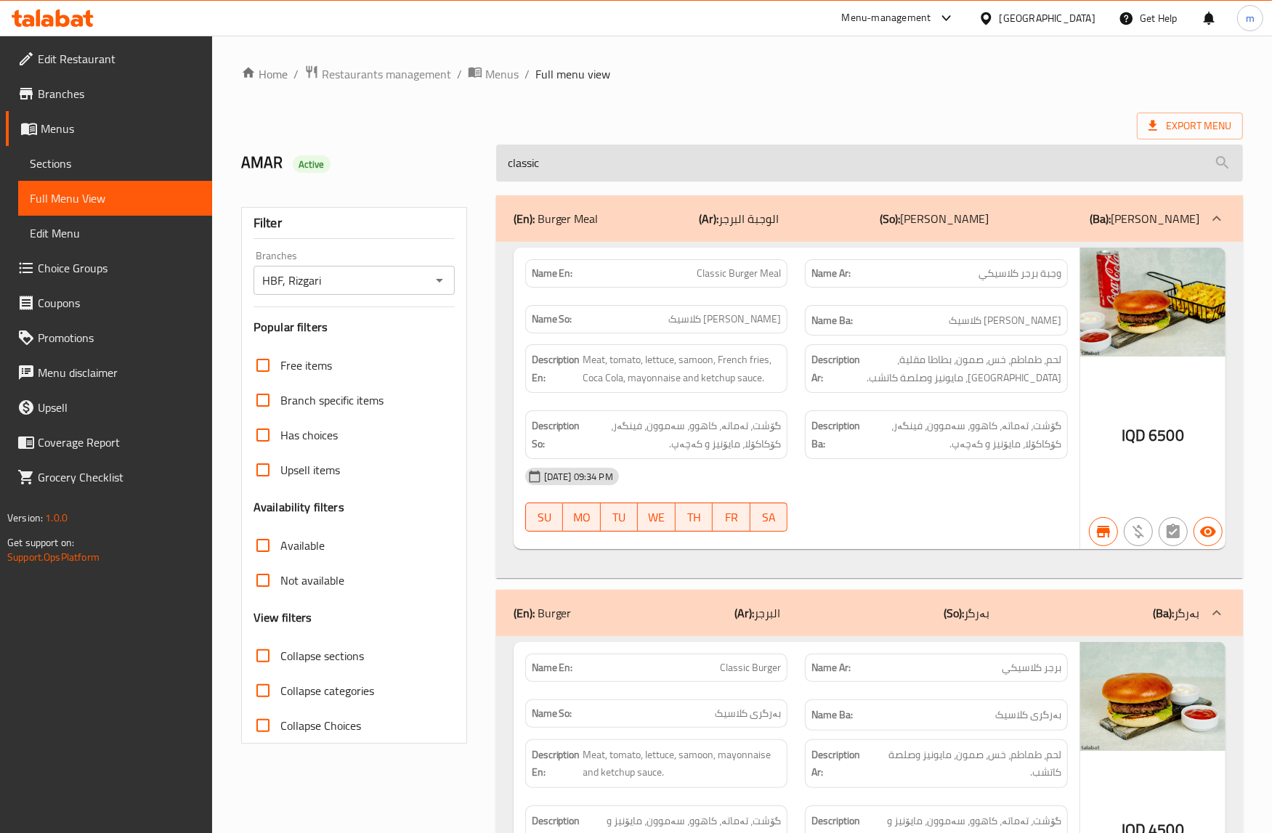
click at [670, 158] on input "classic" at bounding box center [869, 163] width 747 height 37
click at [679, 177] on input "classic" at bounding box center [869, 163] width 747 height 37
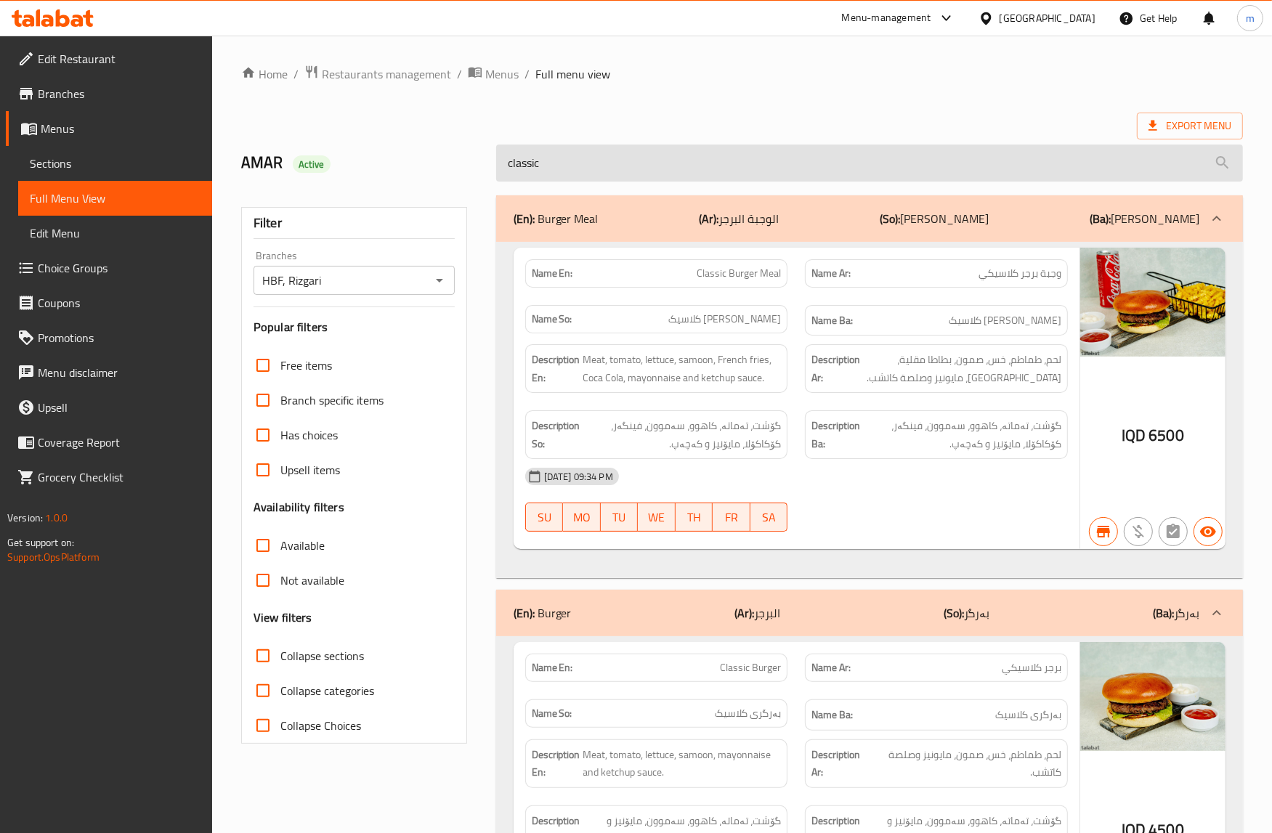
click at [679, 177] on input "classic" at bounding box center [869, 163] width 747 height 37
paste input "double cheese burger"
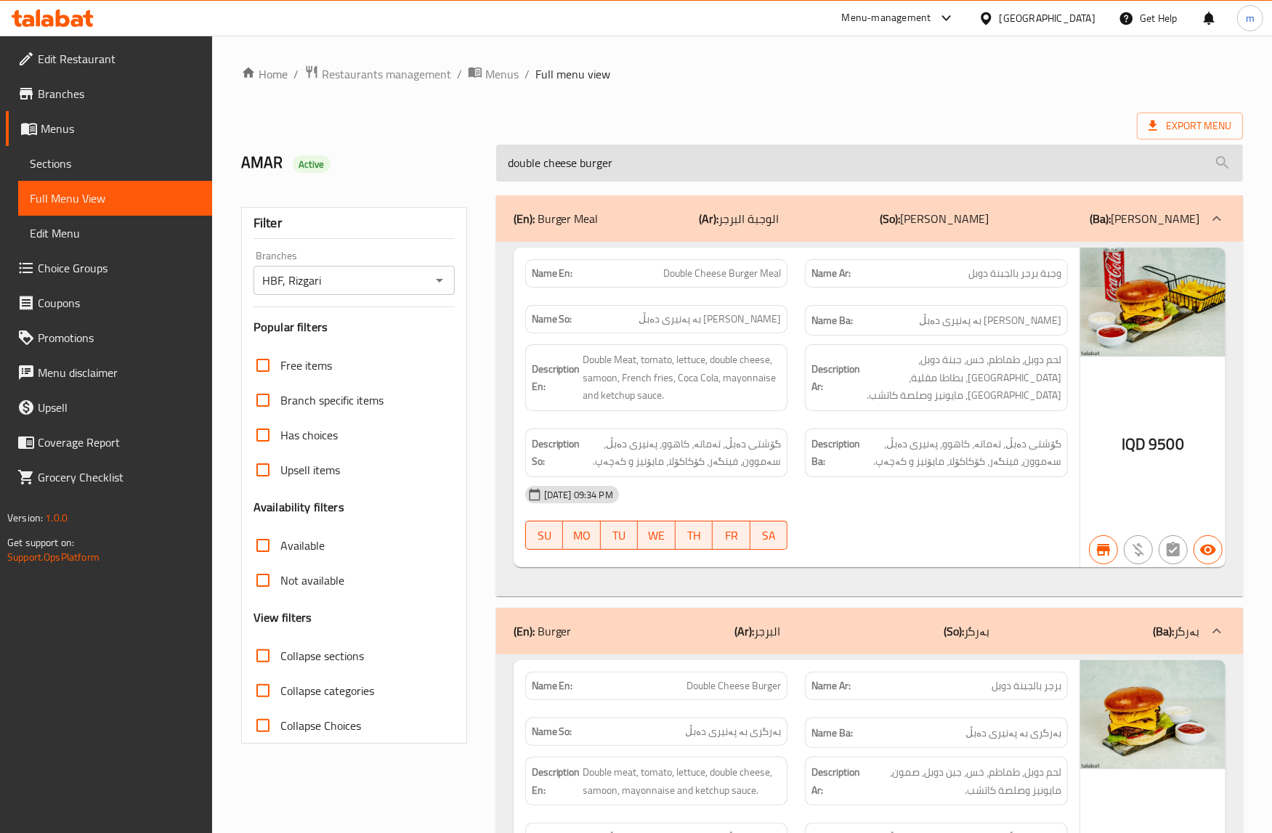
click at [705, 166] on input "double cheese burger" at bounding box center [869, 163] width 747 height 37
paste input "mushroom"
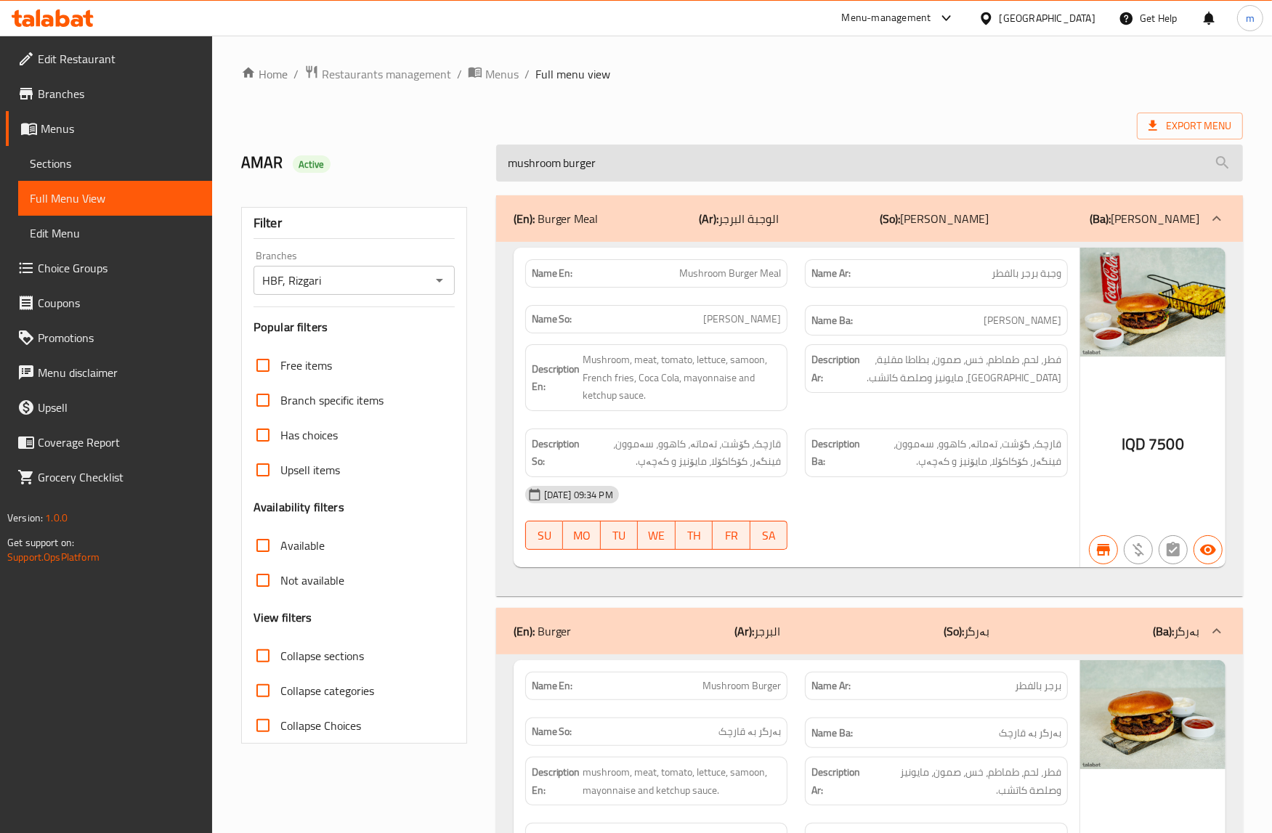
click at [915, 162] on input "mushroom burger" at bounding box center [869, 163] width 747 height 37
paste input "double cheese"
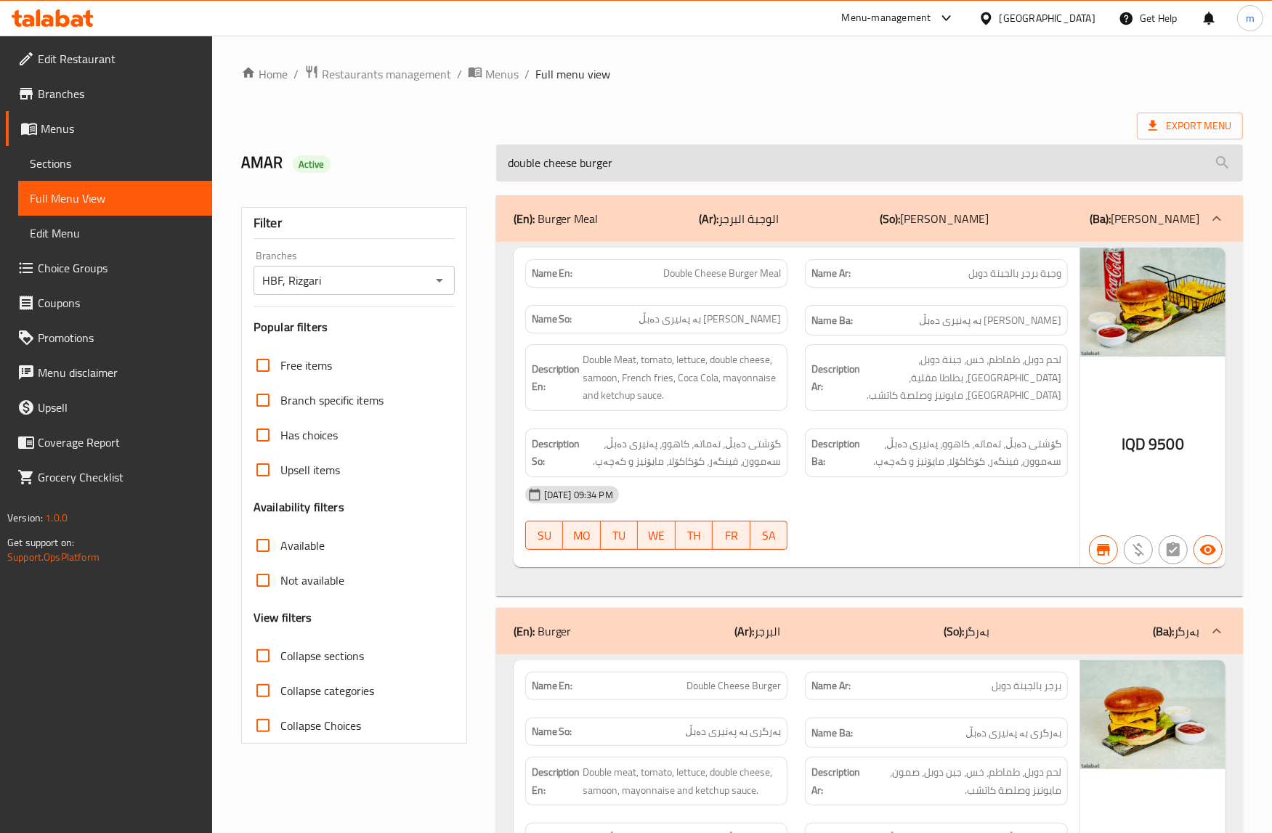
click at [764, 160] on input "double cheese burger" at bounding box center [869, 163] width 747 height 37
paste input "roast"
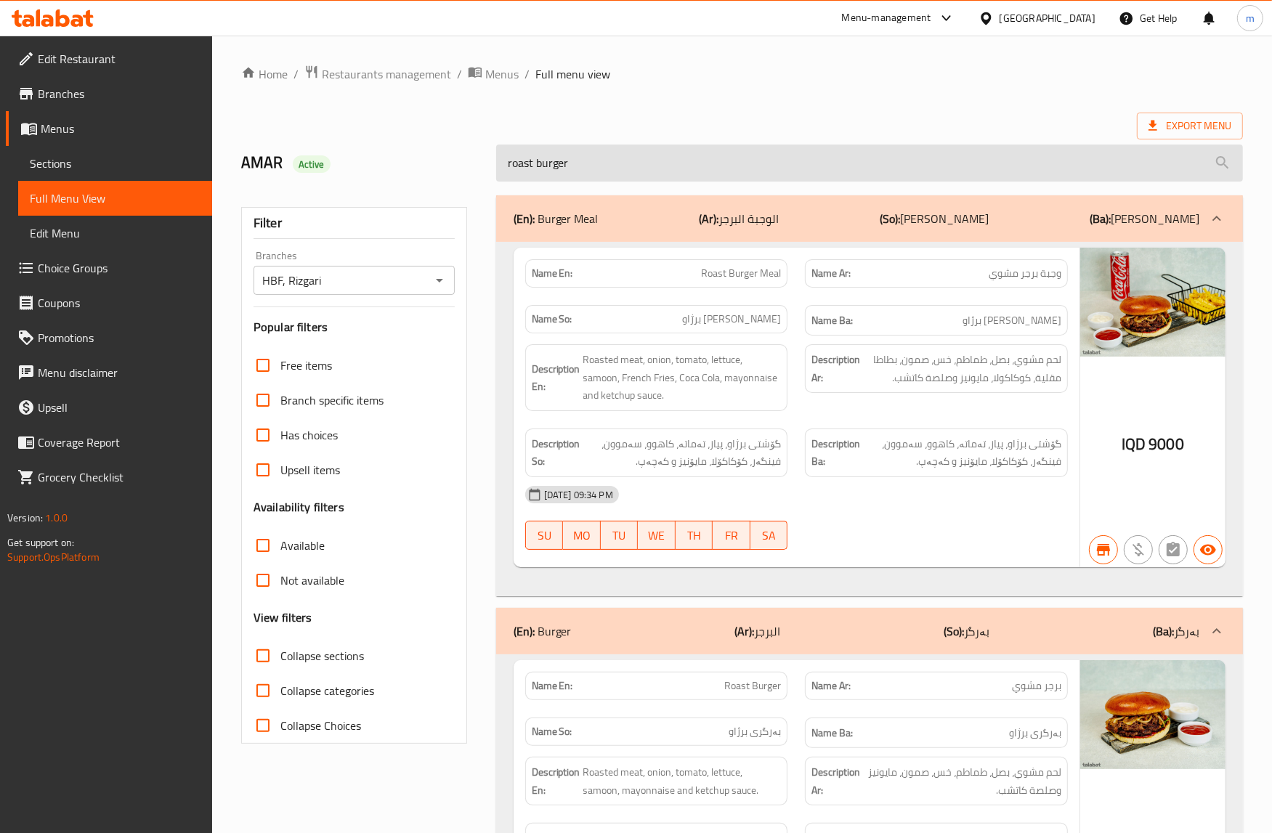
click at [692, 158] on input "roast burger" at bounding box center [869, 163] width 747 height 37
click at [690, 160] on input "roast burger" at bounding box center [869, 163] width 747 height 37
paste input "special HBF burger meal"
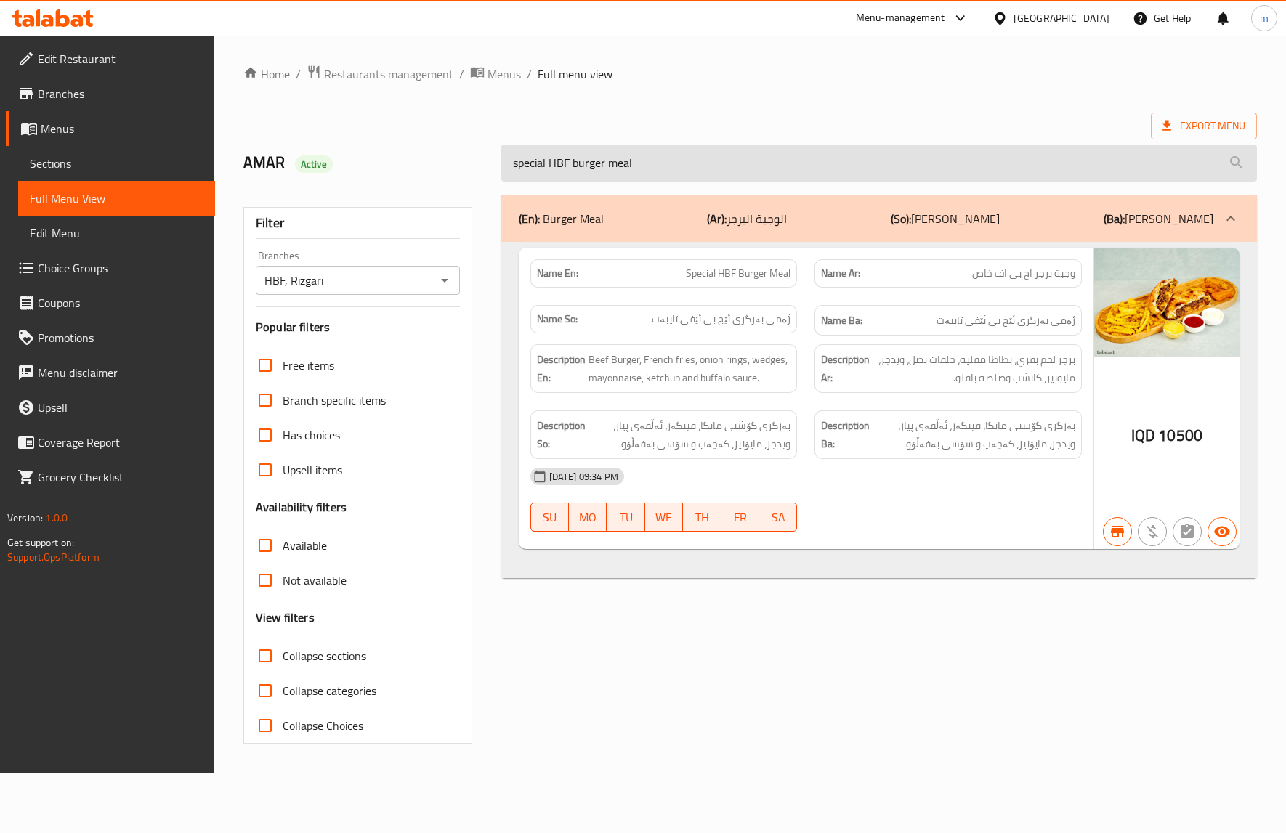
click at [862, 153] on input "special HBF burger meal" at bounding box center [879, 163] width 756 height 37
paste input "mix appetizers"
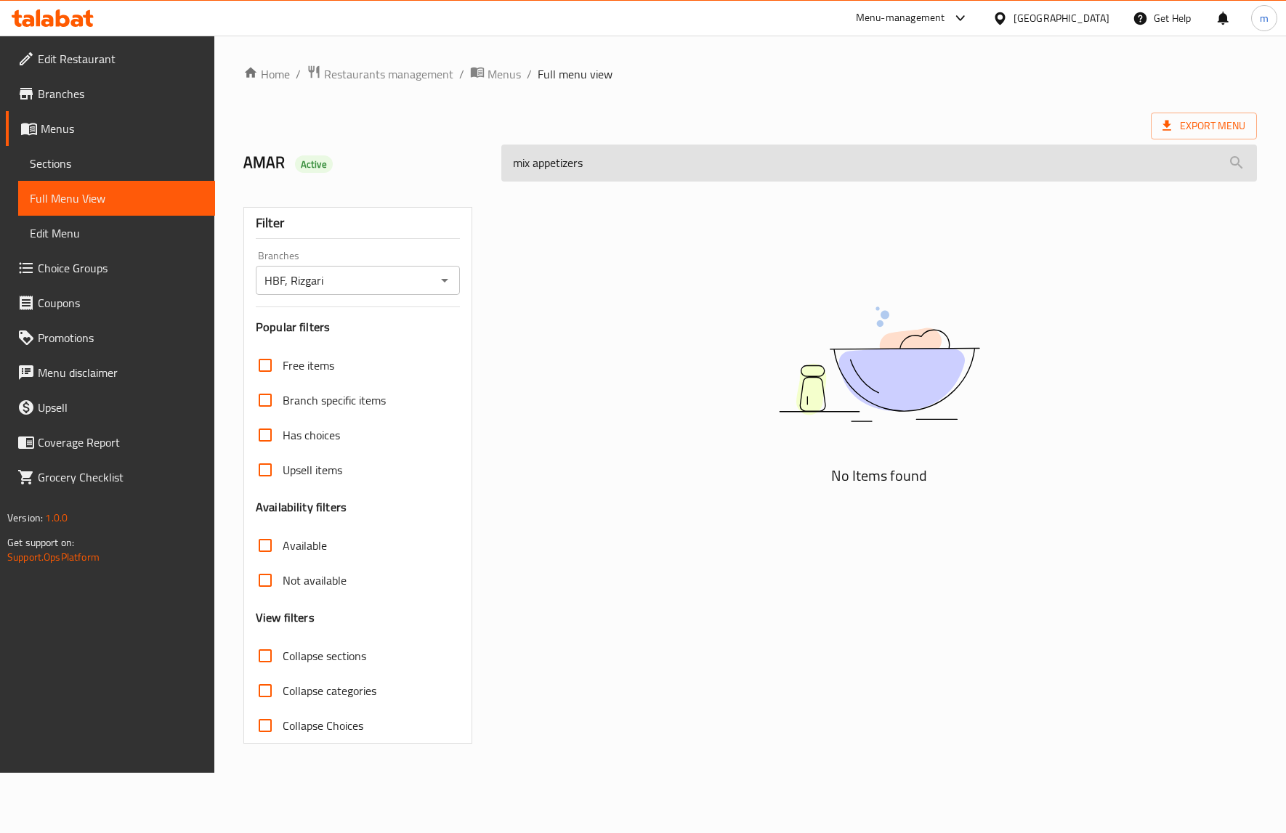
type input "appetizers"
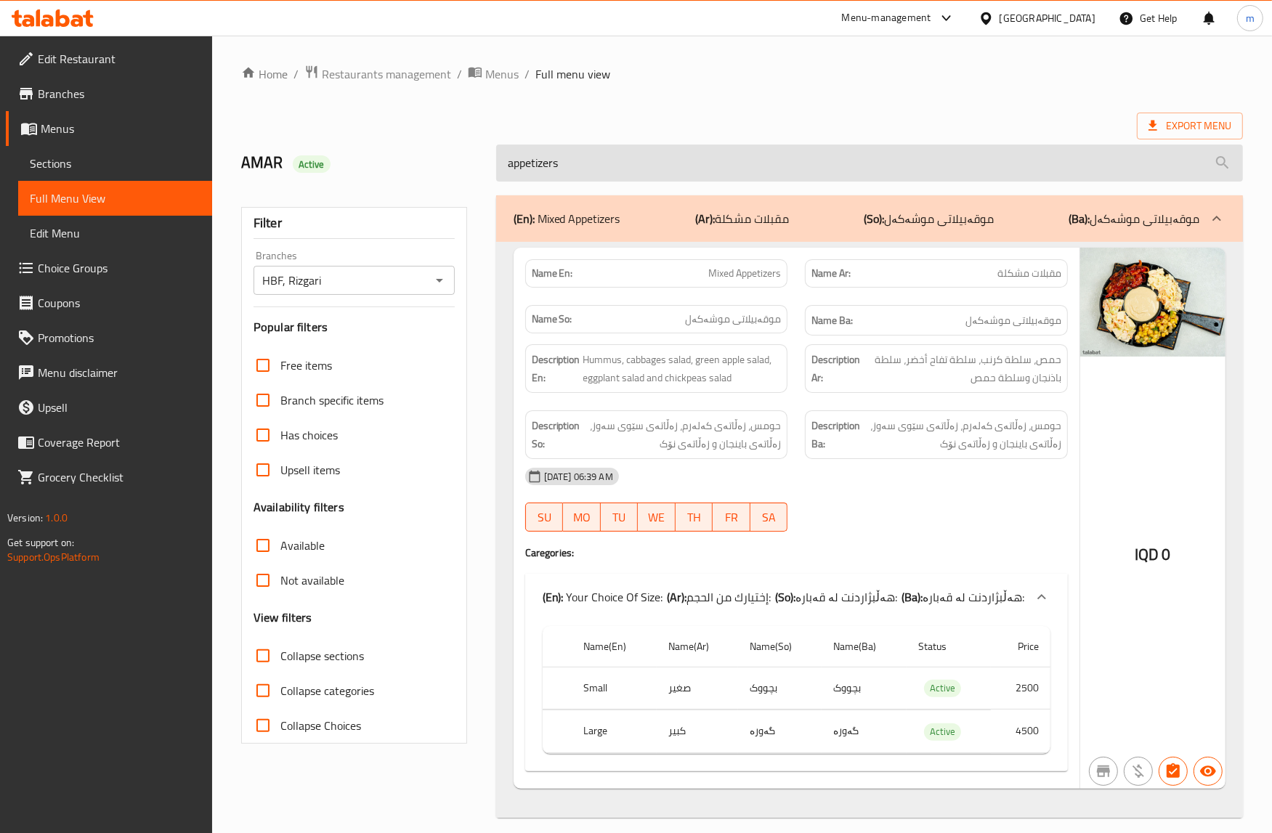
click at [586, 169] on input "appetizers" at bounding box center [869, 163] width 747 height 37
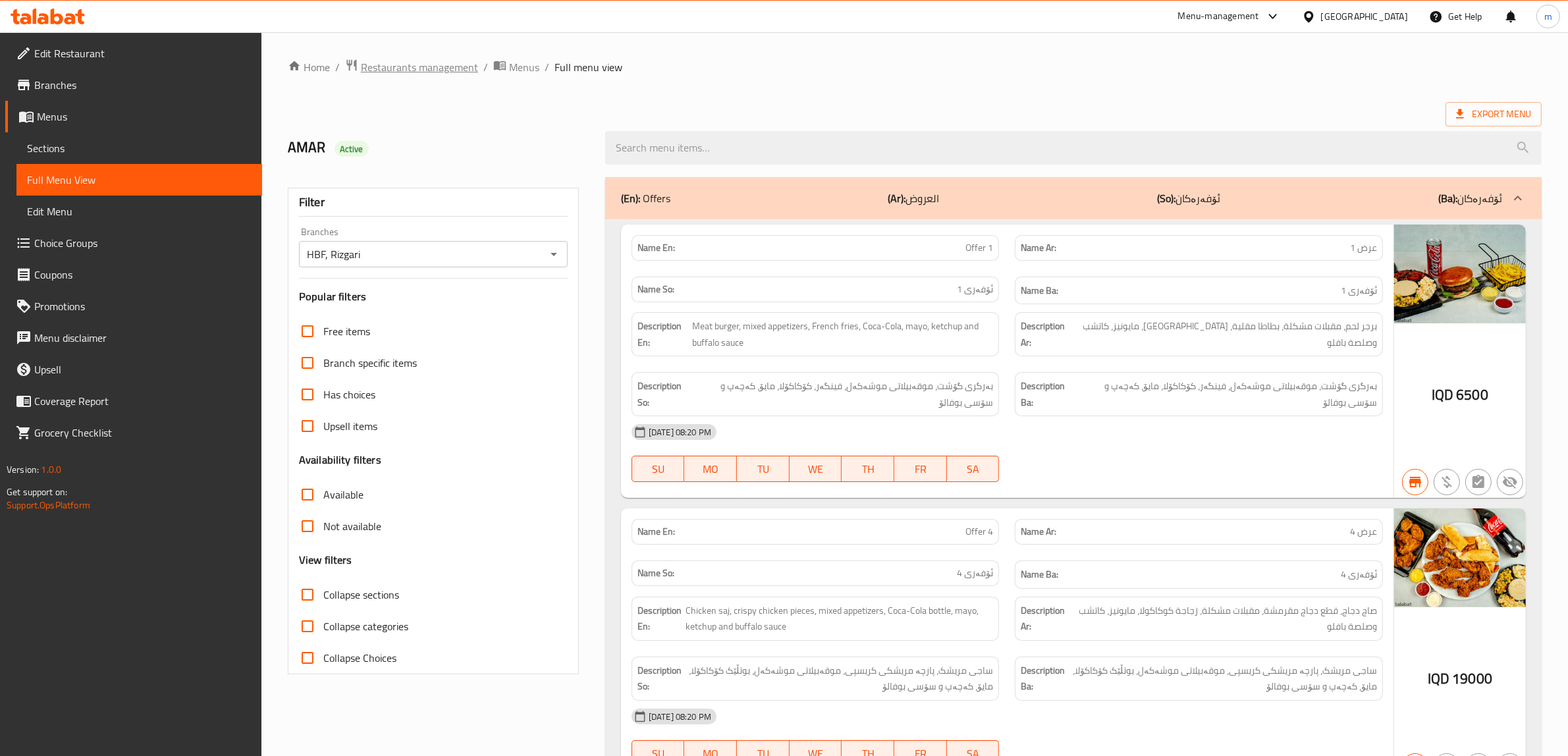
click at [461, 66] on span "Restaurants management" at bounding box center [419, 66] width 117 height 15
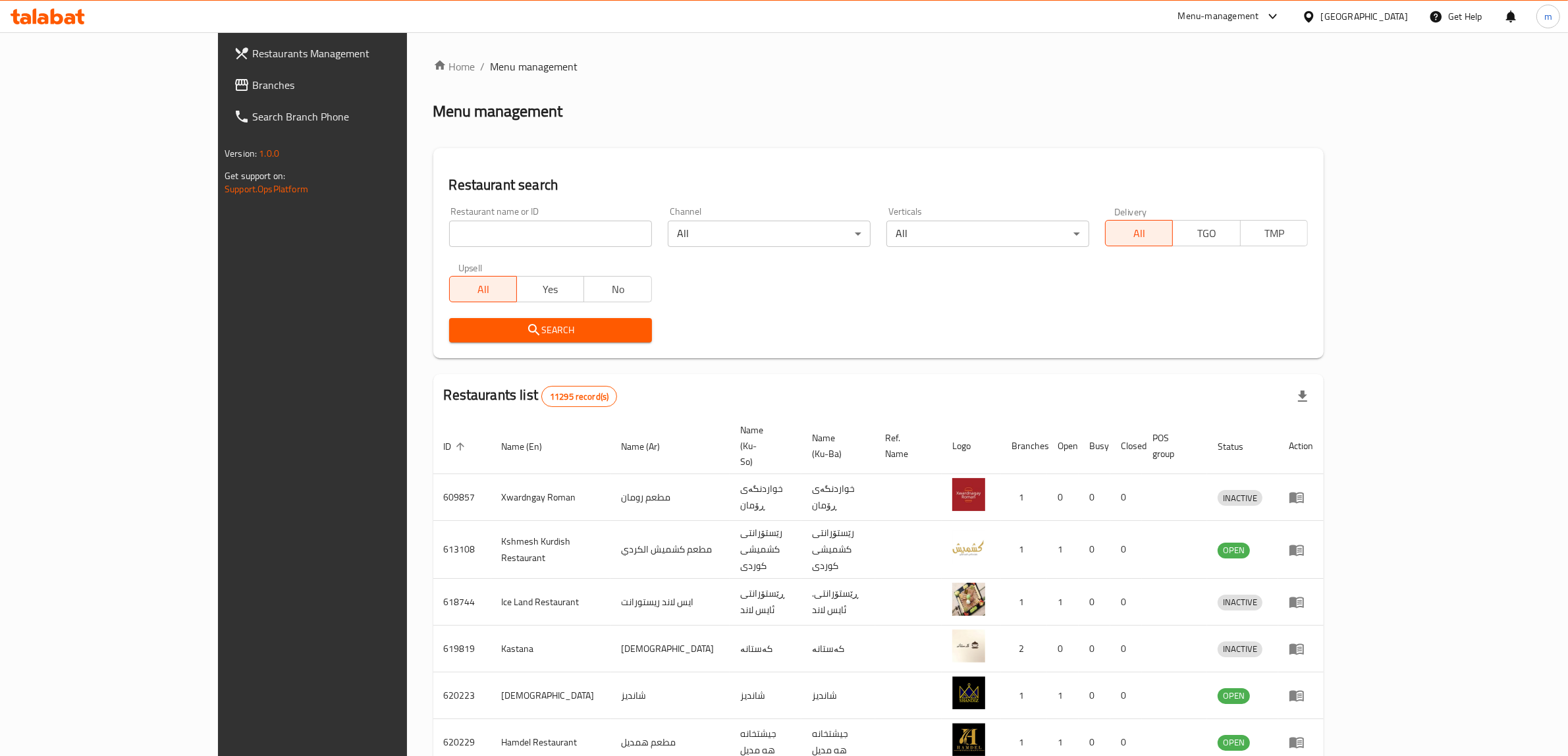
click at [450, 228] on input "search" at bounding box center [550, 233] width 203 height 26
type input "daiki elia"
click button "Search" at bounding box center [550, 330] width 203 height 24
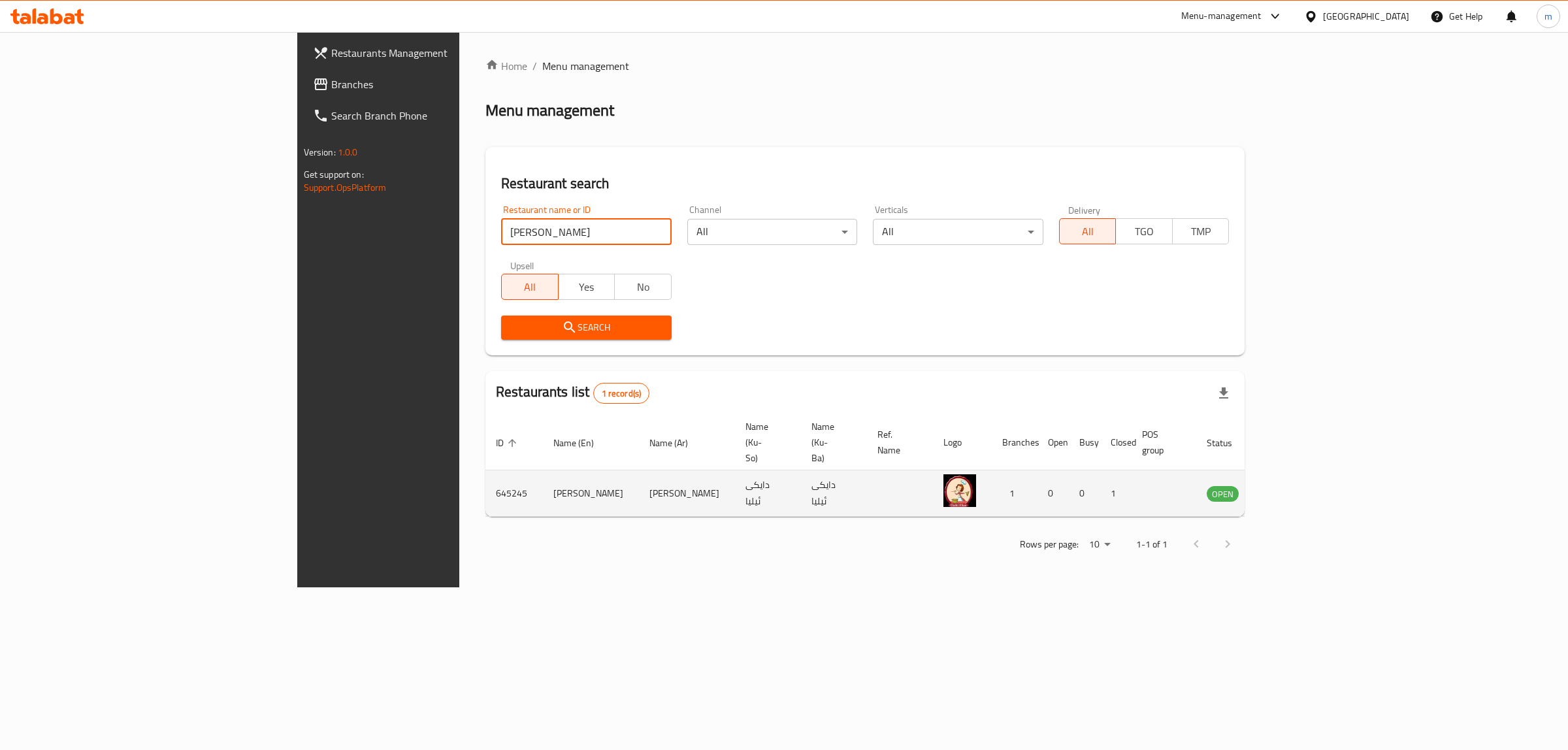
click at [1027, 486] on icon "enhanced table" at bounding box center [1282, 493] width 15 height 15
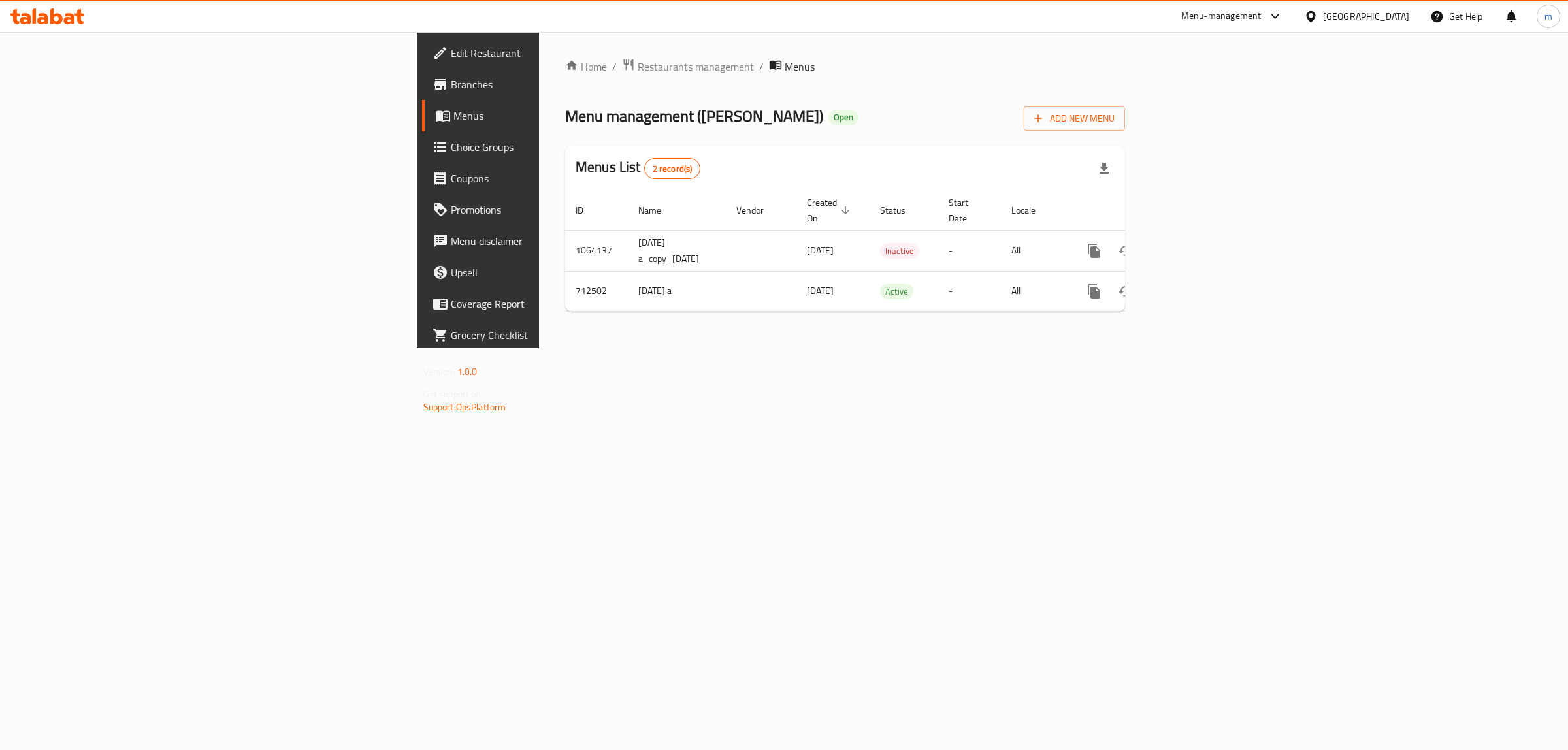
click at [450, 78] on span "Branches" at bounding box center [559, 84] width 218 height 15
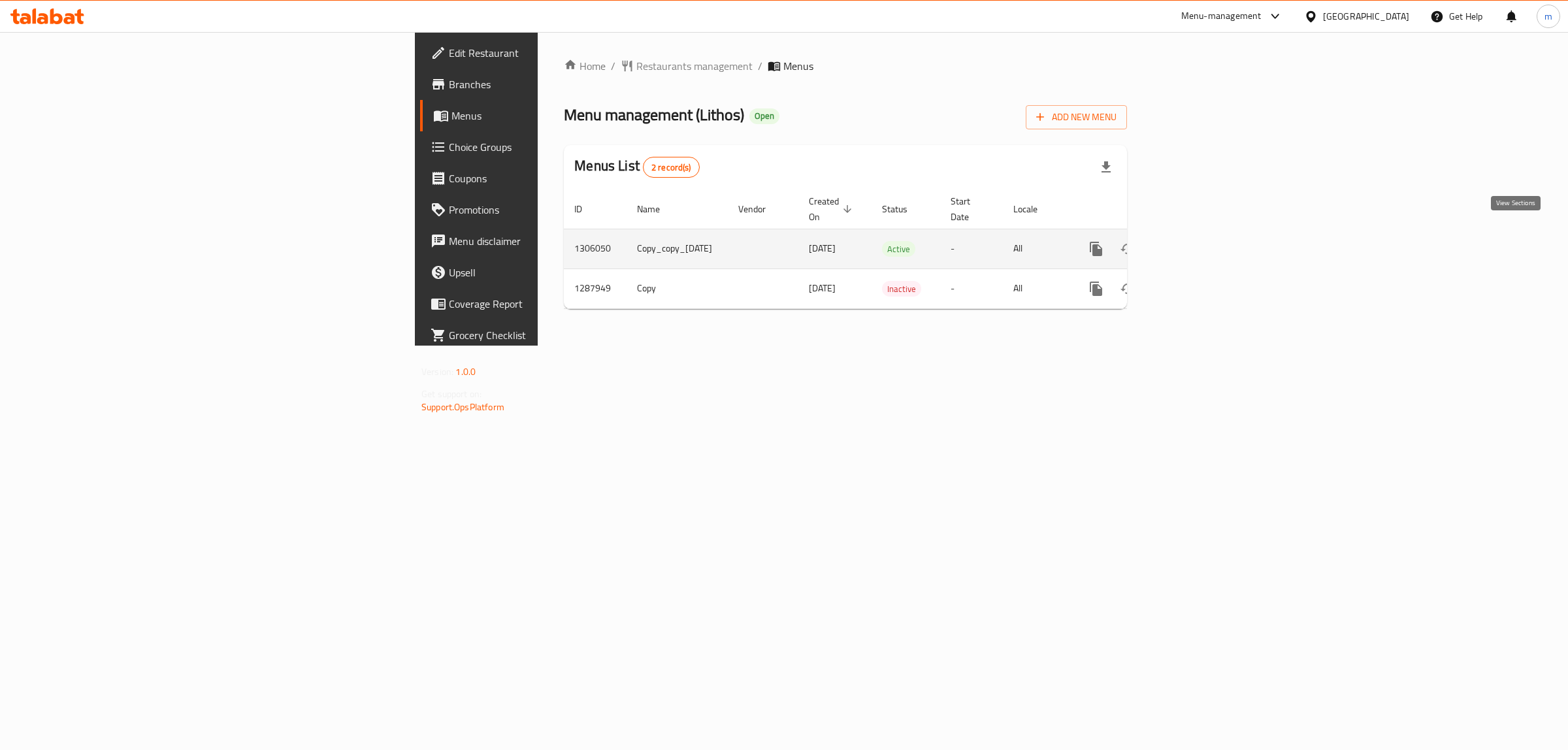
click at [1198, 241] on icon "enhanced table" at bounding box center [1189, 248] width 15 height 15
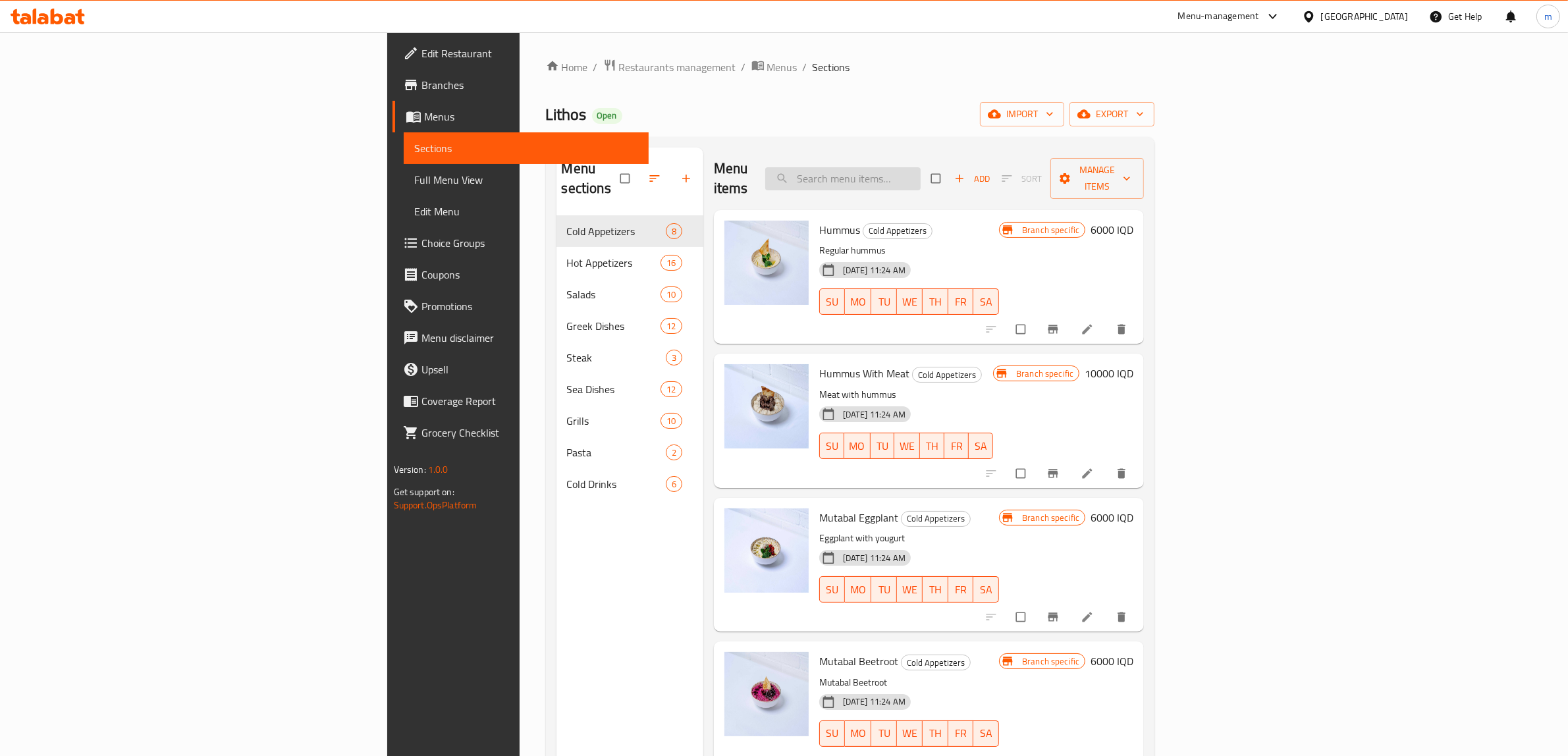
click at [921, 178] on input "search" at bounding box center [842, 179] width 155 height 23
click at [921, 168] on input "search" at bounding box center [842, 179] width 155 height 23
paste input "نقانق?"
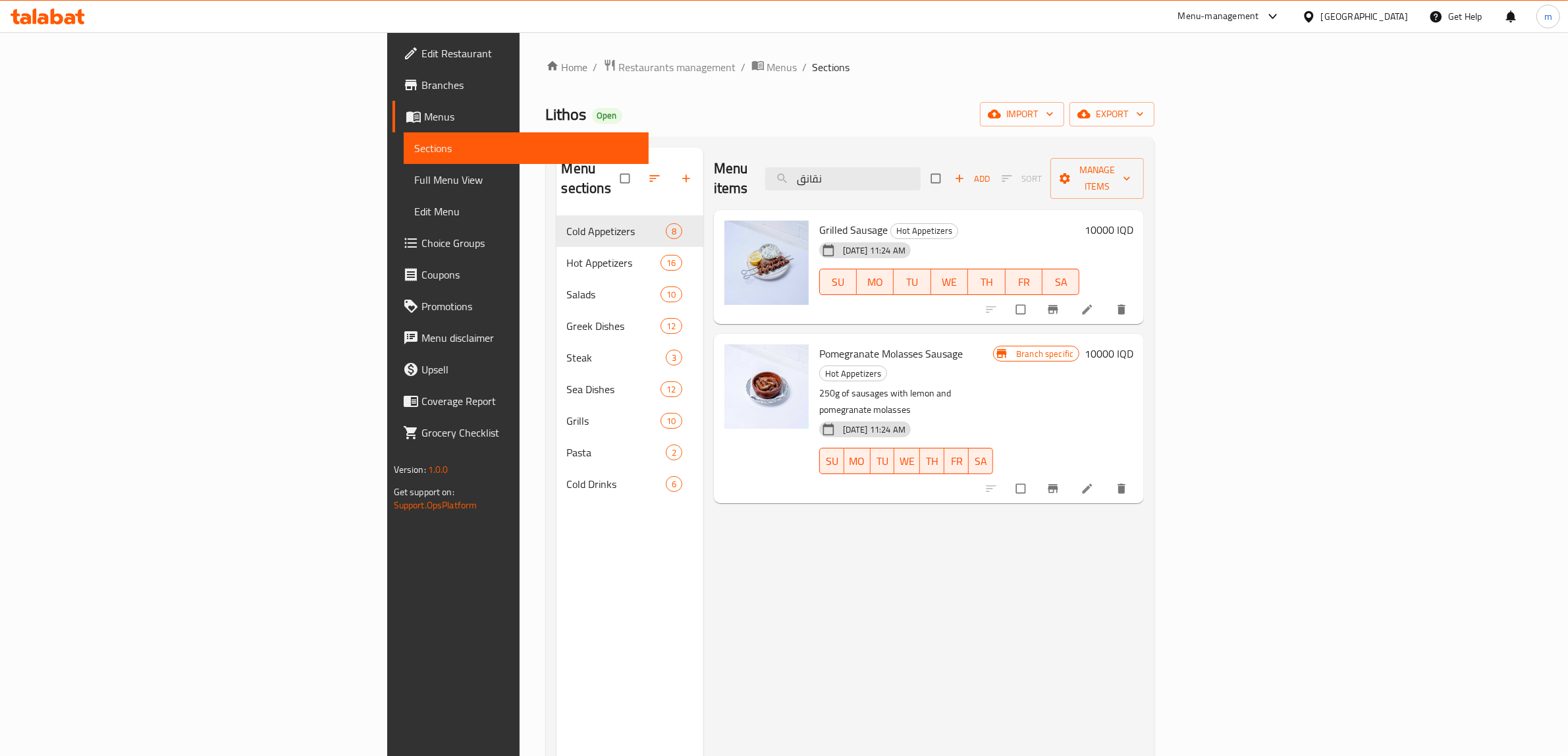
type input "نقانق"
click at [1133, 220] on h6 "10000 IQD" at bounding box center [1108, 229] width 49 height 18
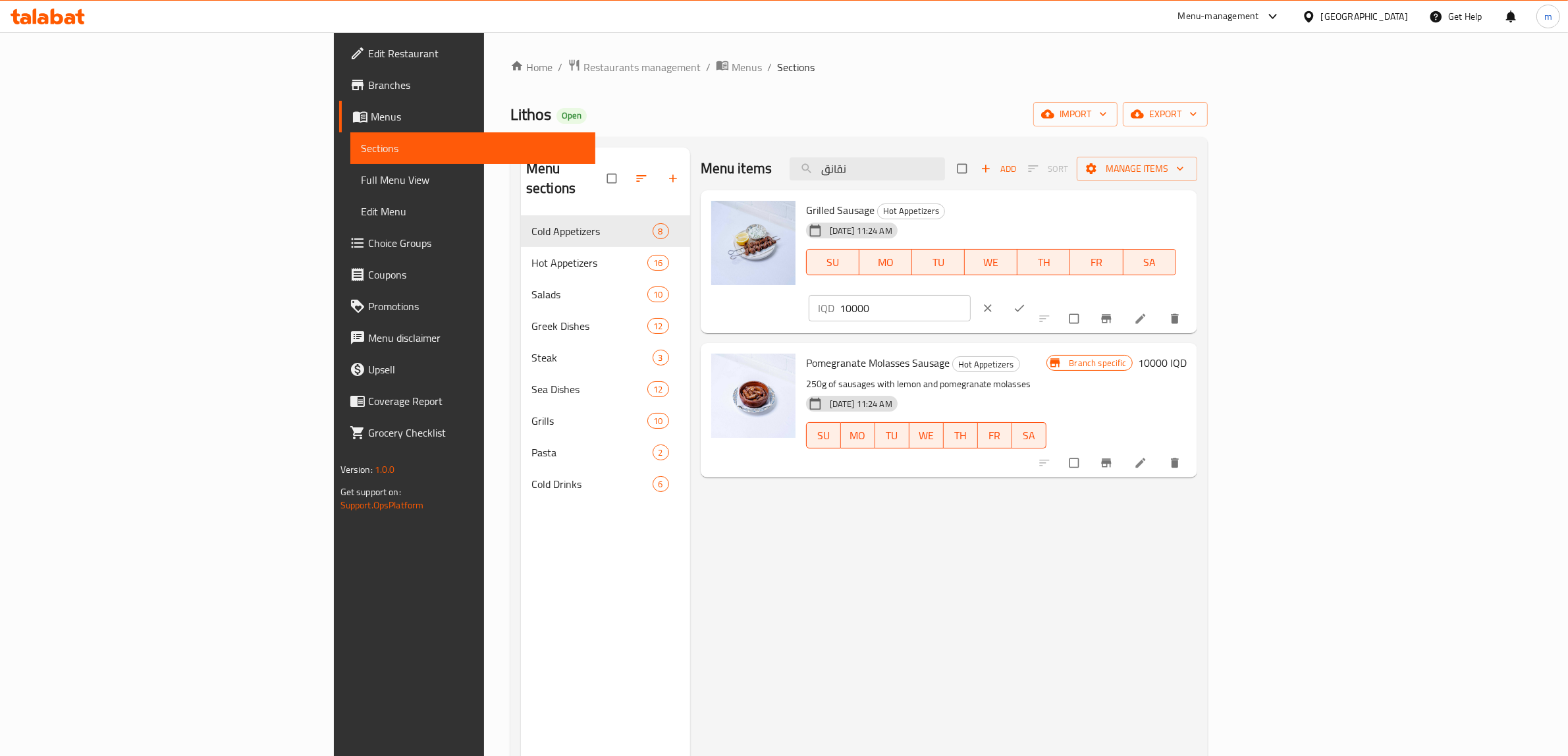
click at [972, 295] on input "10000" at bounding box center [905, 307] width 131 height 26
paste input "4"
type input "14000"
click at [1036, 294] on button "ok" at bounding box center [1021, 308] width 32 height 29
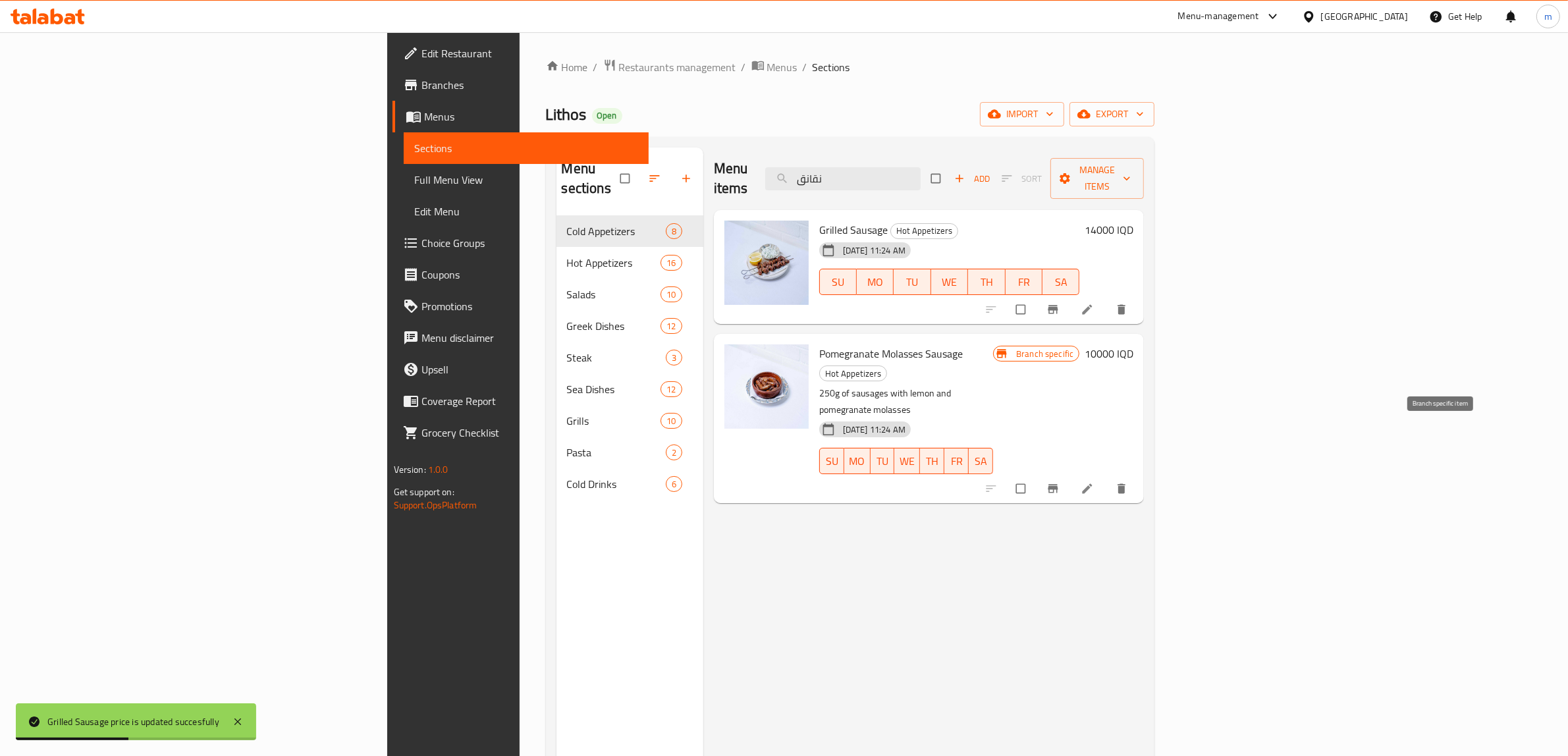
click at [1060, 482] on icon "Branch-specific-item" at bounding box center [1052, 489] width 14 height 14
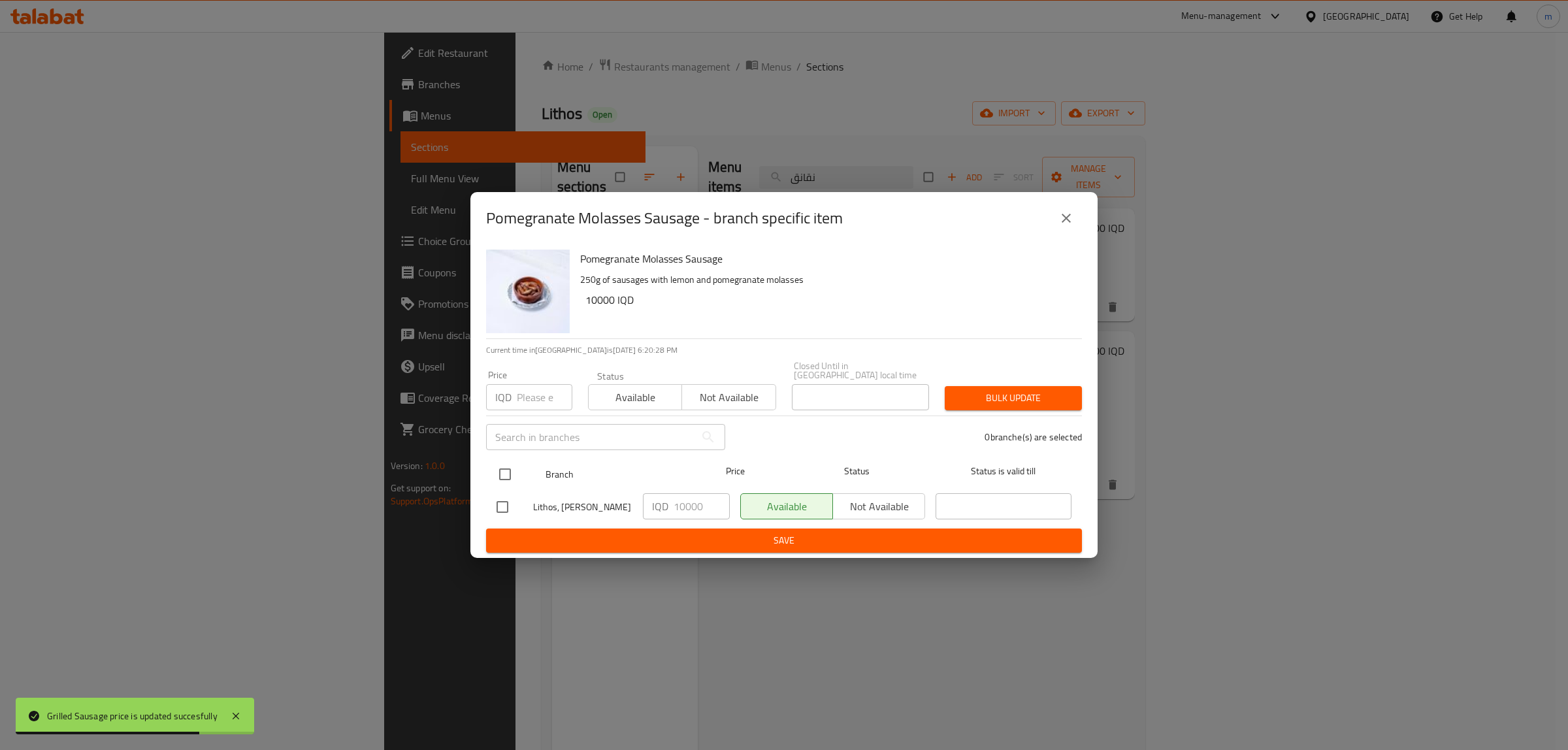
click at [507, 472] on input "checkbox" at bounding box center [504, 474] width 28 height 28
checkbox input "true"
click at [691, 501] on input "10000" at bounding box center [701, 505] width 56 height 26
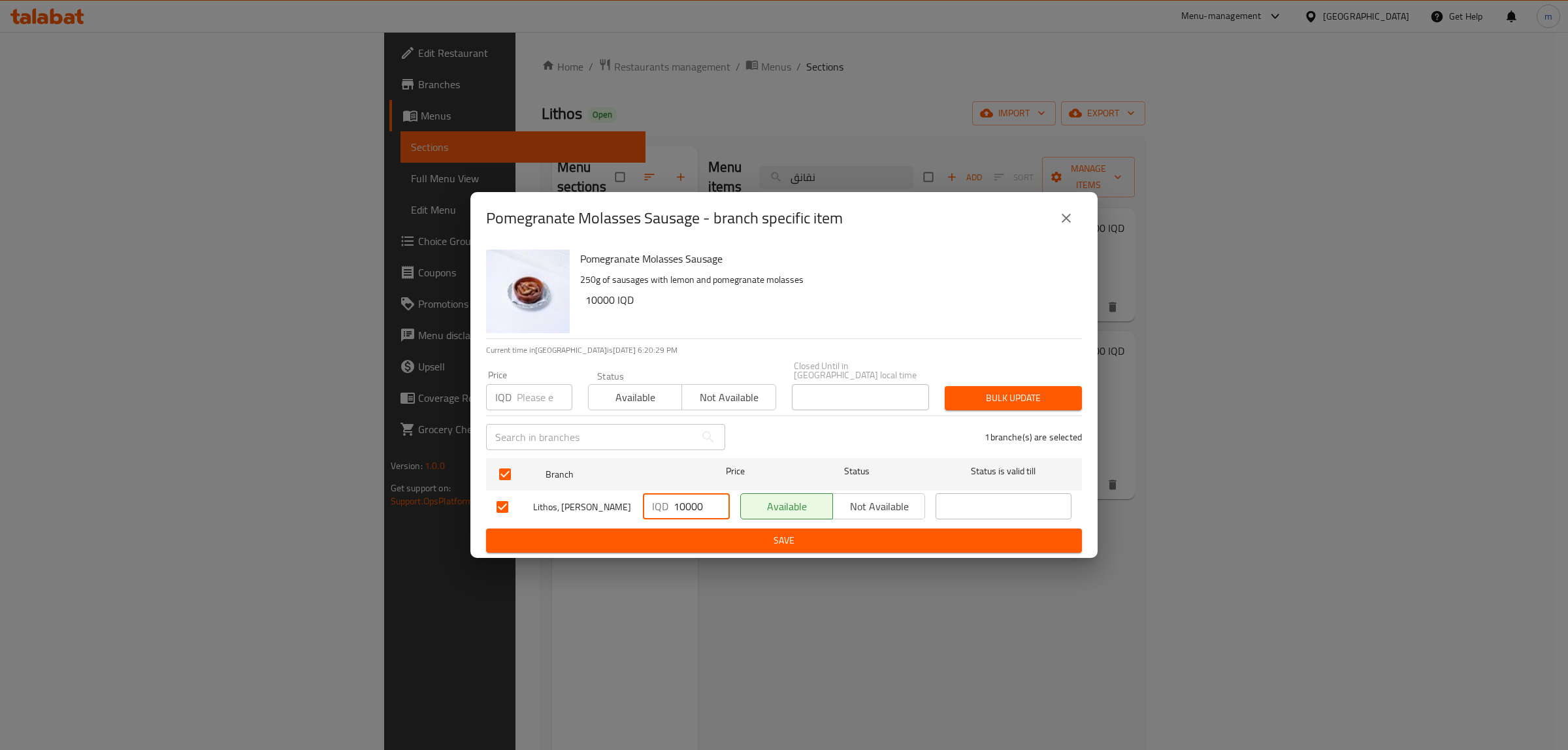
paste input "4"
type input "14000"
click at [791, 533] on span "Save" at bounding box center [783, 540] width 575 height 16
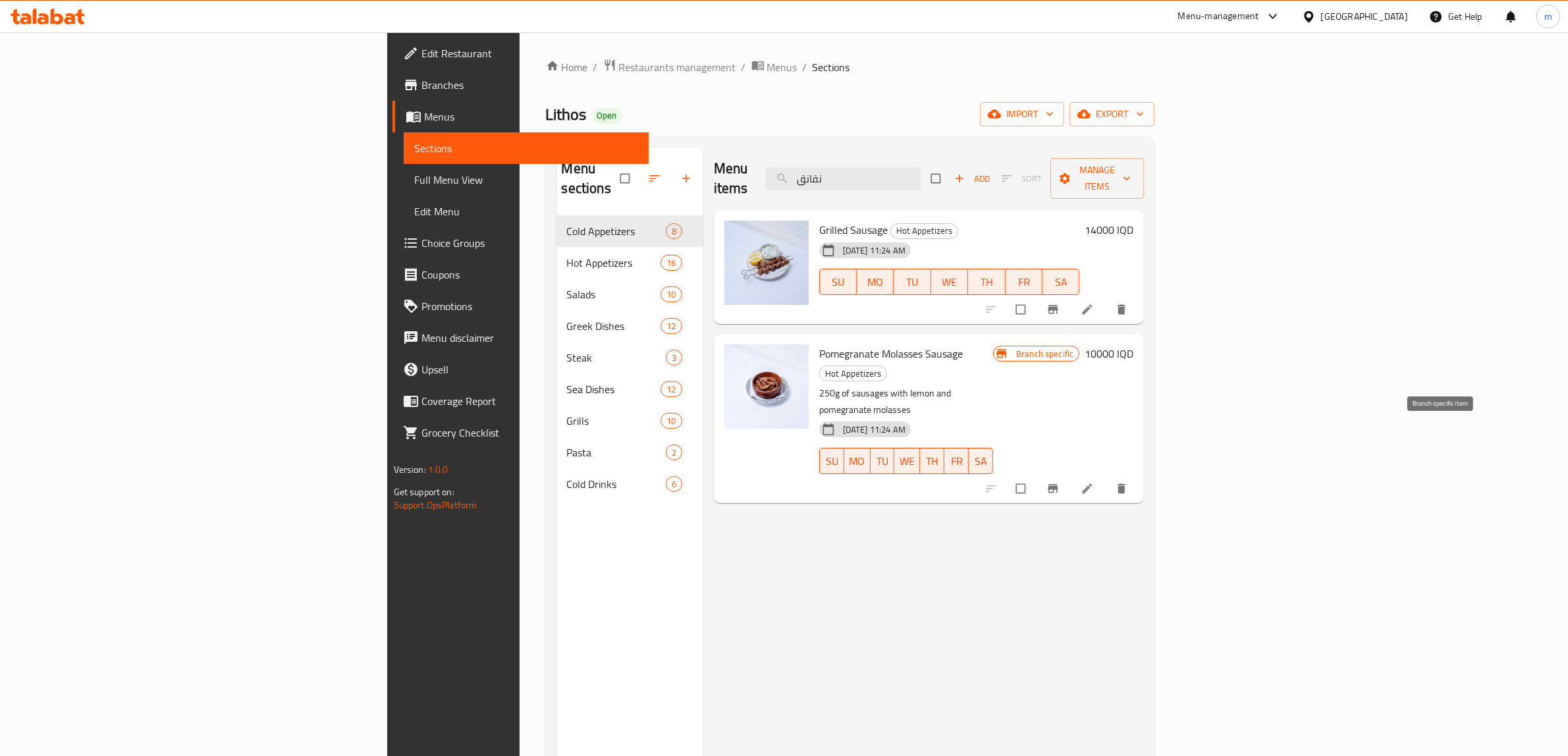
click at [1070, 474] on button "Branch-specific-item" at bounding box center [1054, 489] width 32 height 29
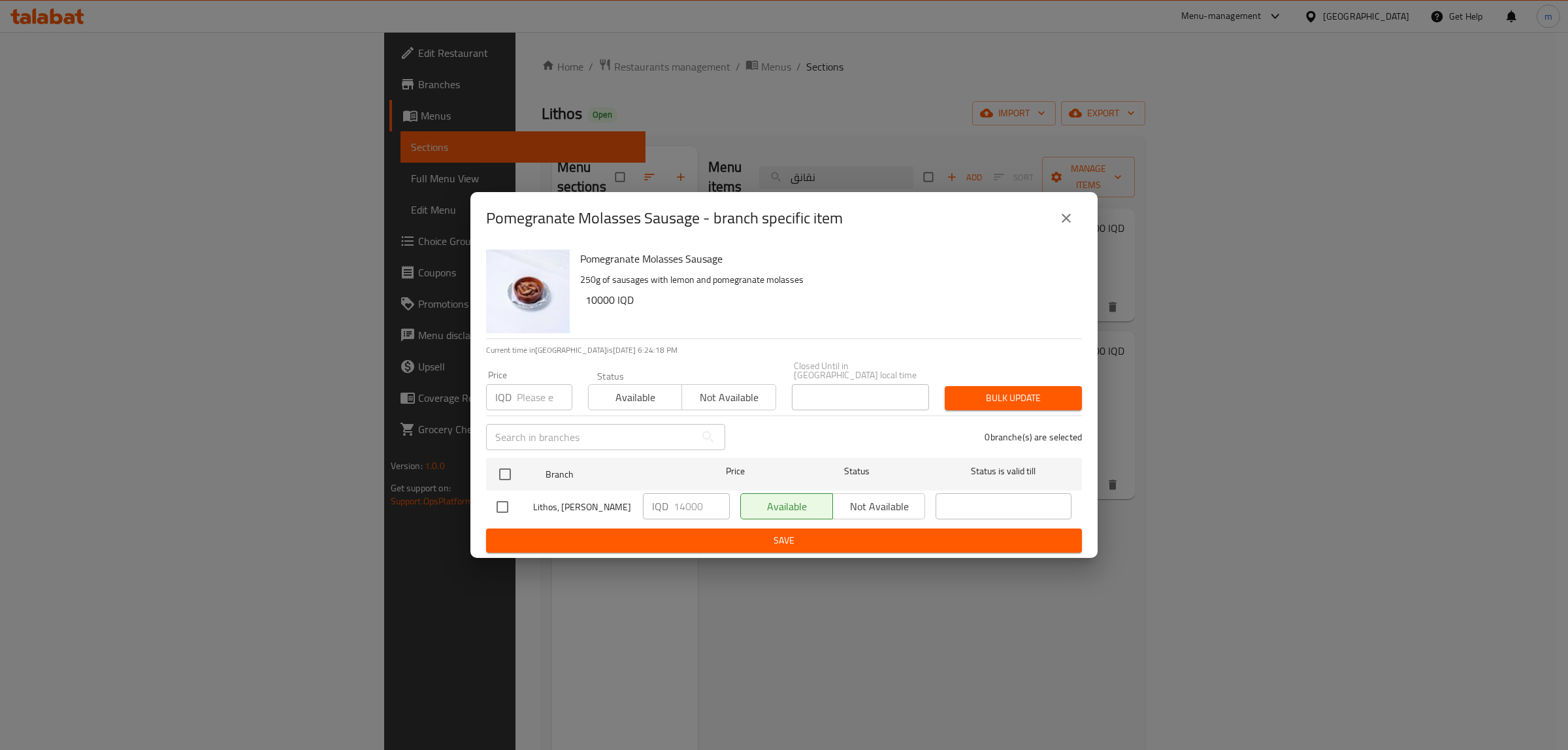
click at [1055, 221] on button "close" at bounding box center [1065, 218] width 31 height 31
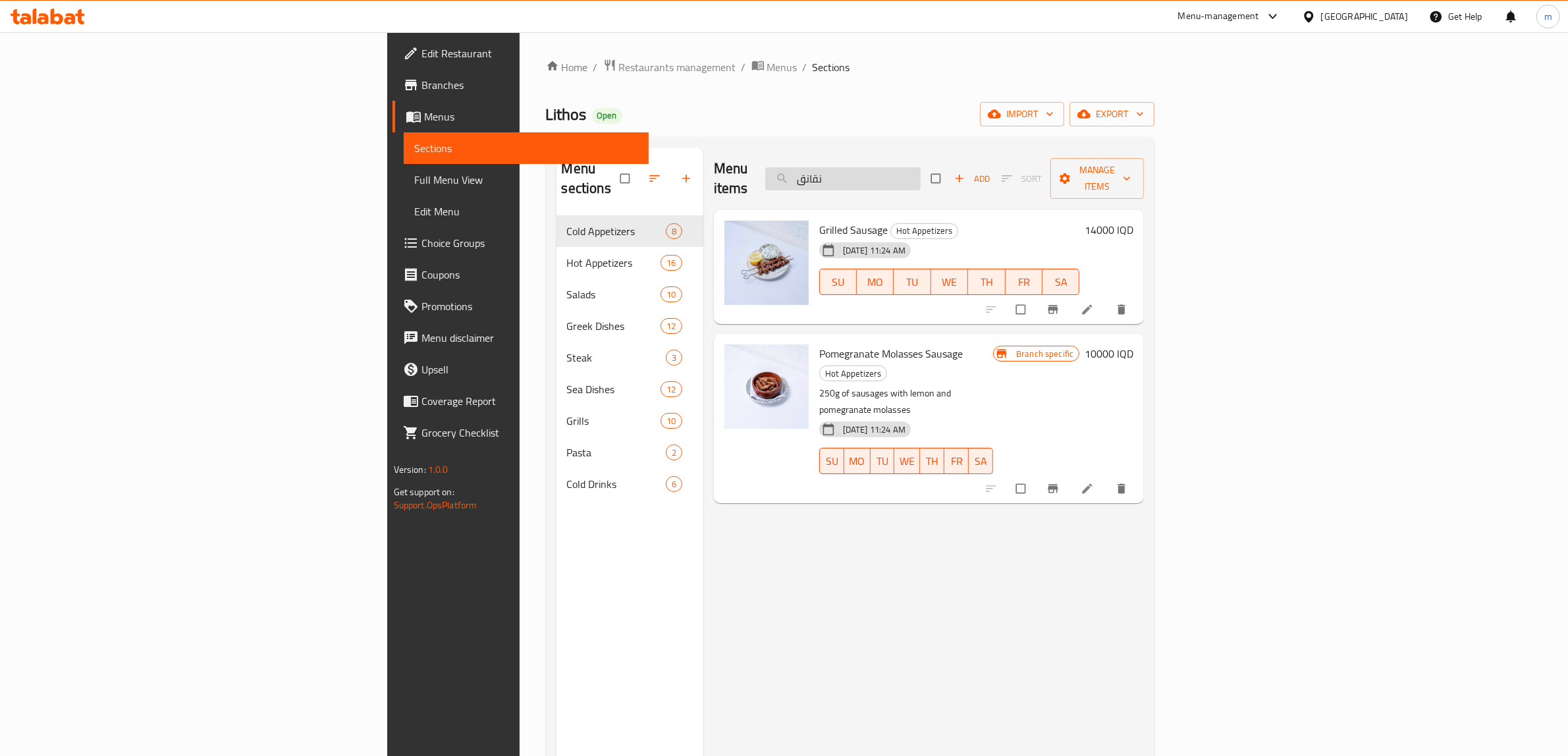
click at [921, 170] on input "نقانق" at bounding box center [842, 179] width 155 height 23
click at [921, 171] on input "نقانق" at bounding box center [842, 179] width 155 height 23
paste input "Grilled Tongue"
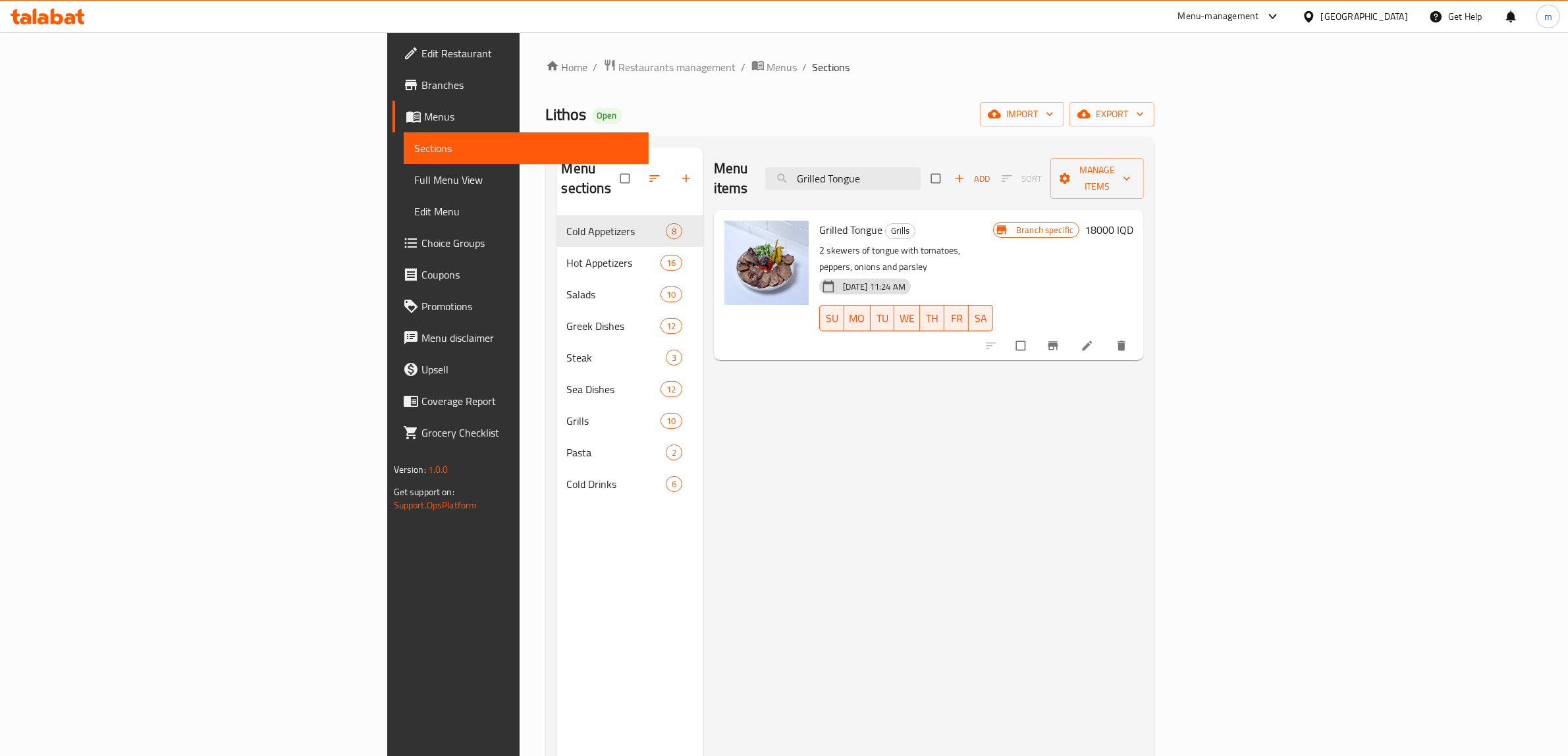
type input "Grilled Tongue"
click at [1062, 339] on span "Branch-specific-item" at bounding box center [1053, 345] width 15 height 14
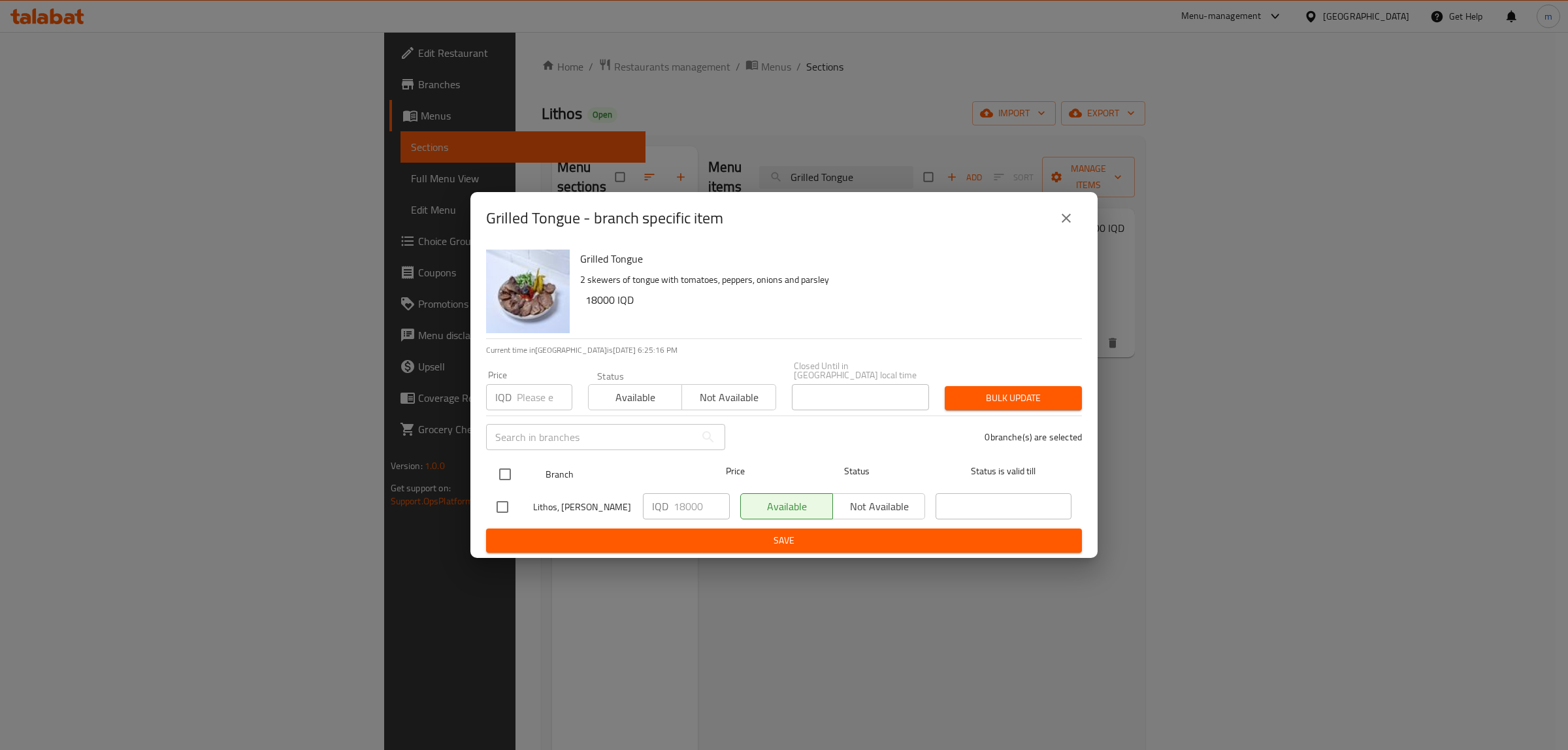
click at [506, 469] on input "checkbox" at bounding box center [504, 474] width 28 height 28
checkbox input "true"
click at [680, 500] on input "18000" at bounding box center [701, 505] width 56 height 26
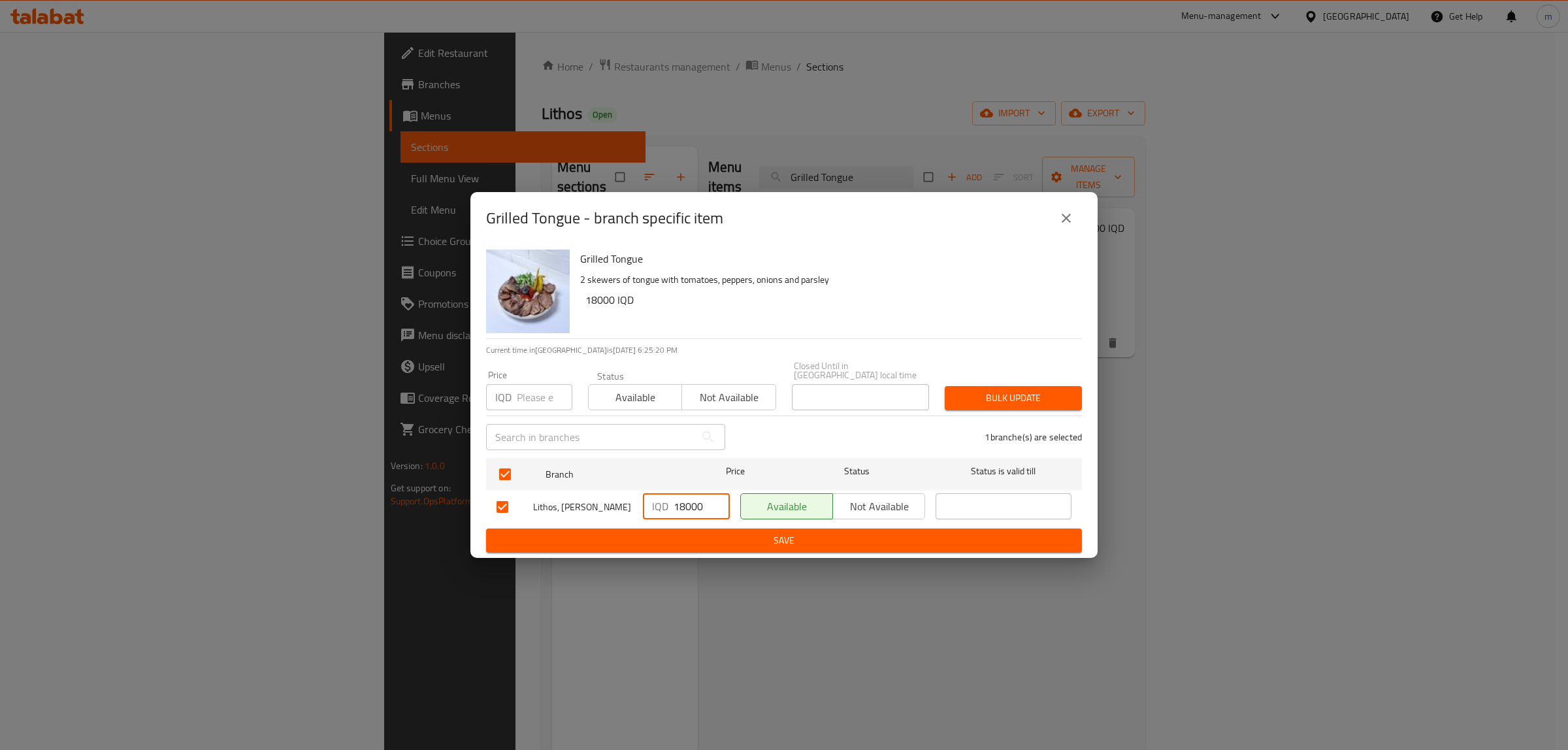
paste input "4"
type input "14000"
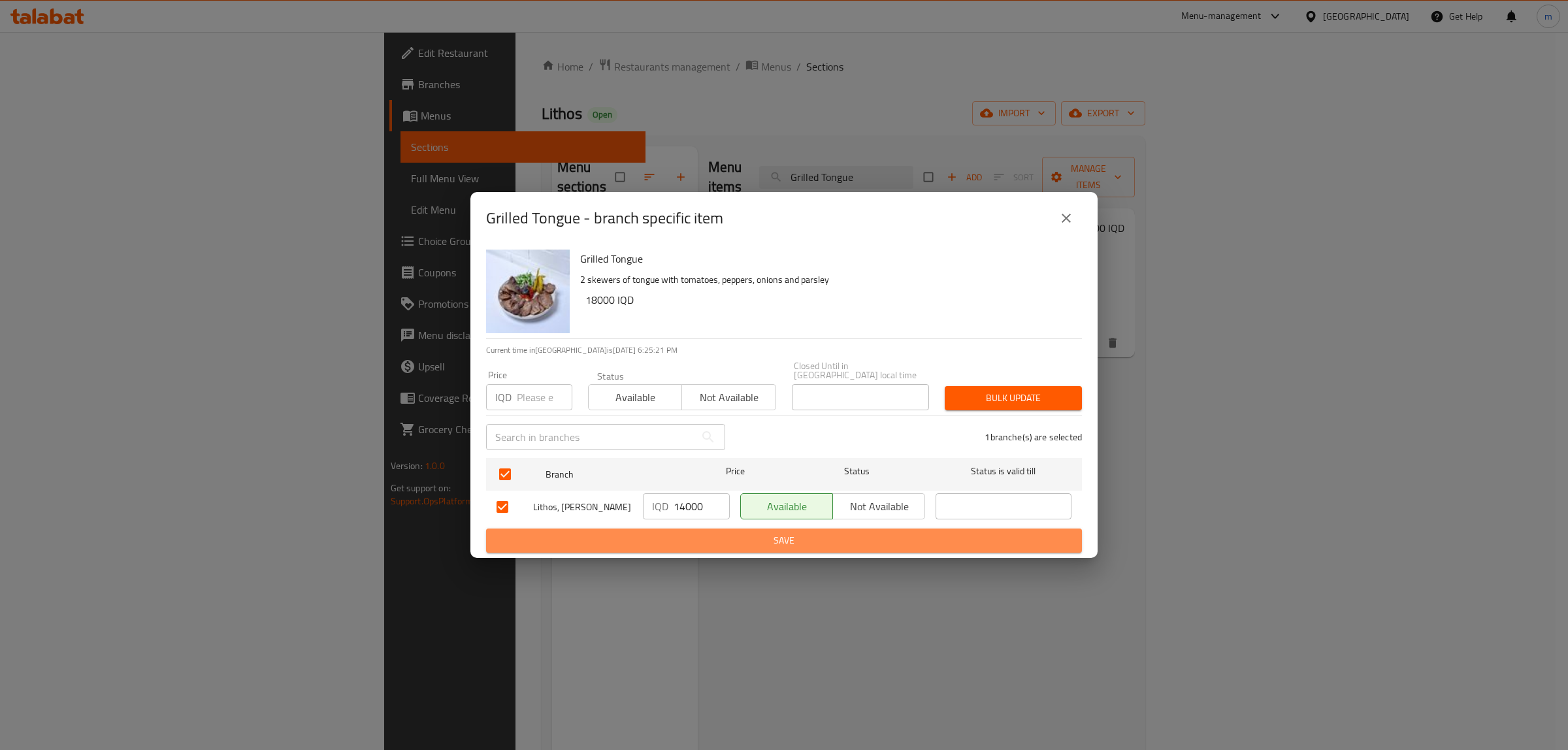
click at [749, 541] on span "Save" at bounding box center [783, 540] width 575 height 16
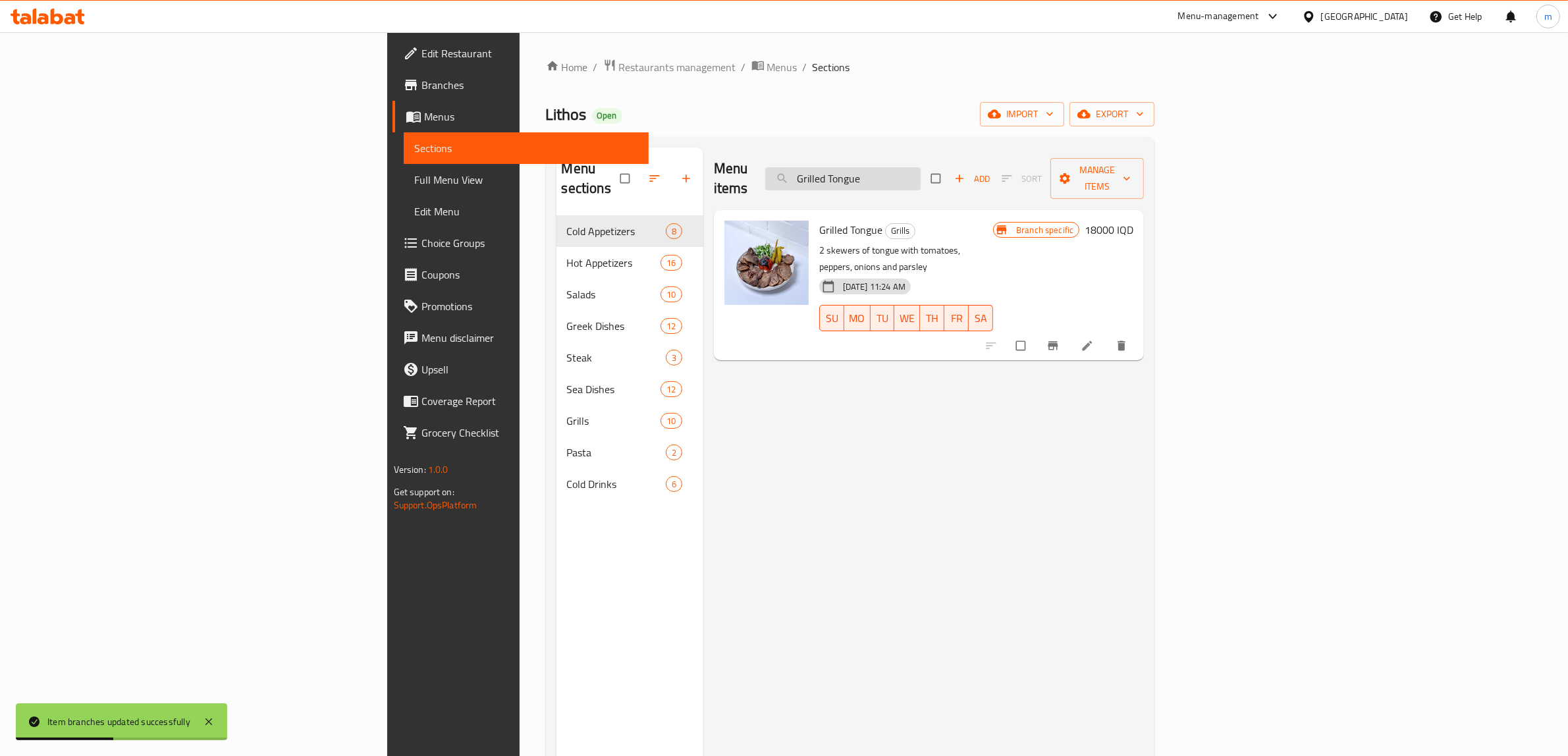
click at [921, 168] on input "Grilled Tongue" at bounding box center [842, 179] width 155 height 23
paste input "Jumbo prawns - 1kg"
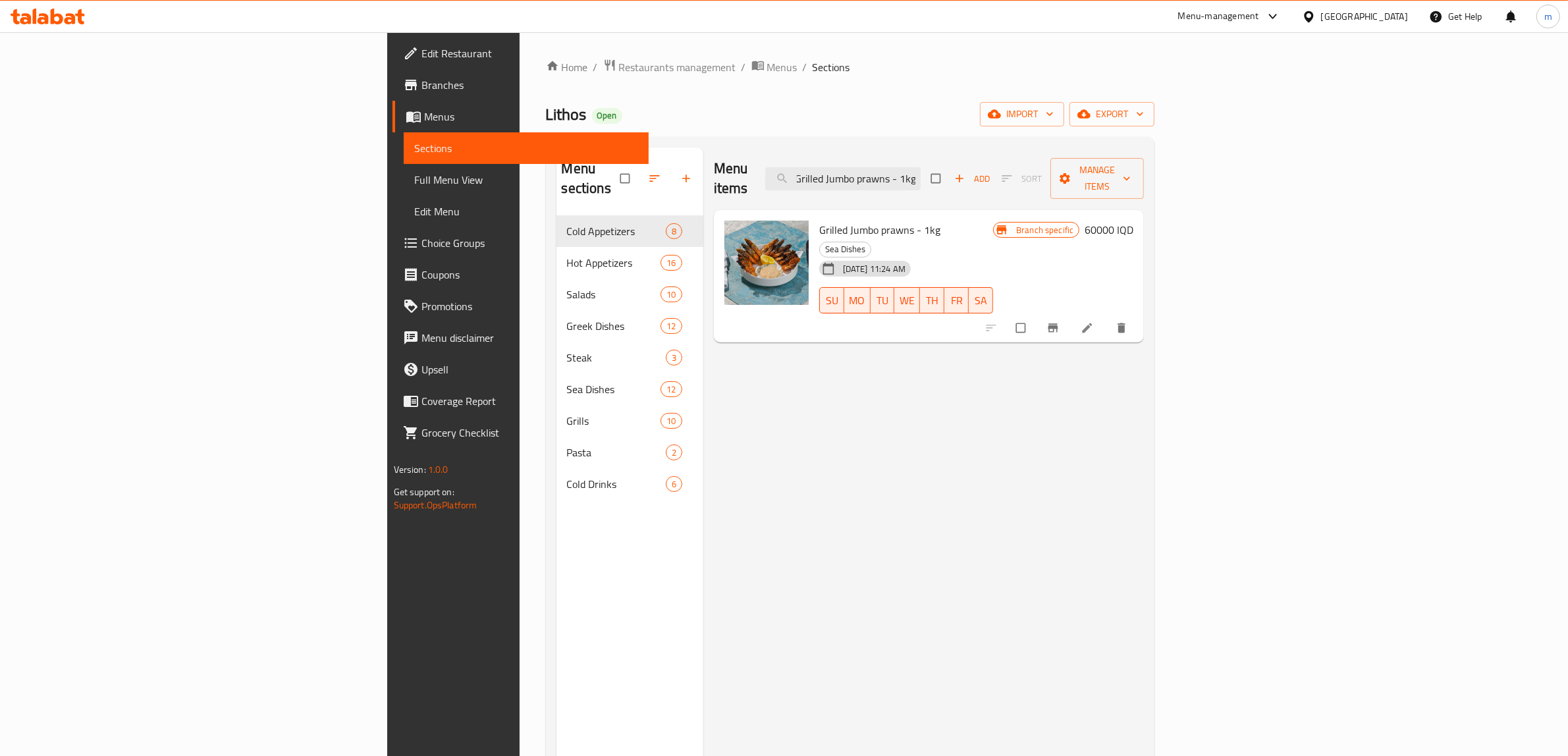
type input "Grilled Jumbo prawns - 1kg"
click at [1133, 220] on h6 "60000 IQD" at bounding box center [1108, 229] width 49 height 18
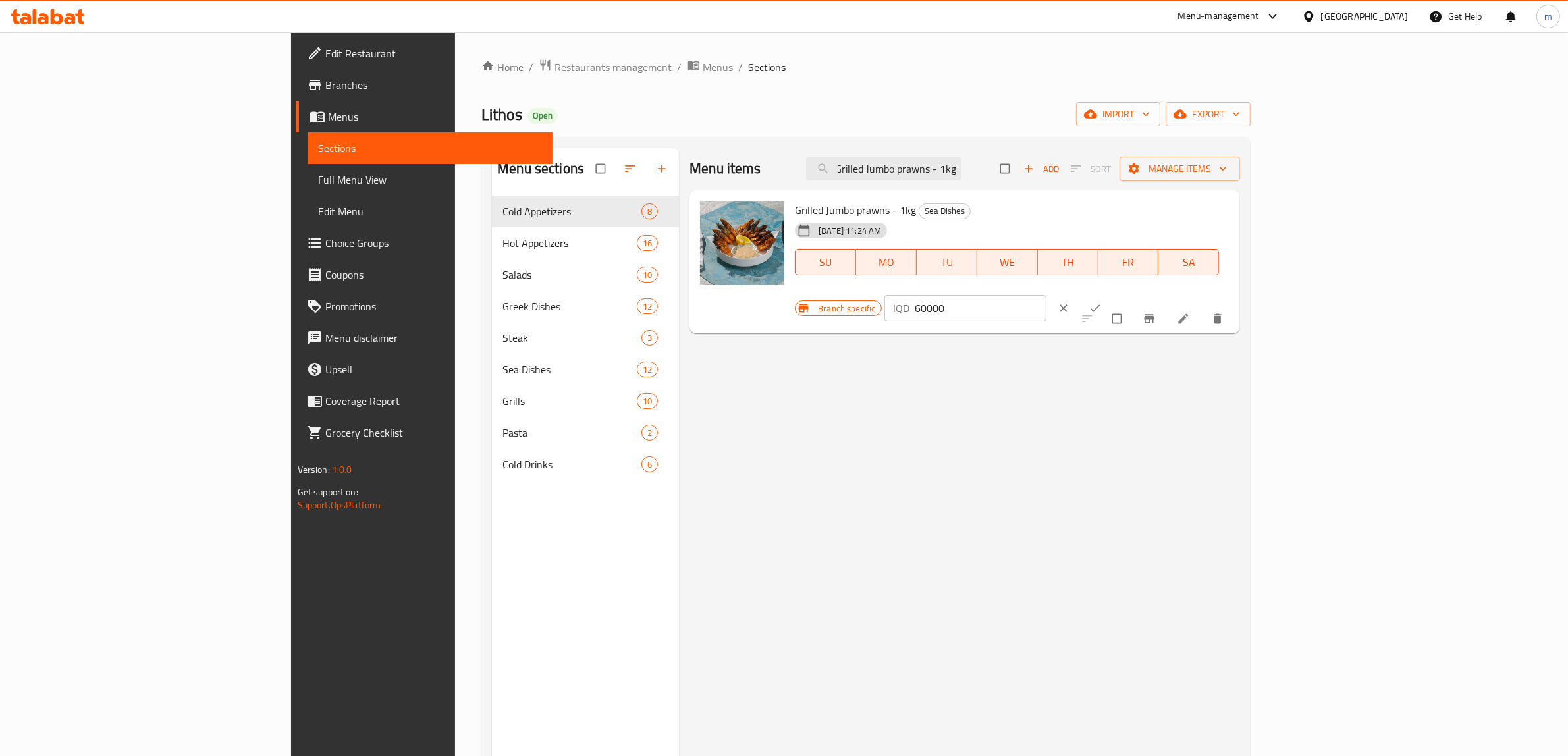
scroll to position [0, 0]
click at [1047, 295] on input "60000" at bounding box center [981, 307] width 131 height 26
paste input "5"
type input "50000"
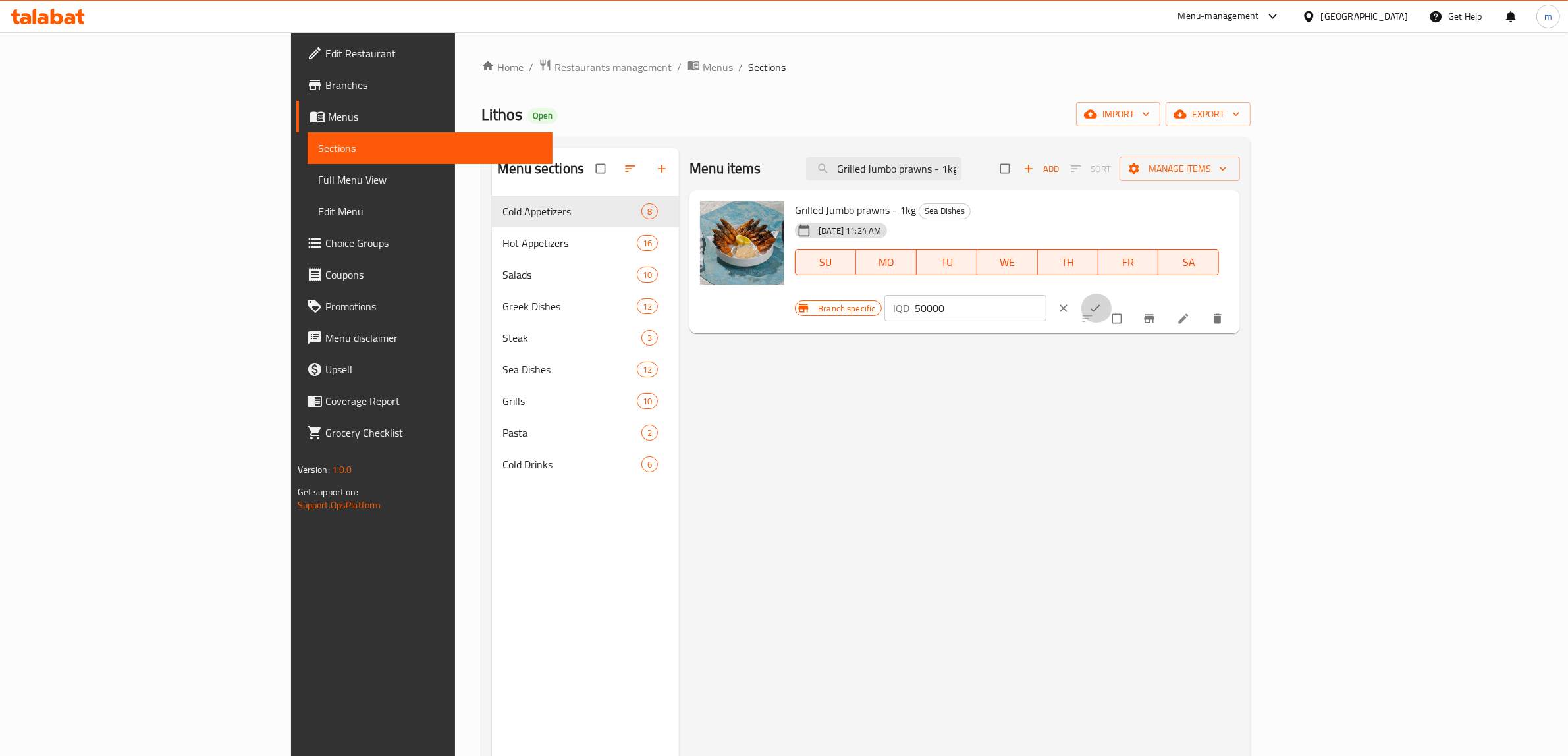
click at [1101, 302] on icon "ok" at bounding box center [1095, 308] width 14 height 14
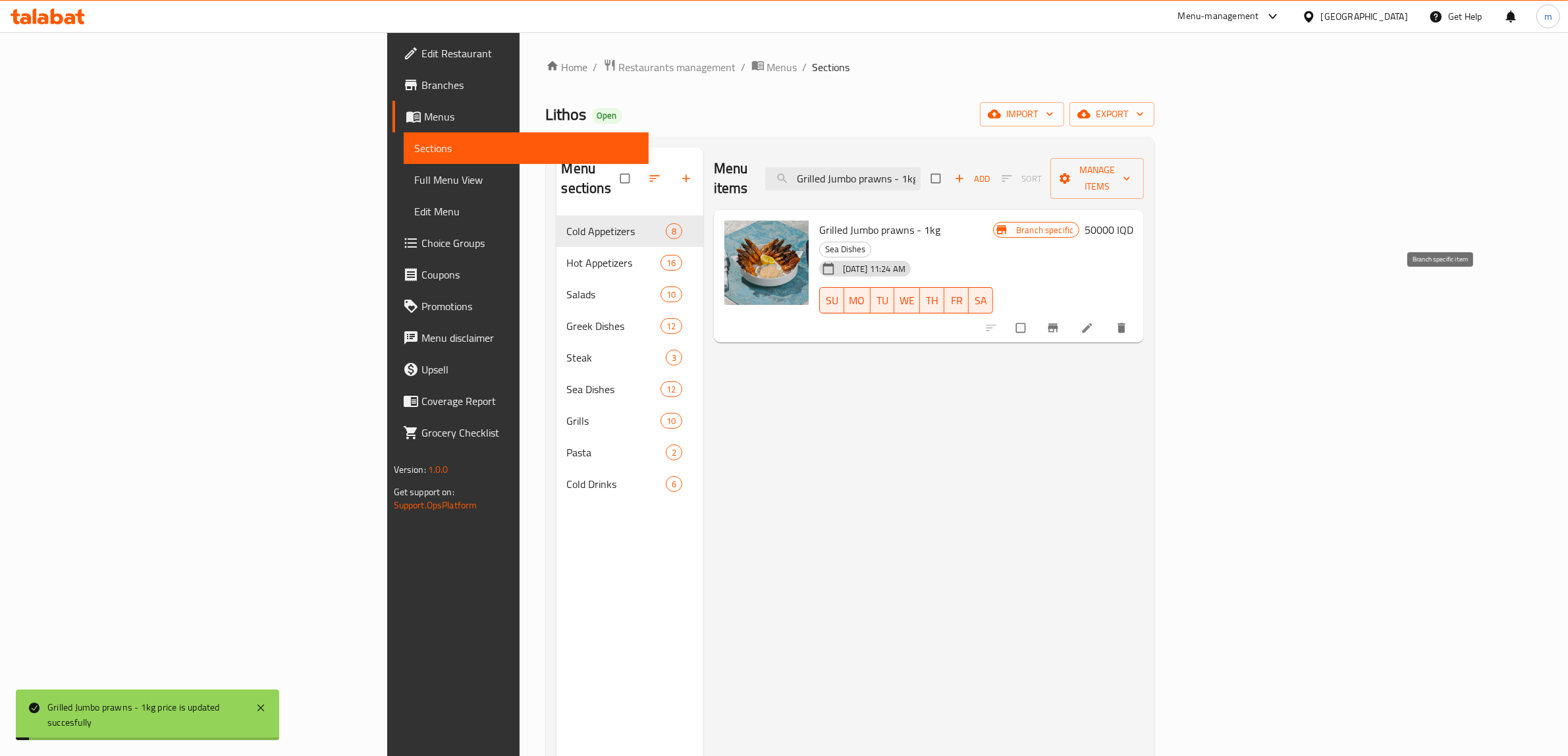
click at [1058, 324] on icon "Branch-specific-item" at bounding box center [1053, 327] width 10 height 8
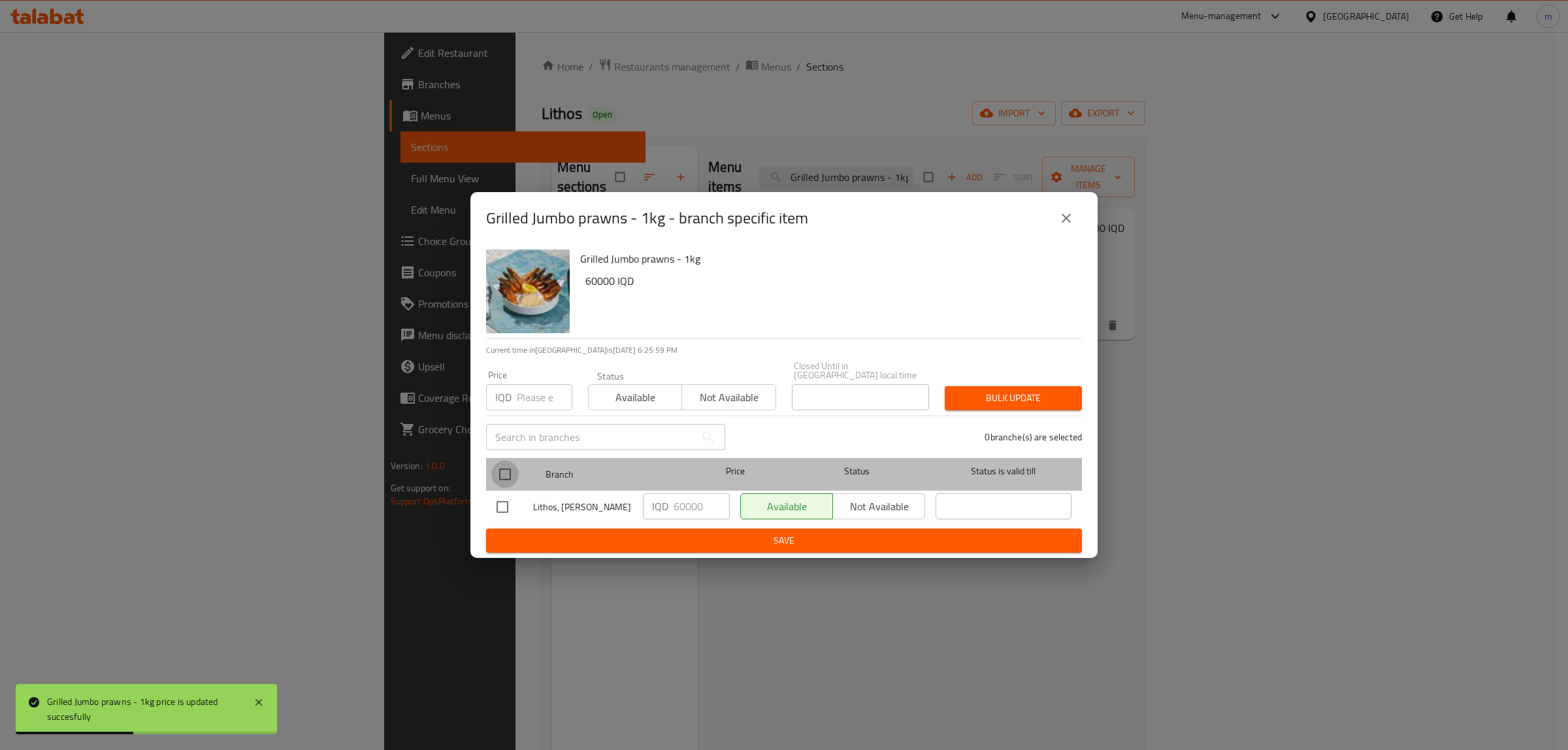
click at [512, 469] on input "checkbox" at bounding box center [504, 474] width 28 height 28
checkbox input "true"
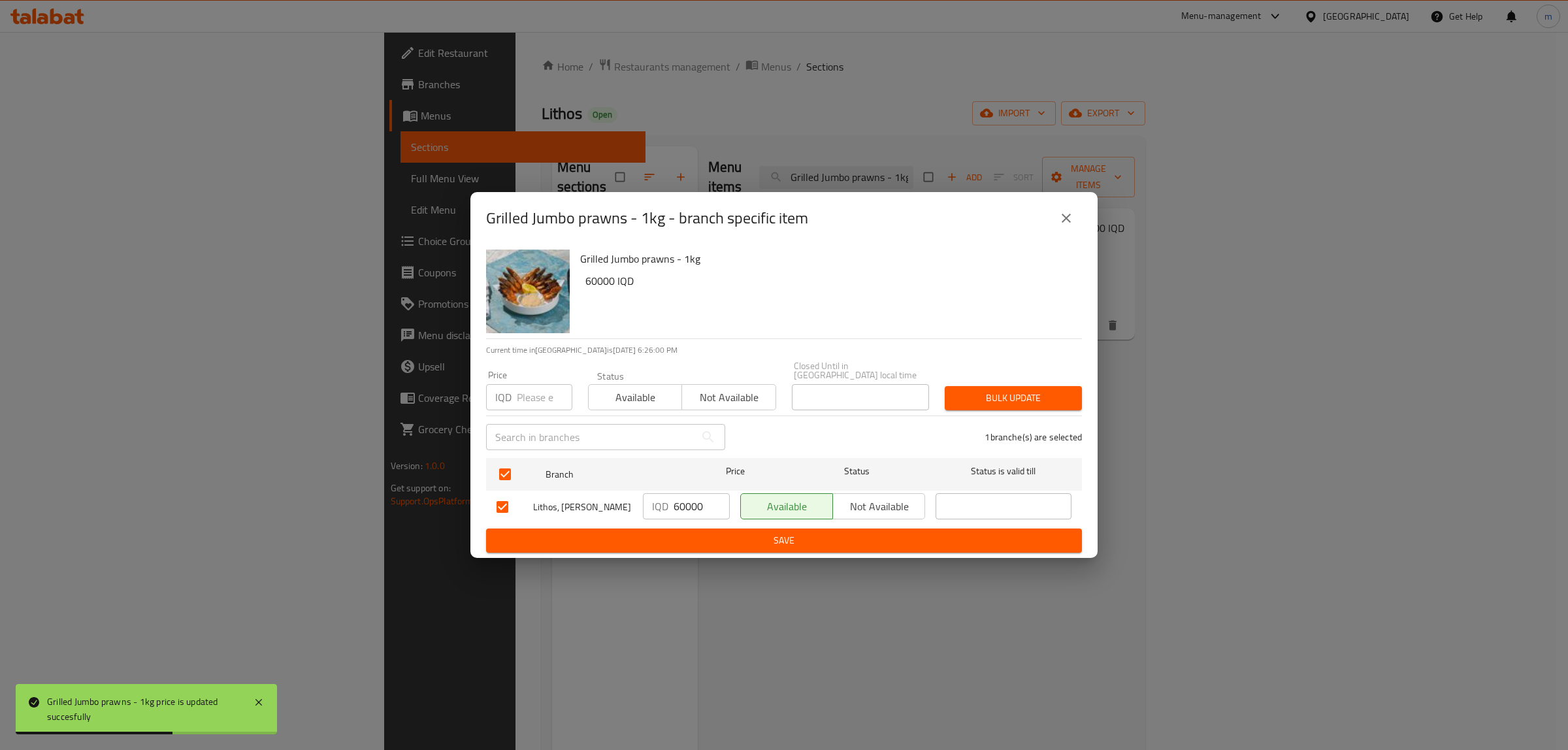
click at [700, 506] on input "60000" at bounding box center [701, 505] width 56 height 26
click at [700, 505] on input "60000" at bounding box center [701, 505] width 56 height 26
click at [694, 504] on input "60000" at bounding box center [701, 505] width 56 height 26
paste input "5"
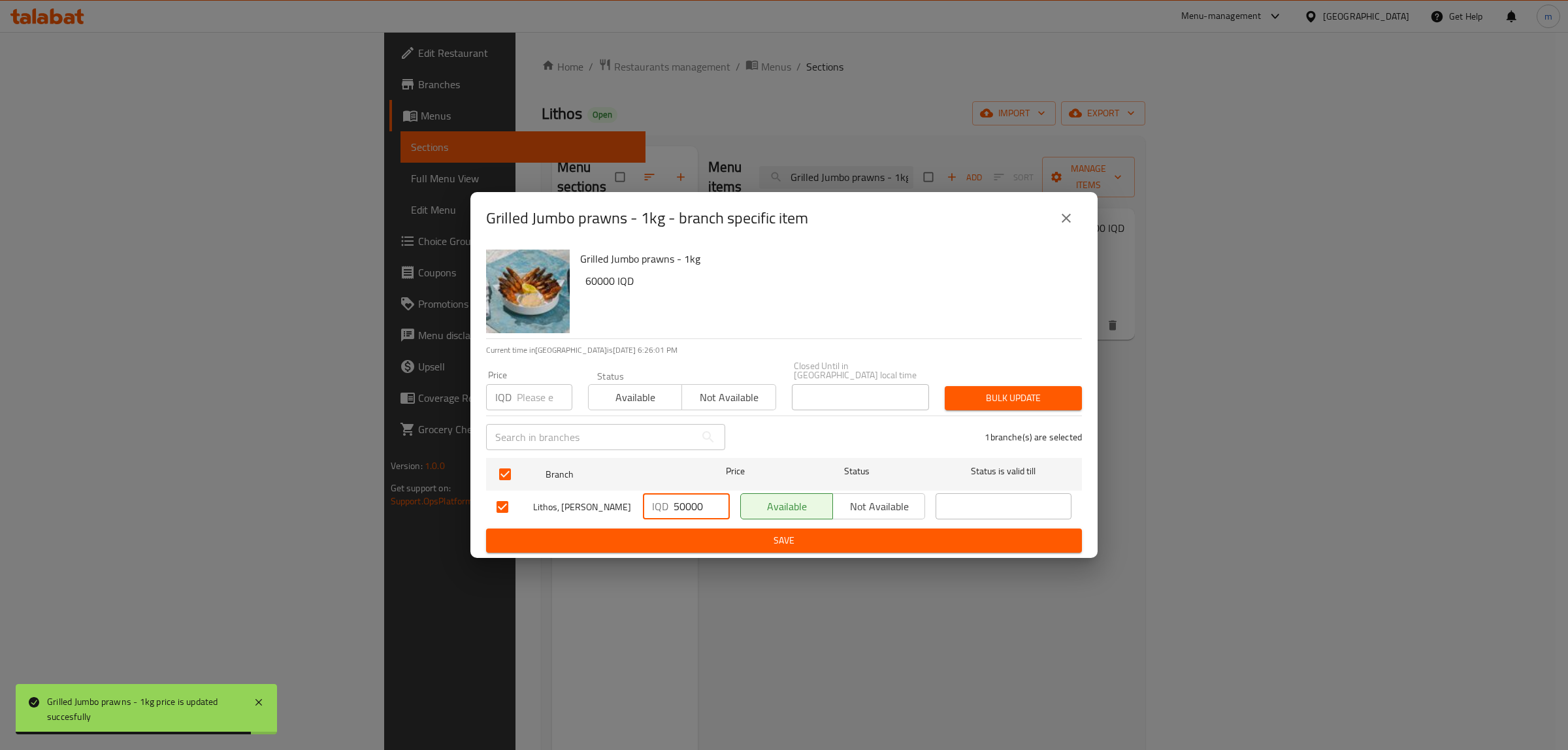
type input "50000"
click at [694, 536] on span "Save" at bounding box center [783, 540] width 575 height 16
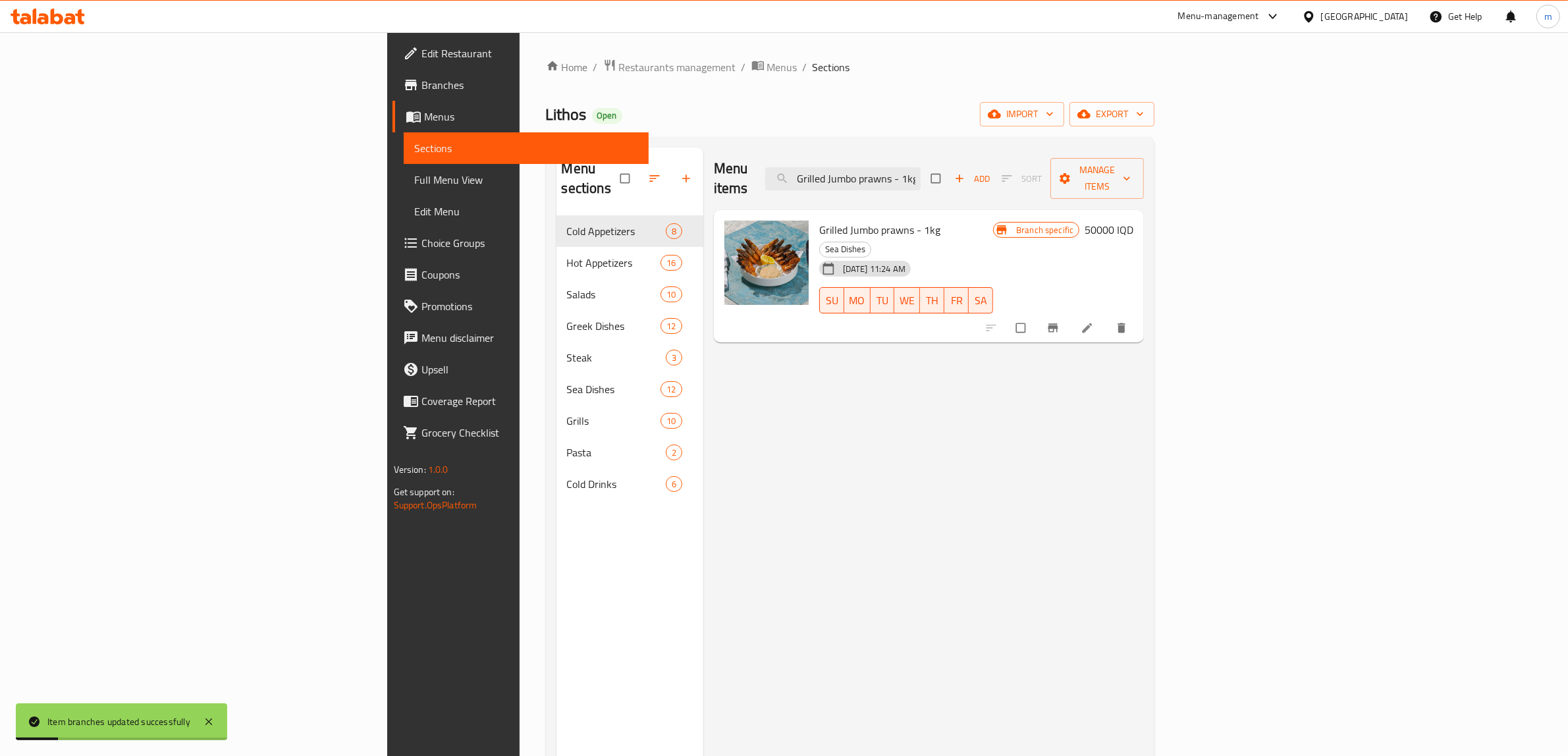
click at [414, 181] on span "Full Menu View" at bounding box center [527, 179] width 225 height 15
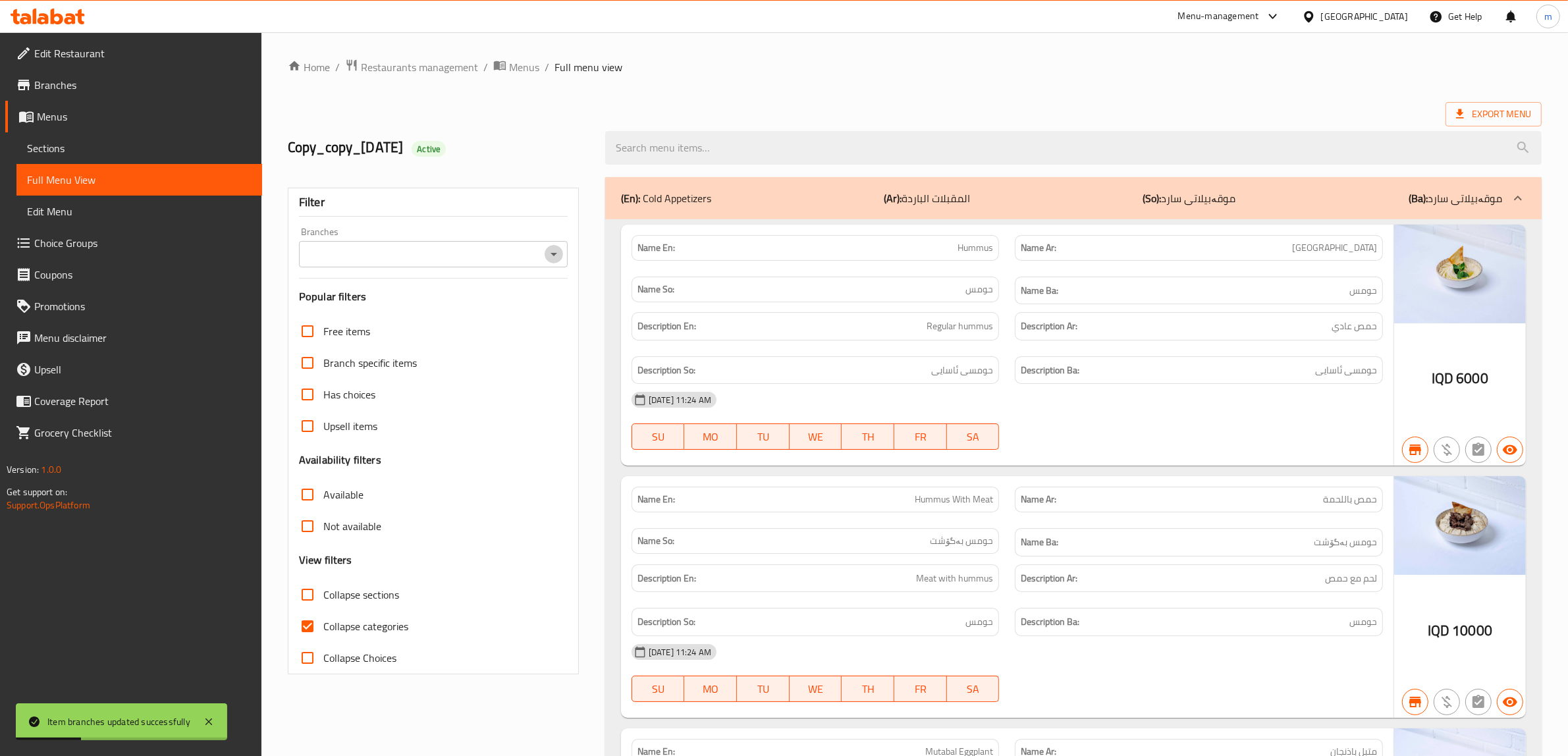
click at [550, 261] on icon "Open" at bounding box center [553, 254] width 15 height 15
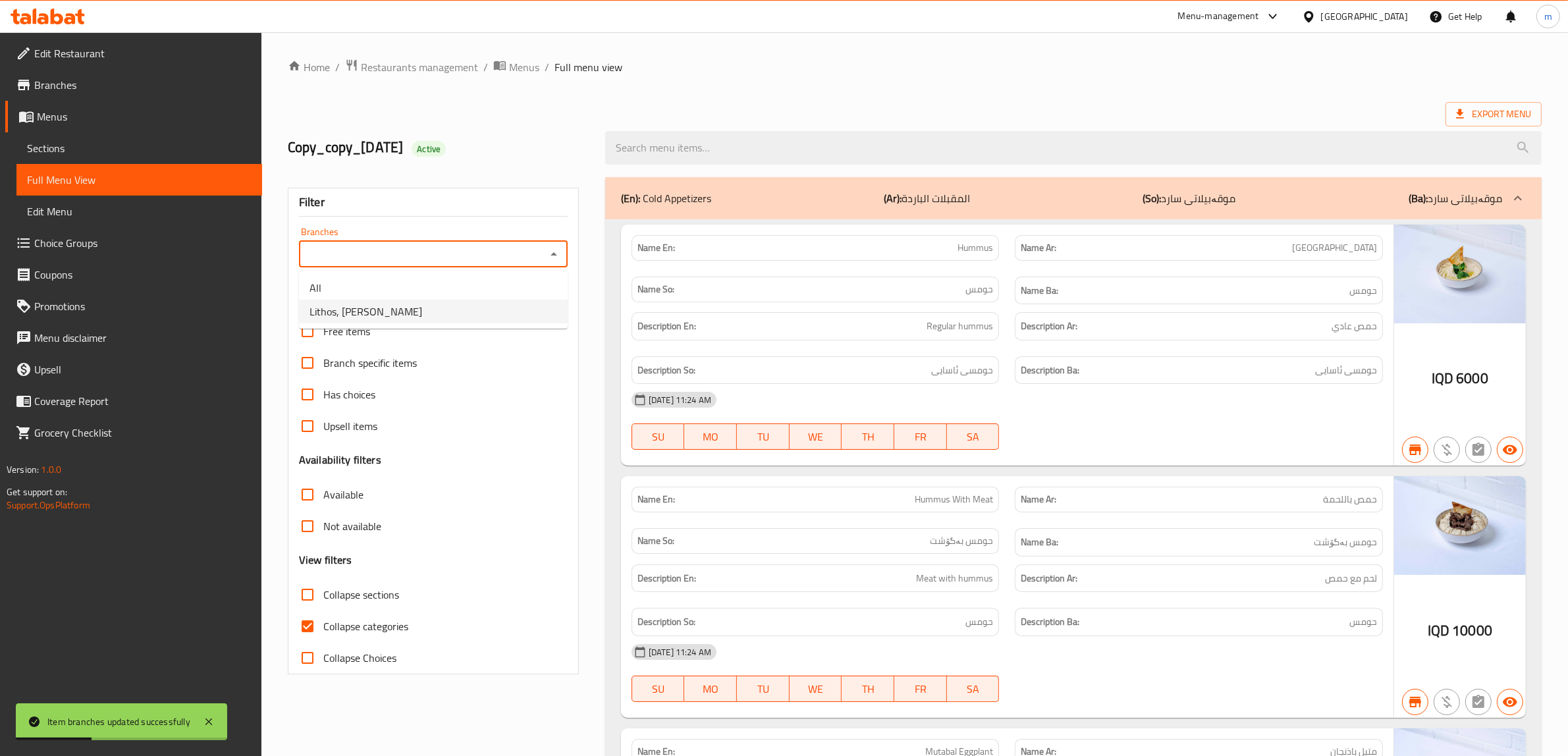
click at [469, 307] on li "Lithos, Ankawa" at bounding box center [433, 312] width 268 height 24
type input "Lithos, Ankawa"
click at [306, 623] on input "Collapse categories" at bounding box center [307, 625] width 32 height 32
checkbox input "false"
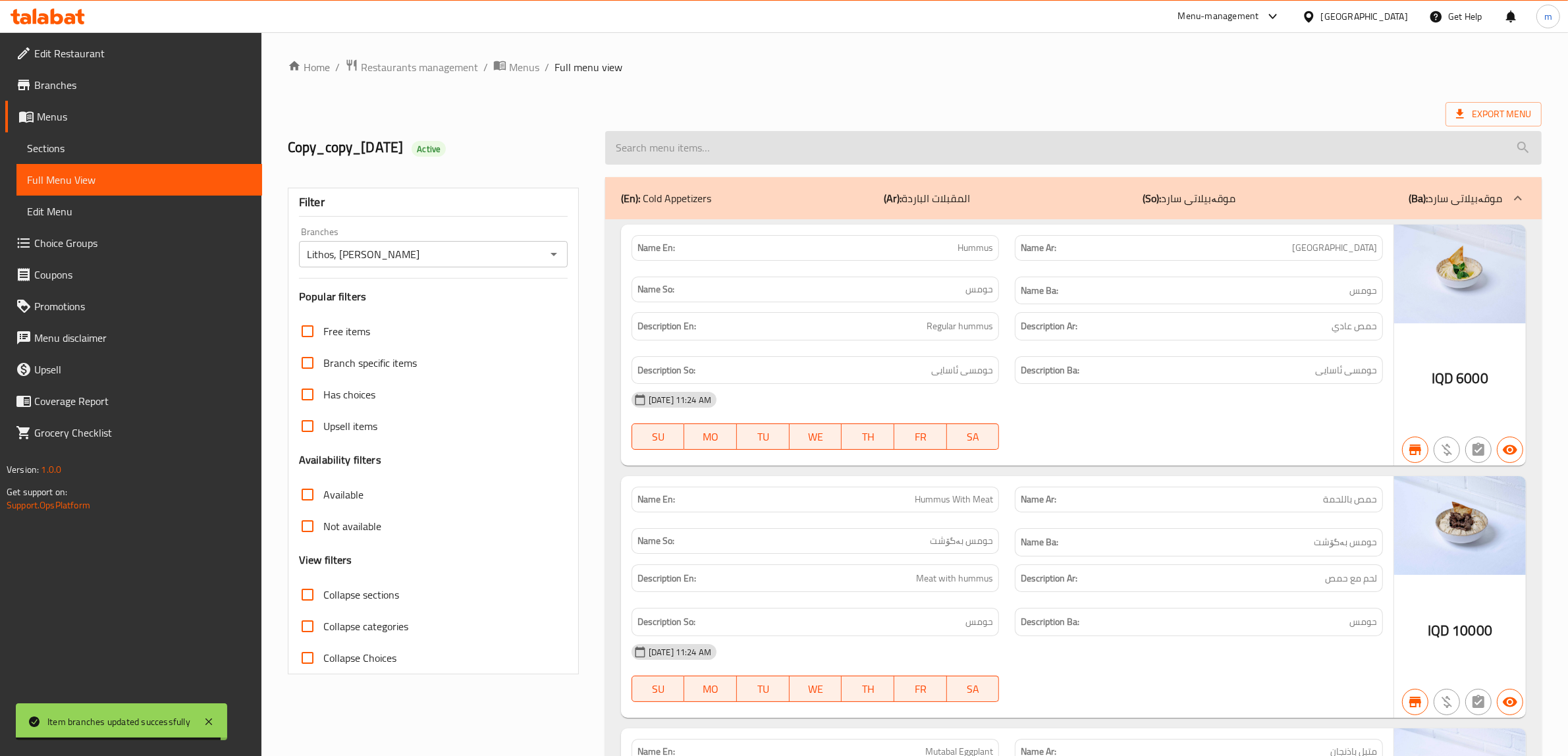
click at [812, 148] on input "search" at bounding box center [1073, 148] width 936 height 34
paste input "نقانق?"
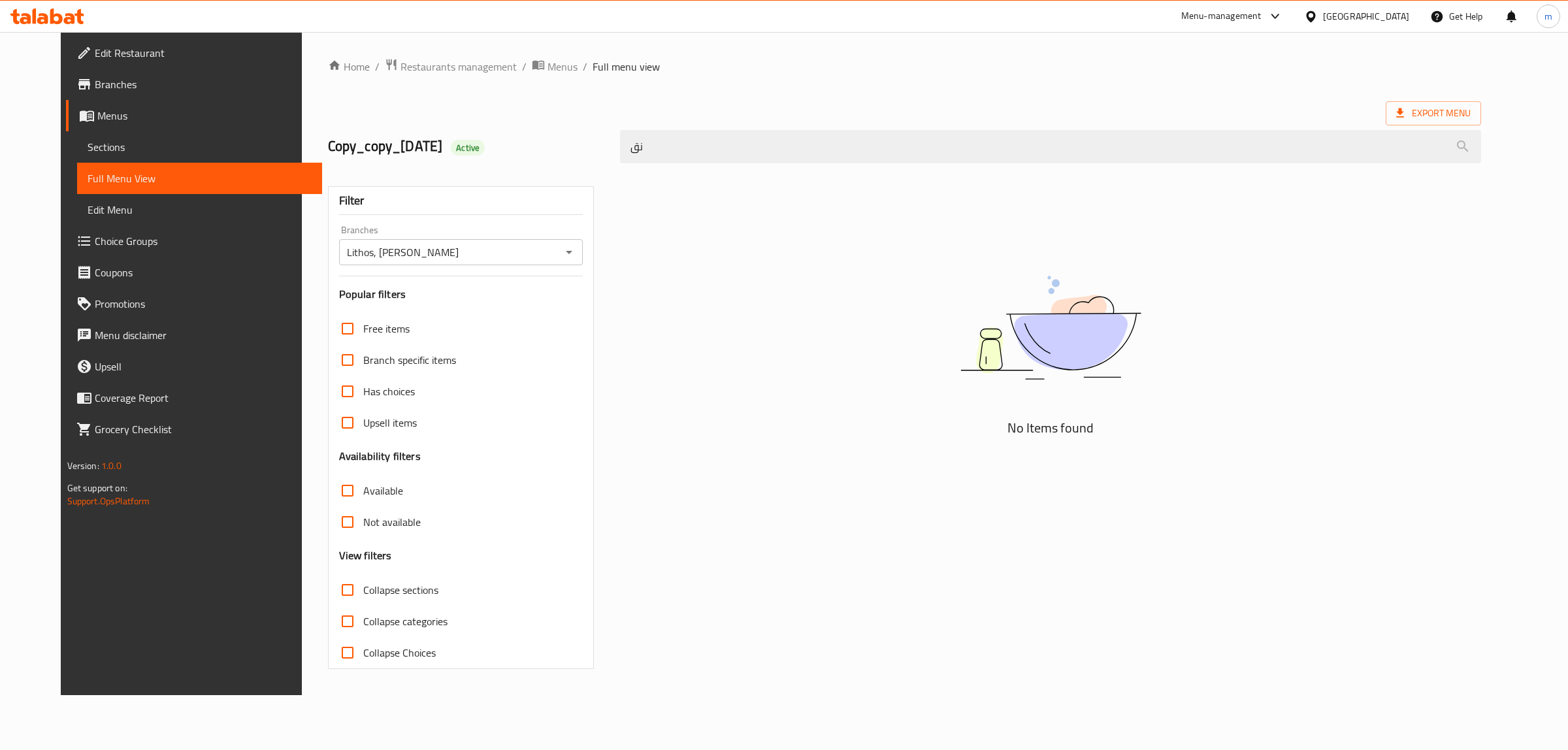
type input "ن"
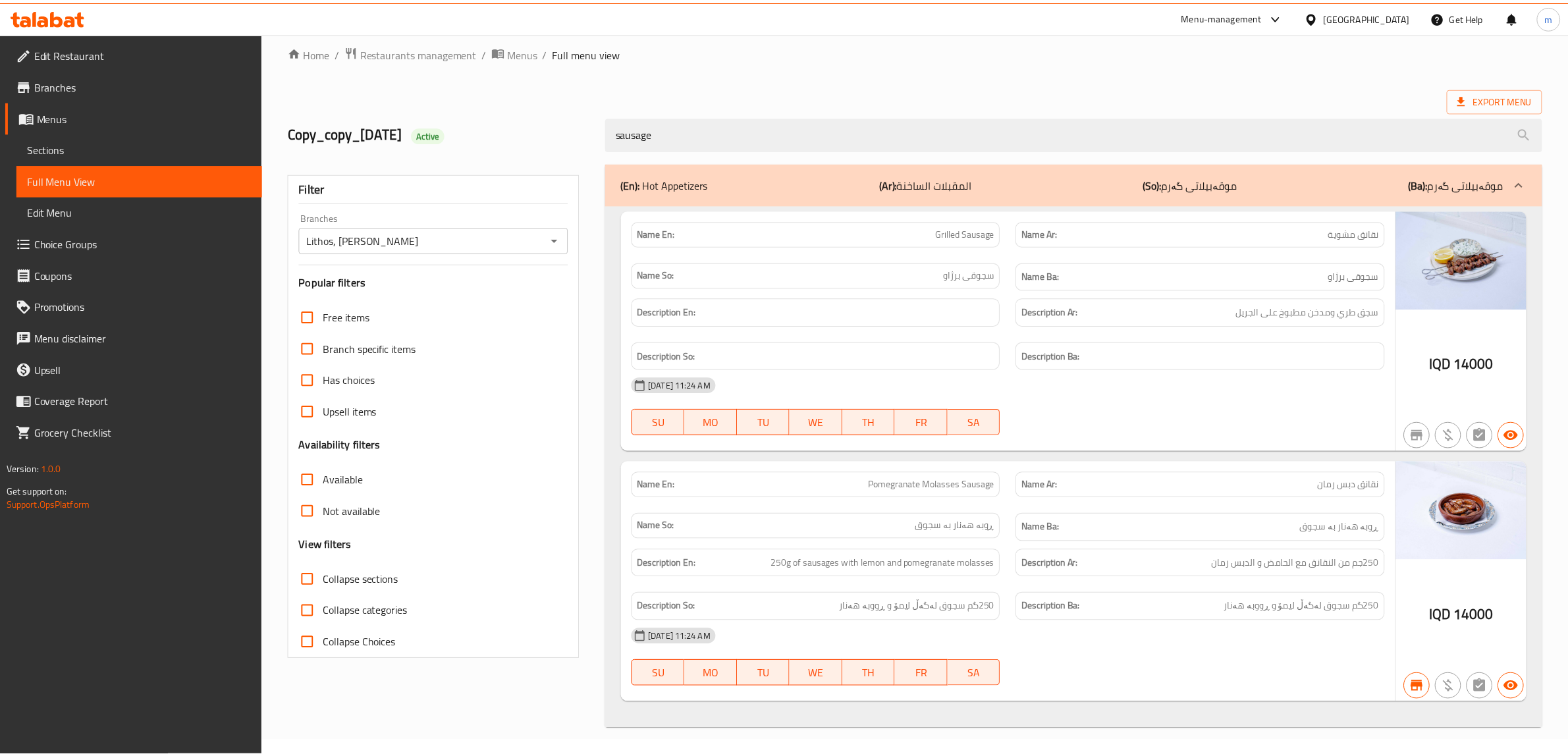
scroll to position [16, 0]
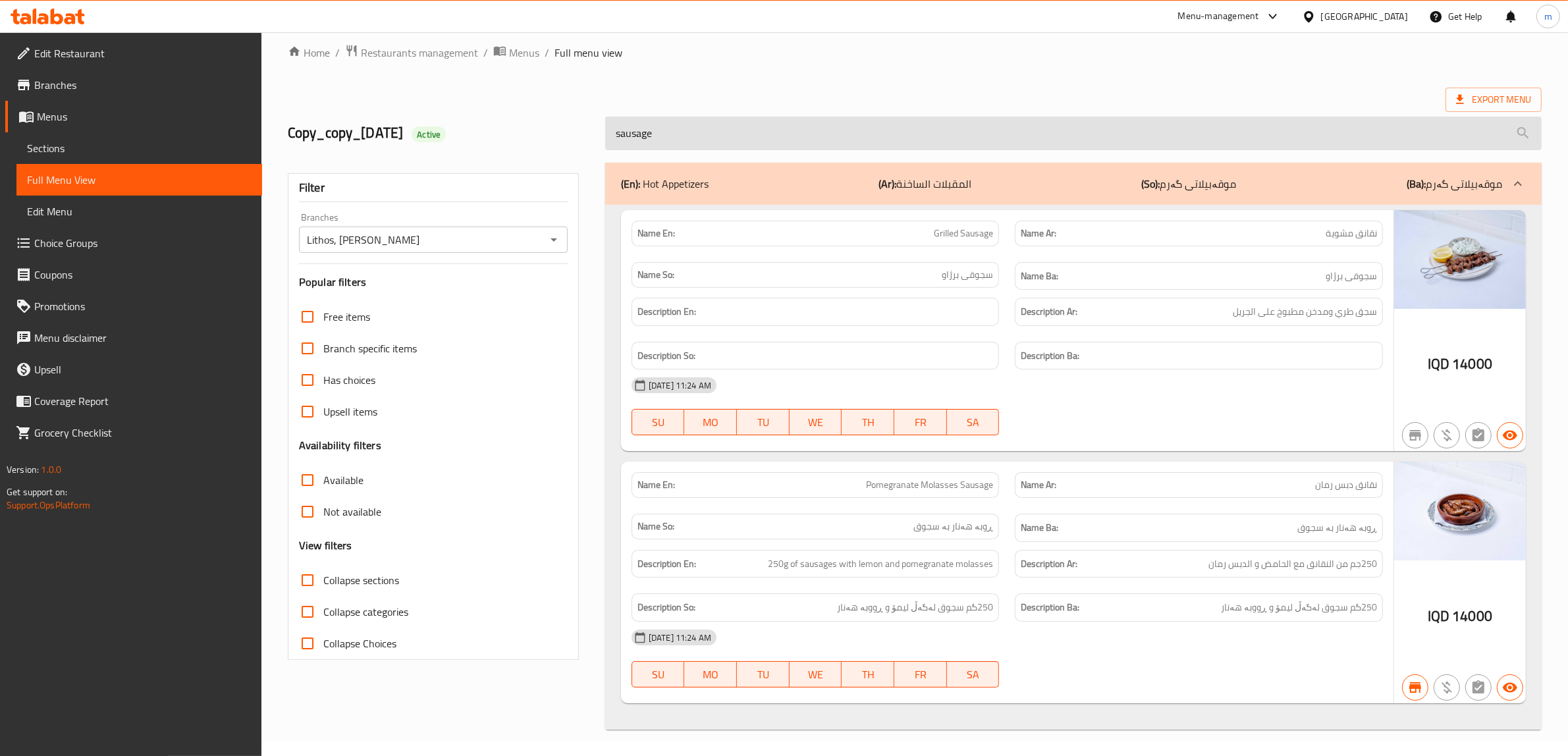
click at [748, 132] on input "sausage" at bounding box center [1073, 133] width 936 height 34
paste input "Grilled Tongu"
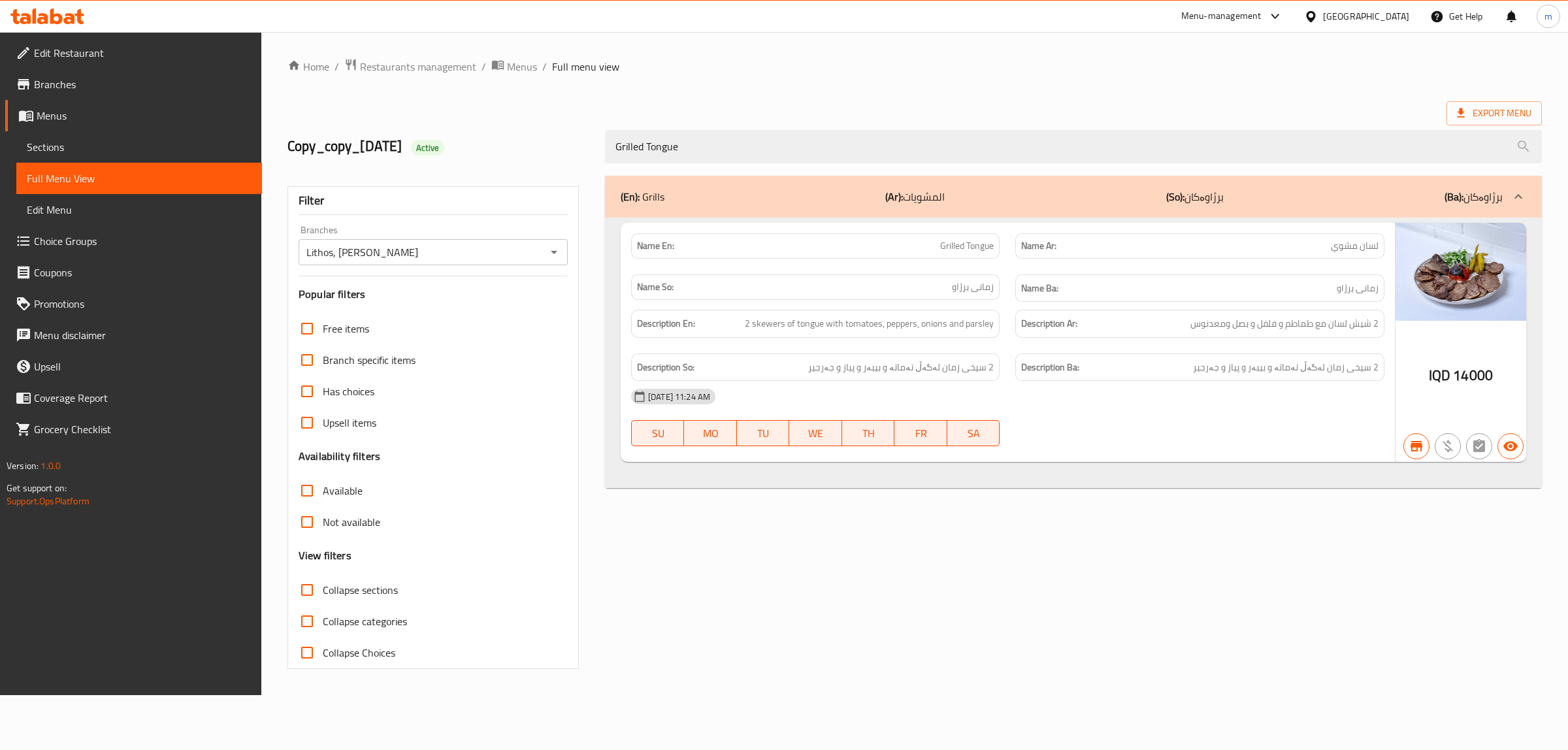
scroll to position [0, 0]
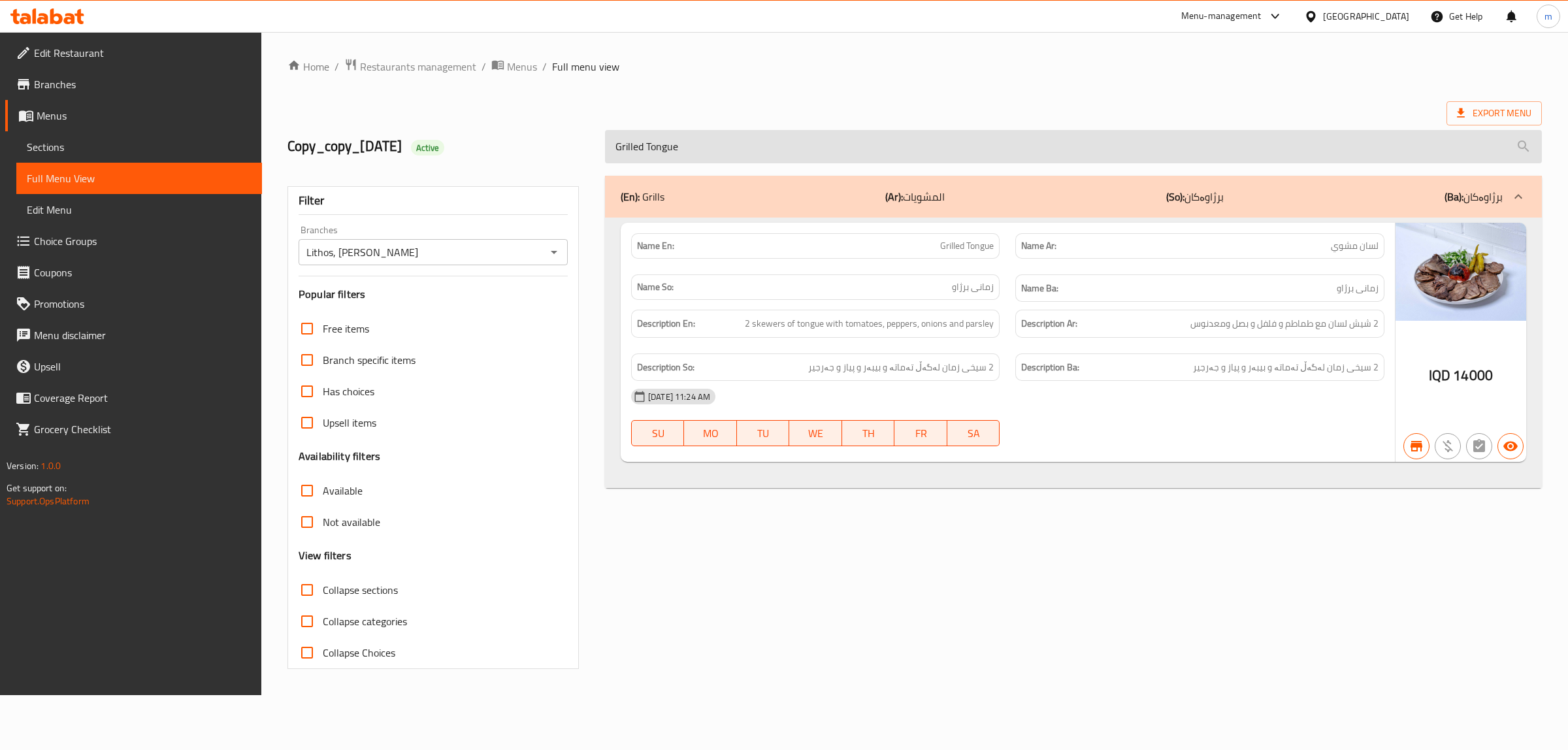
click at [713, 138] on input "Grilled Tongue" at bounding box center [1074, 147] width 937 height 33
paste input "Jumbo prawns - 1kg"
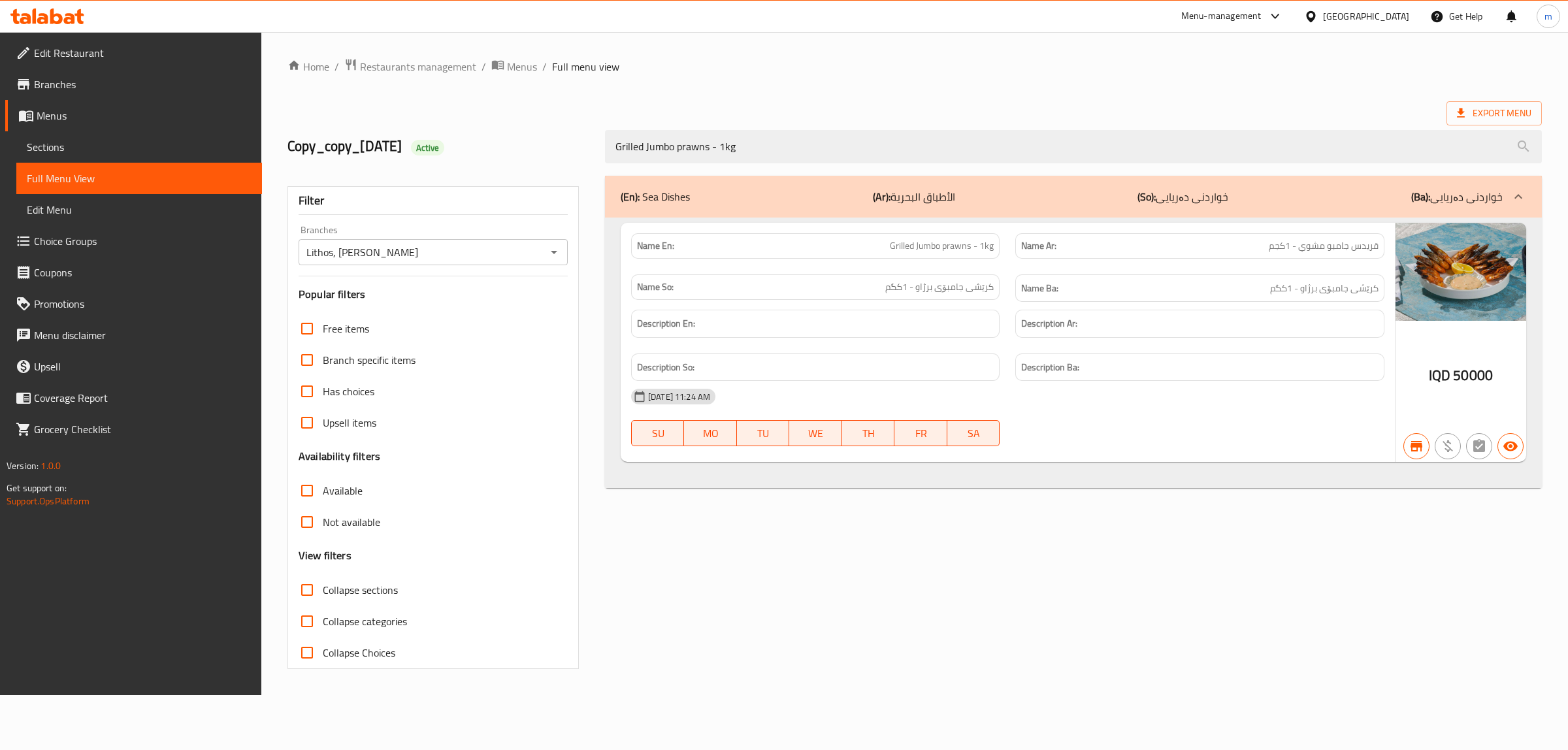
type input "Grilled Jumbo prawns - 1kg"
click at [62, 78] on span "Branches" at bounding box center [143, 84] width 218 height 15
